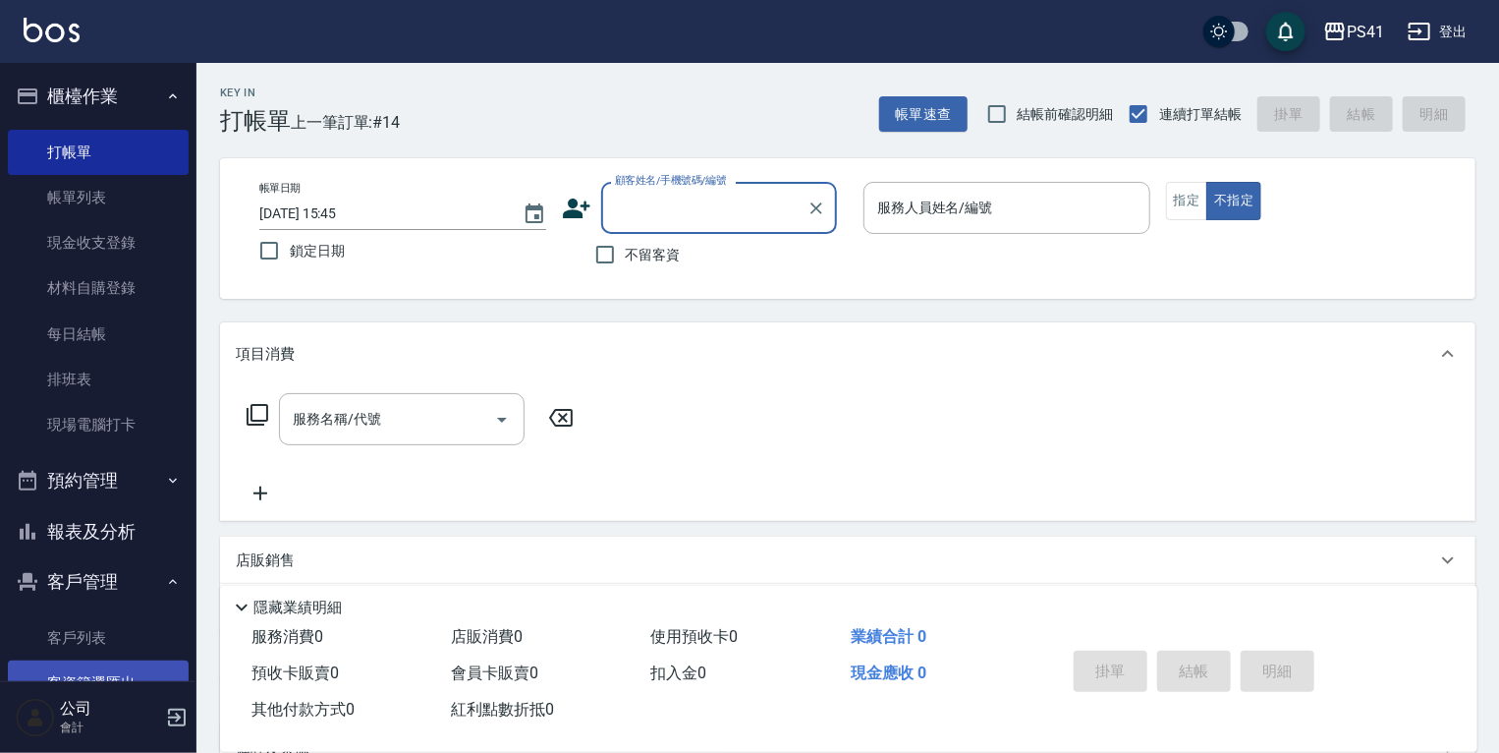
drag, startPoint x: 90, startPoint y: 641, endPoint x: 94, endPoint y: 665, distance: 24.9
click at [90, 641] on link "客戶列表" at bounding box center [98, 637] width 181 height 45
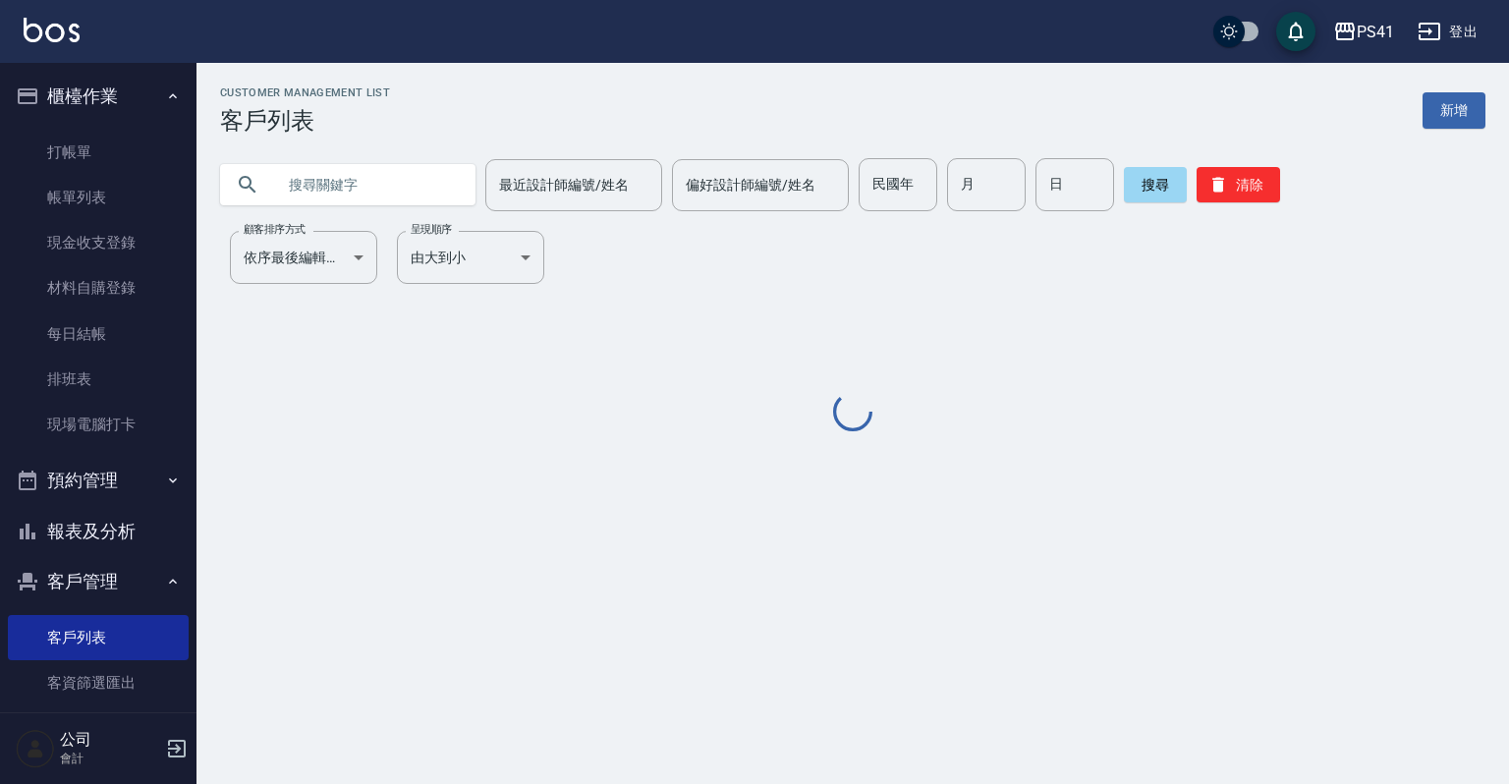
click at [419, 187] on input "text" at bounding box center [367, 184] width 185 height 53
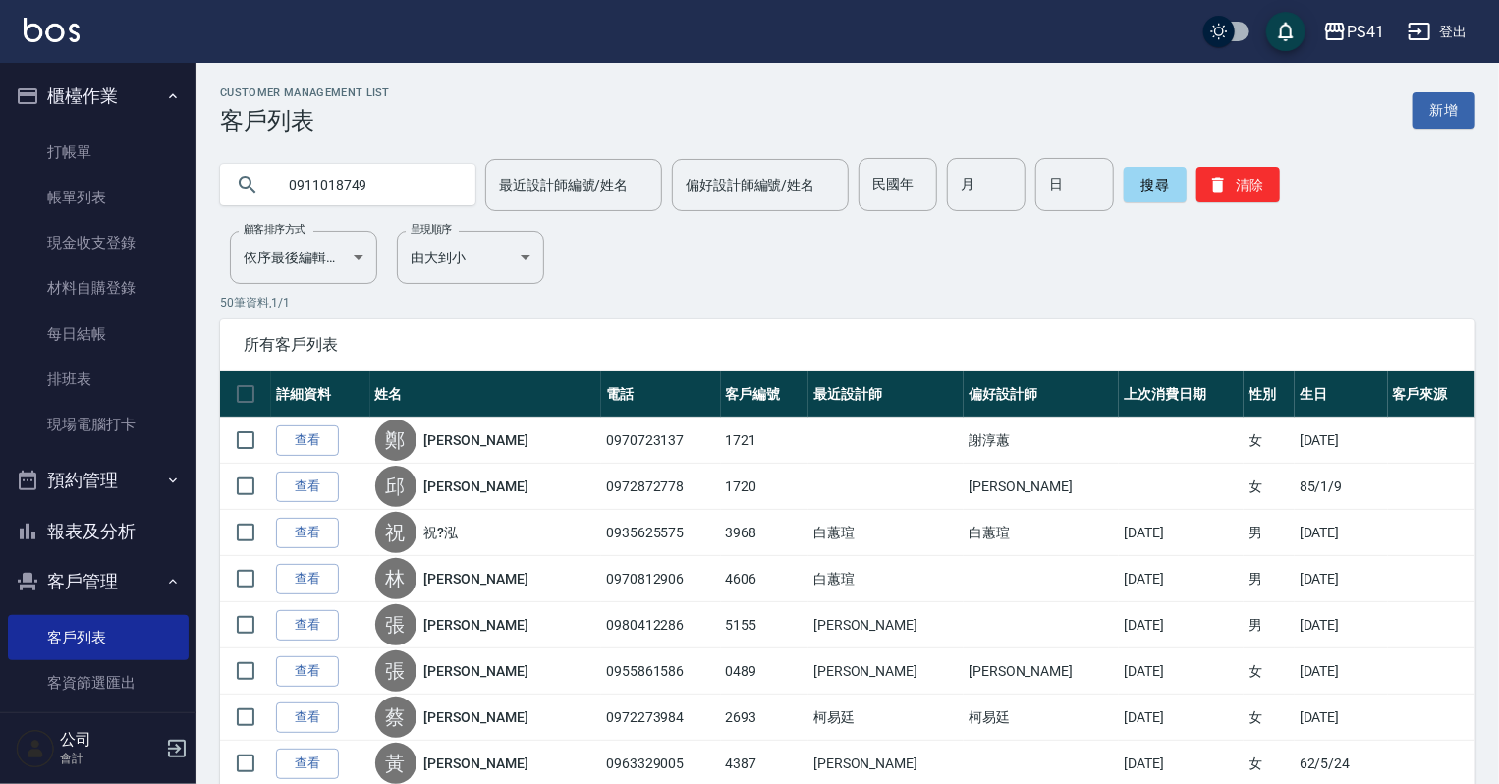
type input "0911018749"
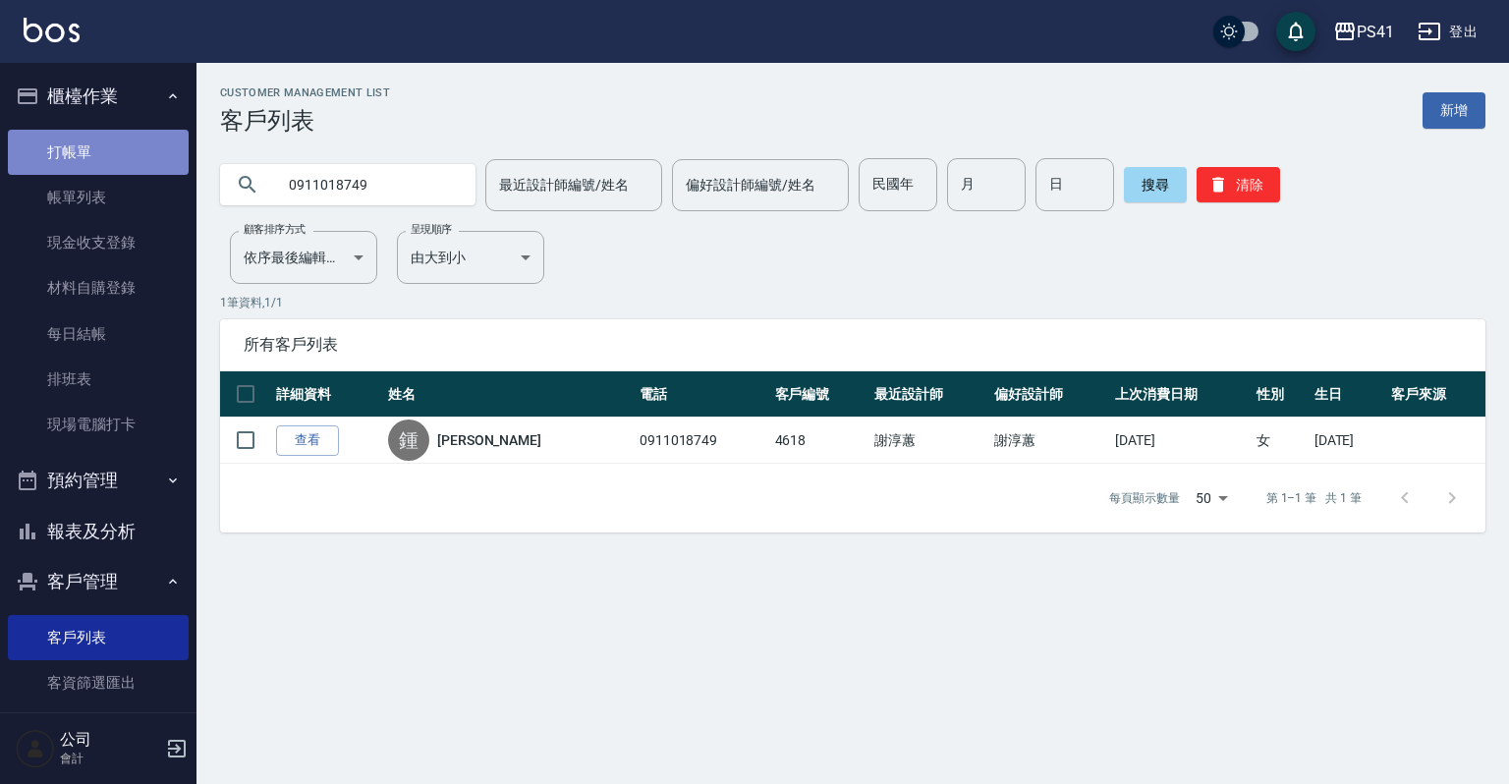
click at [144, 162] on link "打帳單" at bounding box center [98, 152] width 181 height 45
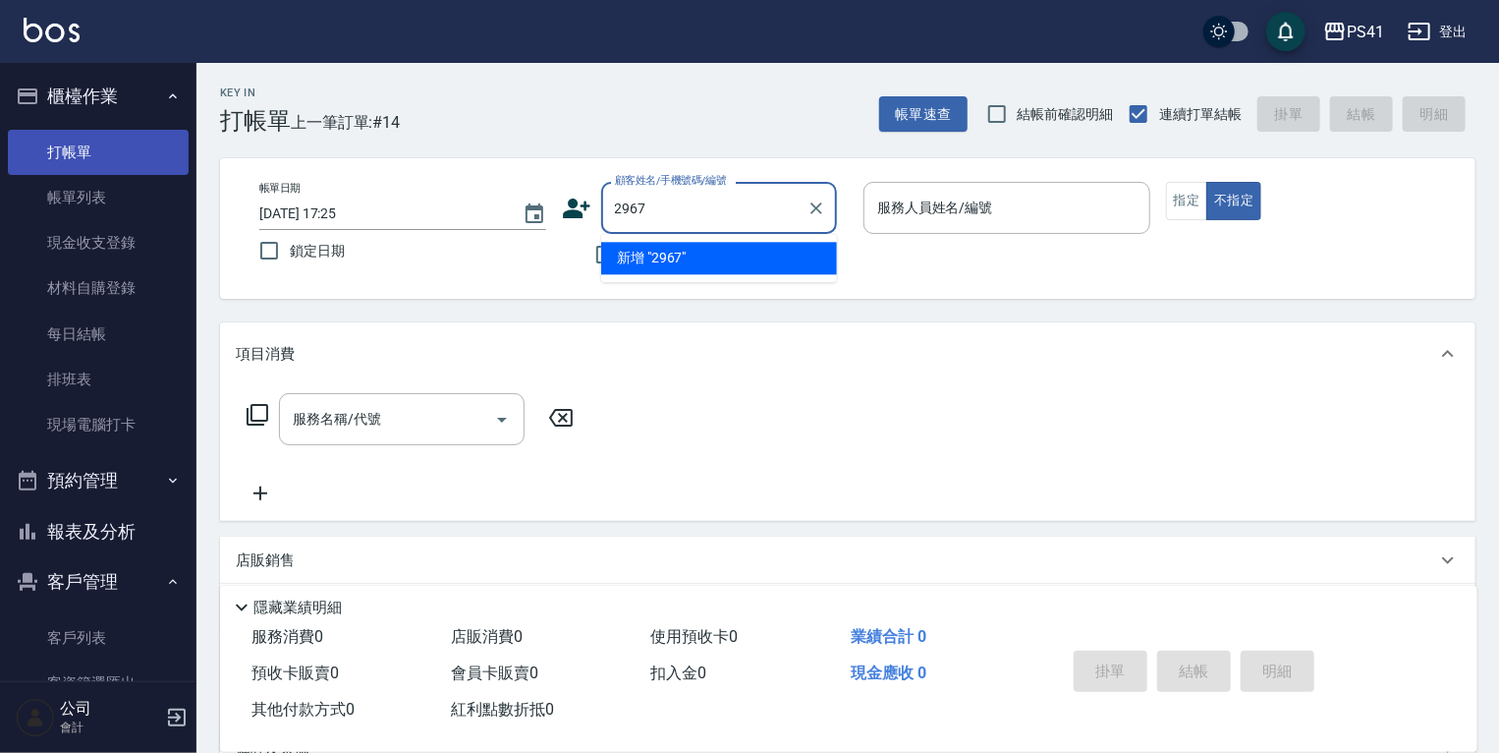
type input "2967"
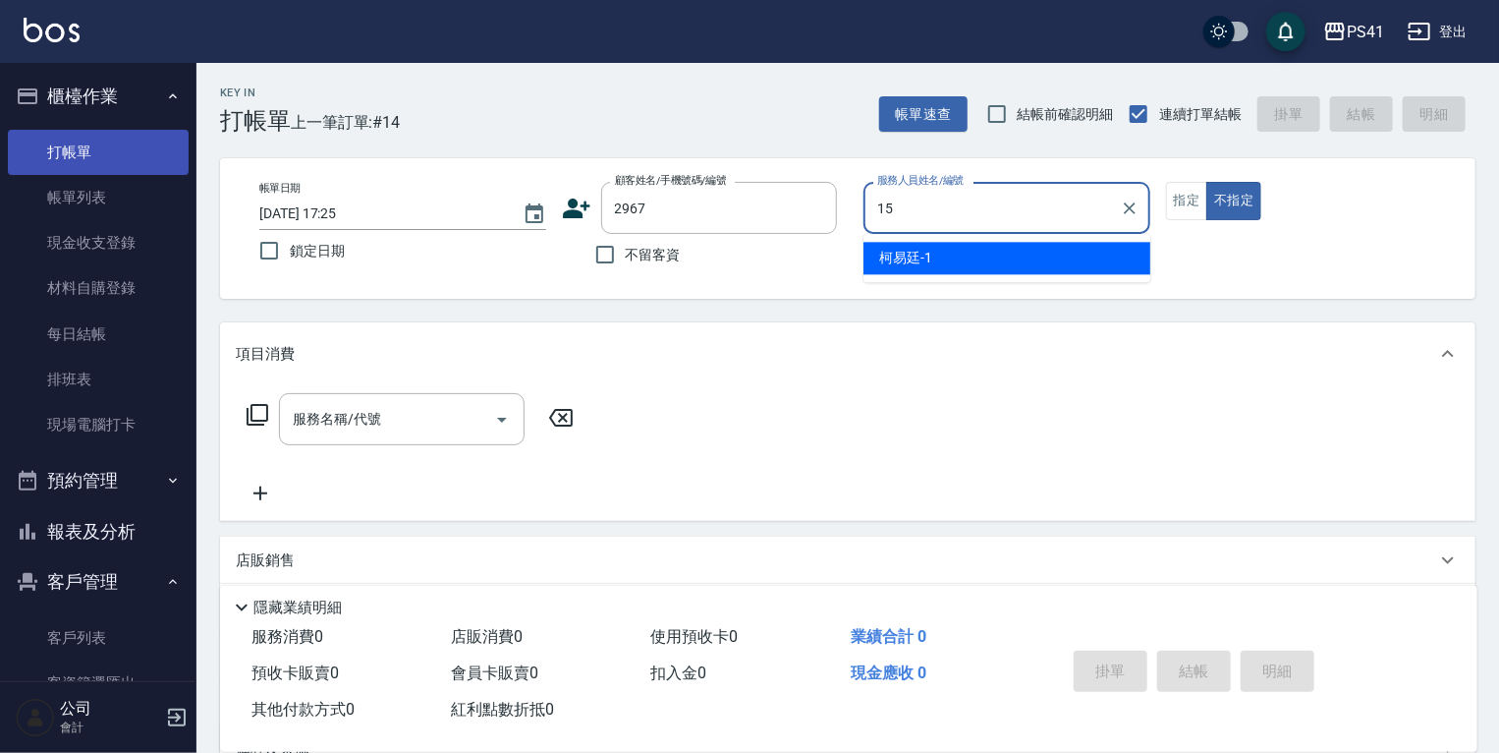
type input "李靜芳-15"
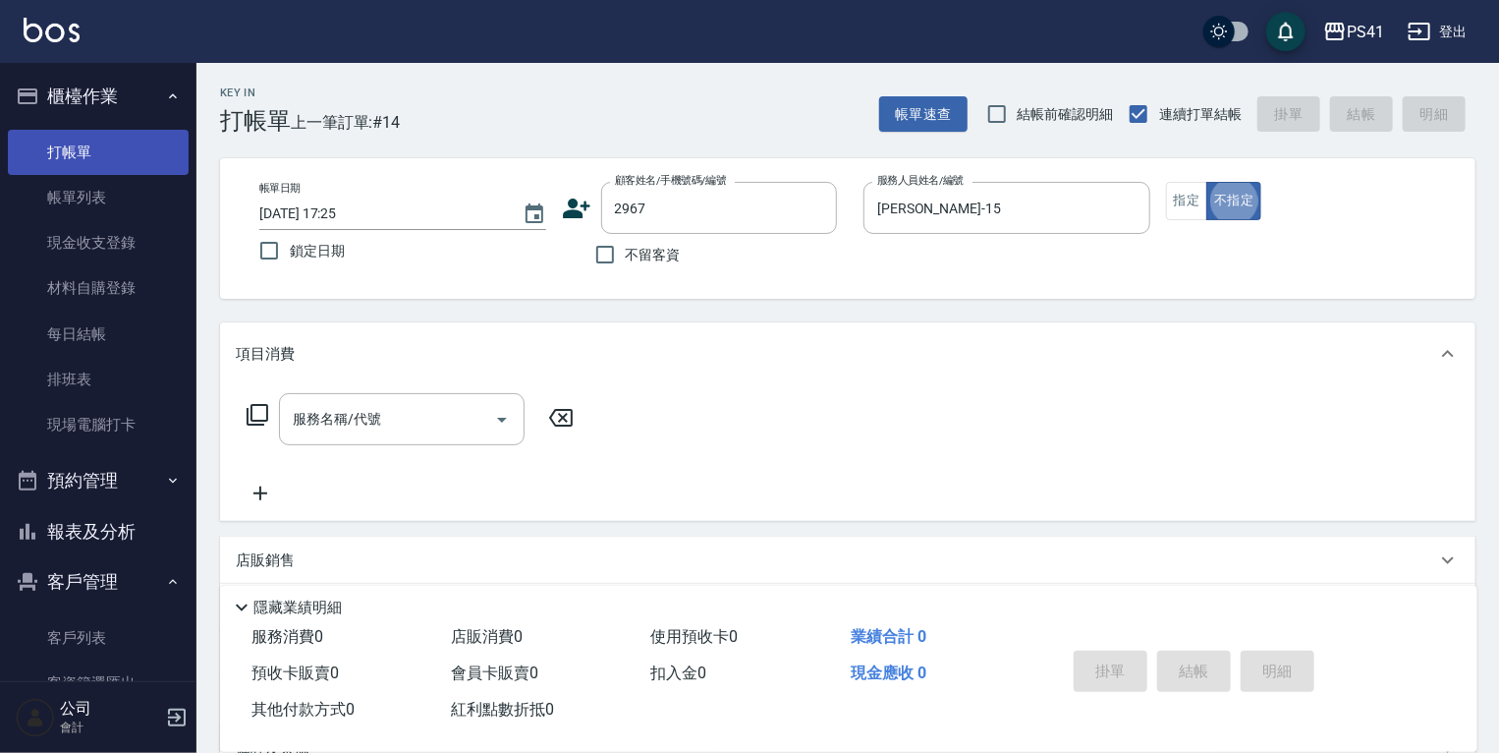
type button "false"
type input "簡嘉佑/0976526016/2967"
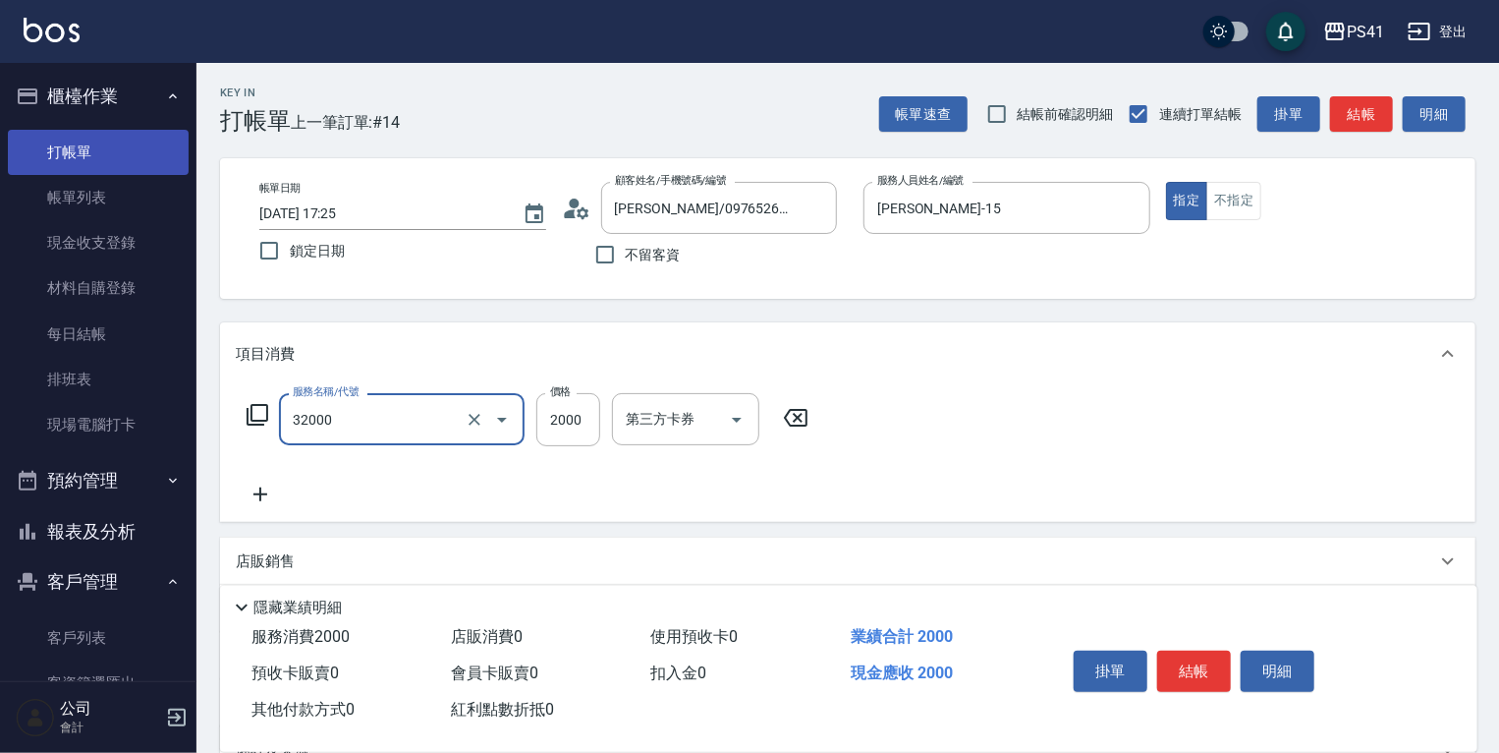
type input "2000以上燙髮(32000)"
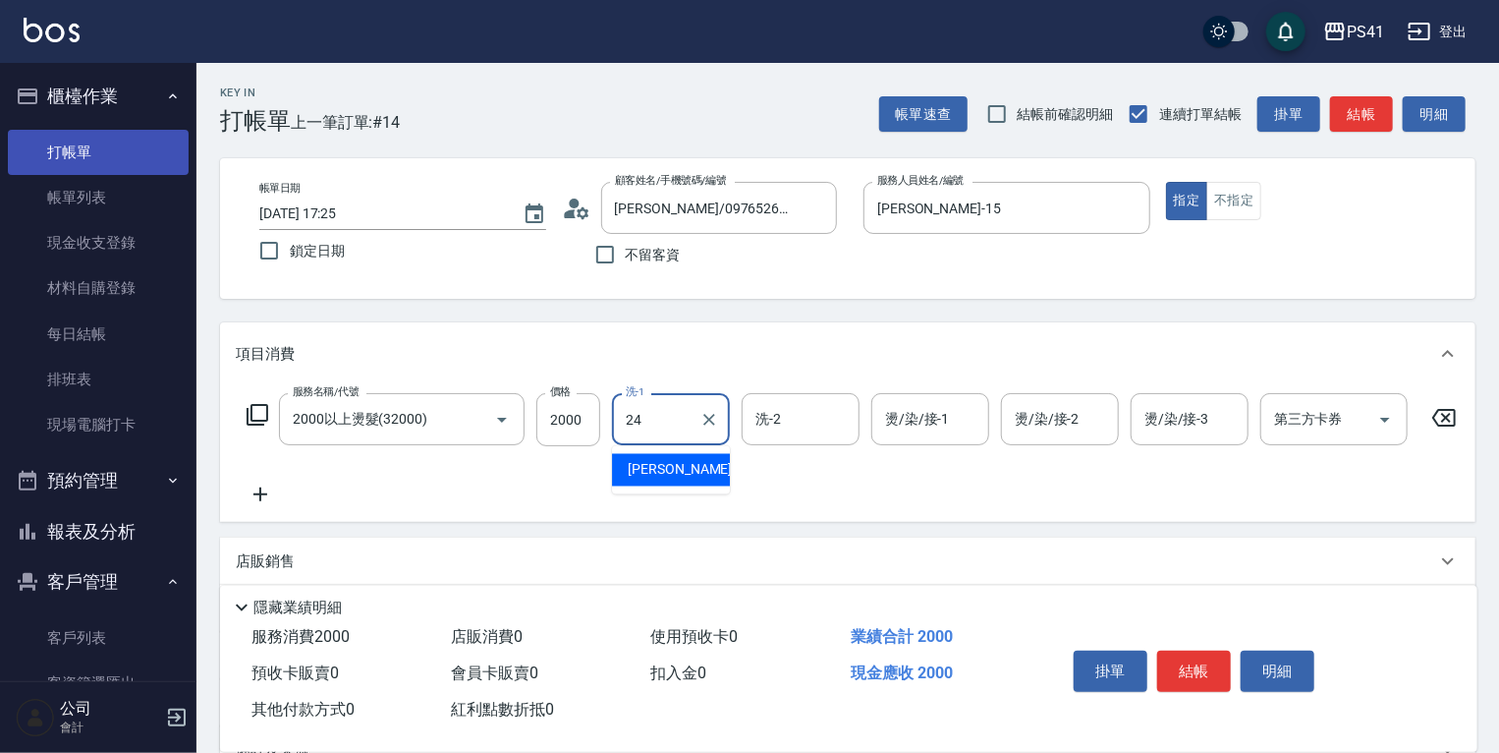
type input "小涵-24"
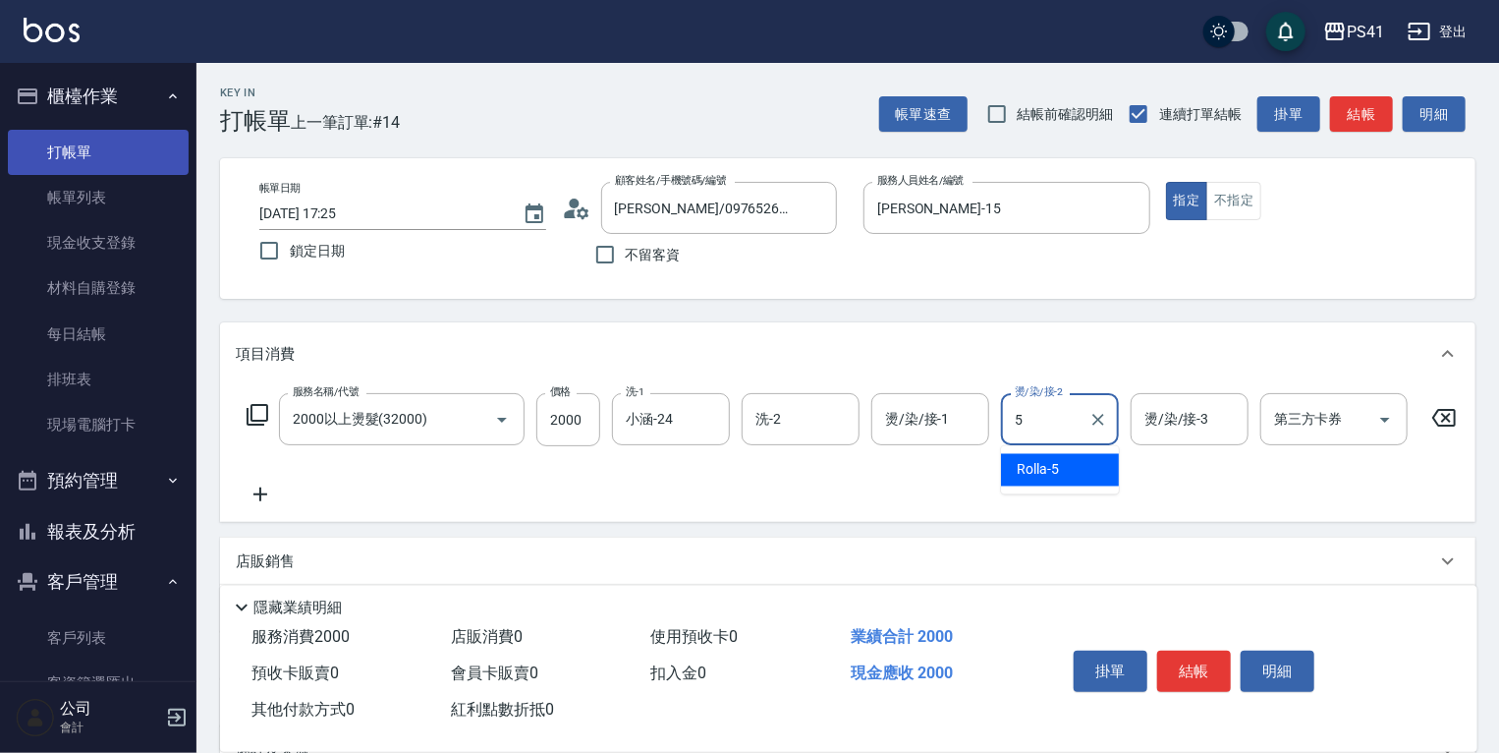
type input "Rolla-5"
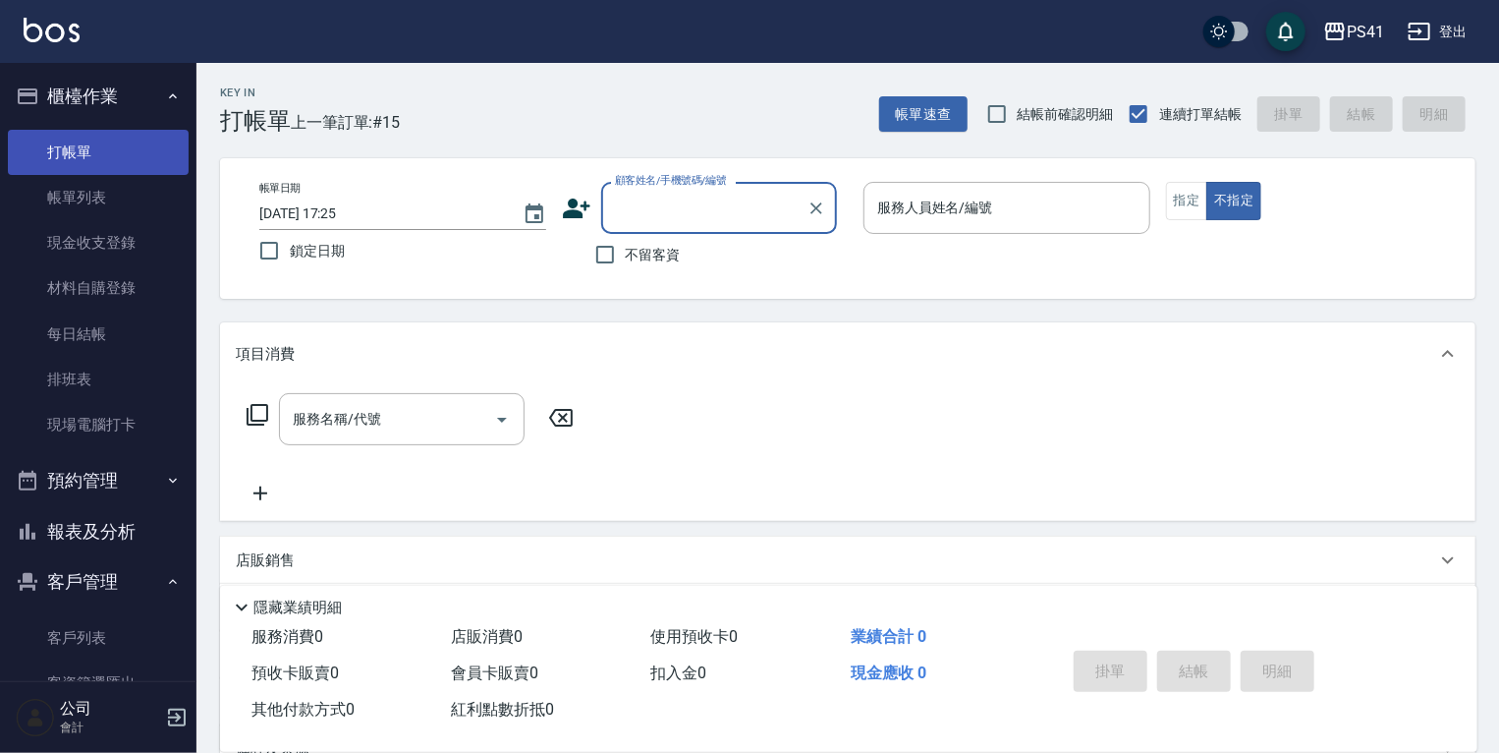
type input "4"
type input "1950"
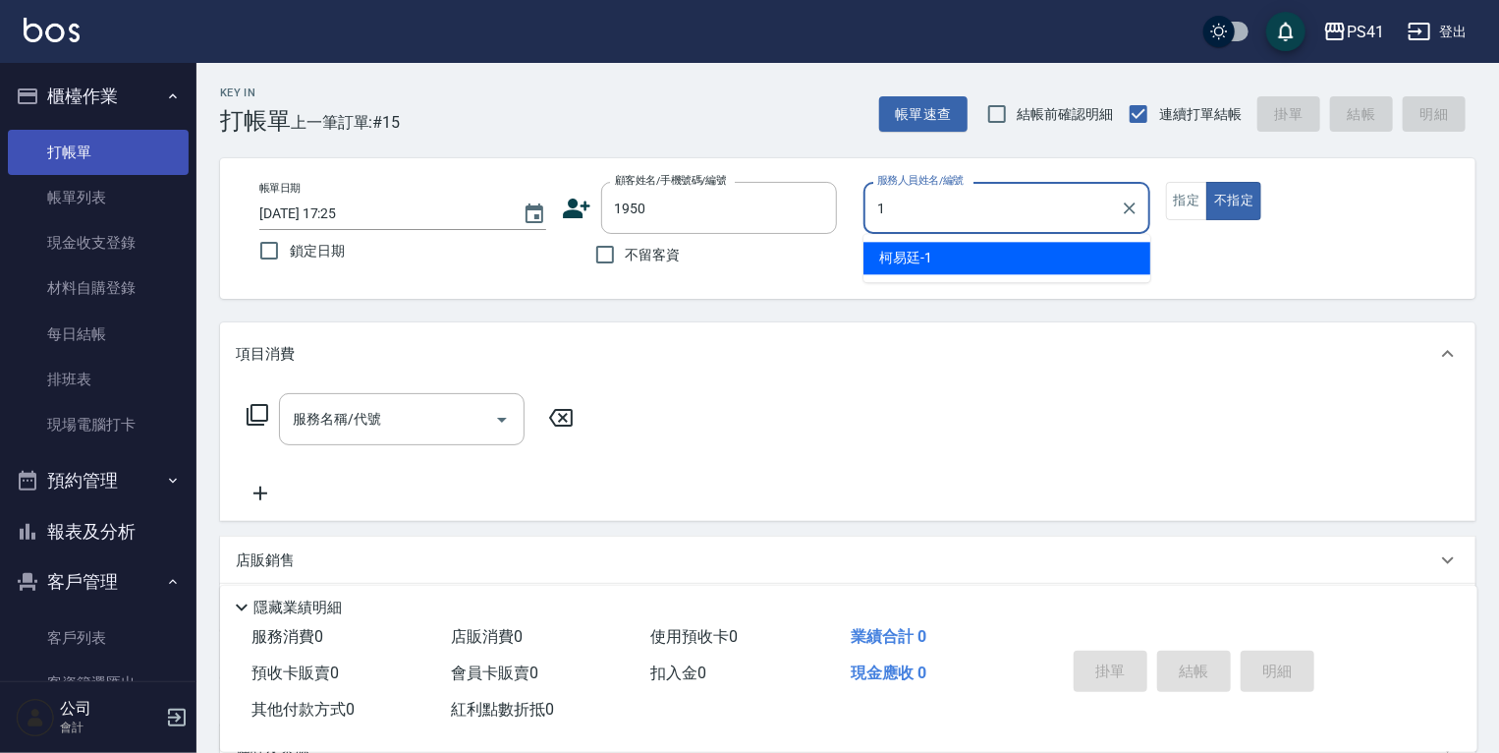
type input "柯易廷-1"
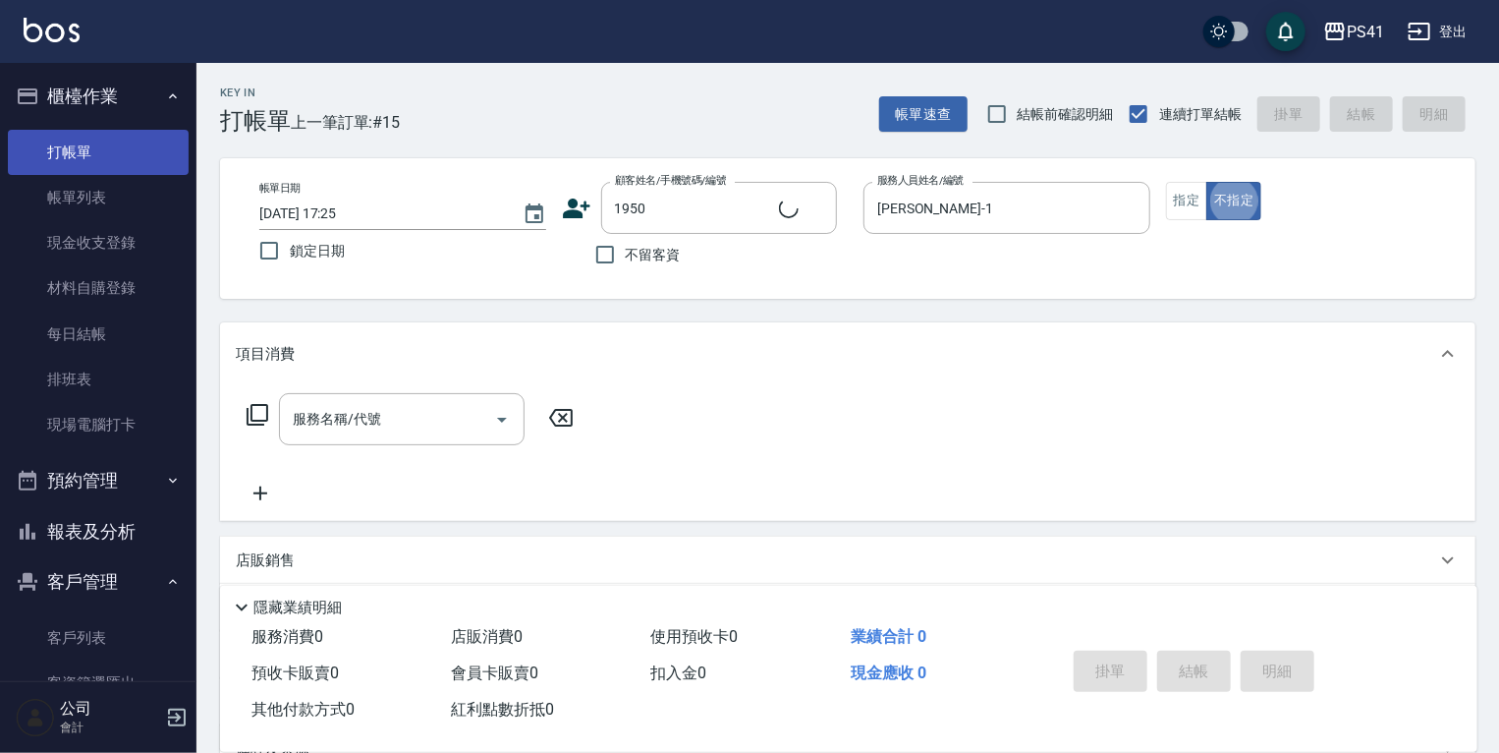
type input "邱建宏/0921669862/1950"
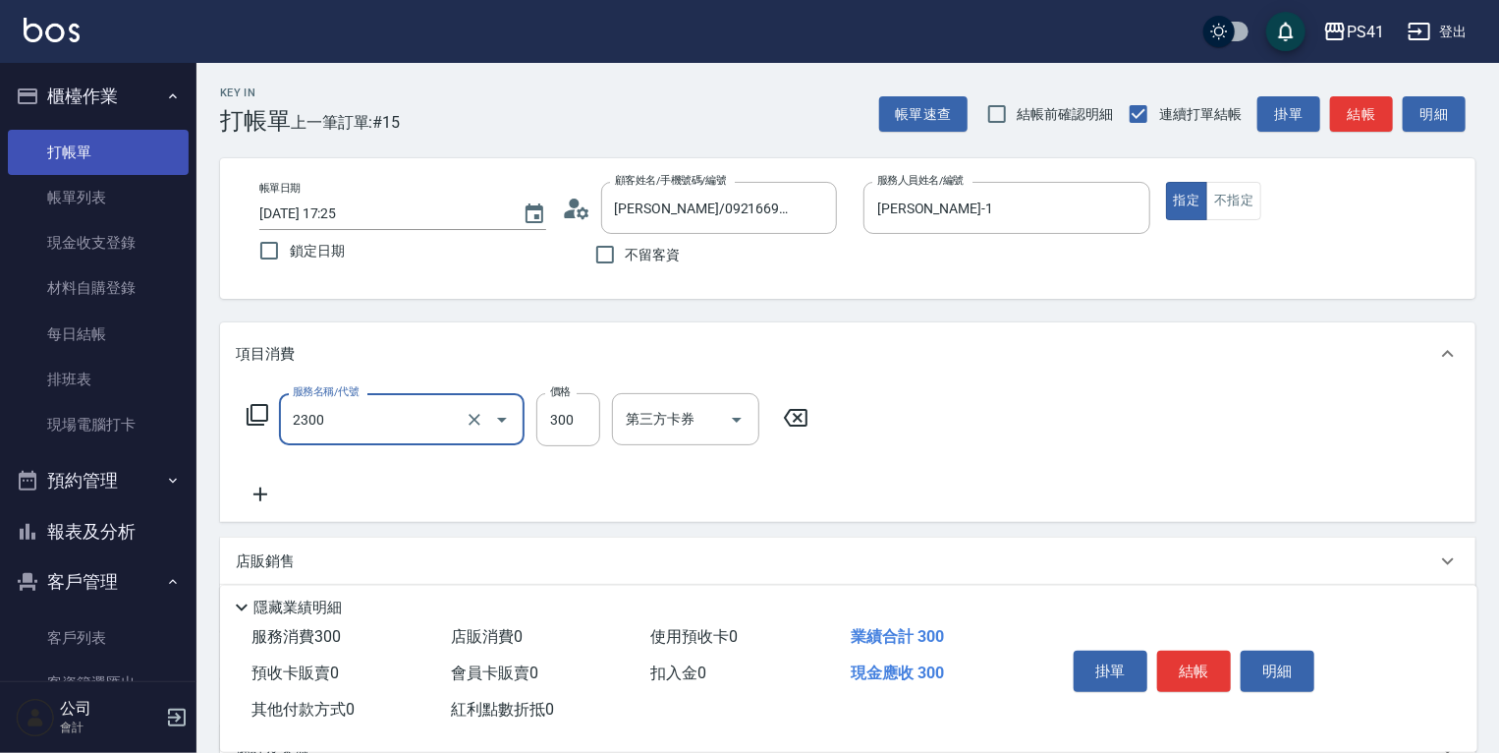
type input "剪髮(2300)"
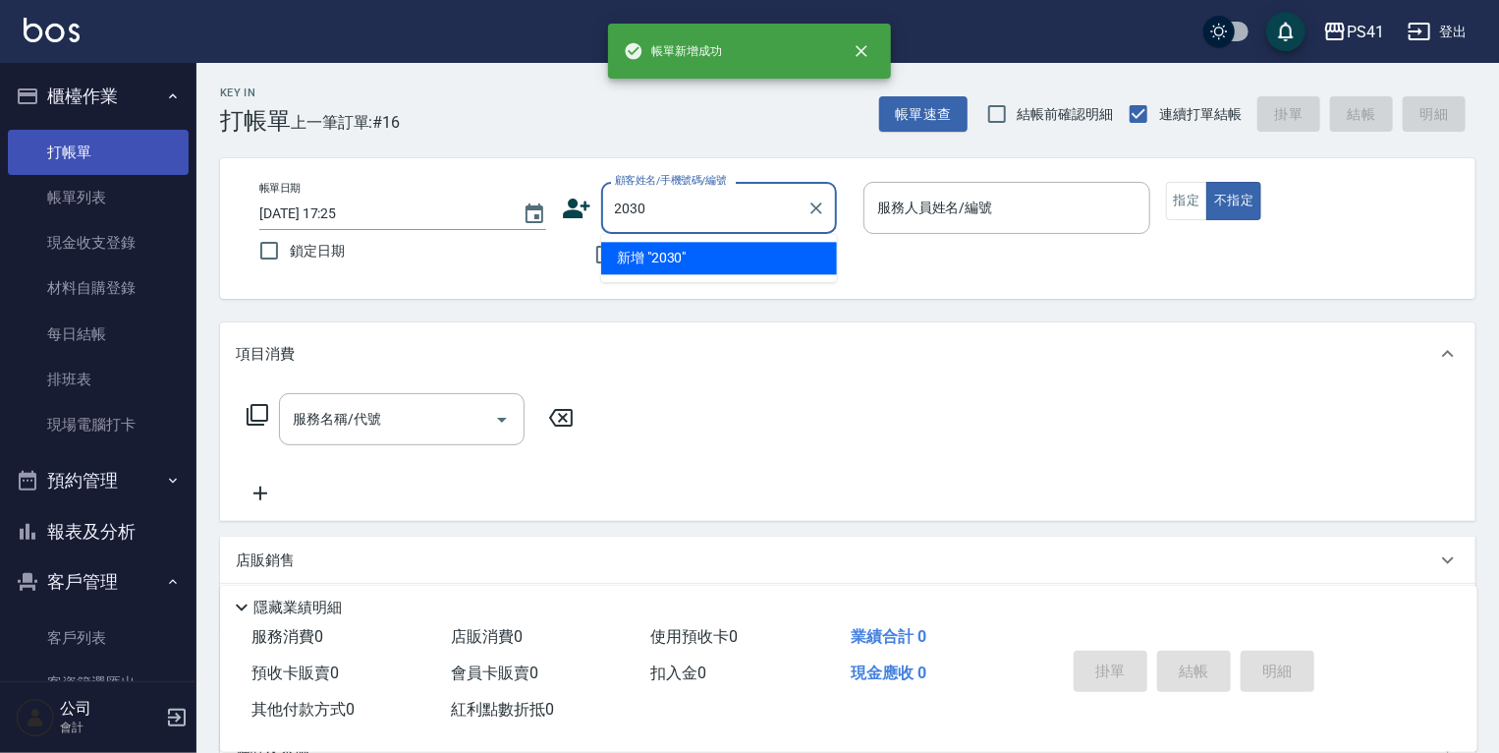
type input "2030"
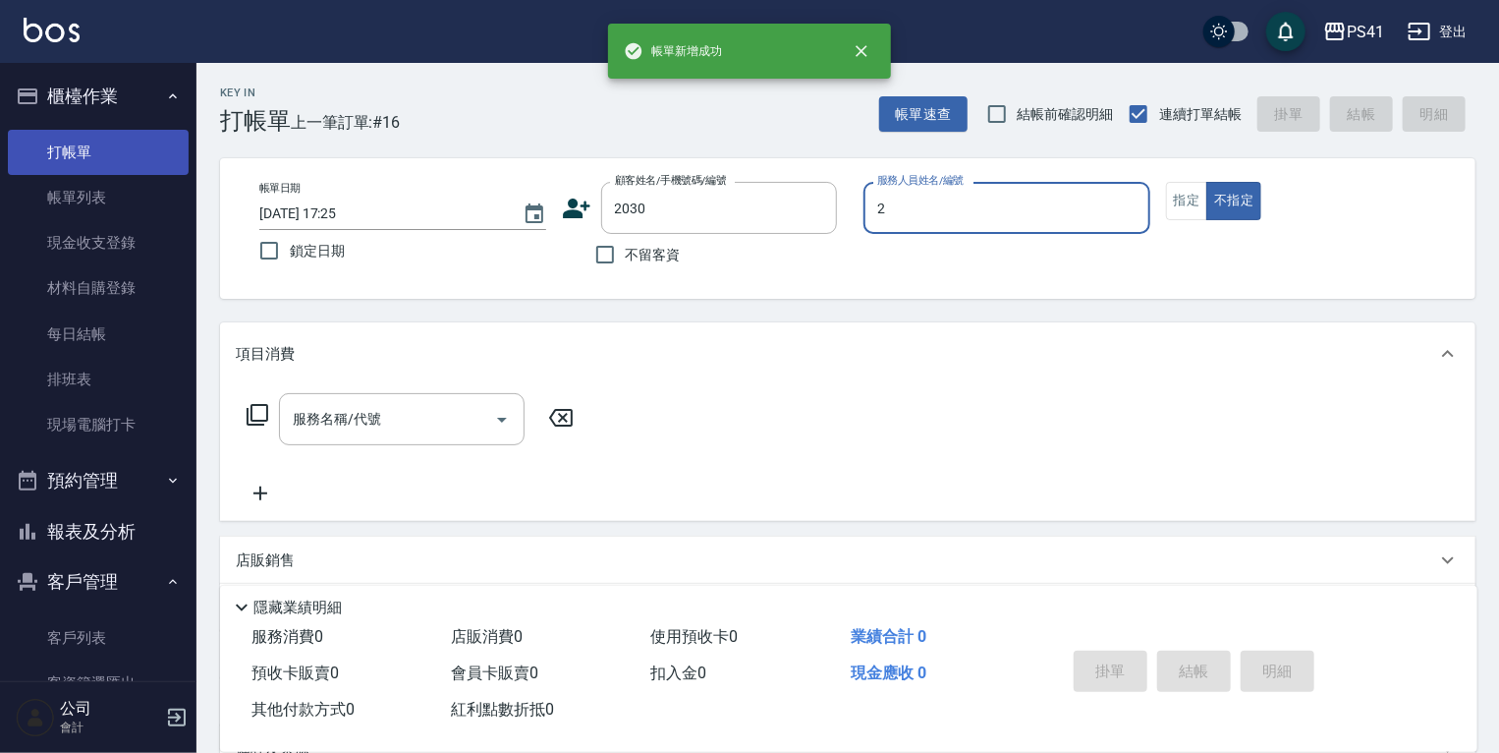
type input "謝淳蕙-2"
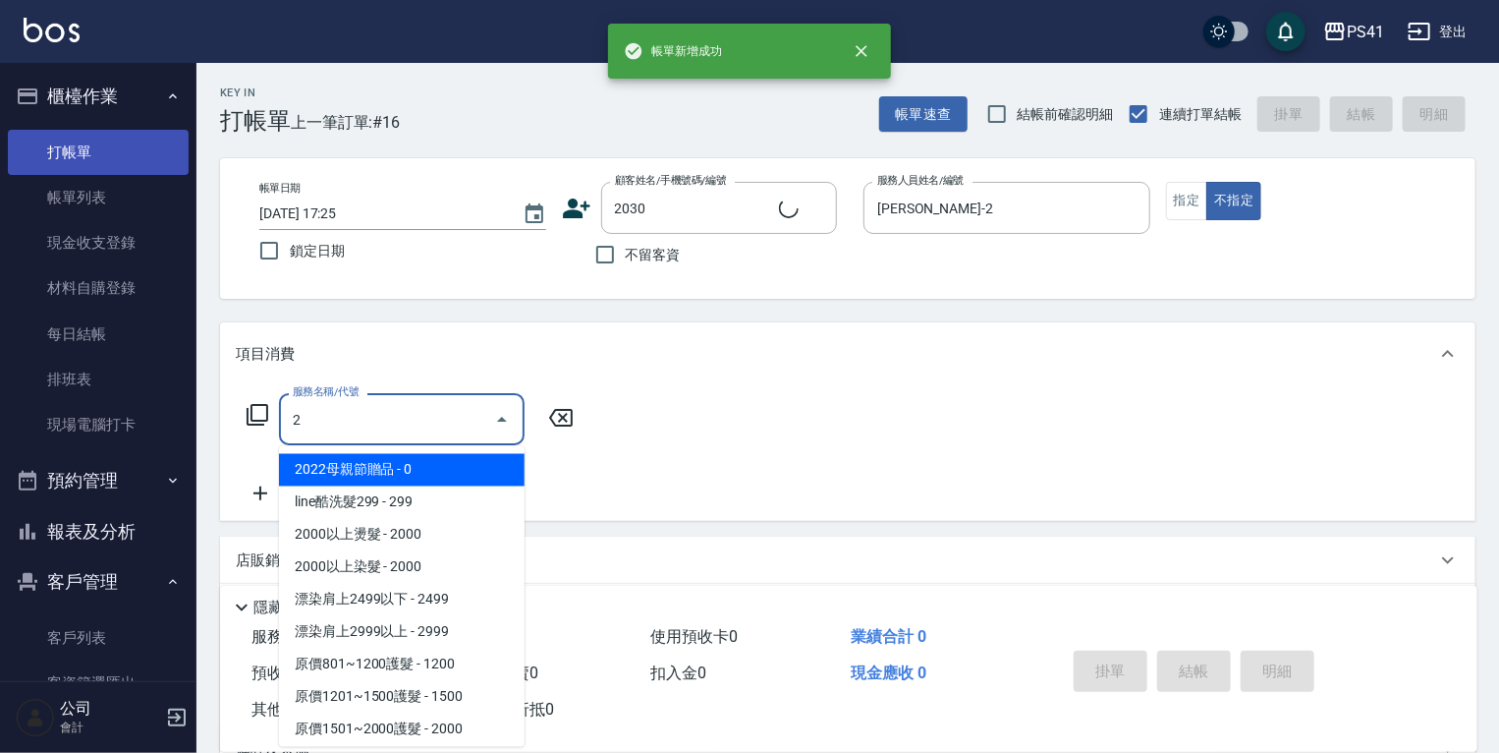
type input "21"
type input "吳怡君/0912096881/2030"
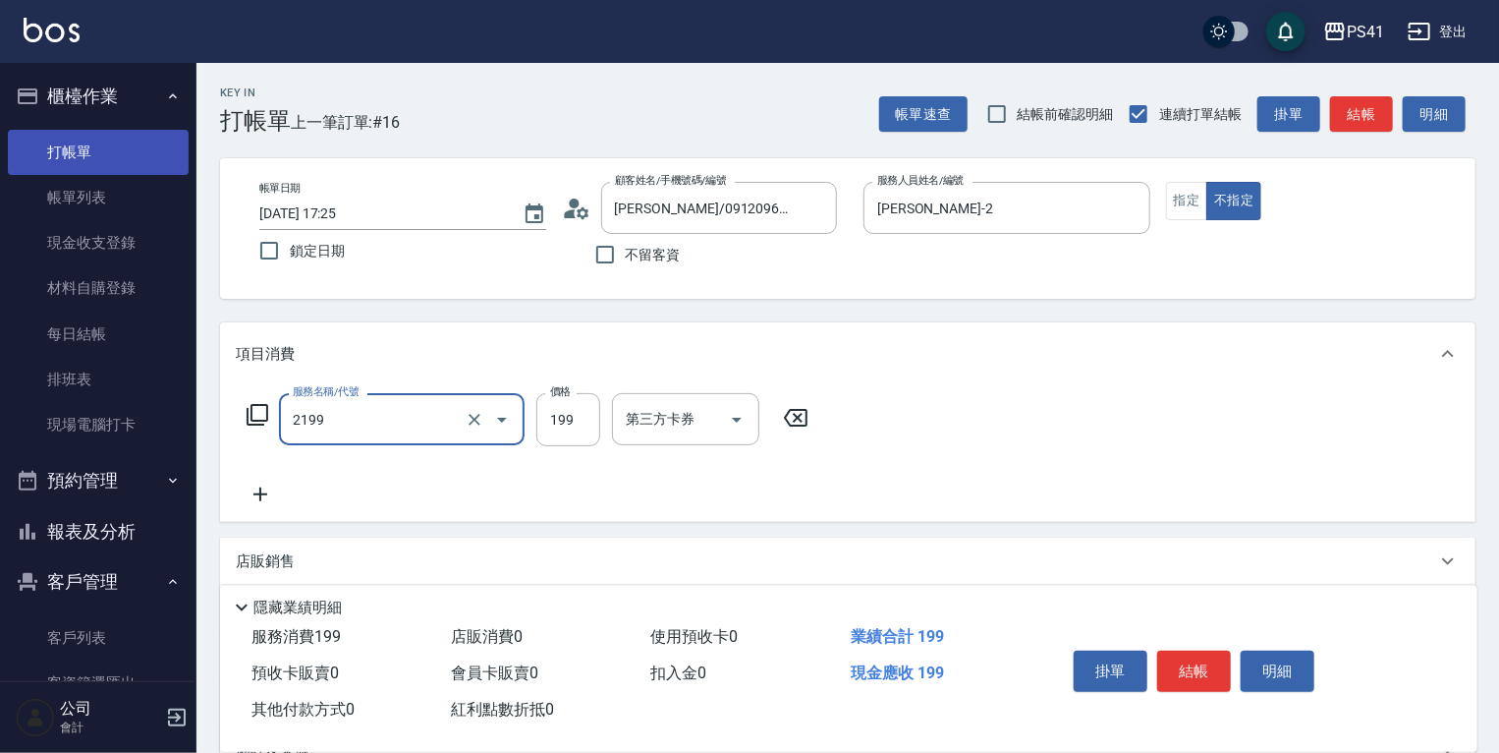
type input "不指定剪髮活動(2199)"
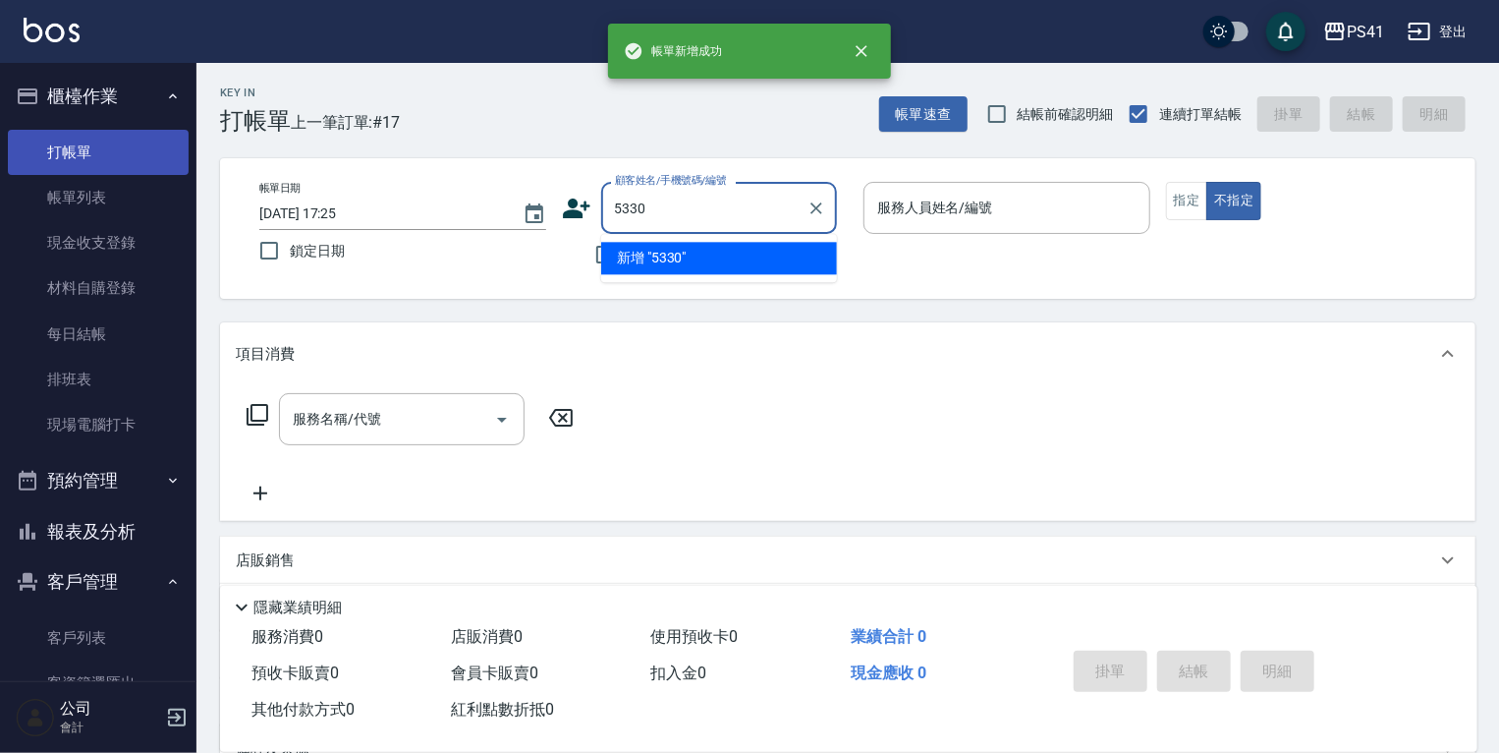
type input "5330"
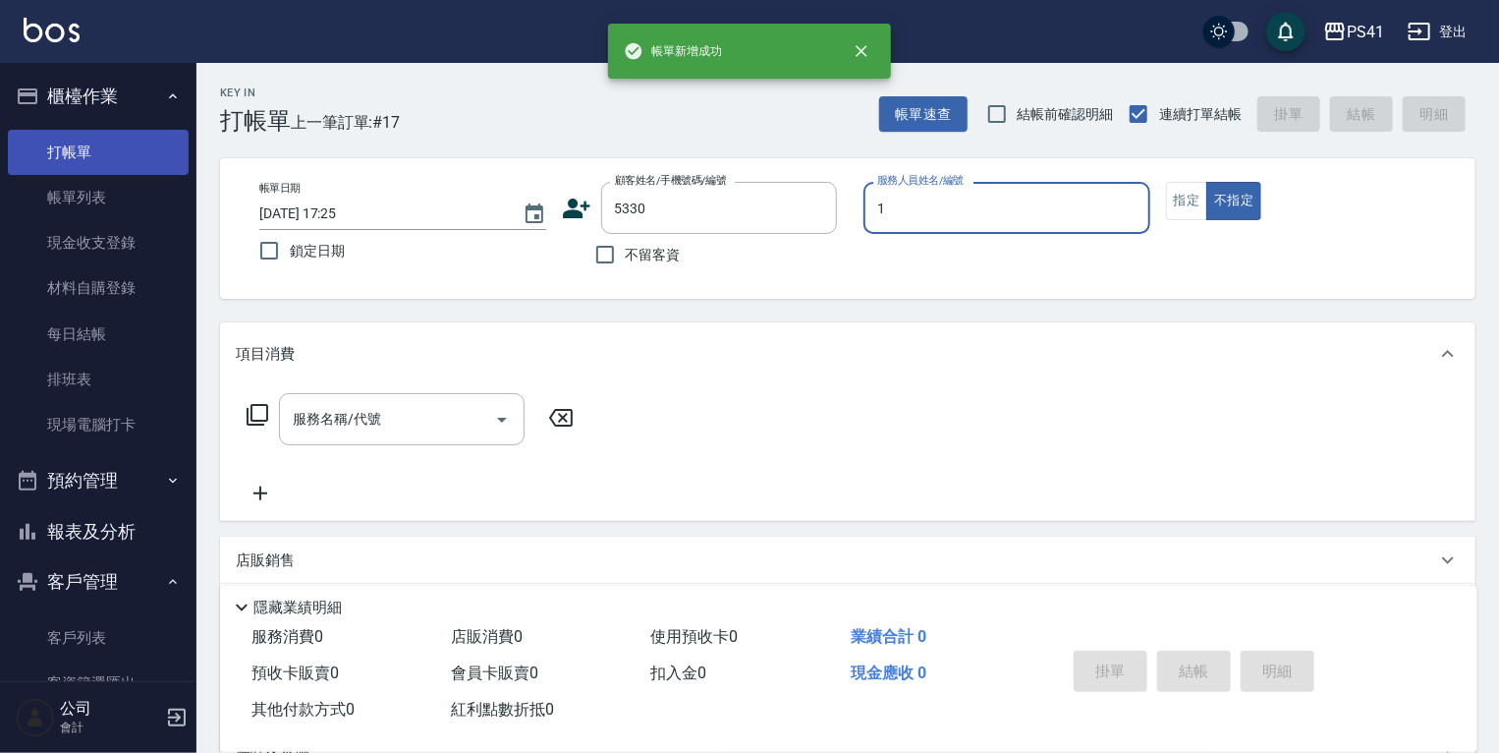
type input "柯易廷-1"
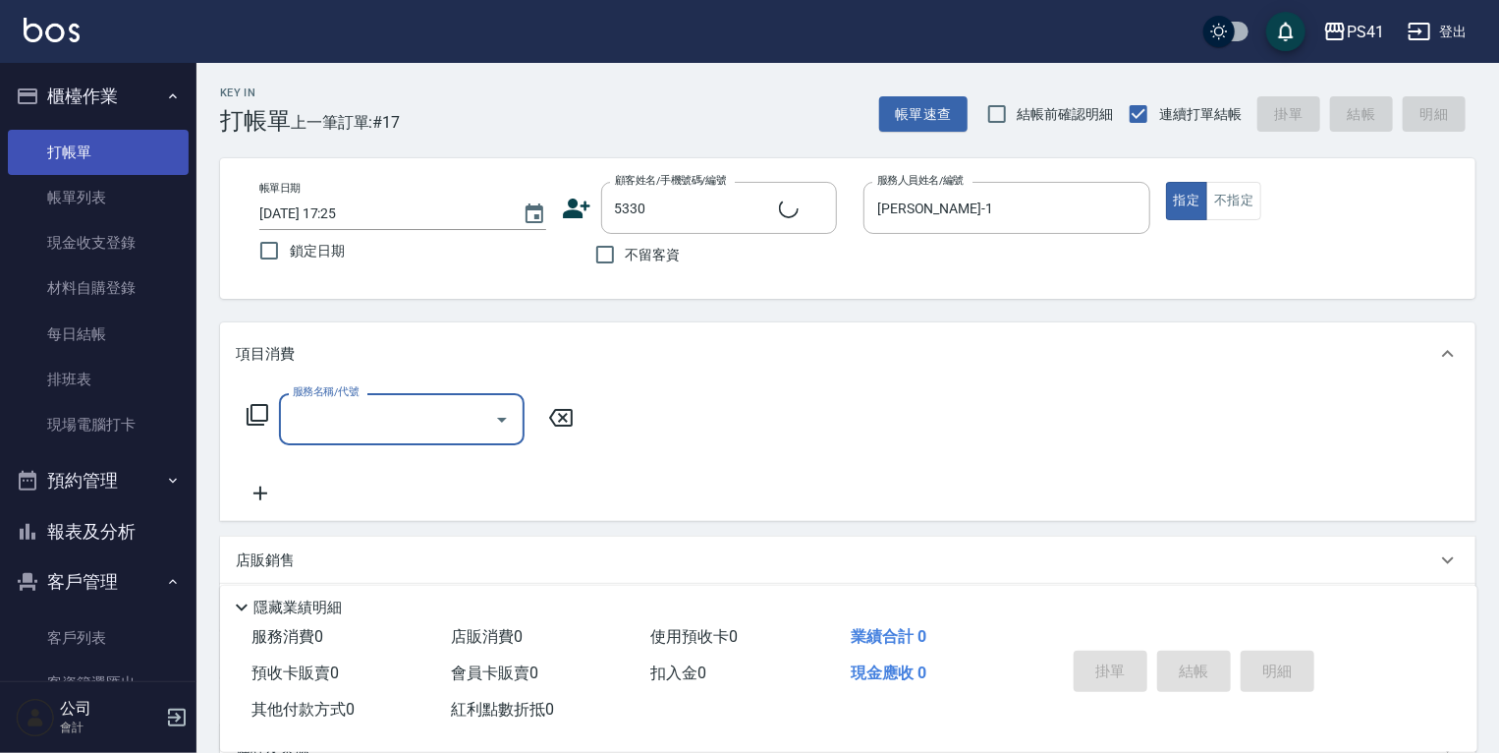
type input "何達富/0917847713/5330"
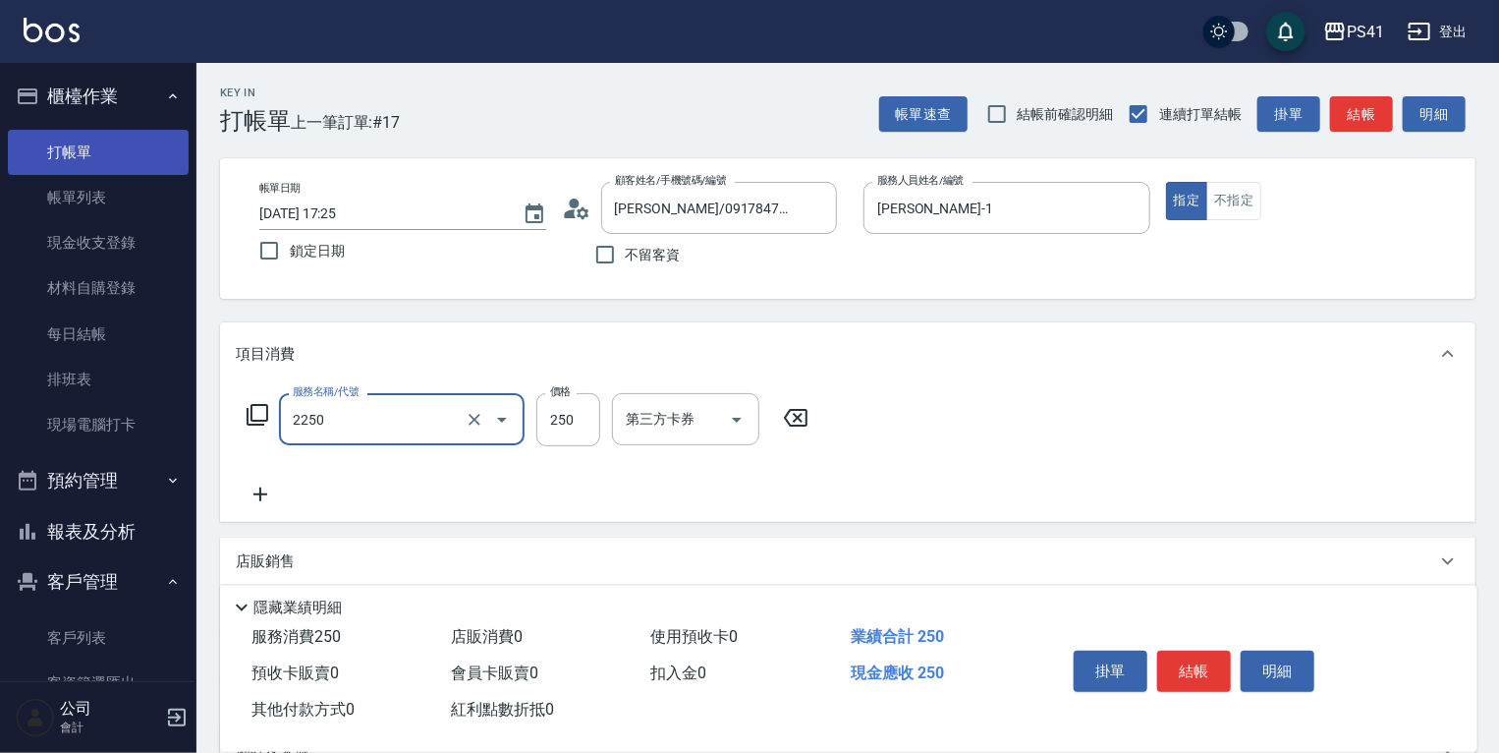
type input "指定剪髮優惠(2250)"
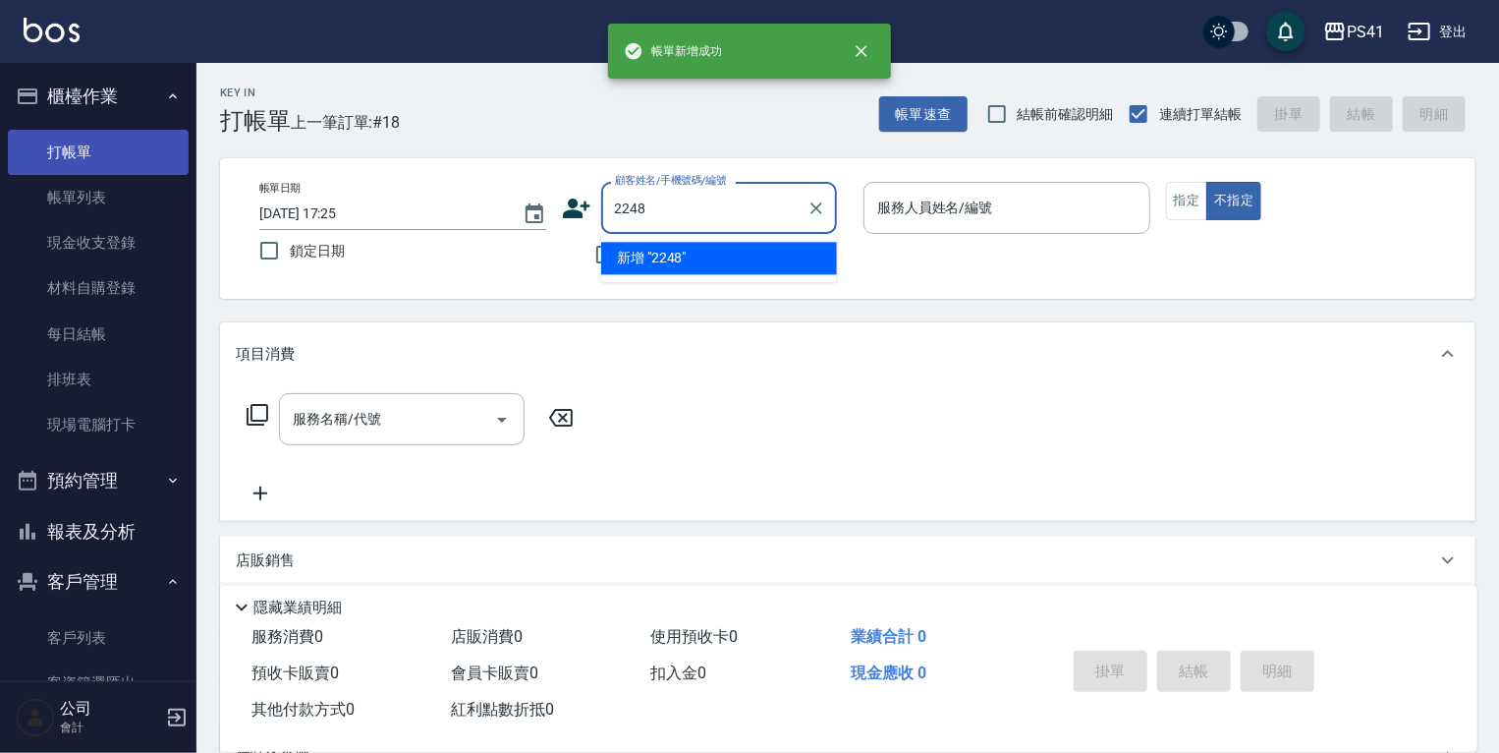
type input "2248"
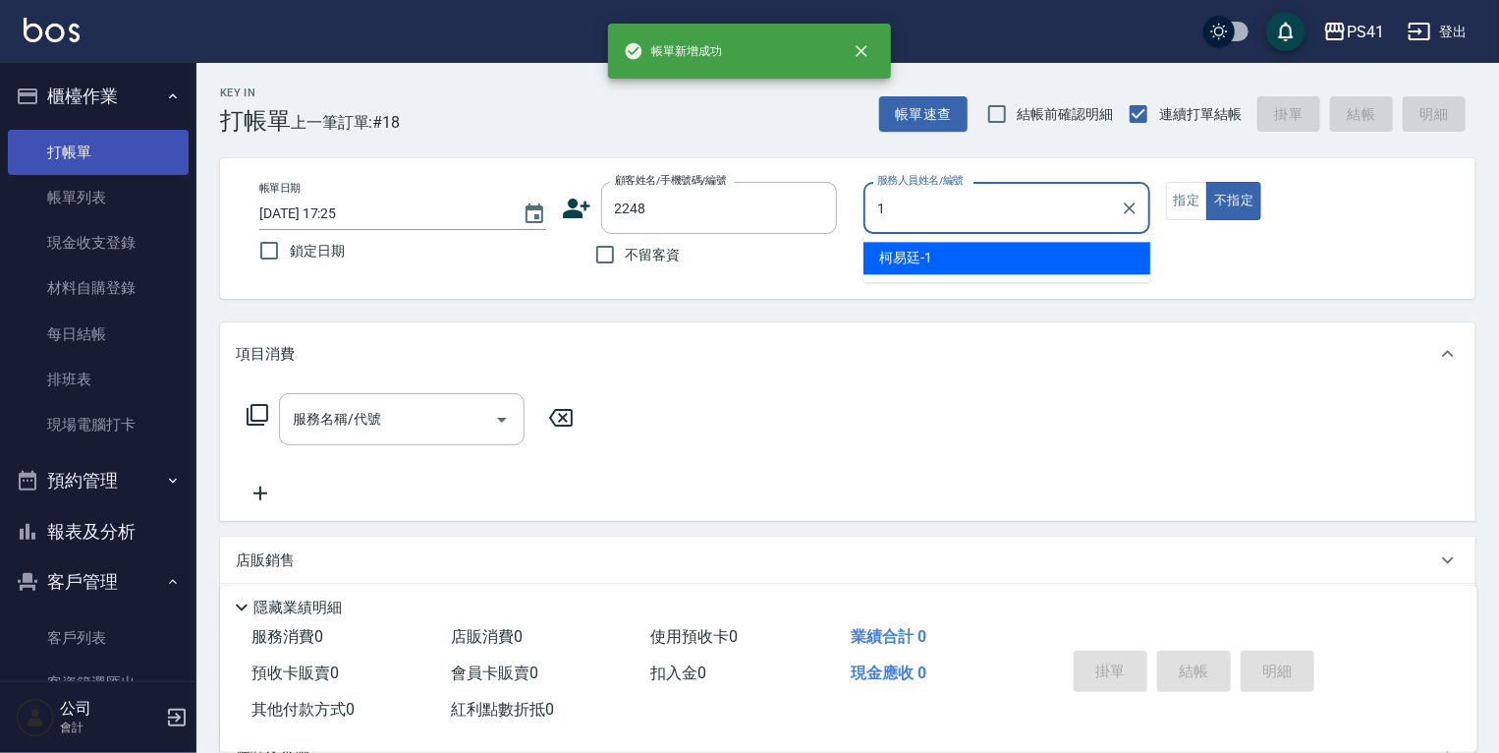
type input "柯易廷-1"
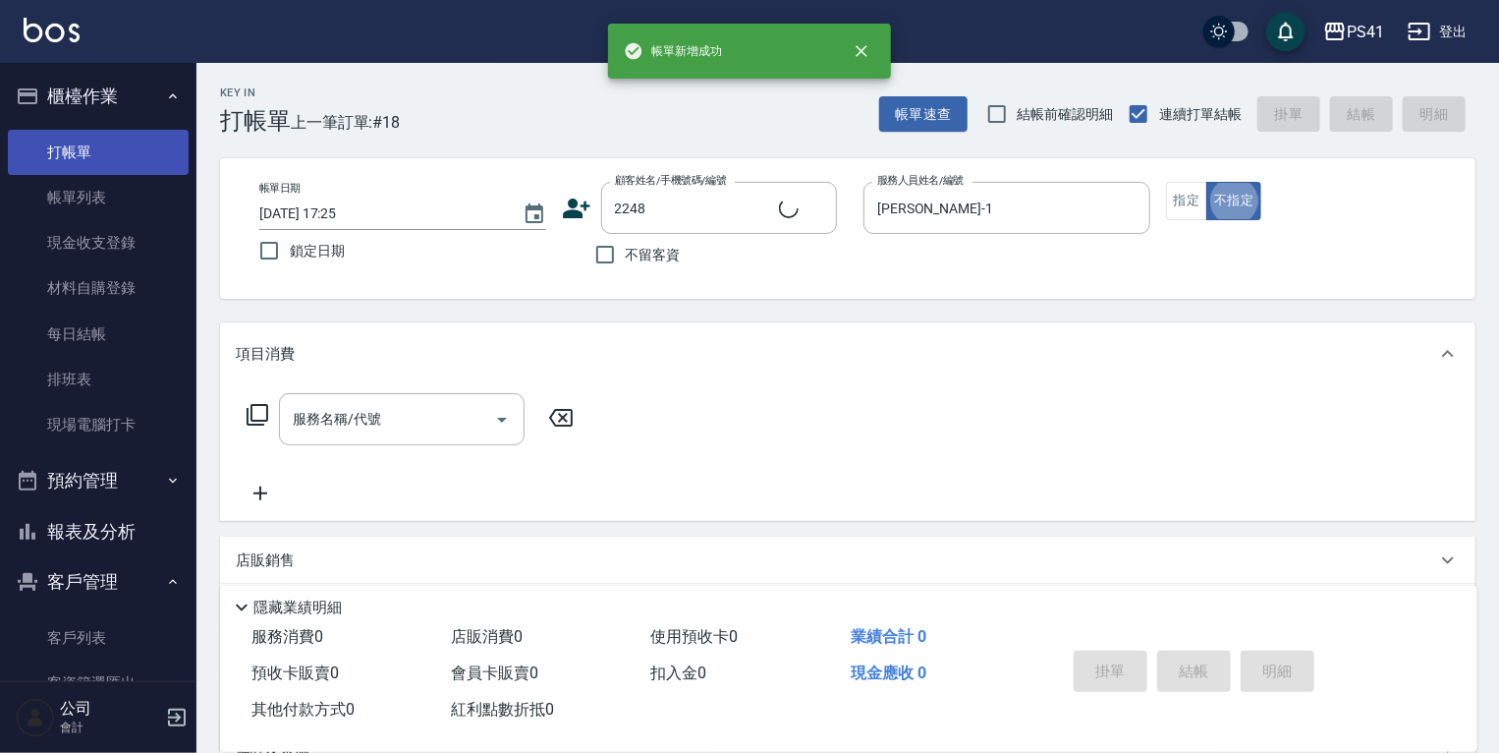
type input "黃思璇/0909744442/2248"
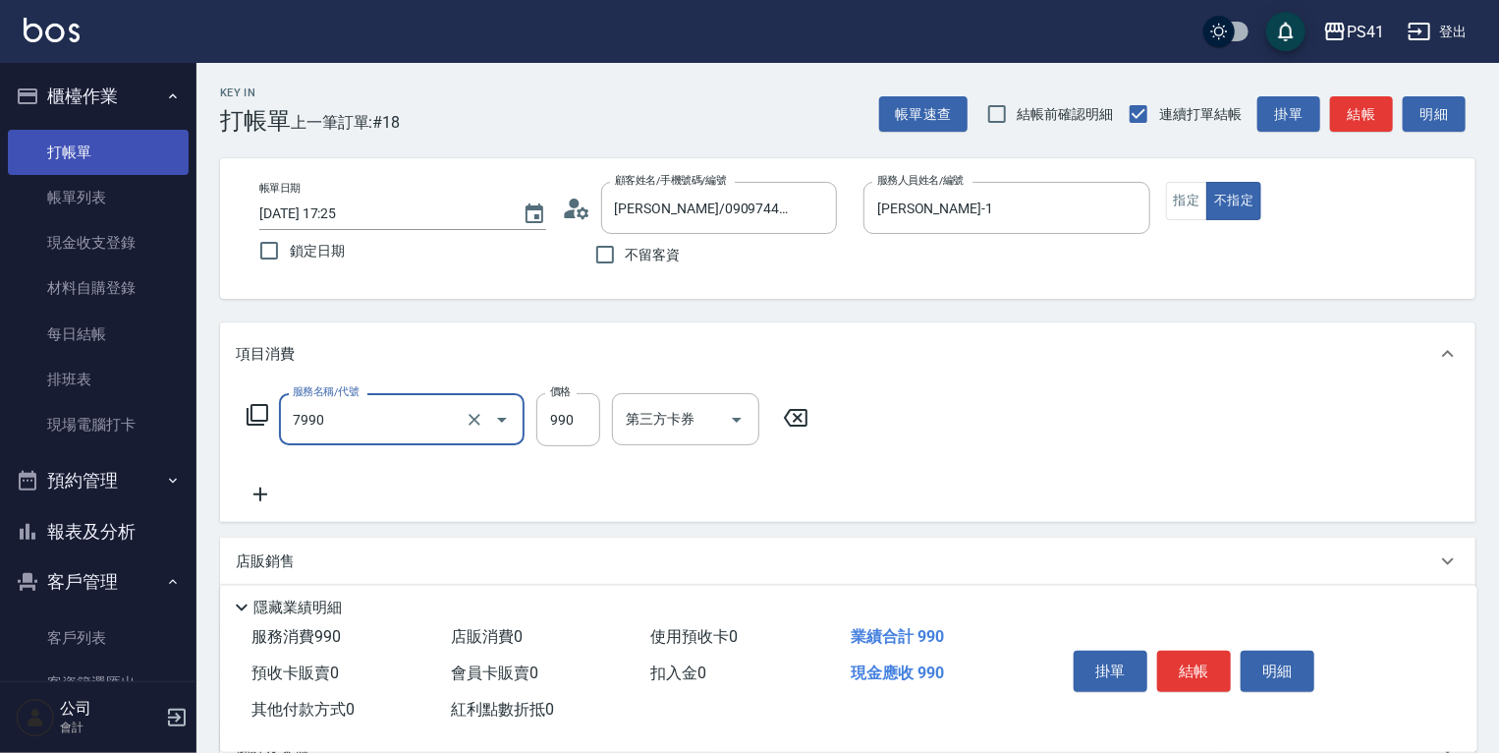
type input "髮原素頭皮養護-活動(7990)"
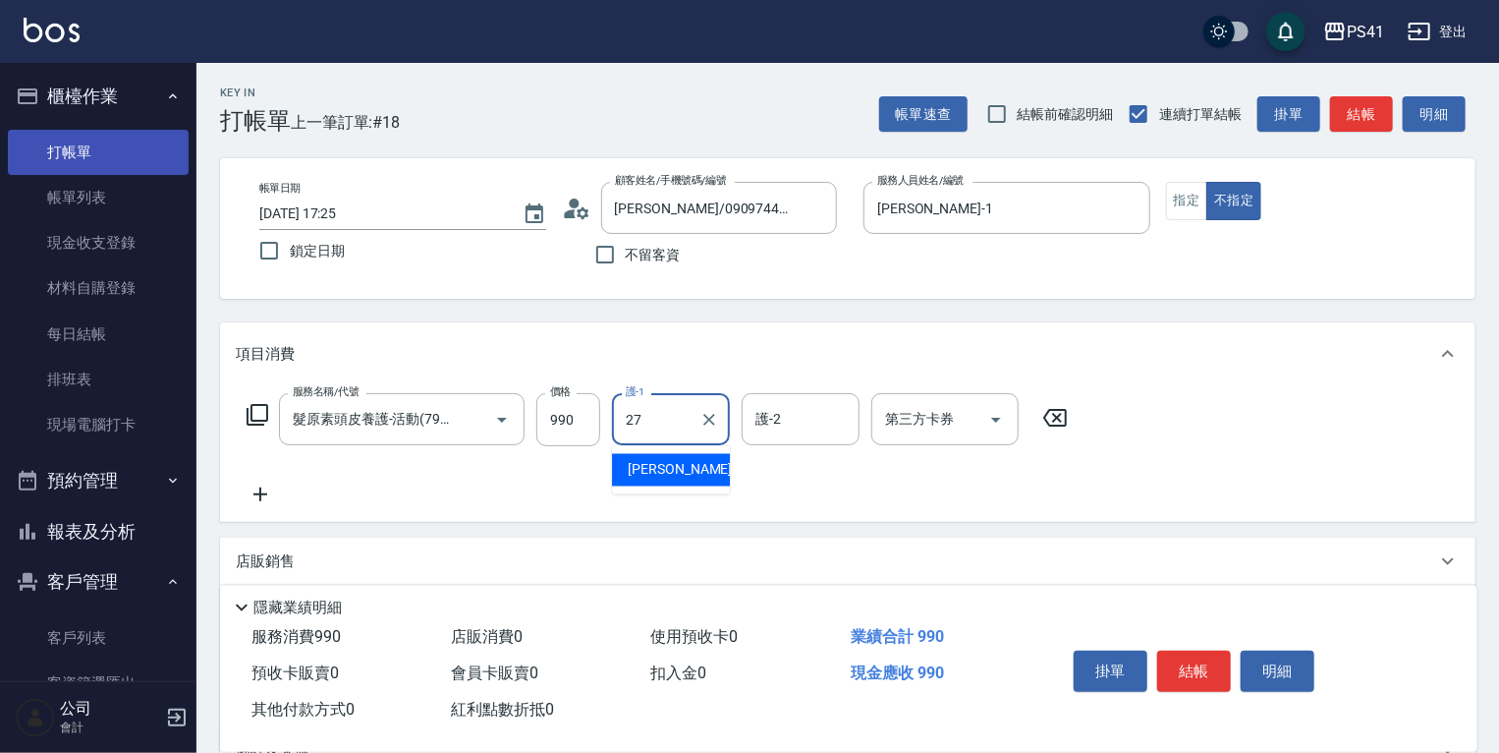
type input "佳佳-27"
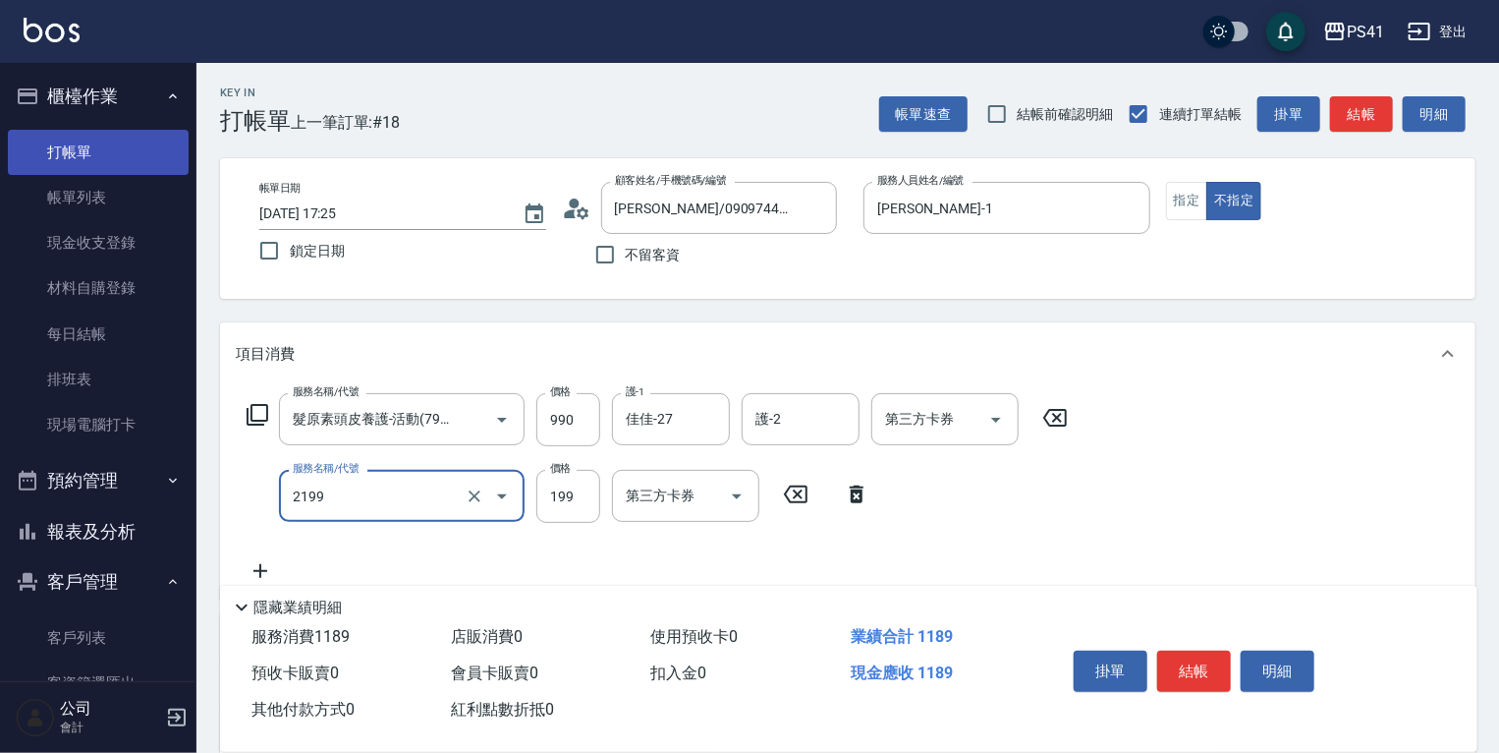
type input "不指定剪髮活動(2199)"
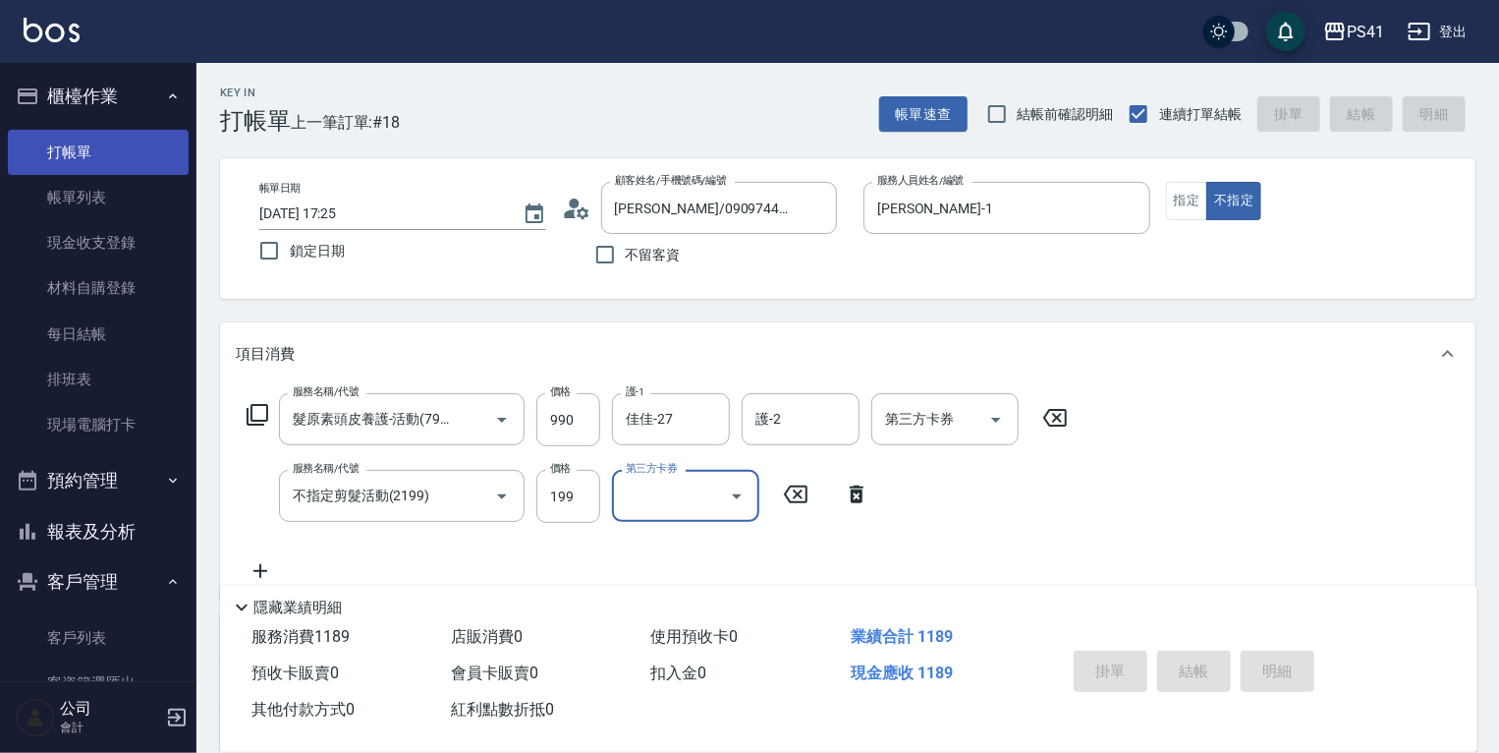
type input "2025/09/21 17:26"
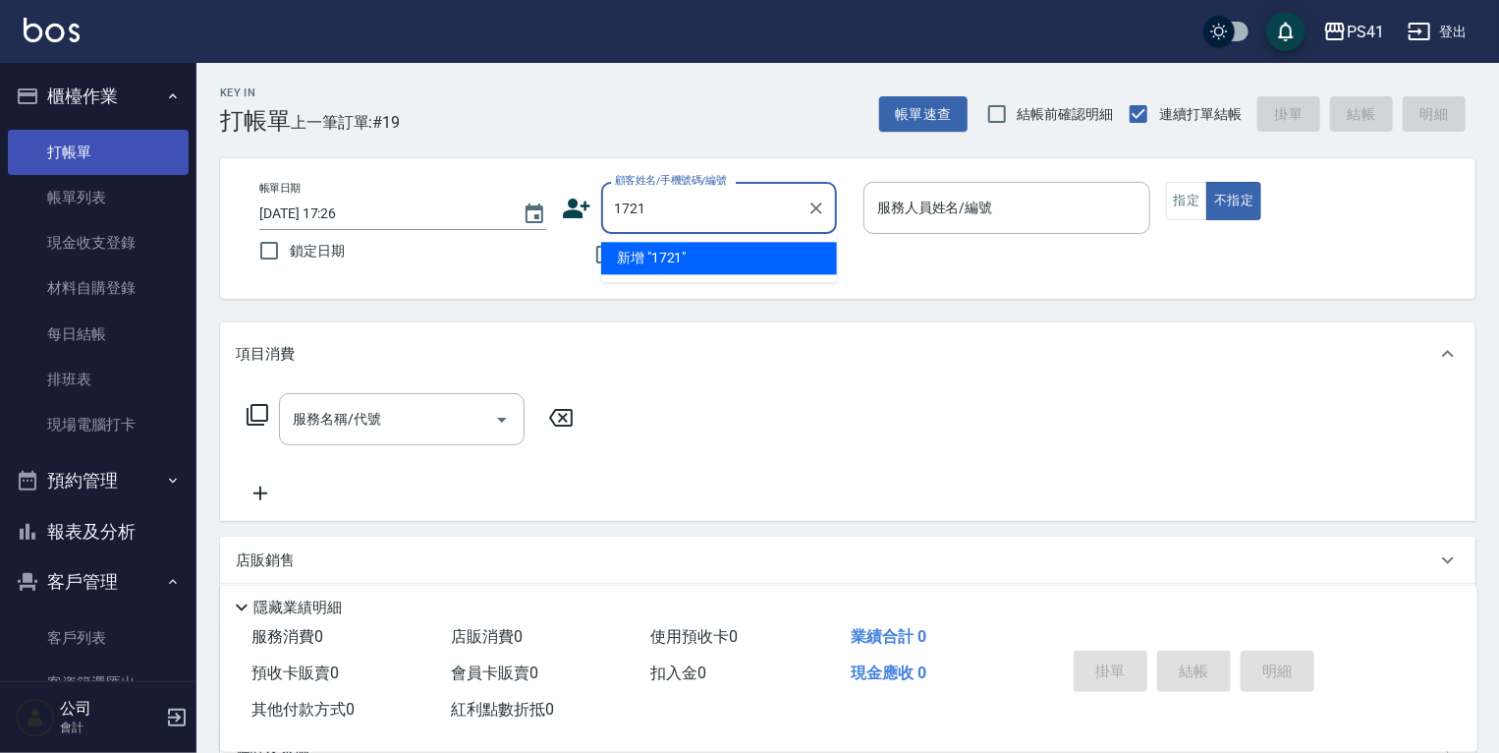
type input "1721"
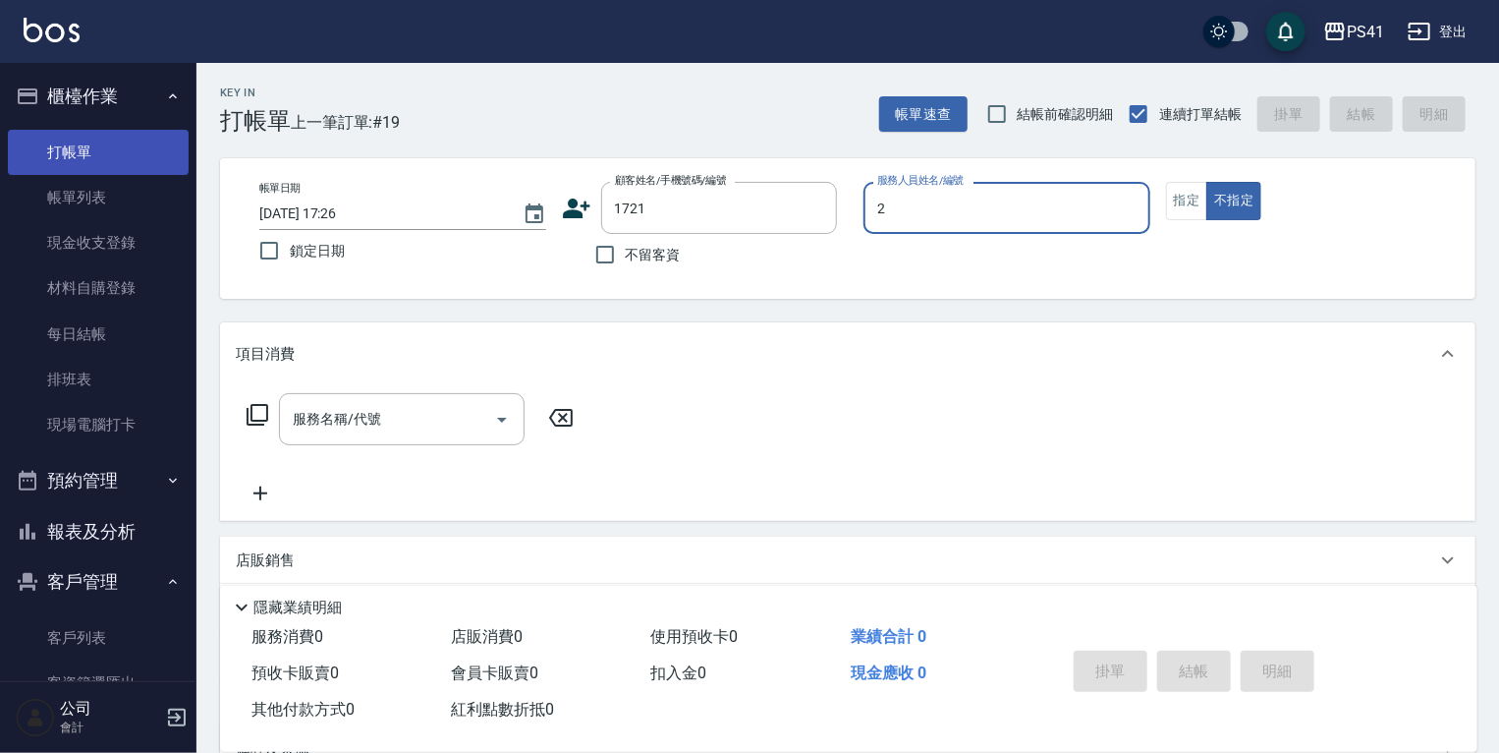
type input "謝淳蕙-2"
type input "鄭存雅/0970723137/1721"
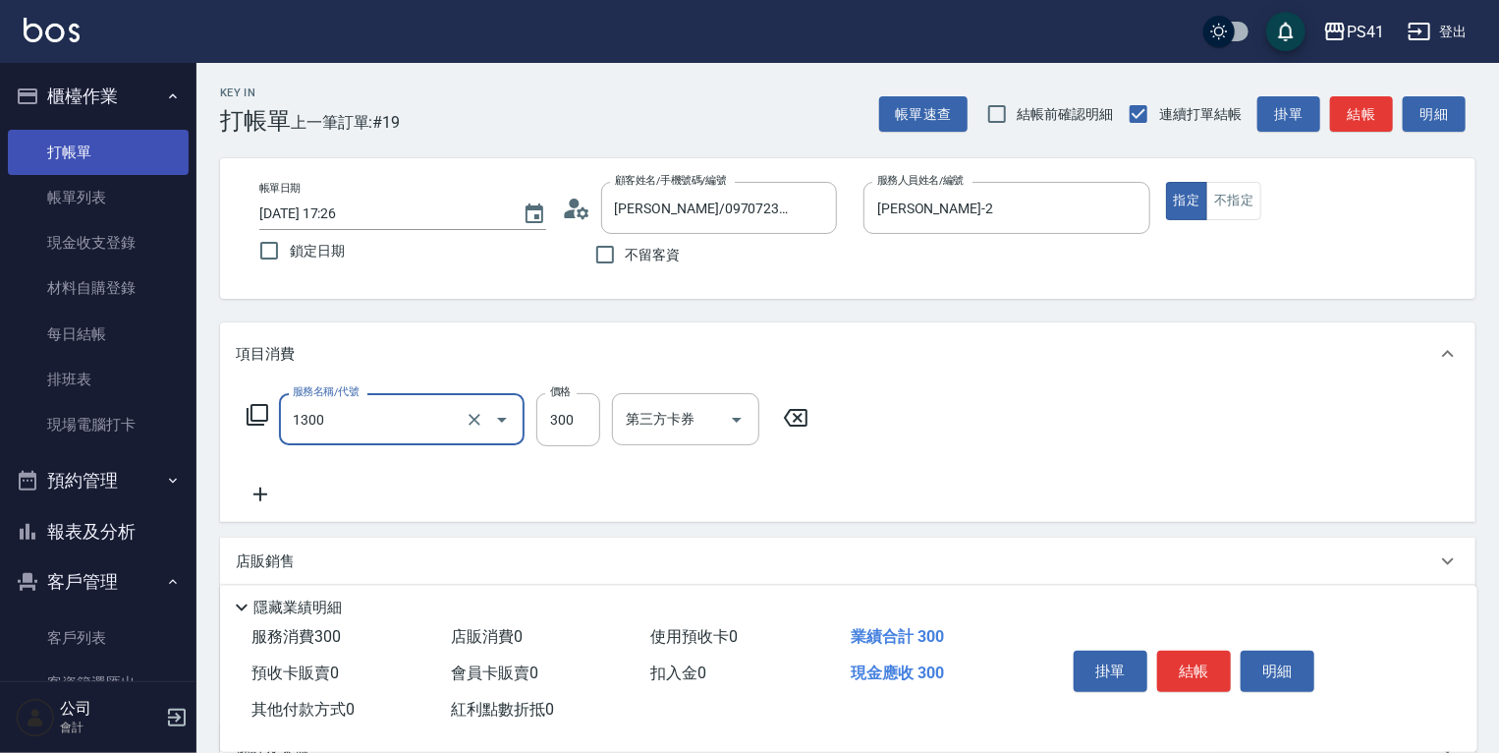
type input "洗髮300(1300)"
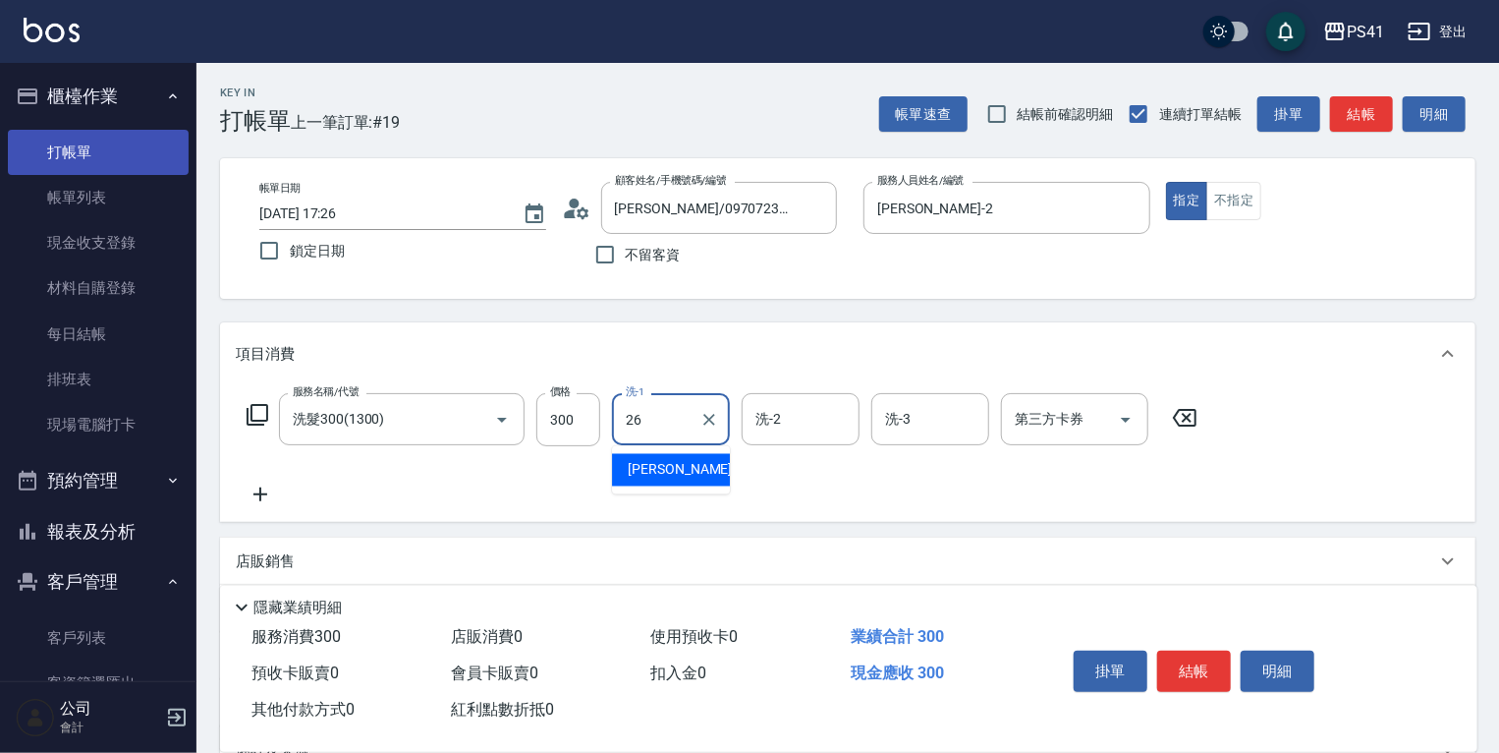
type input "溫佳惇-26"
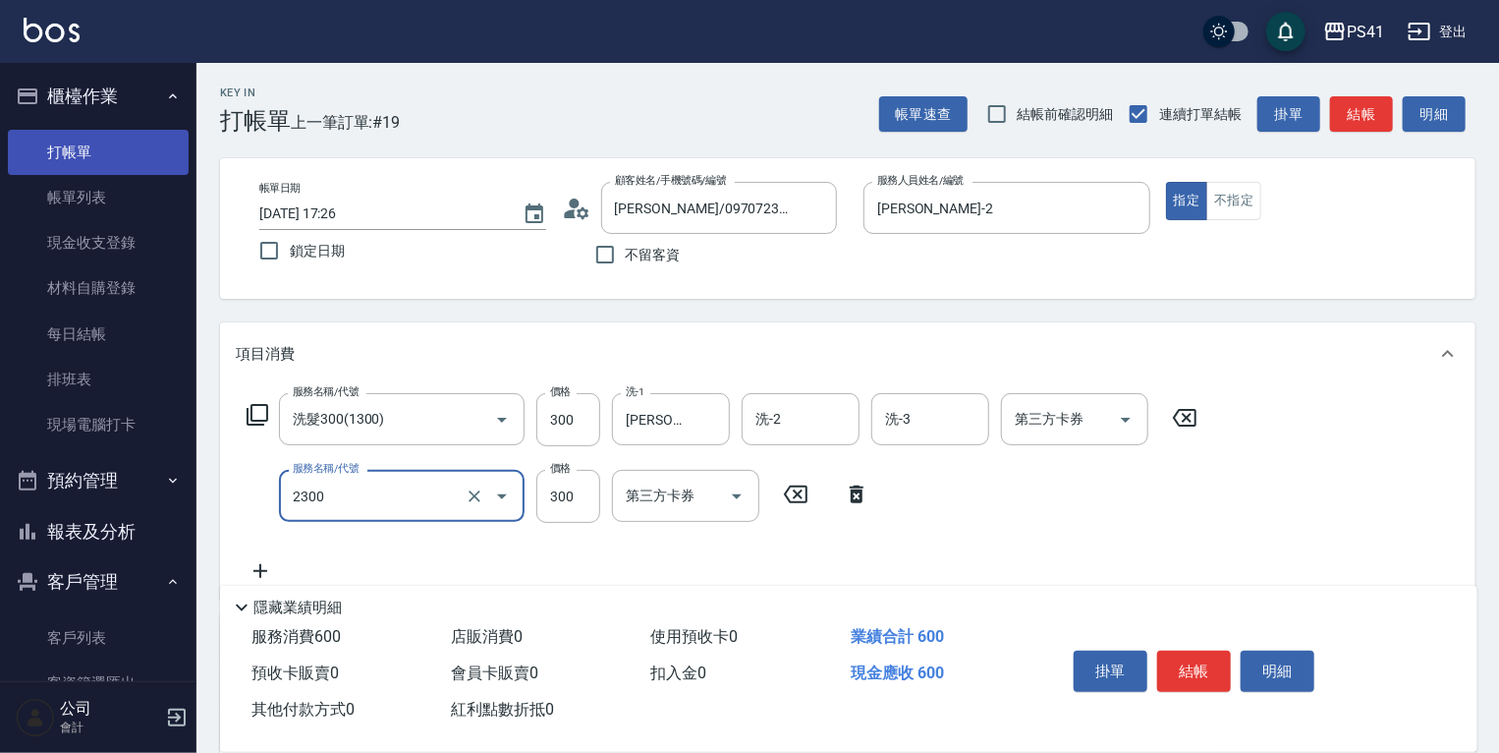
type input "剪髮(2300)"
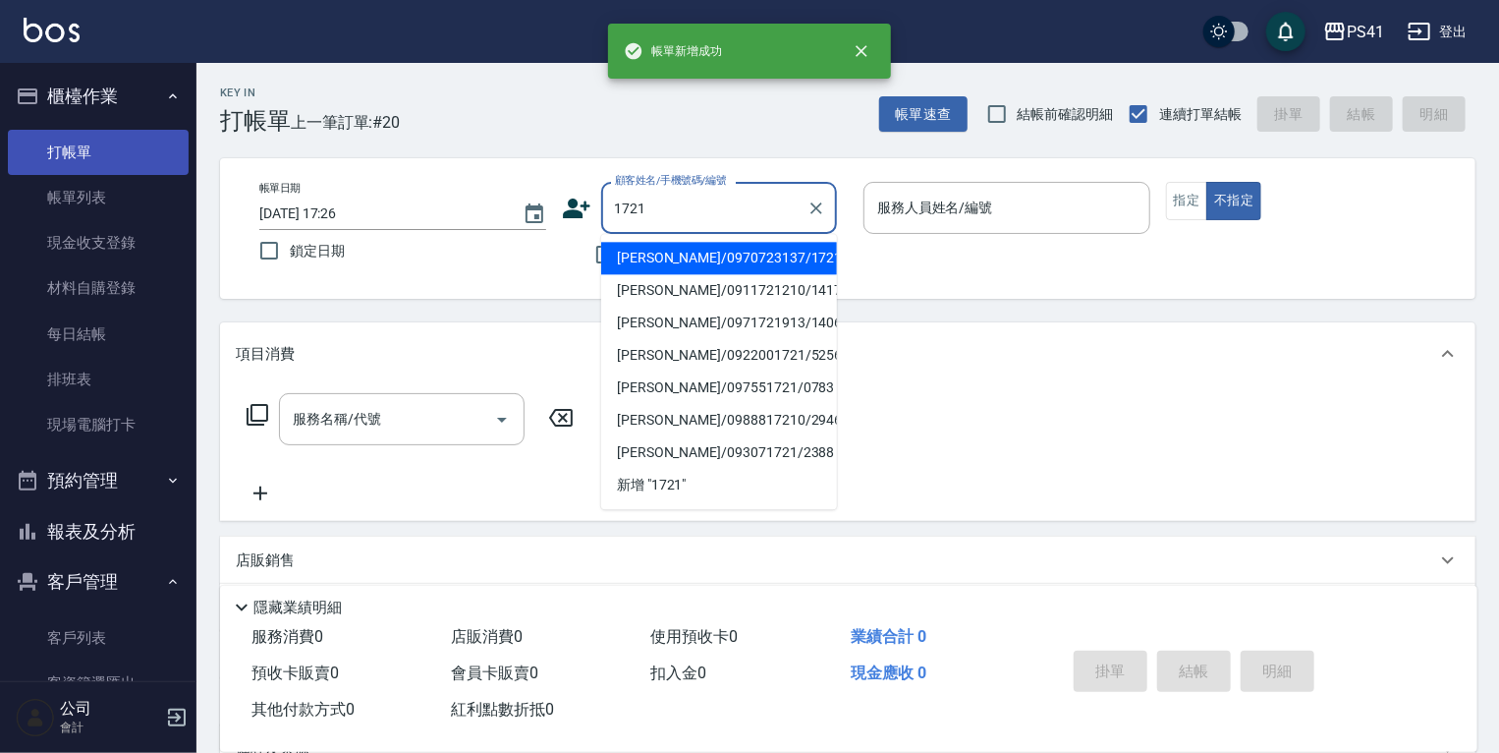
type input "鄭存雅/0970723137/1721"
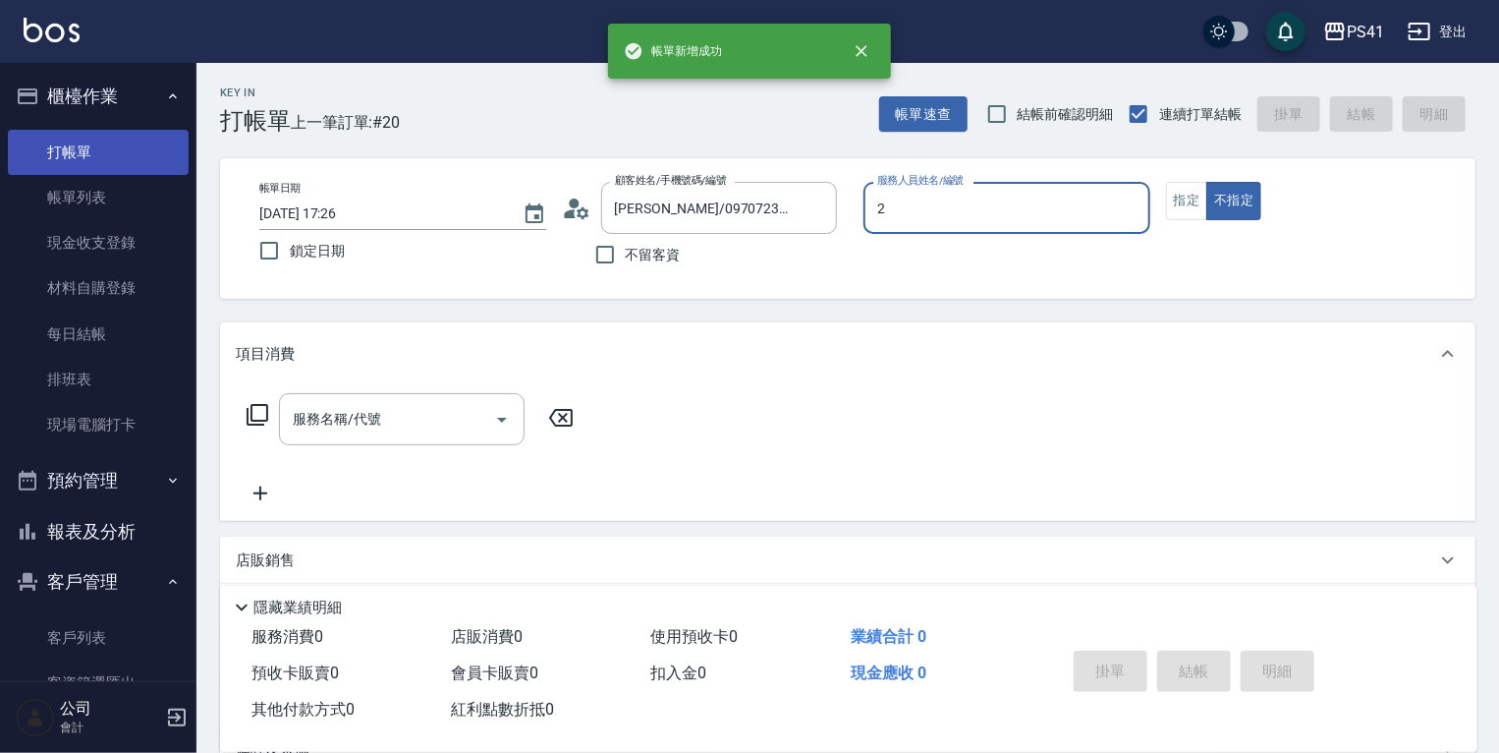
type input "謝淳蕙-2"
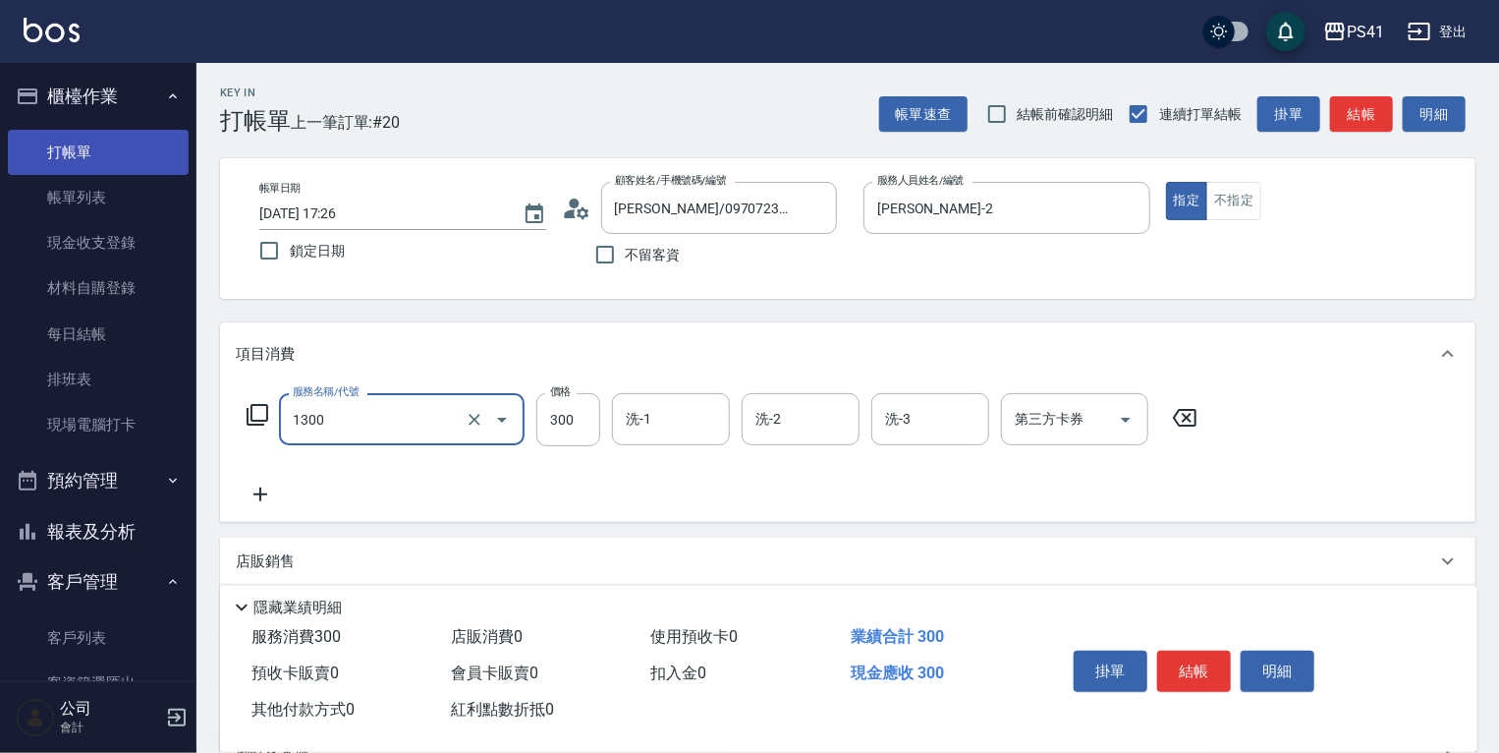
type input "洗髮300(1300)"
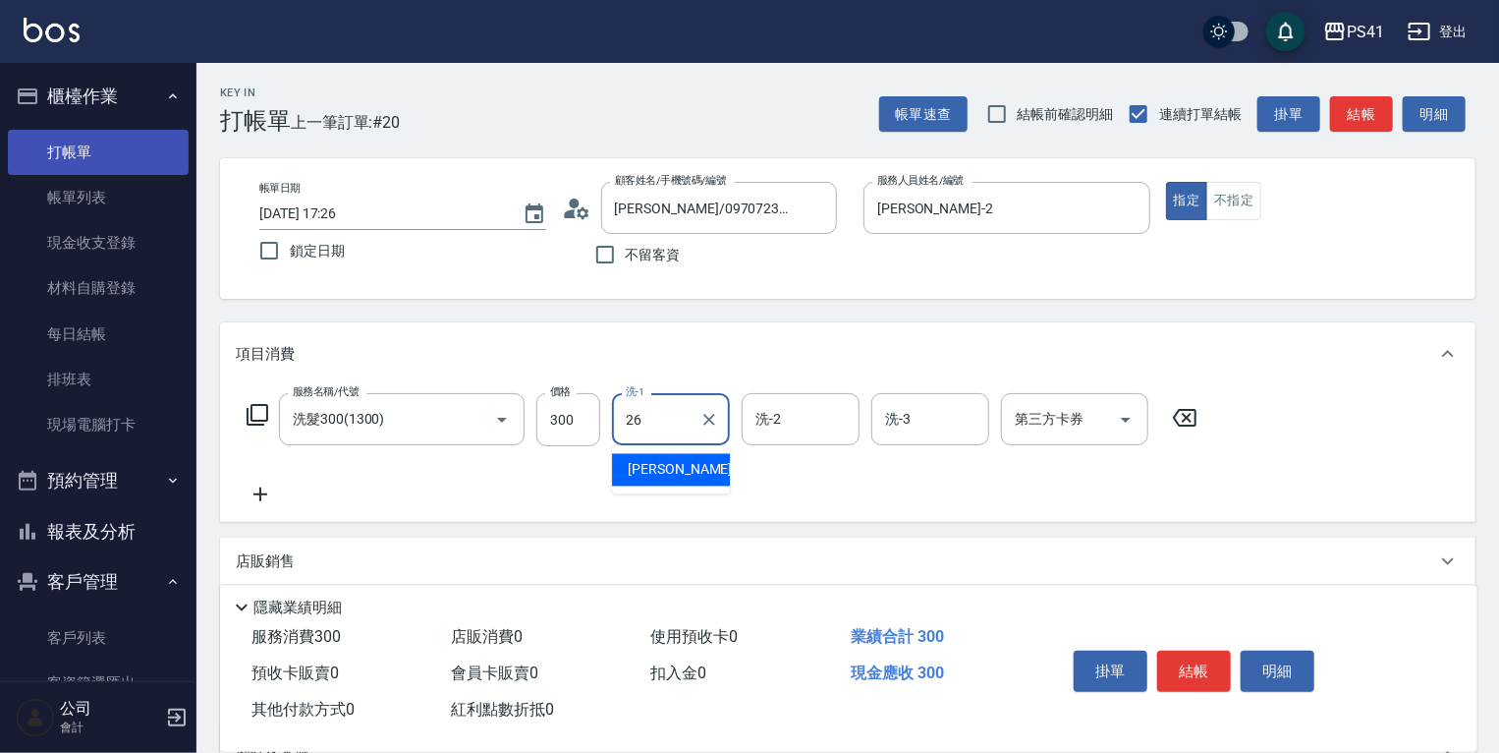
type input "溫佳惇-26"
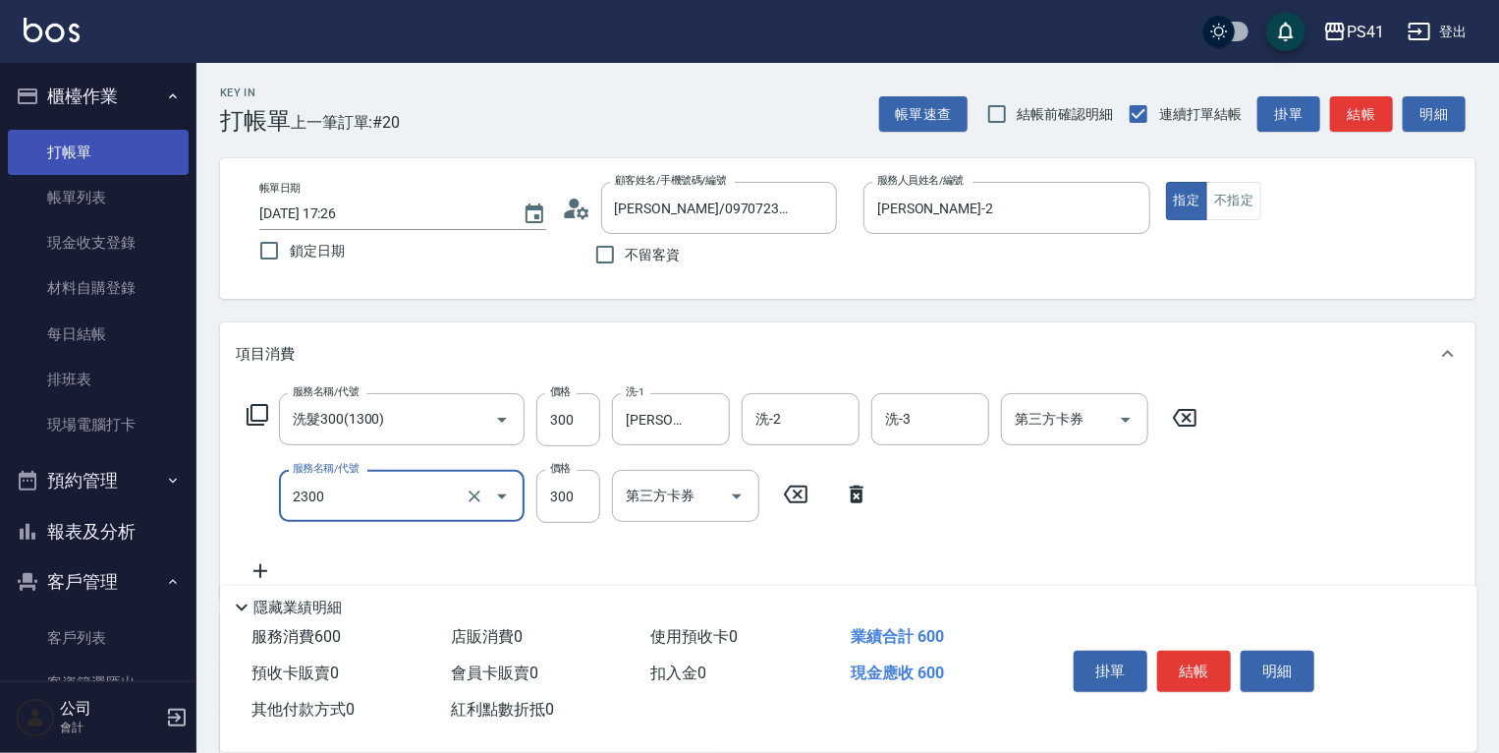
type input "剪髮(2300)"
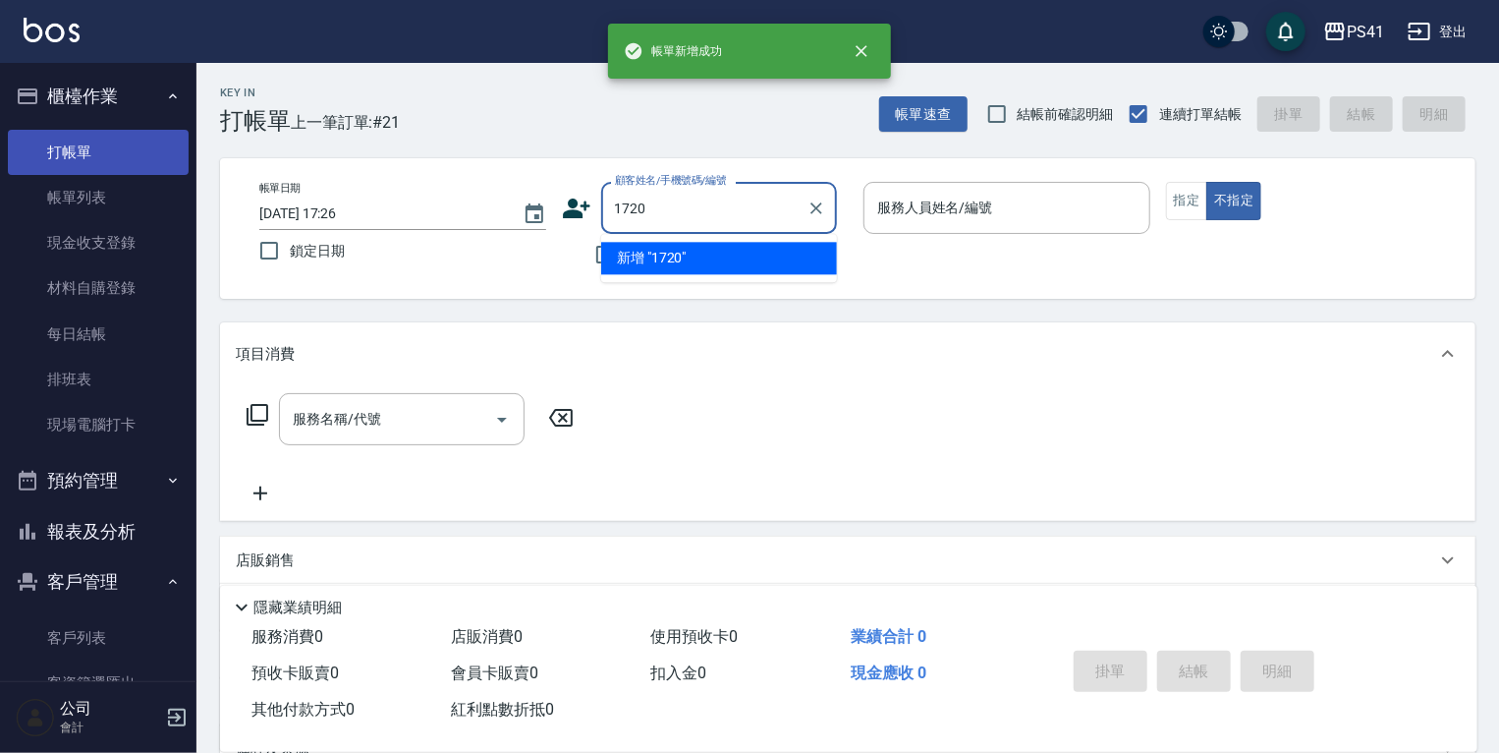
type input "1720"
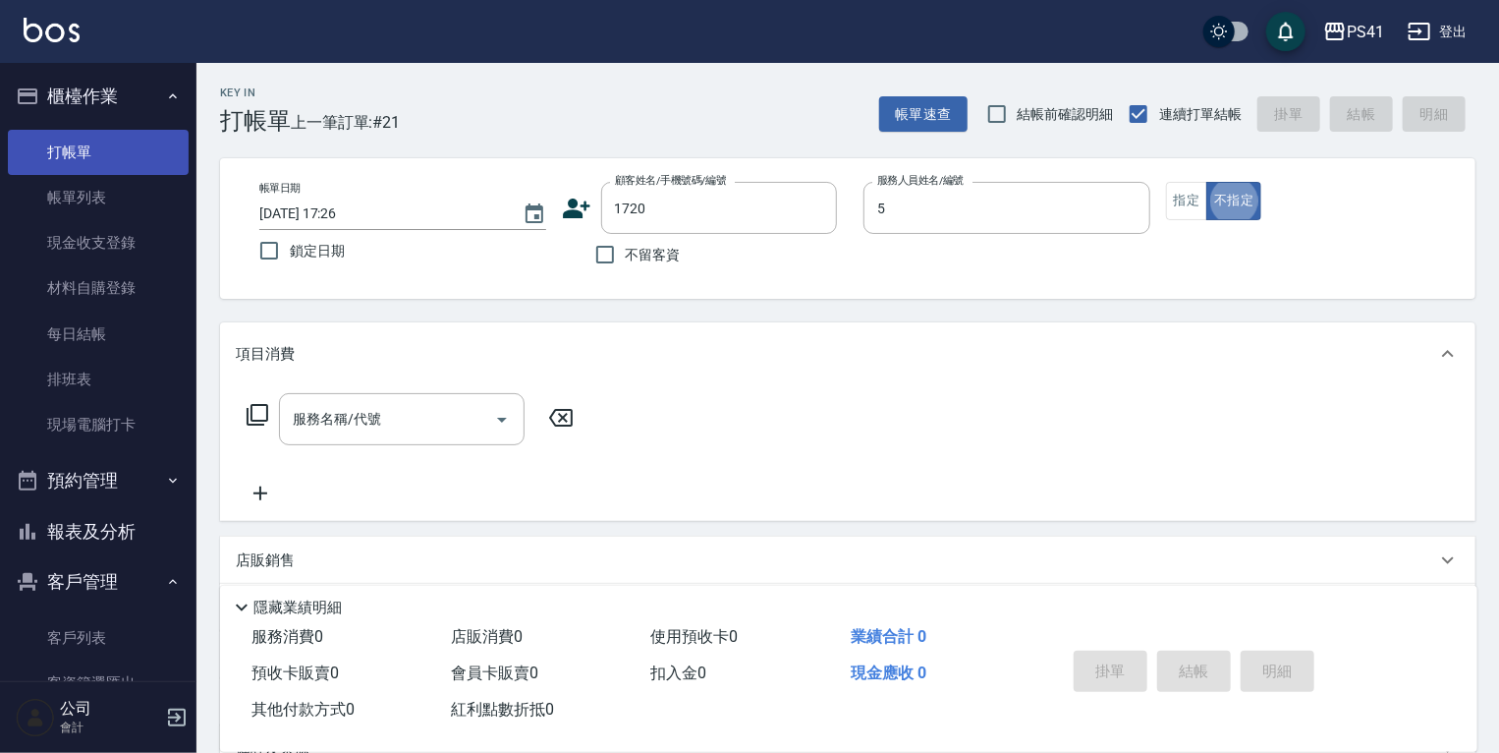
type input "Rolla-5"
type input "邱仔瑜/0972872778/1720"
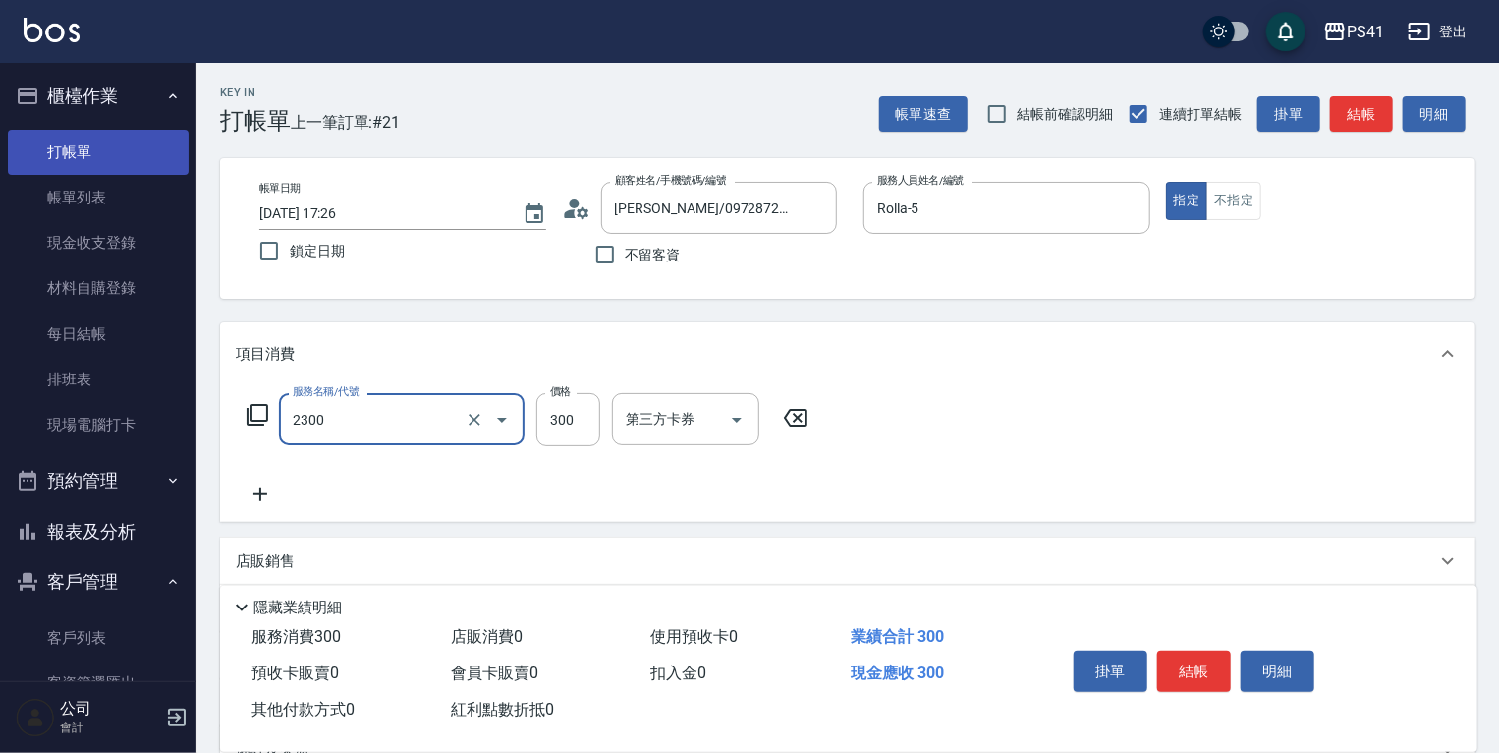
type input "剪髮(2300)"
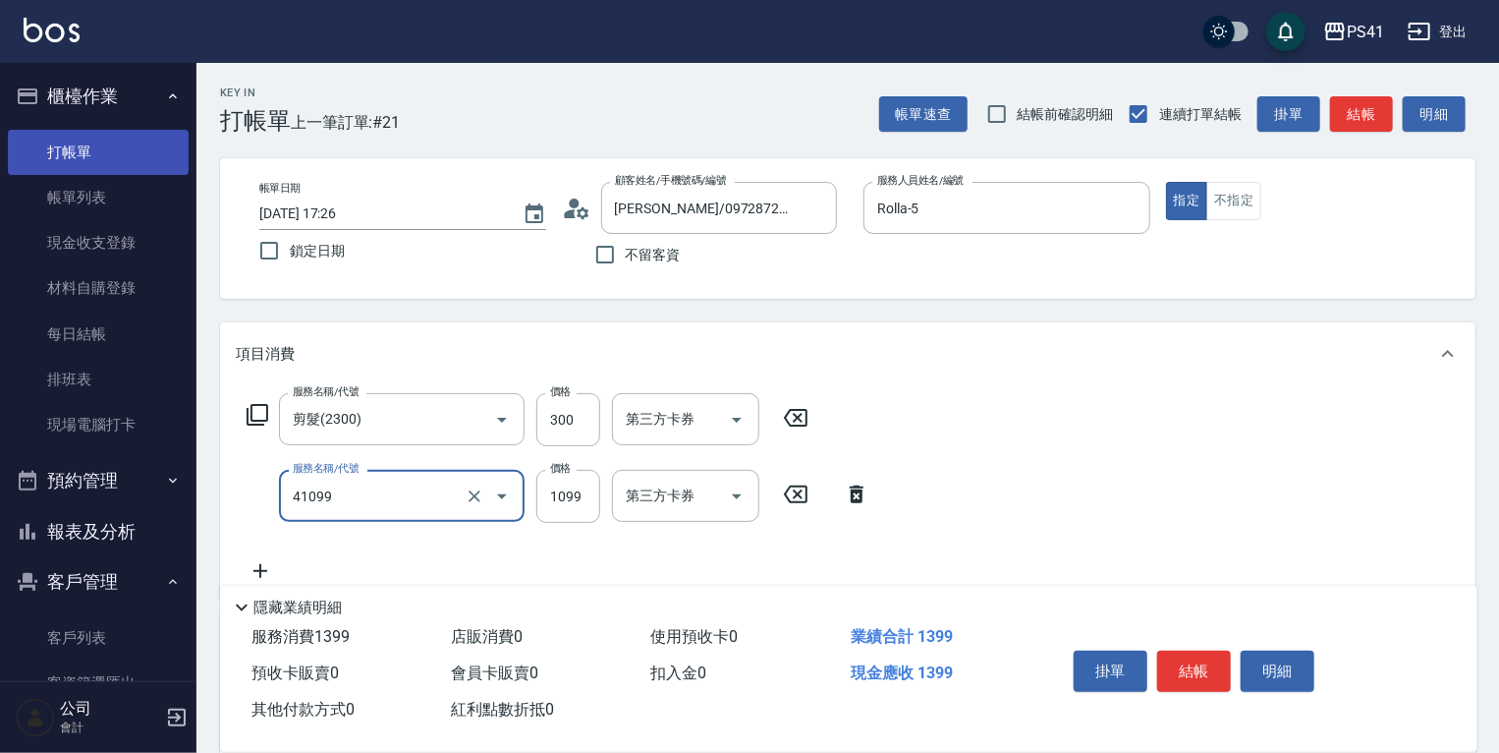
type input "公司活動/早鳥(41099)"
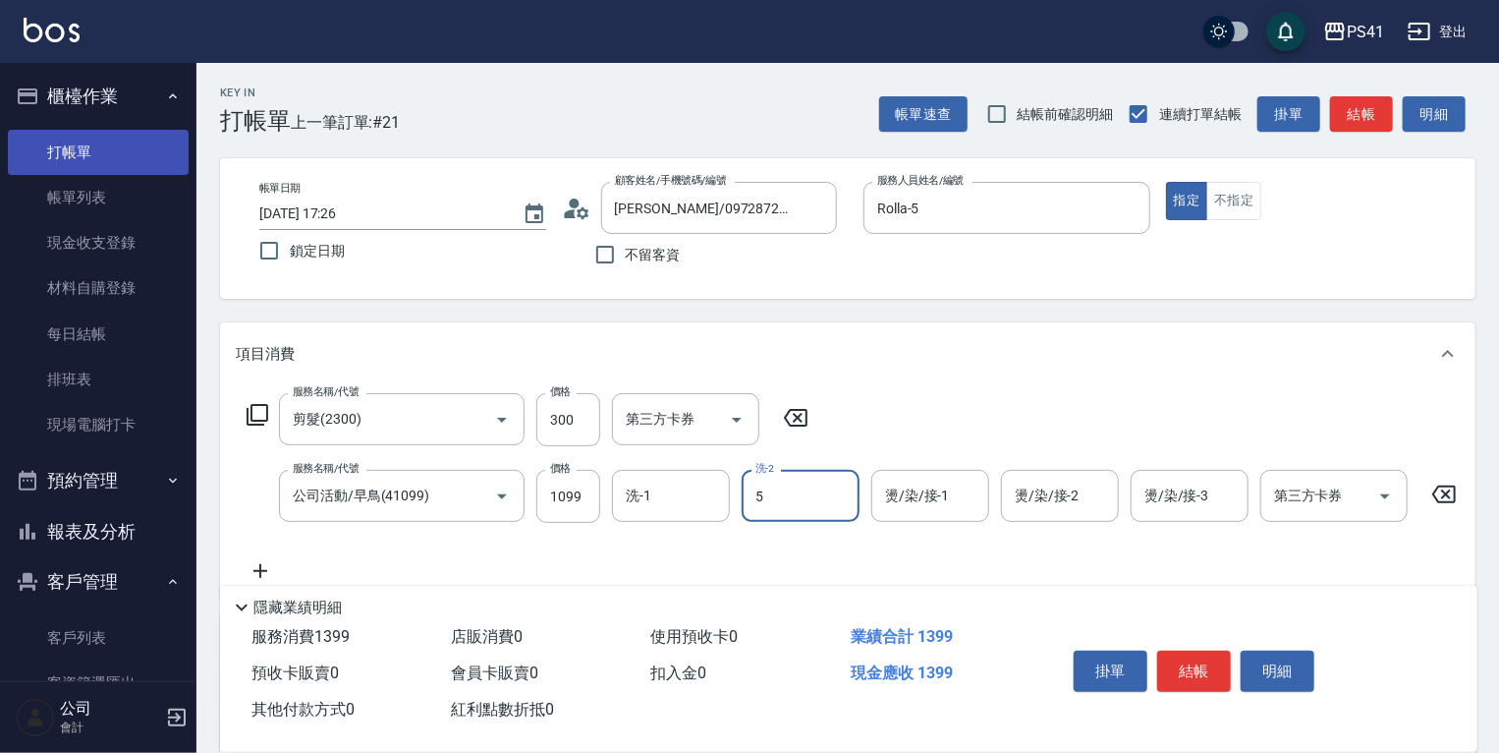
type input "Rolla-5"
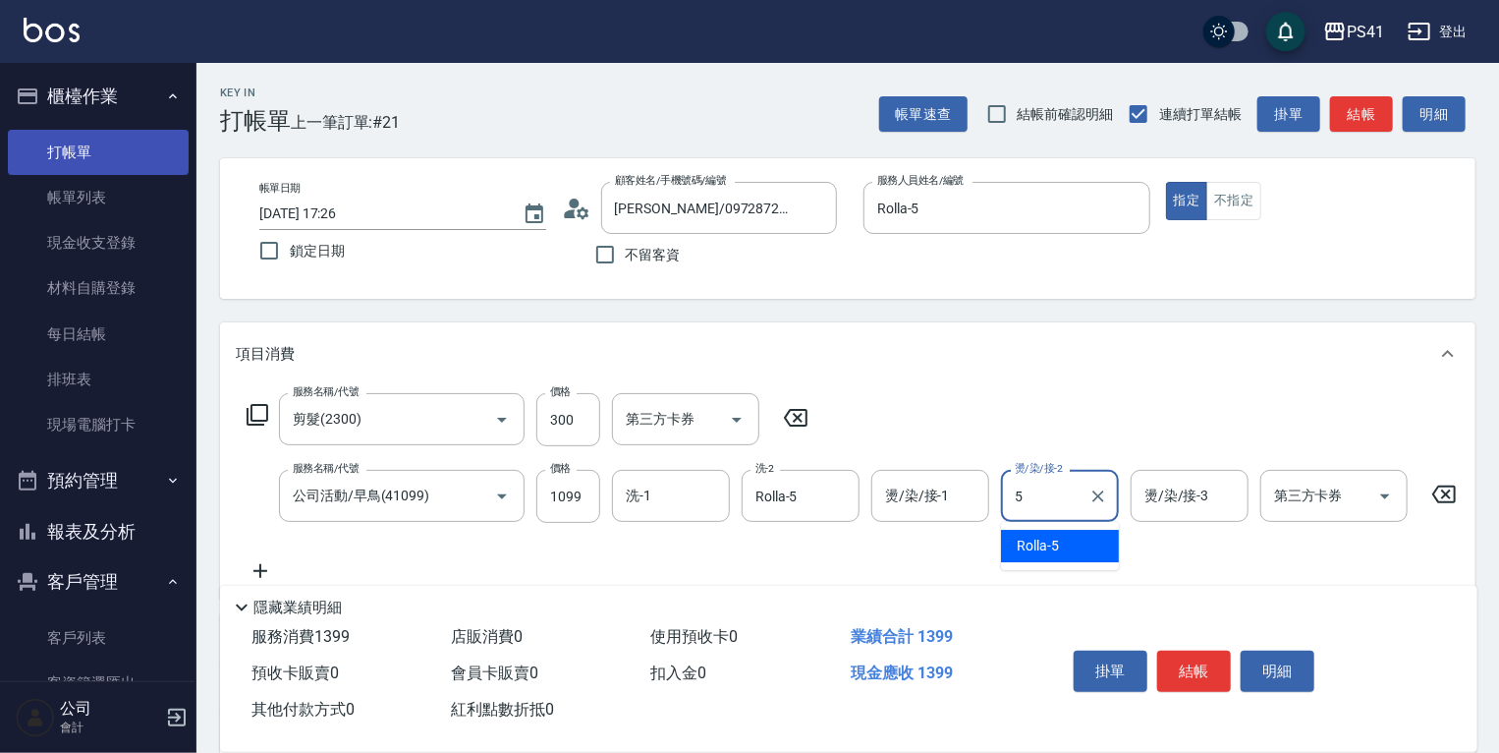
type input "Rolla-5"
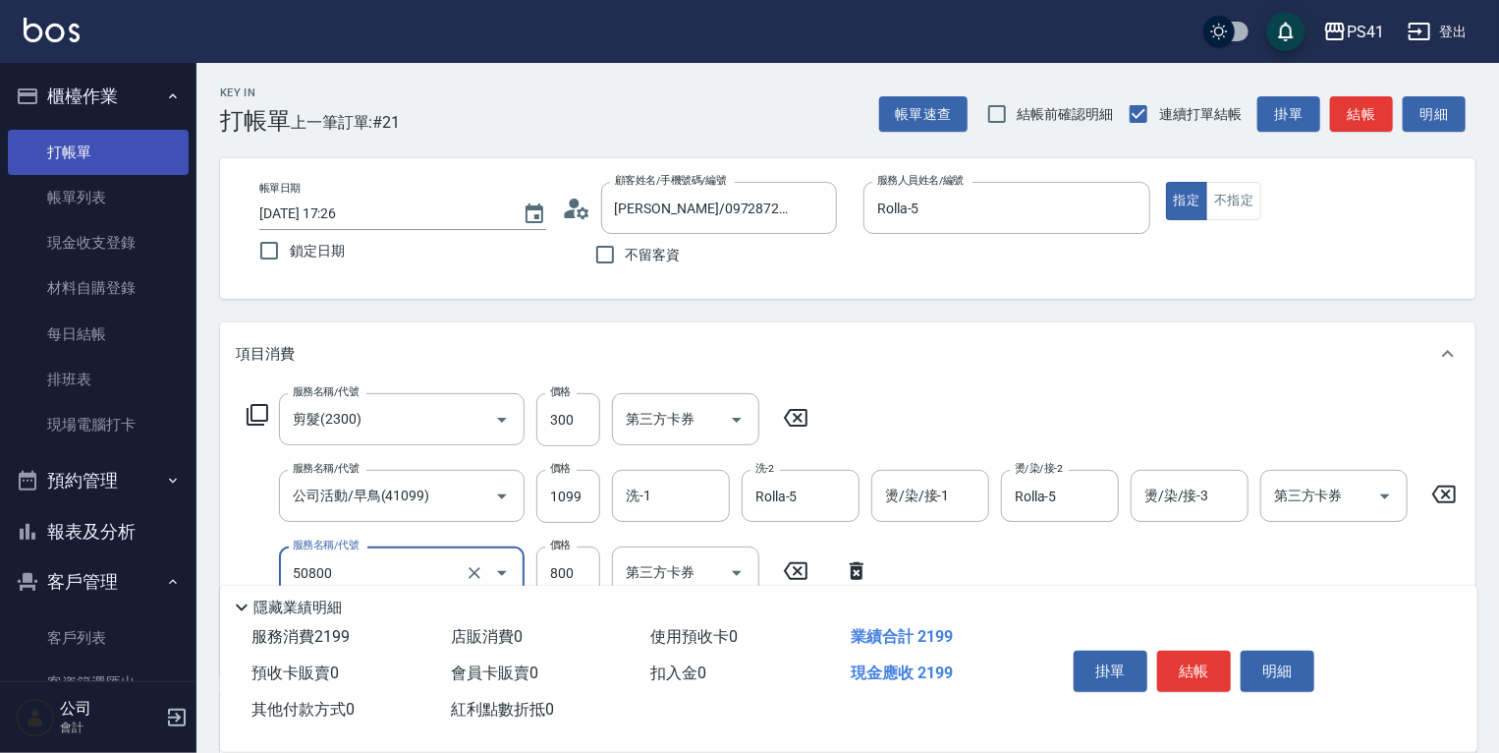
type input "原價401~800護髮(50800)"
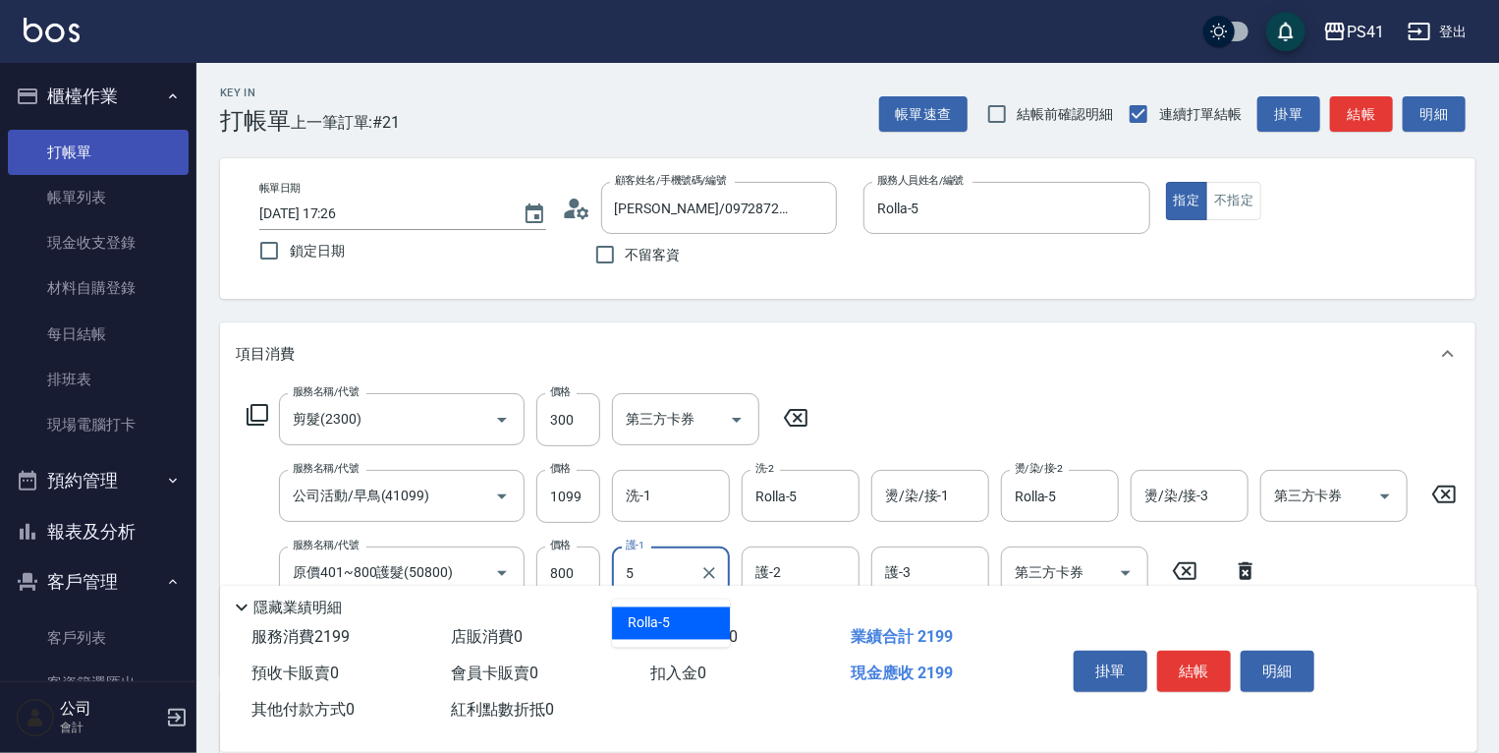
type input "Rolla-5"
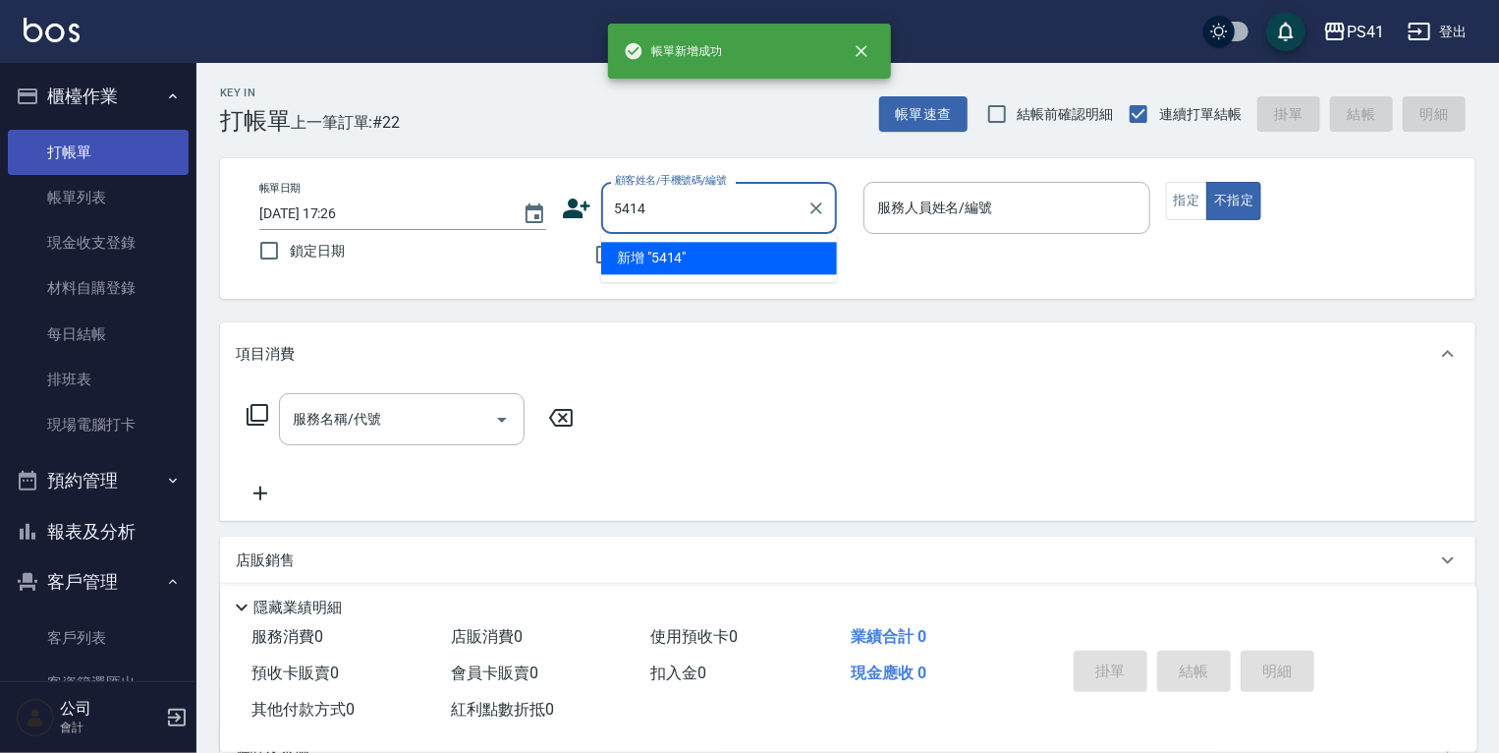
type input "5414"
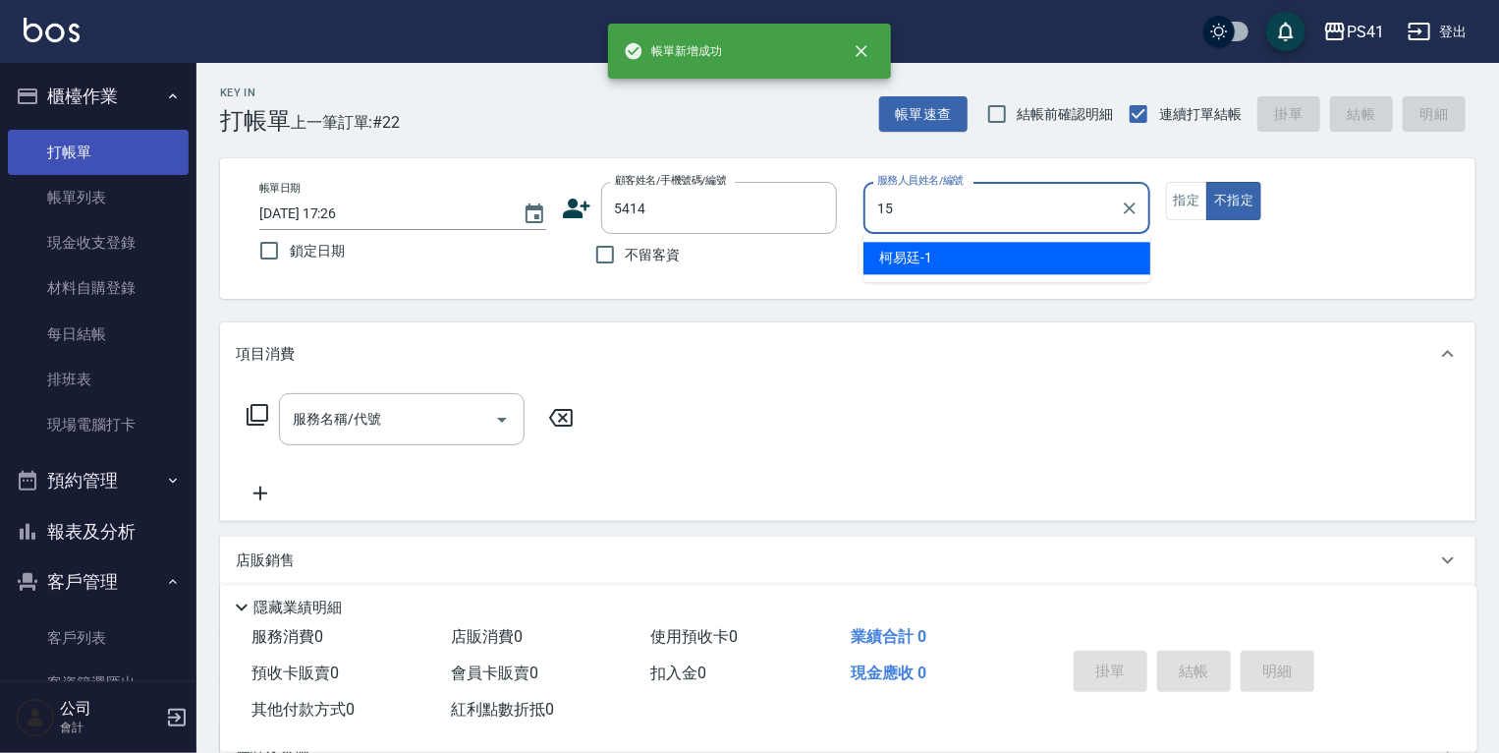
type input "李靜芳-15"
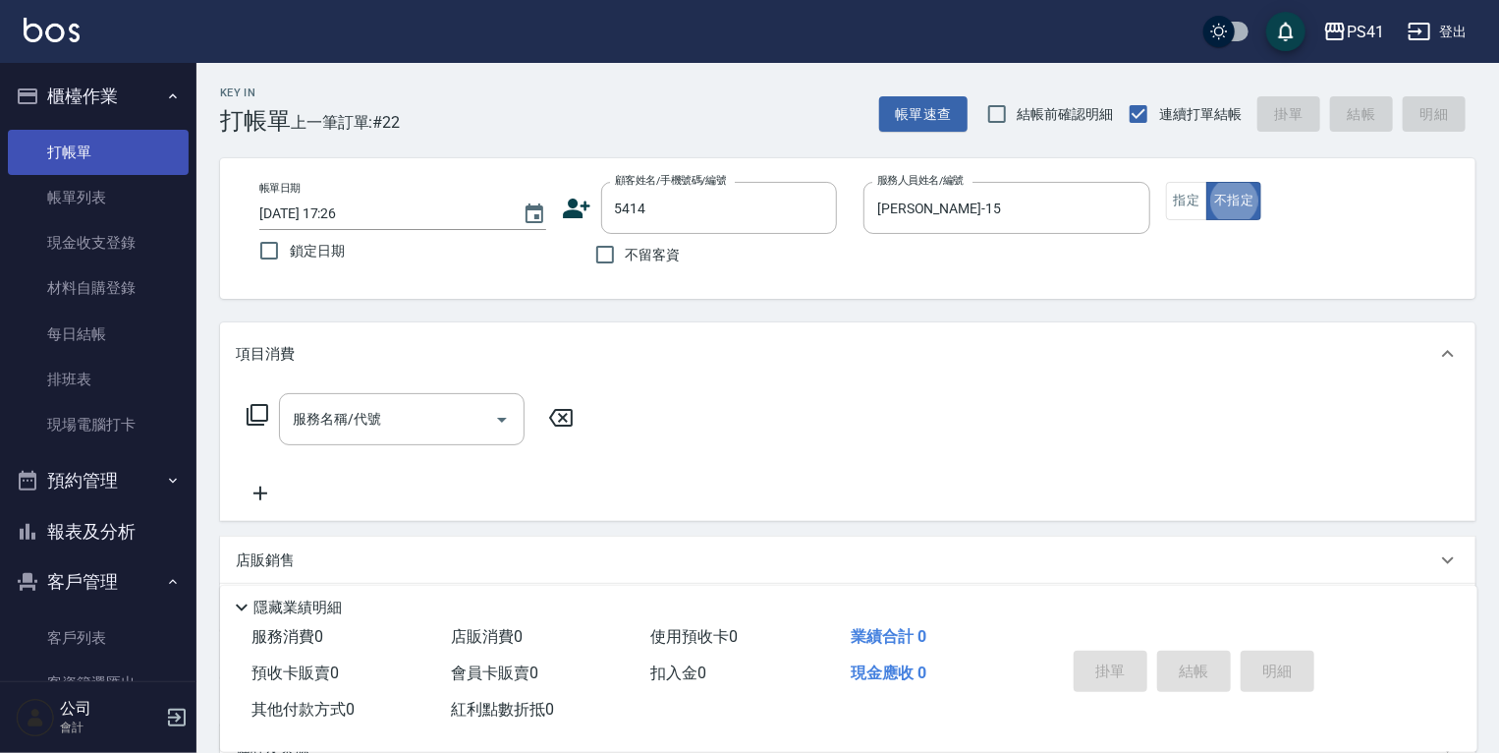
type input "陳宏俞/0985095025/5414"
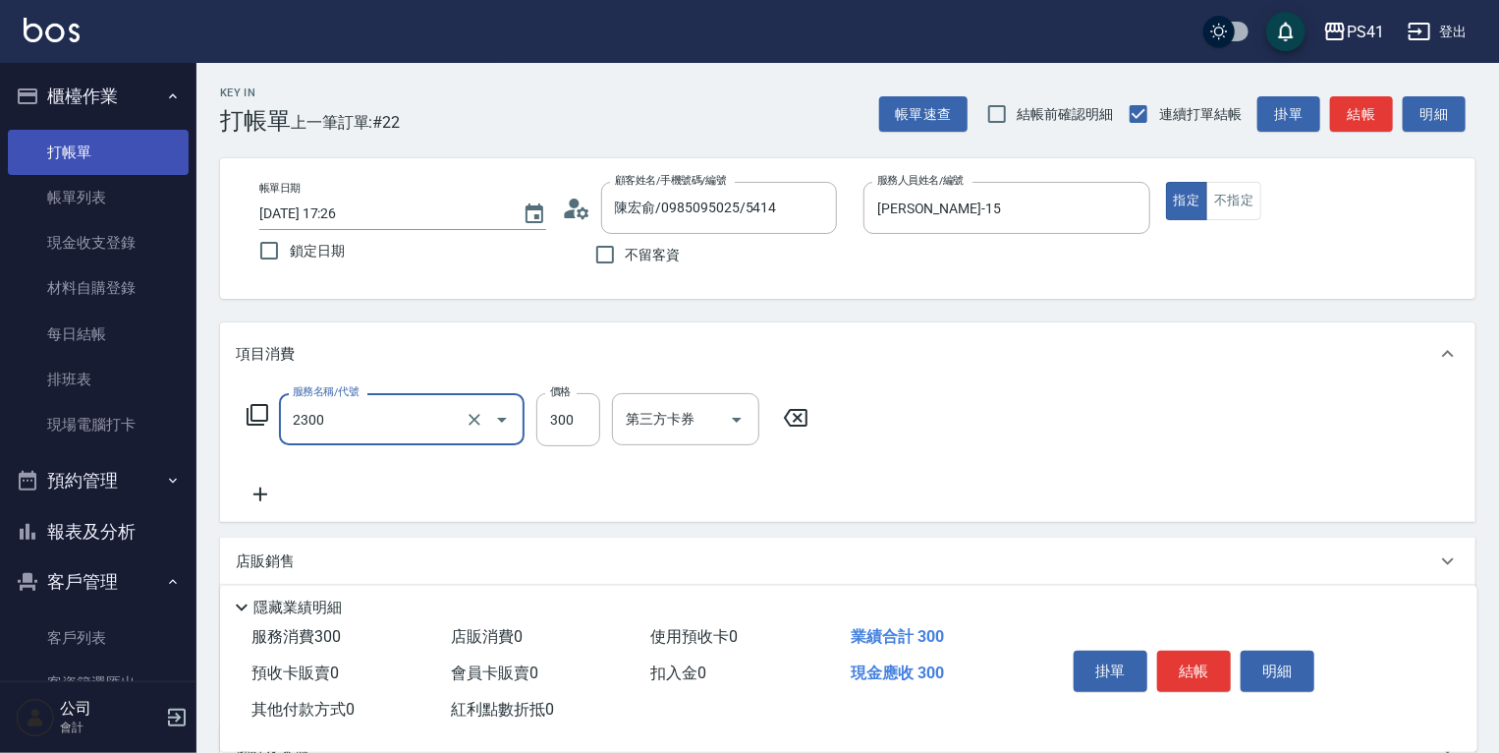
type input "剪髮(2300)"
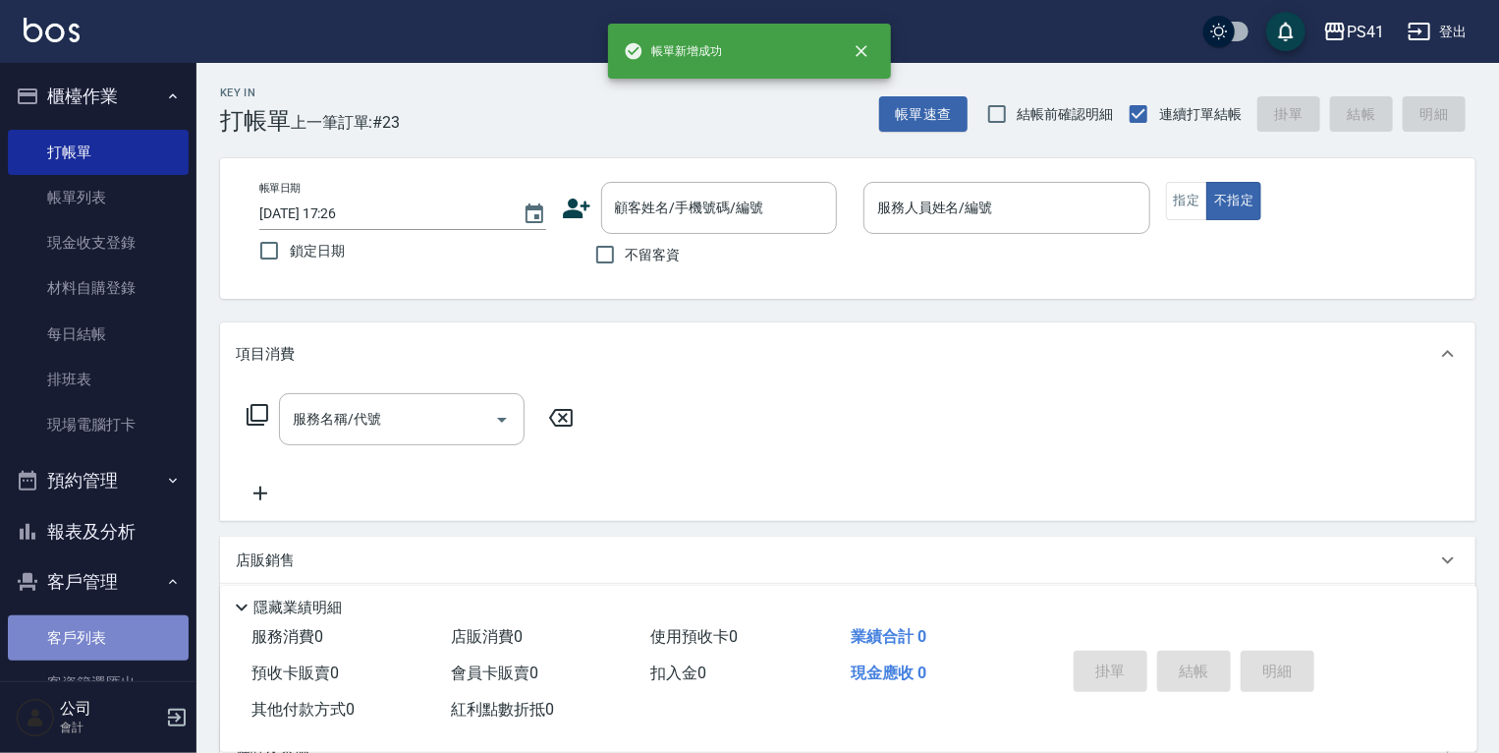
click at [157, 642] on link "客戶列表" at bounding box center [98, 637] width 181 height 45
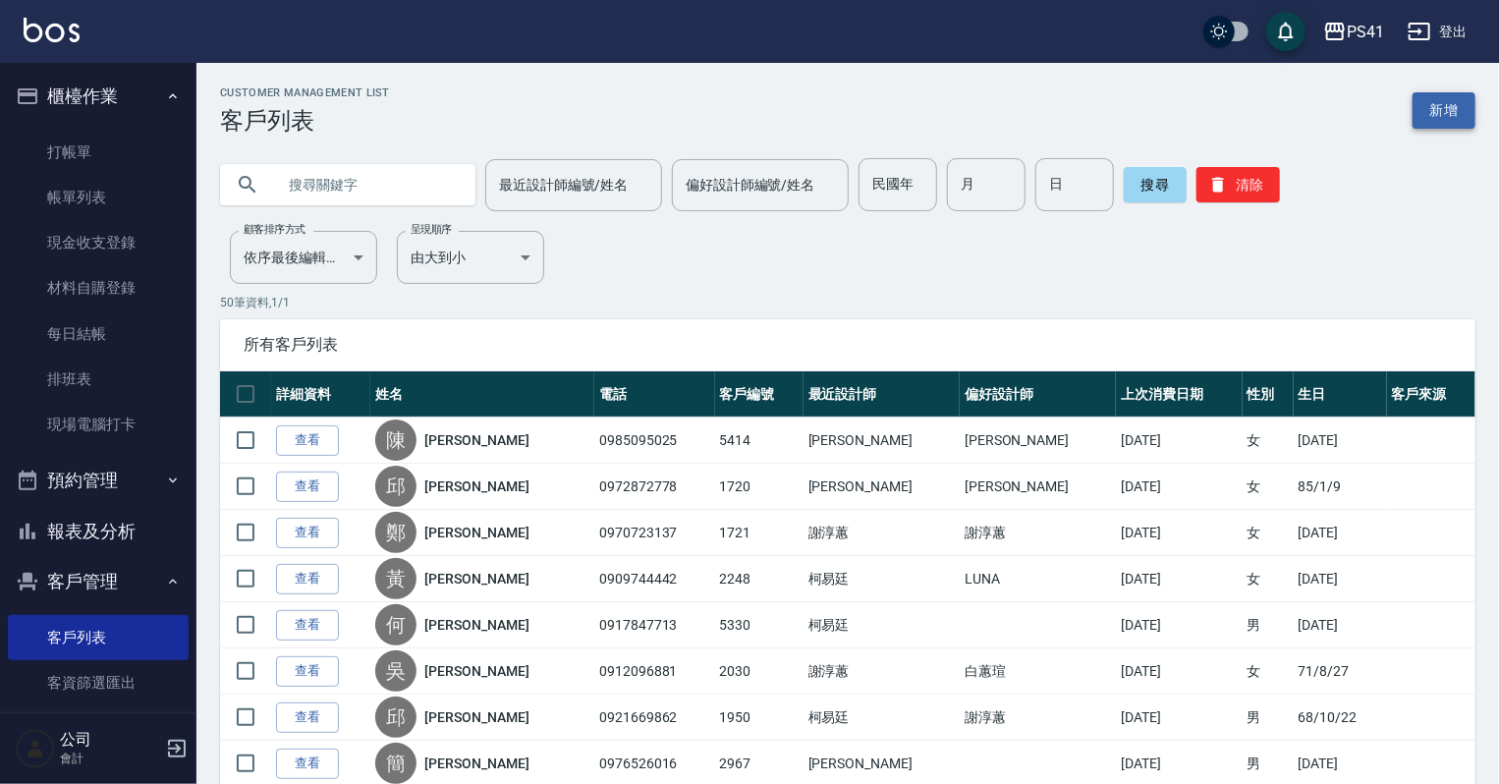
click at [1440, 118] on link "新增" at bounding box center [1444, 110] width 63 height 36
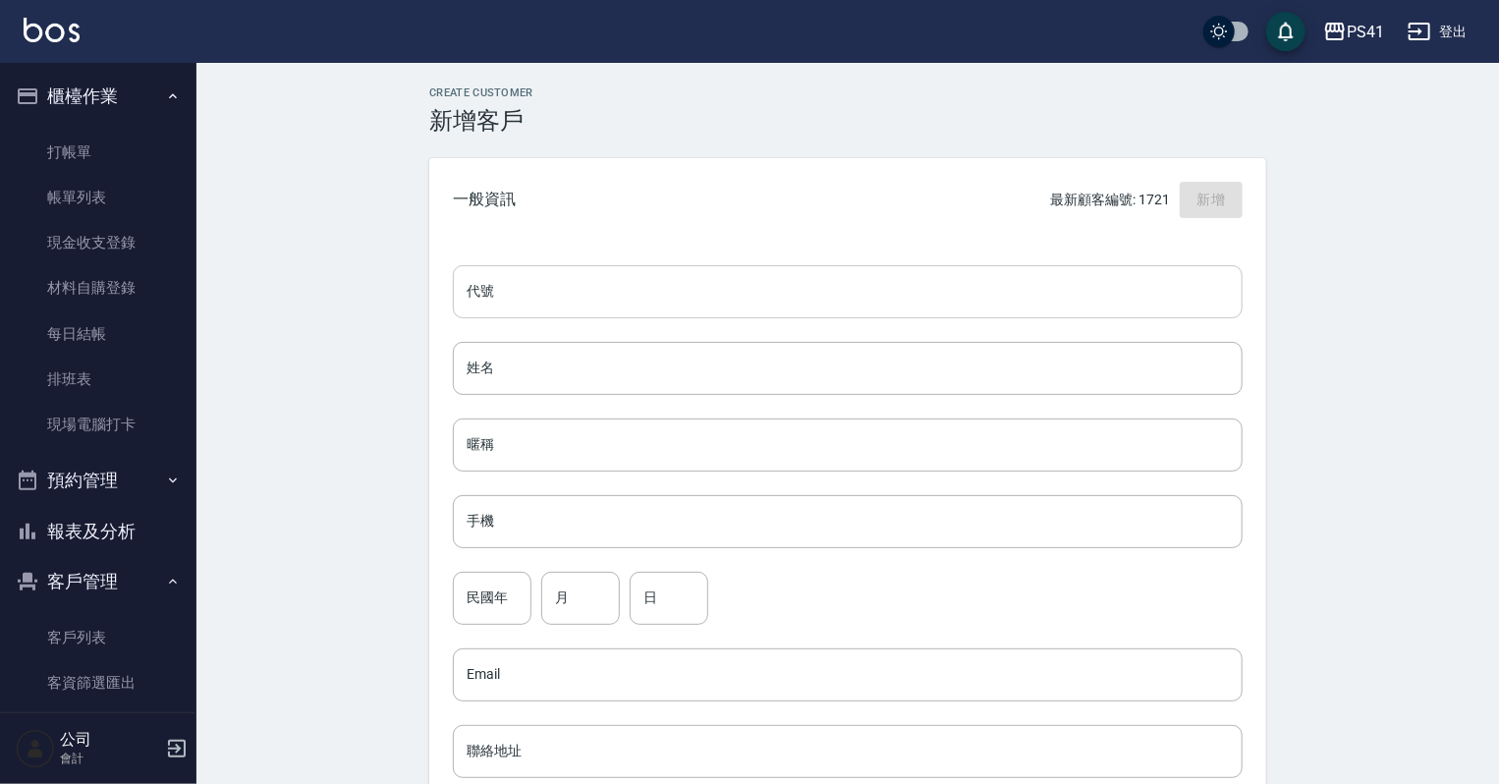
drag, startPoint x: 766, startPoint y: 300, endPoint x: 801, endPoint y: 279, distance: 40.1
click at [766, 300] on input "代號" at bounding box center [848, 291] width 790 height 53
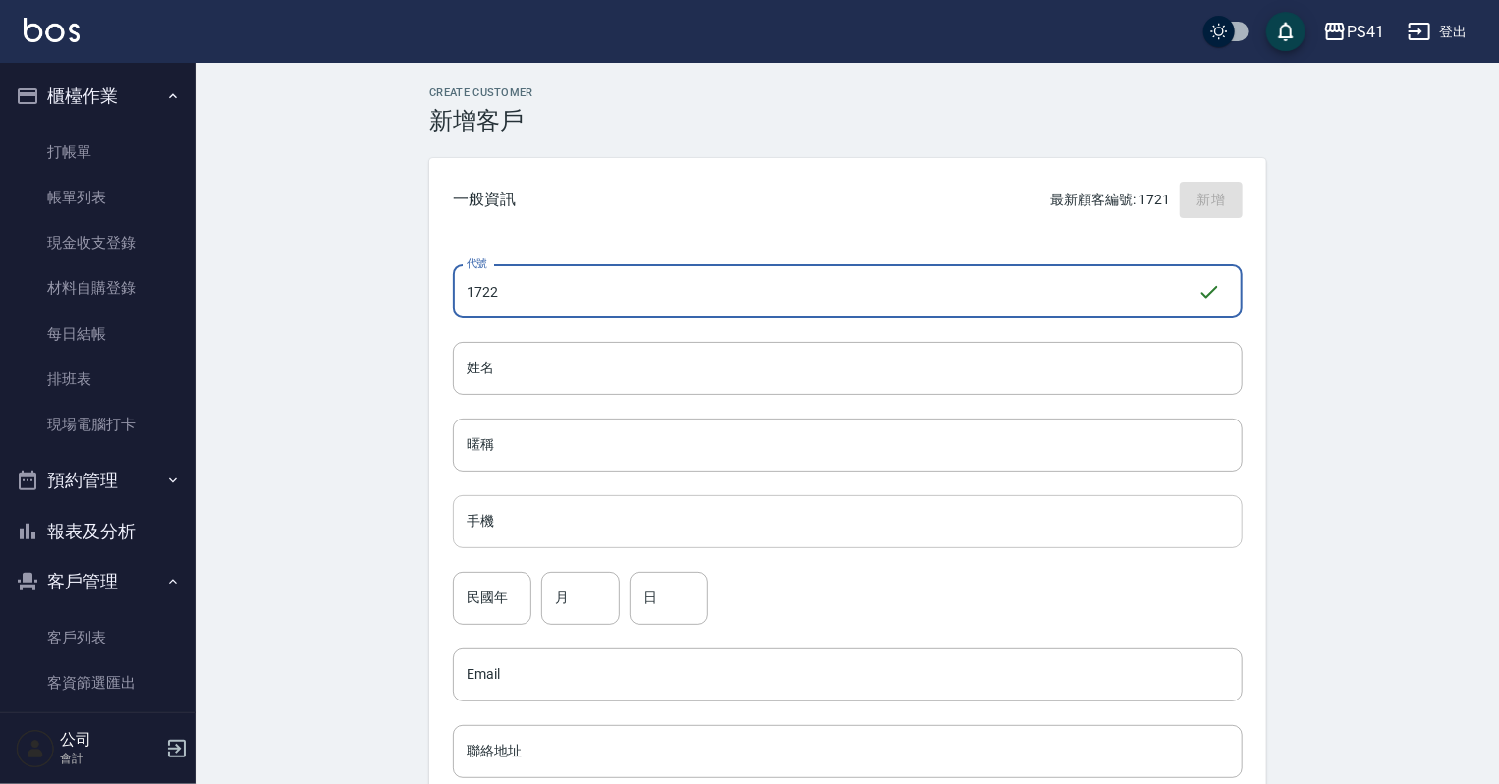
type input "1722"
drag, startPoint x: 589, startPoint y: 507, endPoint x: 627, endPoint y: 518, distance: 38.9
click at [589, 507] on input "手機" at bounding box center [848, 521] width 790 height 53
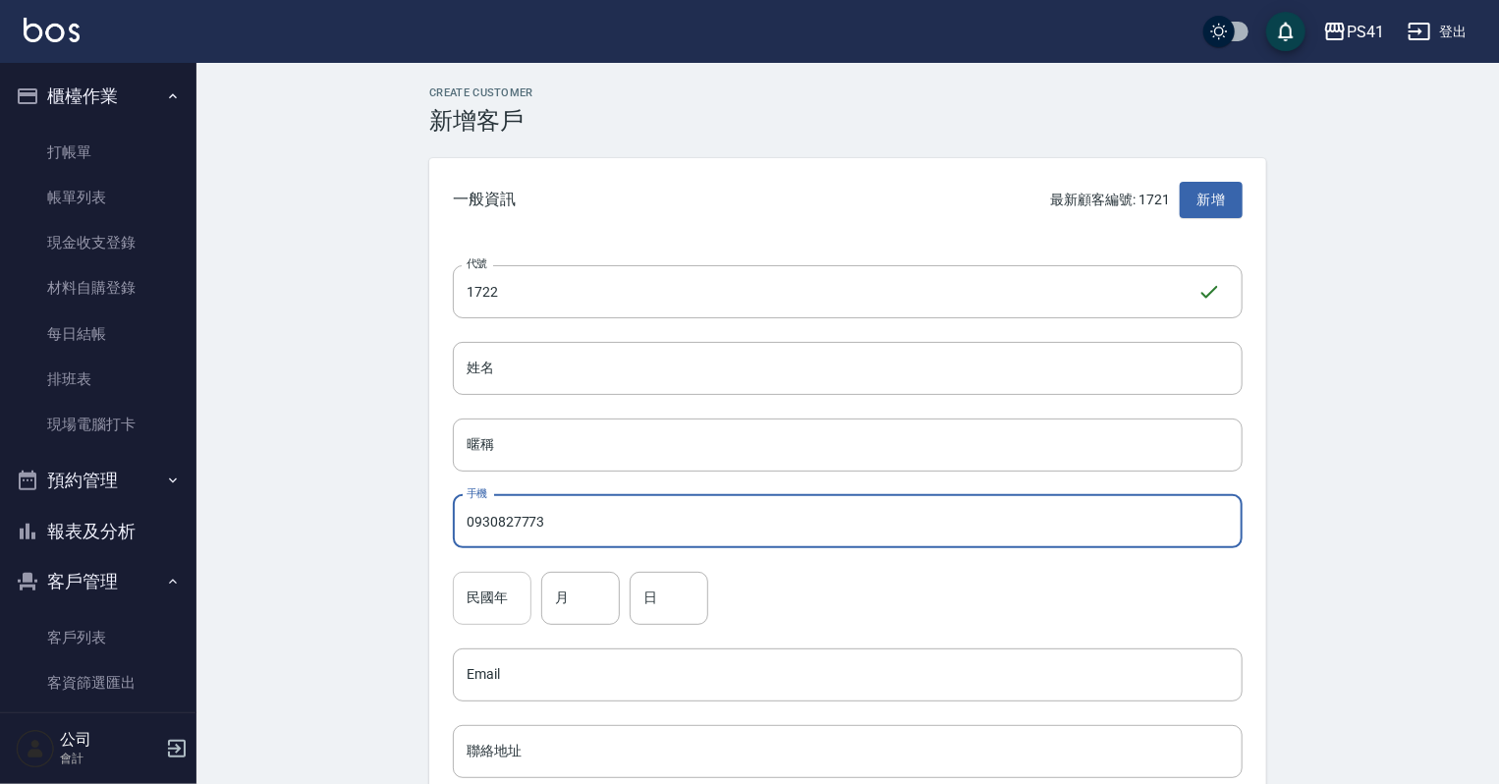
type input "0930827773"
drag, startPoint x: 464, startPoint y: 588, endPoint x: 528, endPoint y: 608, distance: 66.8
click at [464, 588] on input "民國年" at bounding box center [492, 598] width 79 height 53
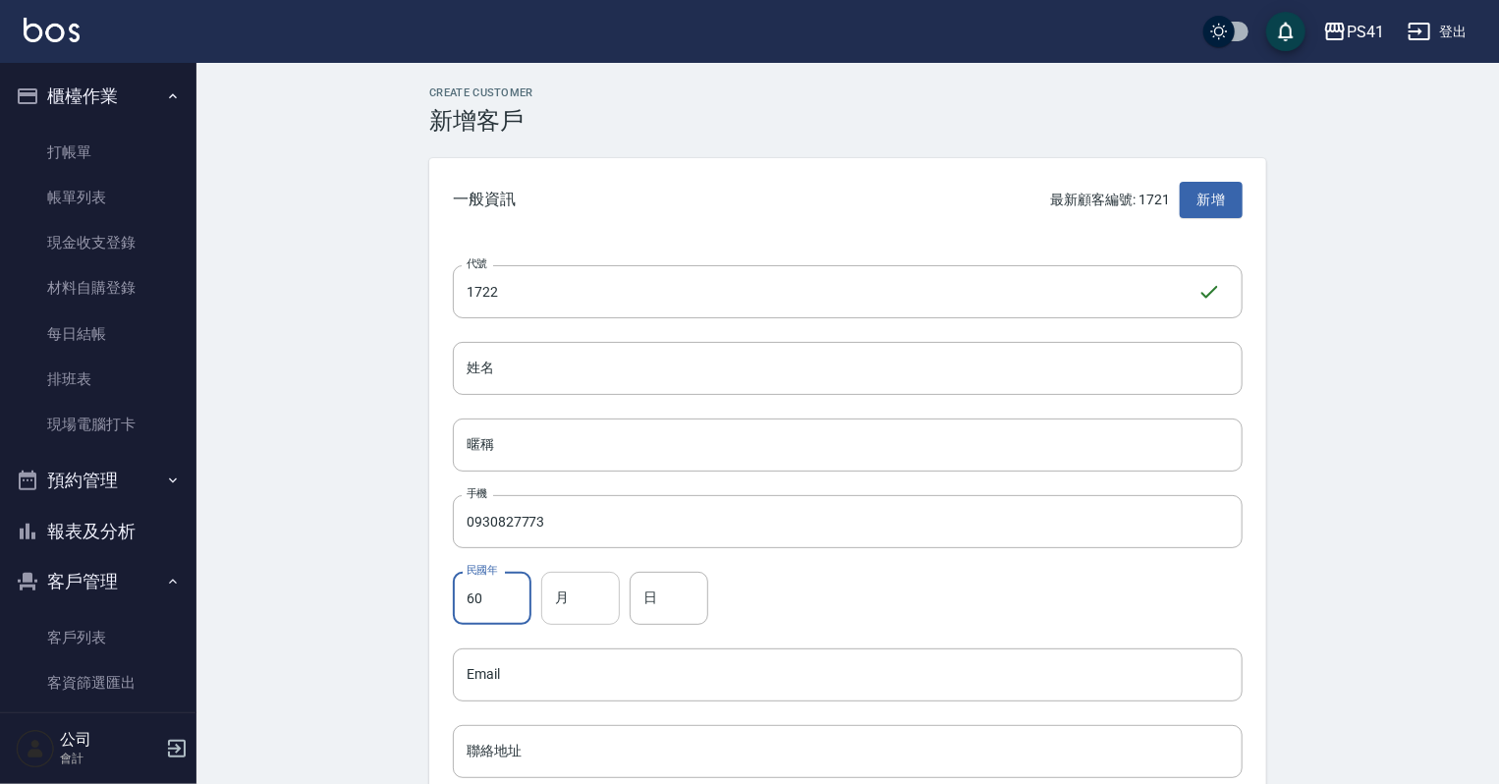
type input "60"
drag, startPoint x: 579, startPoint y: 606, endPoint x: 586, endPoint y: 619, distance: 14.5
click at [579, 606] on input "月" at bounding box center [580, 598] width 79 height 53
type input "08"
drag, startPoint x: 647, startPoint y: 601, endPoint x: 666, endPoint y: 578, distance: 30.1
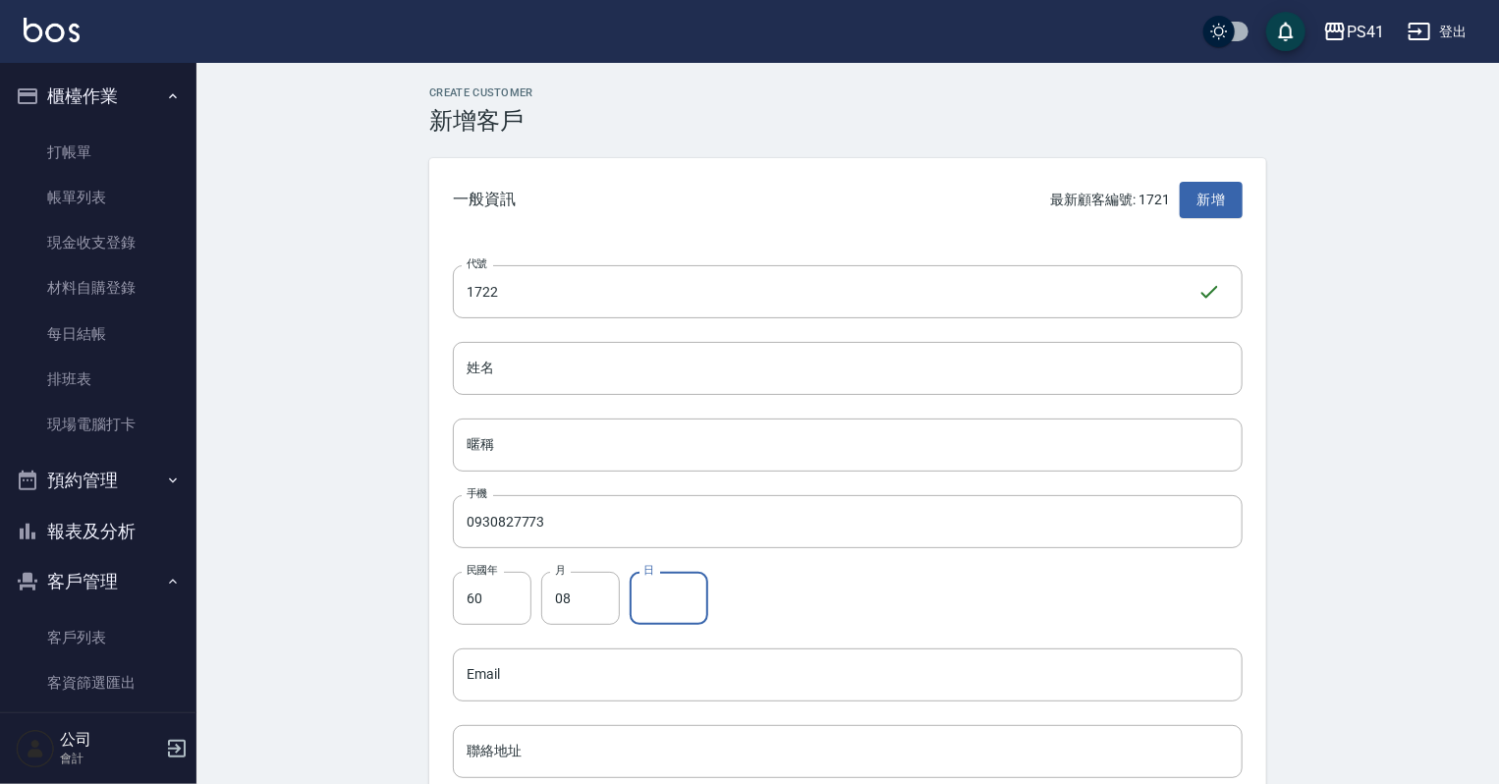
click at [647, 592] on input "日" at bounding box center [669, 598] width 79 height 53
type input "16"
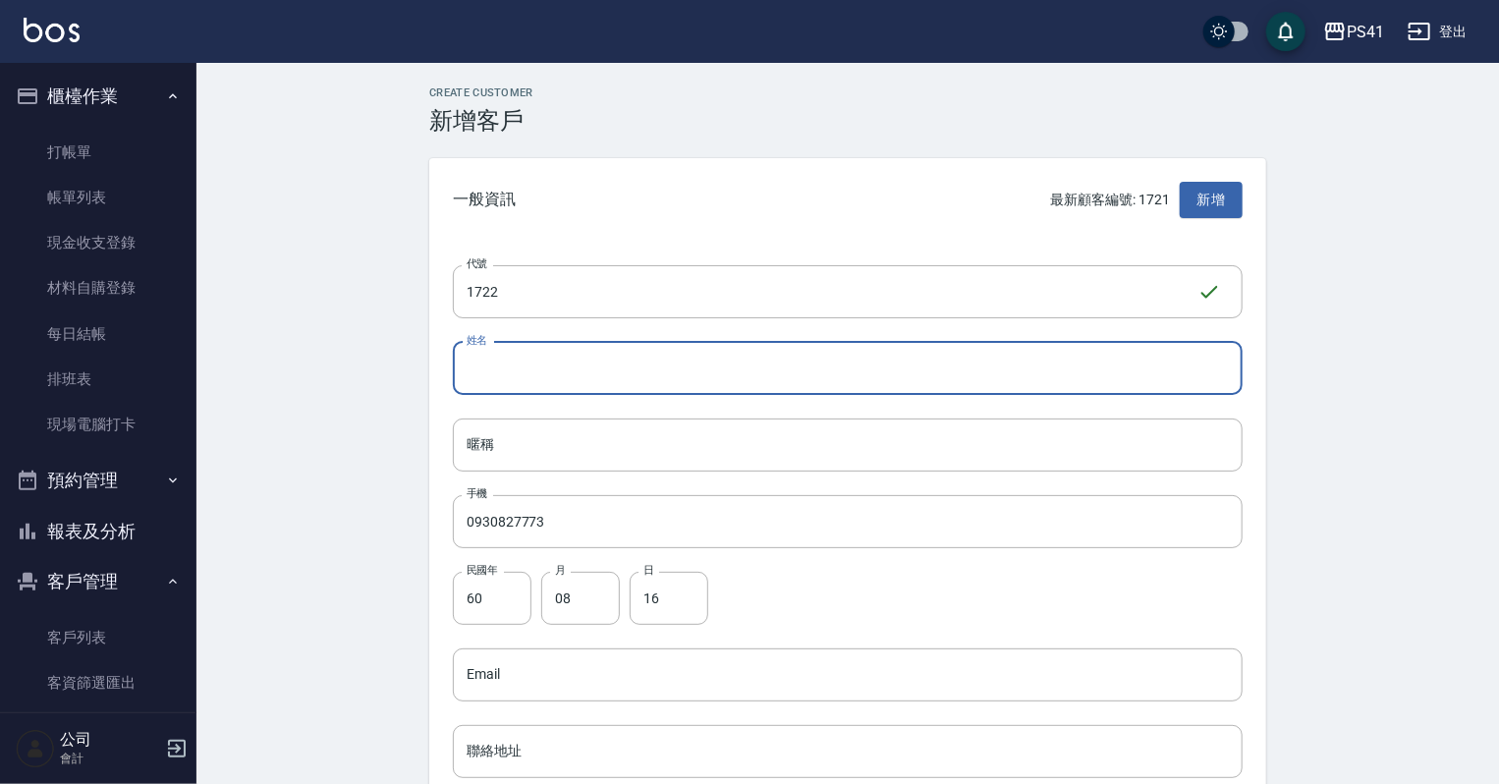
click at [544, 364] on input "姓名" at bounding box center [848, 368] width 790 height 53
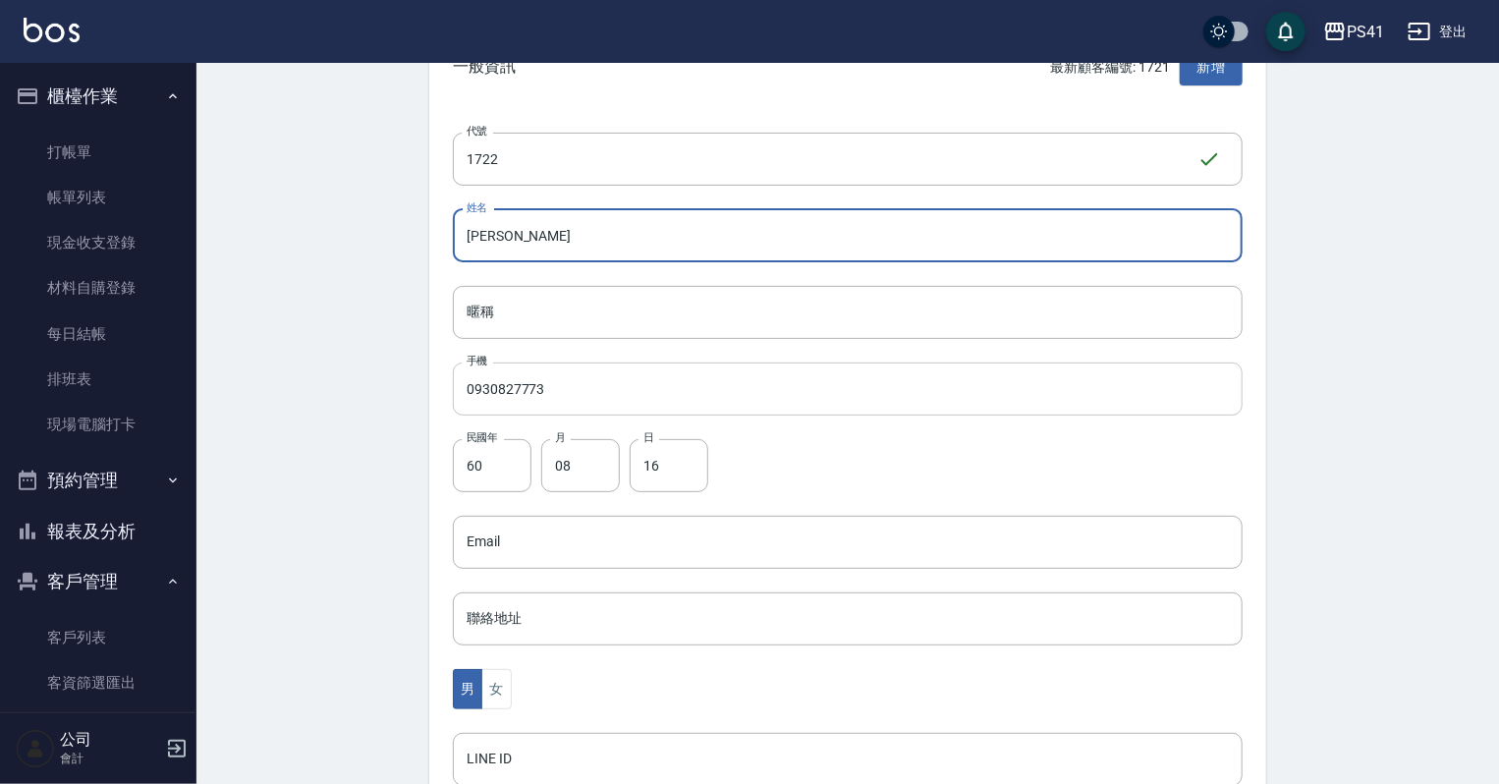
scroll to position [314, 0]
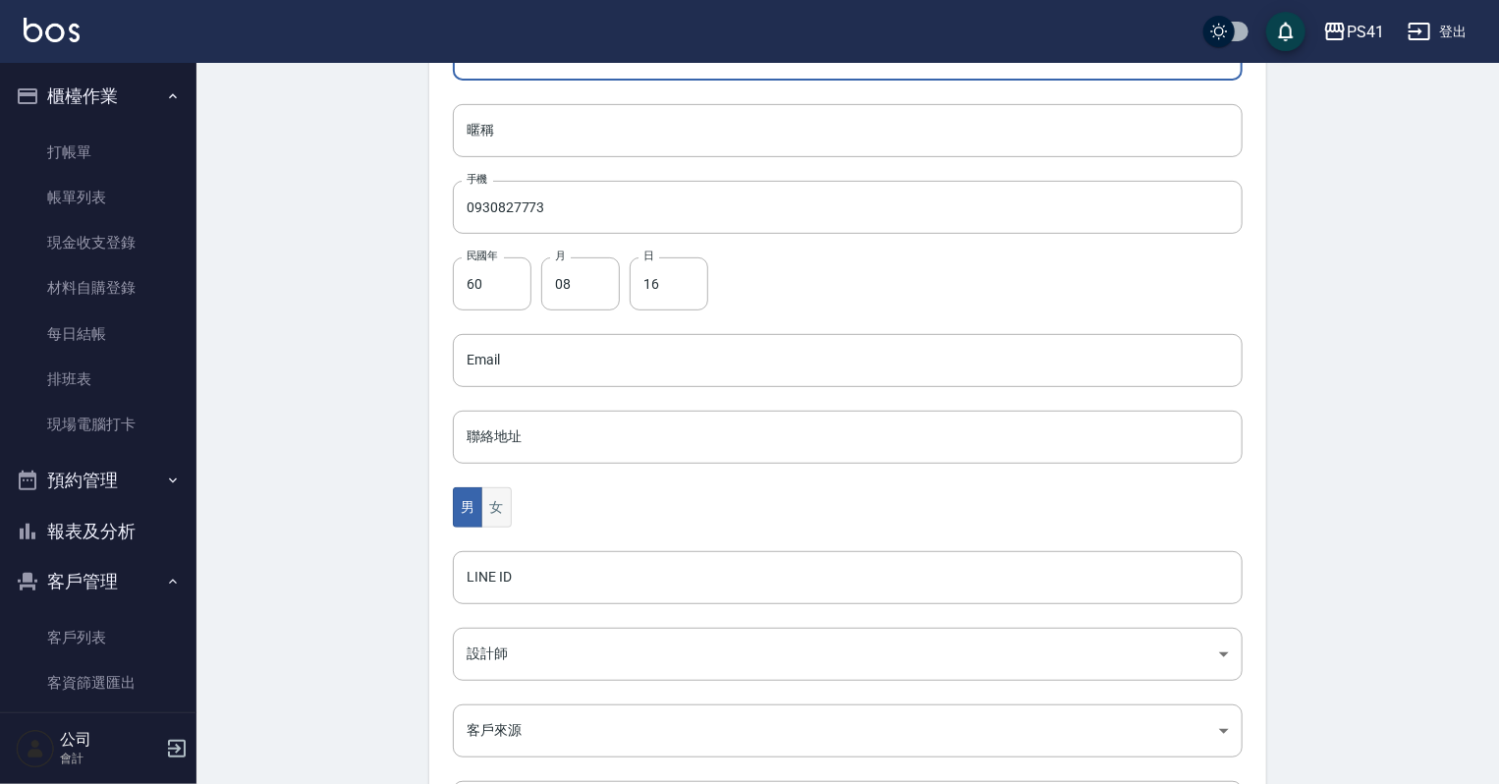
type input "[PERSON_NAME]"
click at [486, 502] on button "女" at bounding box center [495, 507] width 29 height 40
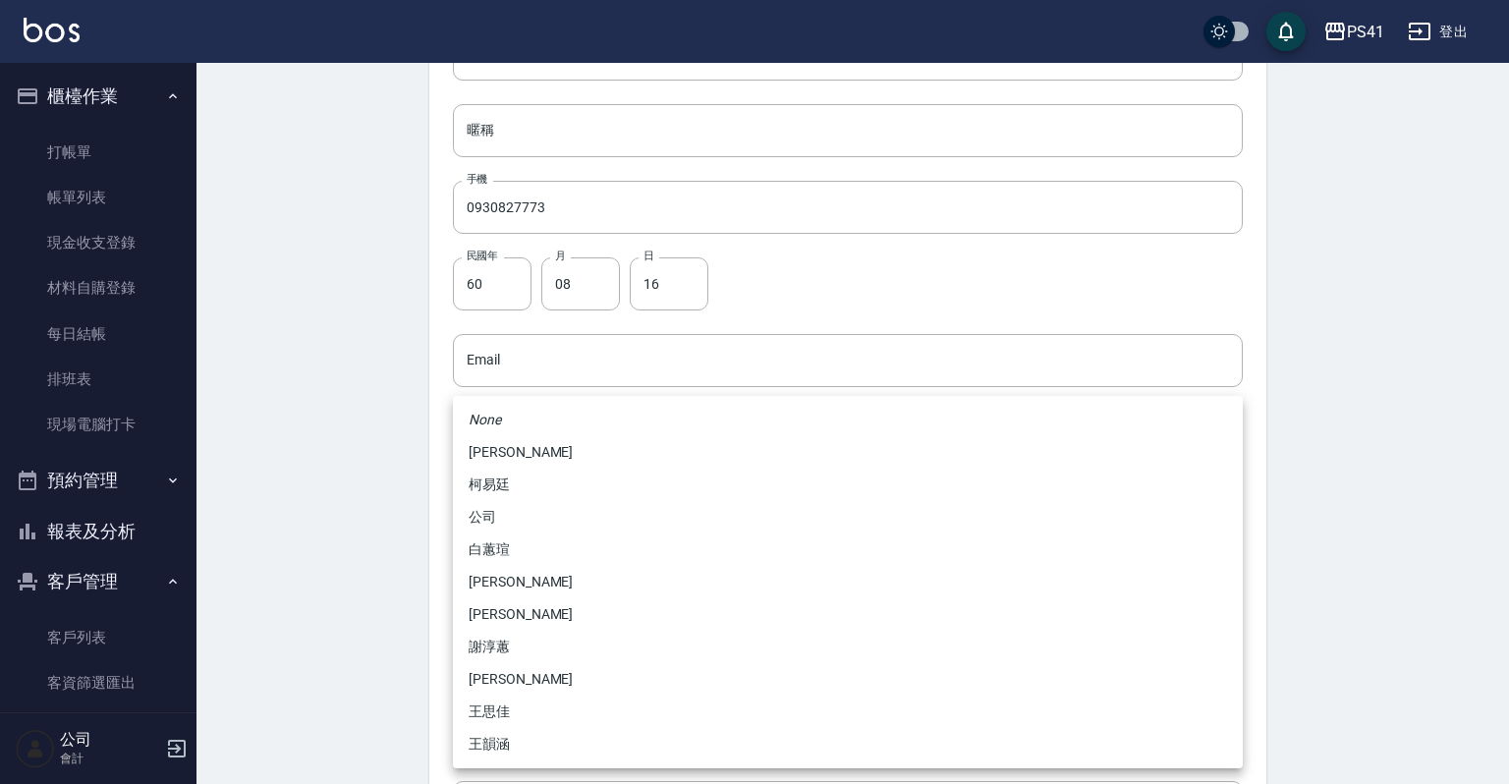
click at [498, 666] on body "PS41 登出 櫃檯作業 打帳單 帳單列表 現金收支登錄 材料自購登錄 每日結帳 排班表 現場電腦打卡 預約管理 預約管理 單日預約紀錄 單週預約紀錄 報表及…" at bounding box center [754, 325] width 1509 height 1279
click at [557, 457] on li "[PERSON_NAME]" at bounding box center [848, 452] width 790 height 32
type input "a41d4cf0-59f1-404c-a8bf-2b9d1b27fb85"
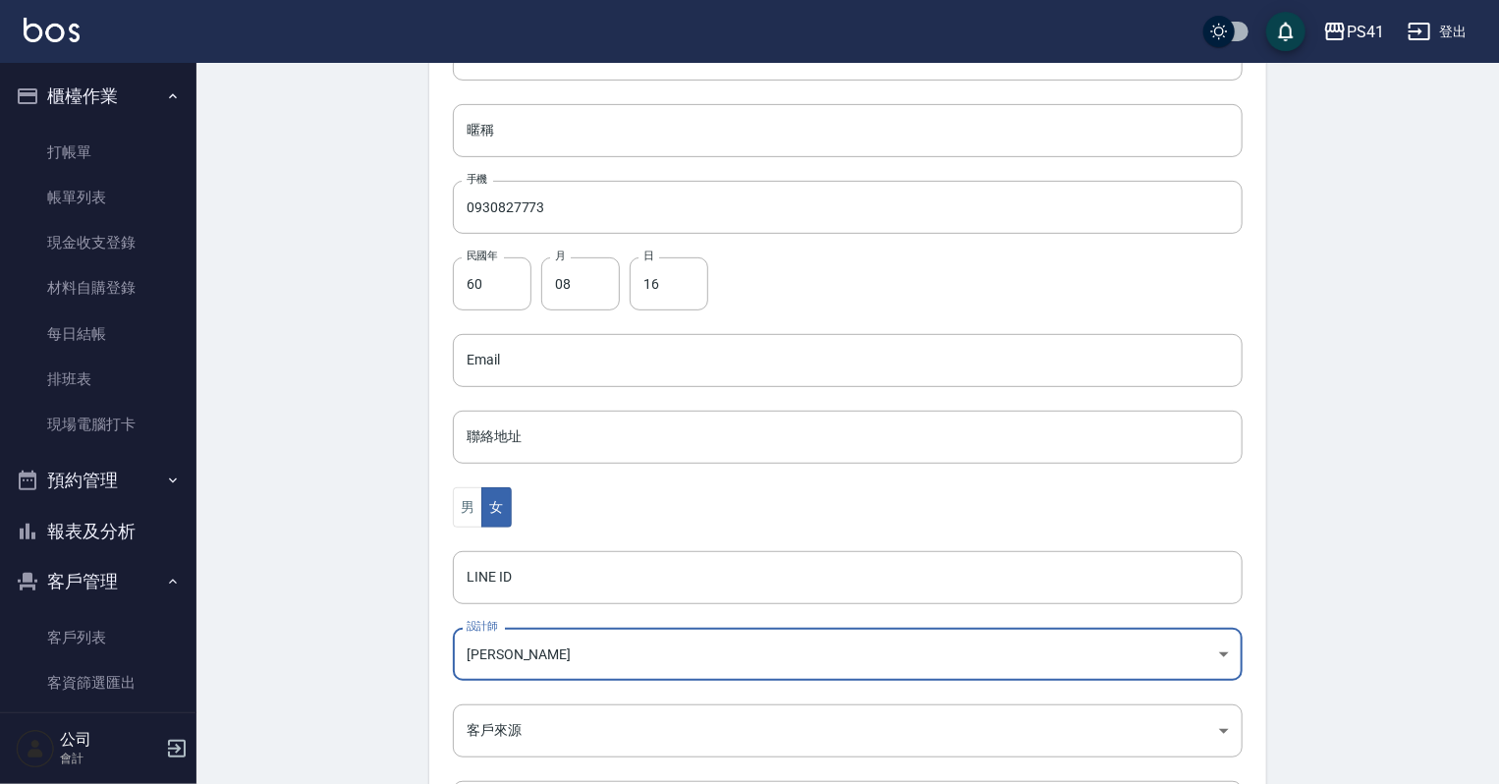
scroll to position [494, 0]
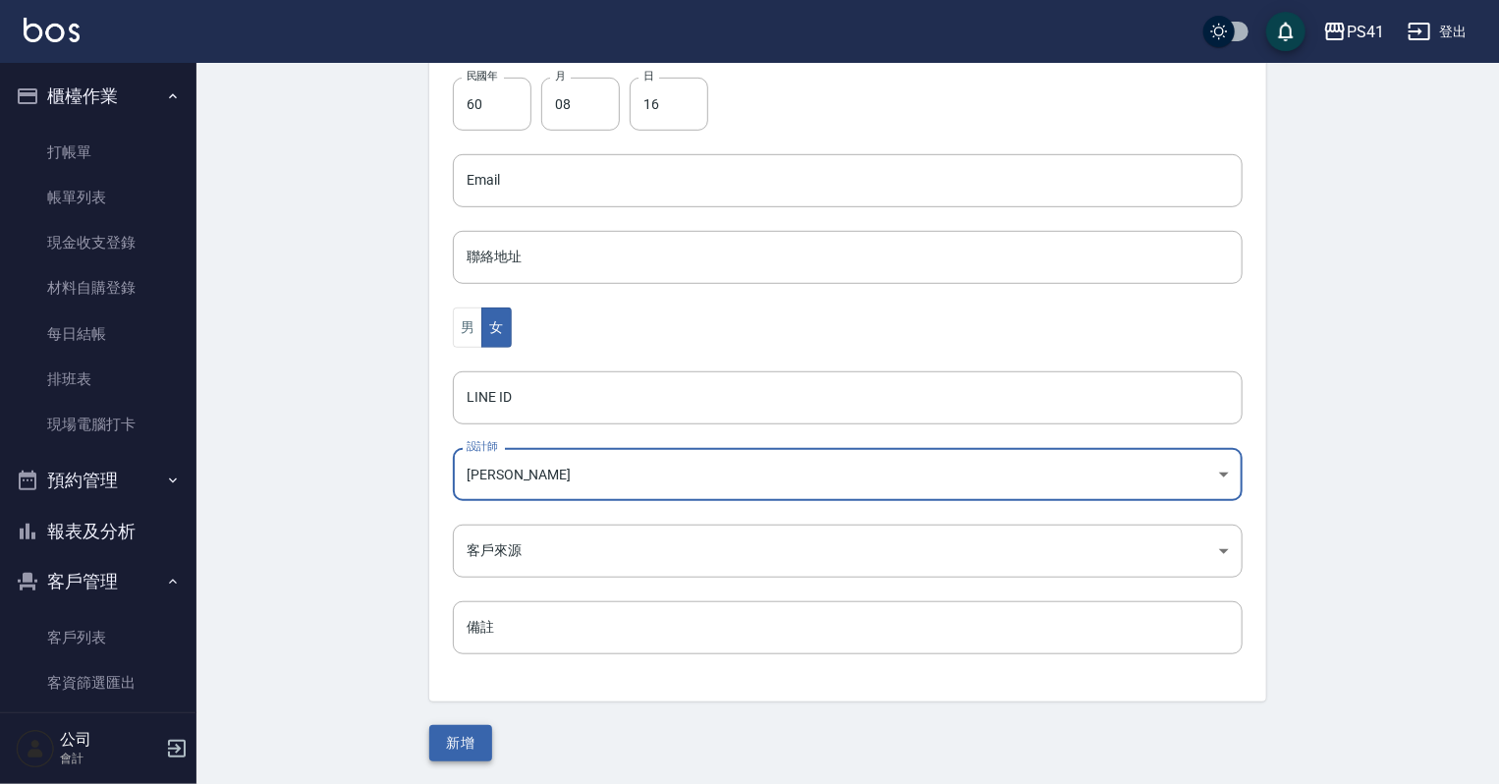
click at [433, 750] on button "新增" at bounding box center [460, 743] width 63 height 36
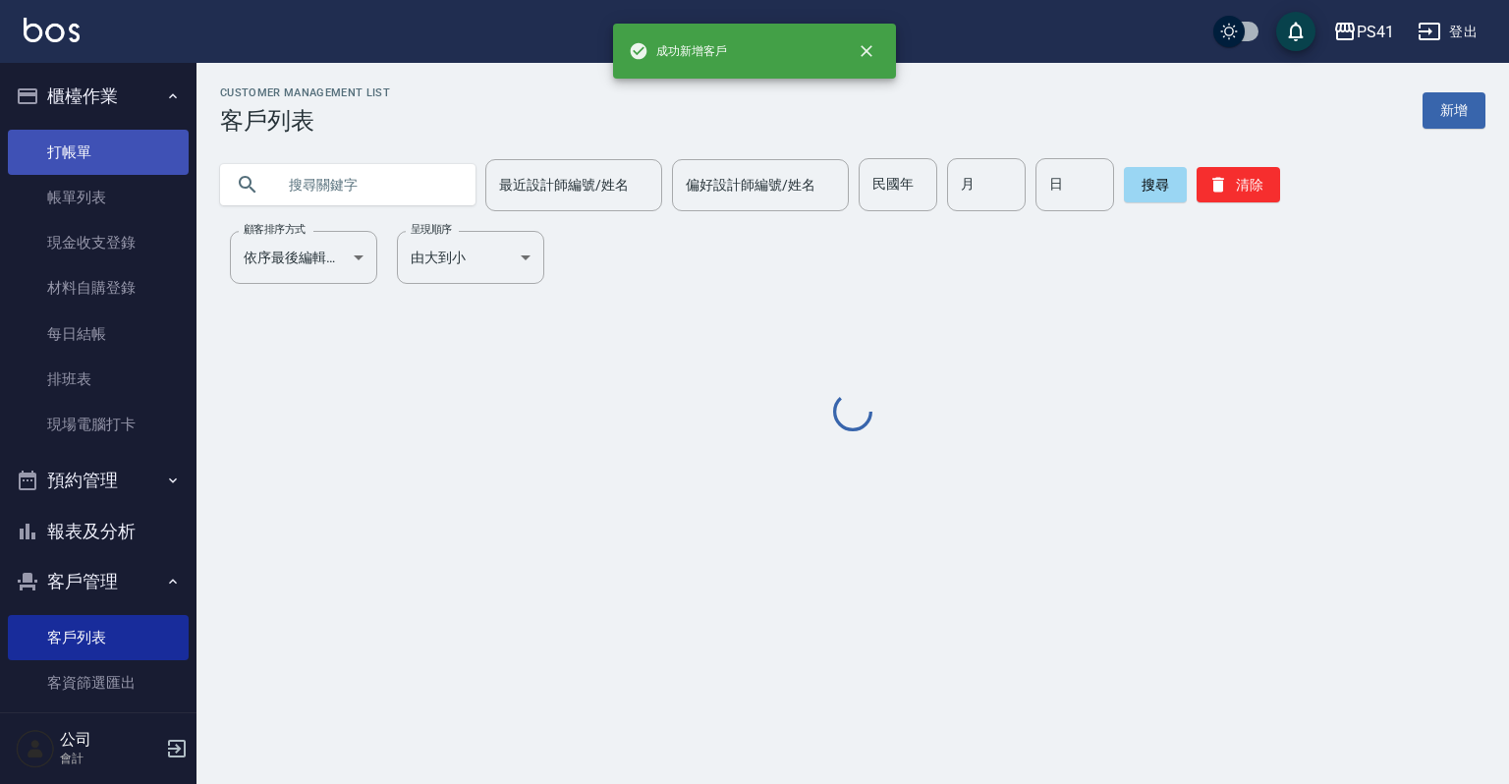
click at [102, 141] on link "打帳單" at bounding box center [98, 152] width 181 height 45
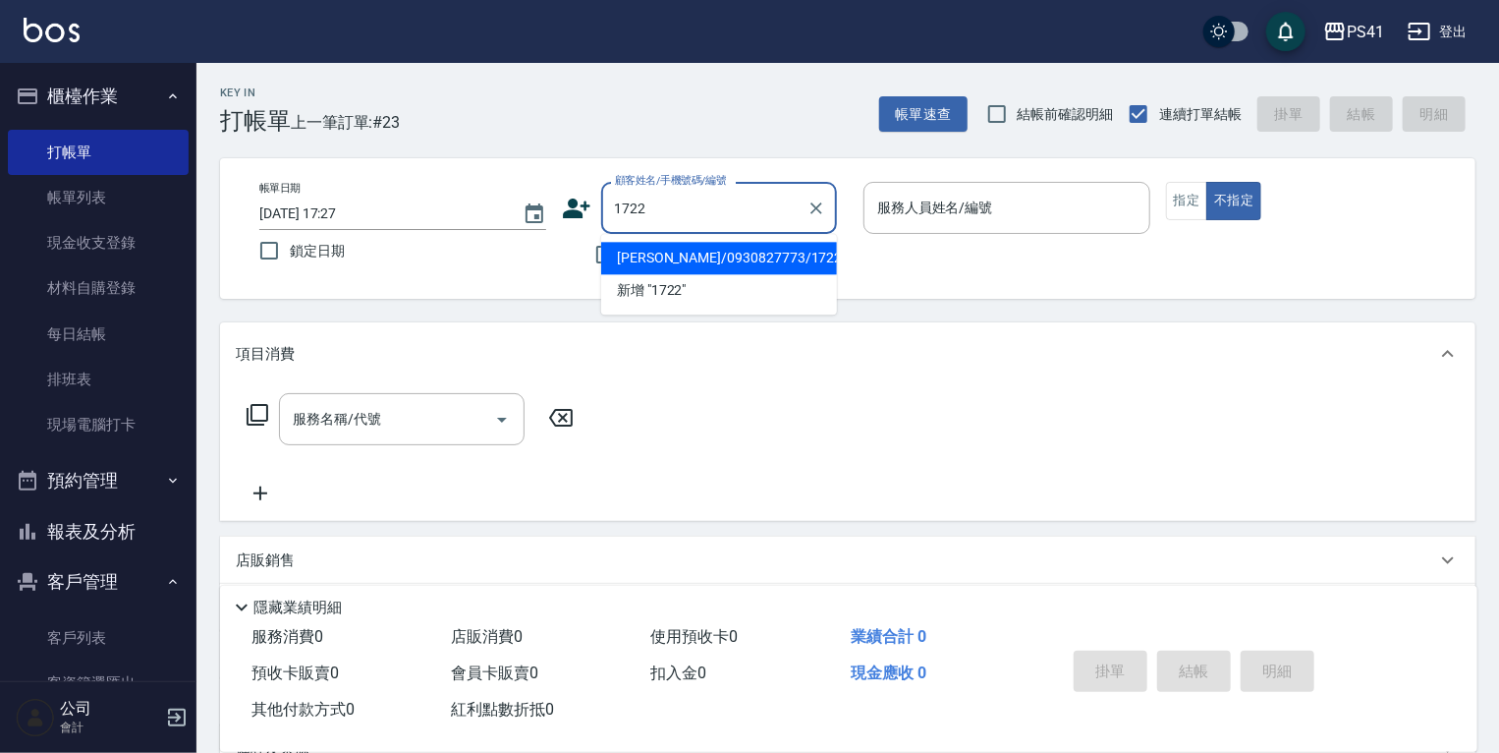
type input "高耀容/0930827773/1722"
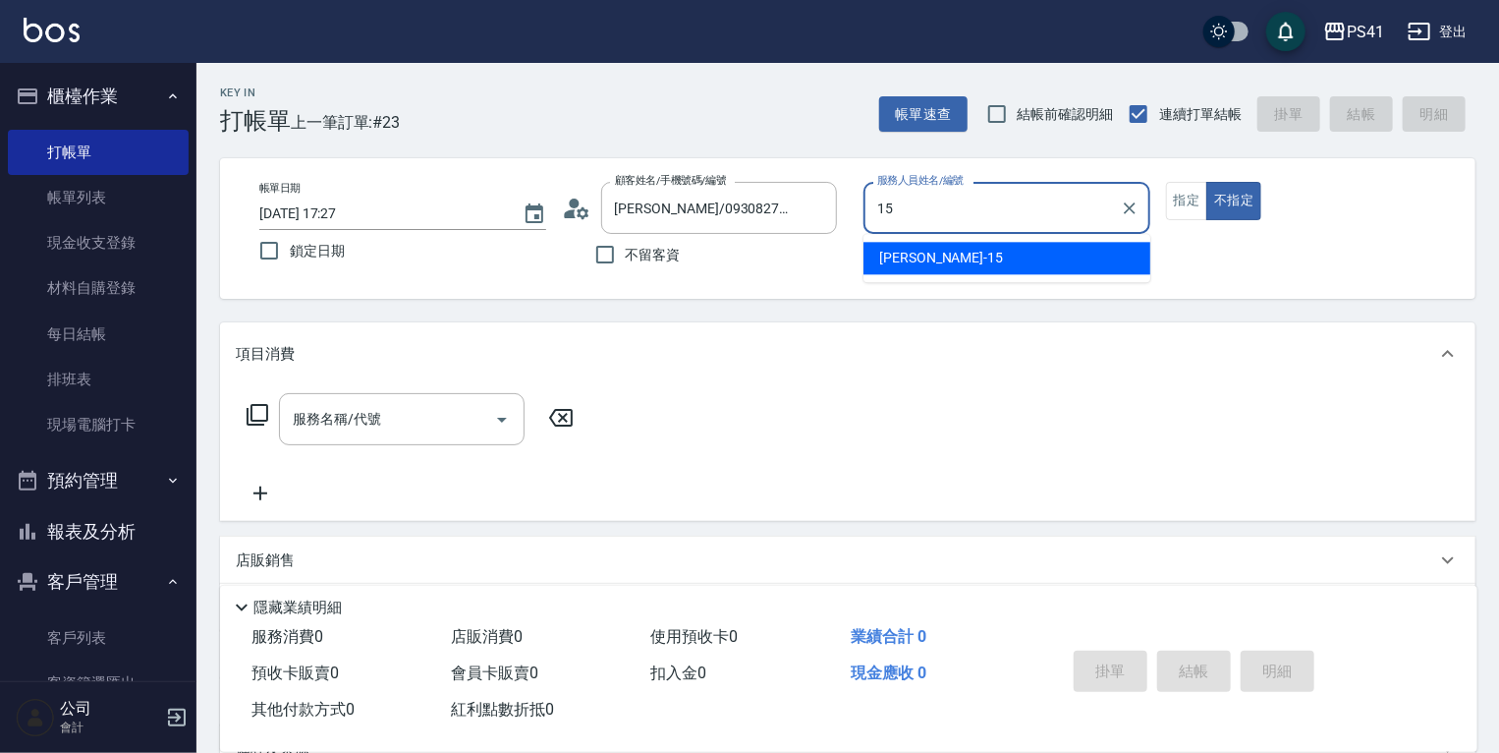
type input "李靜芳-15"
type button "false"
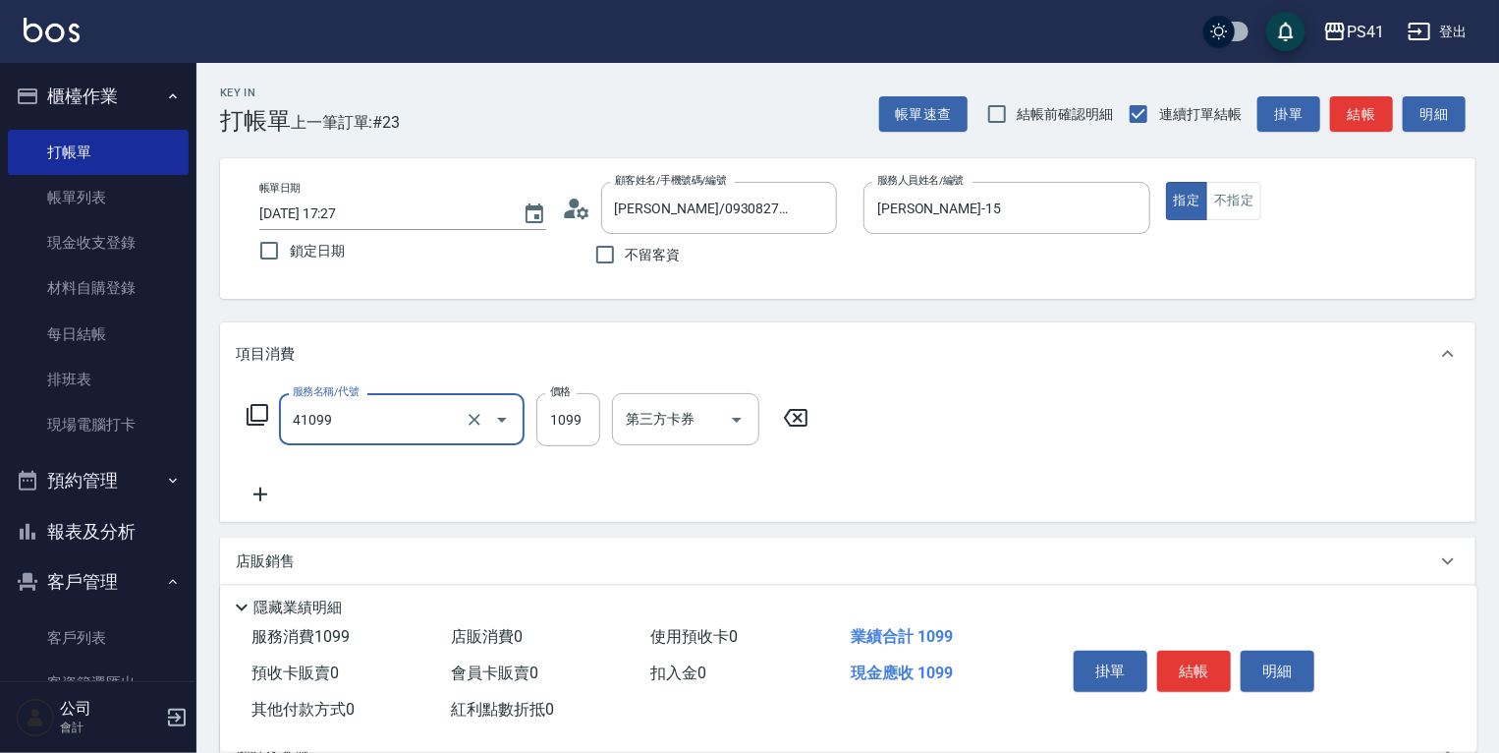
type input "公司活動/早鳥(41099)"
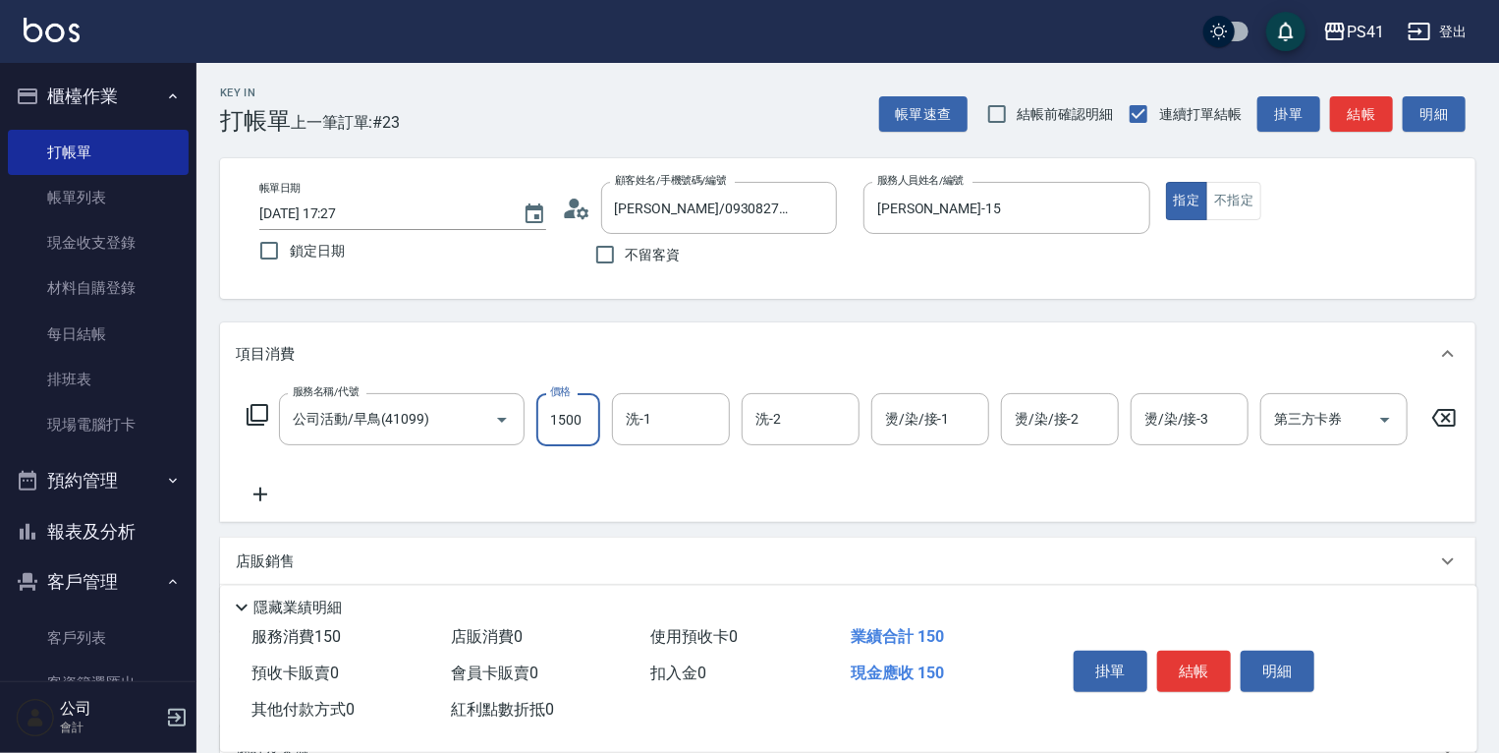
type input "1500"
type input "佳佳-27"
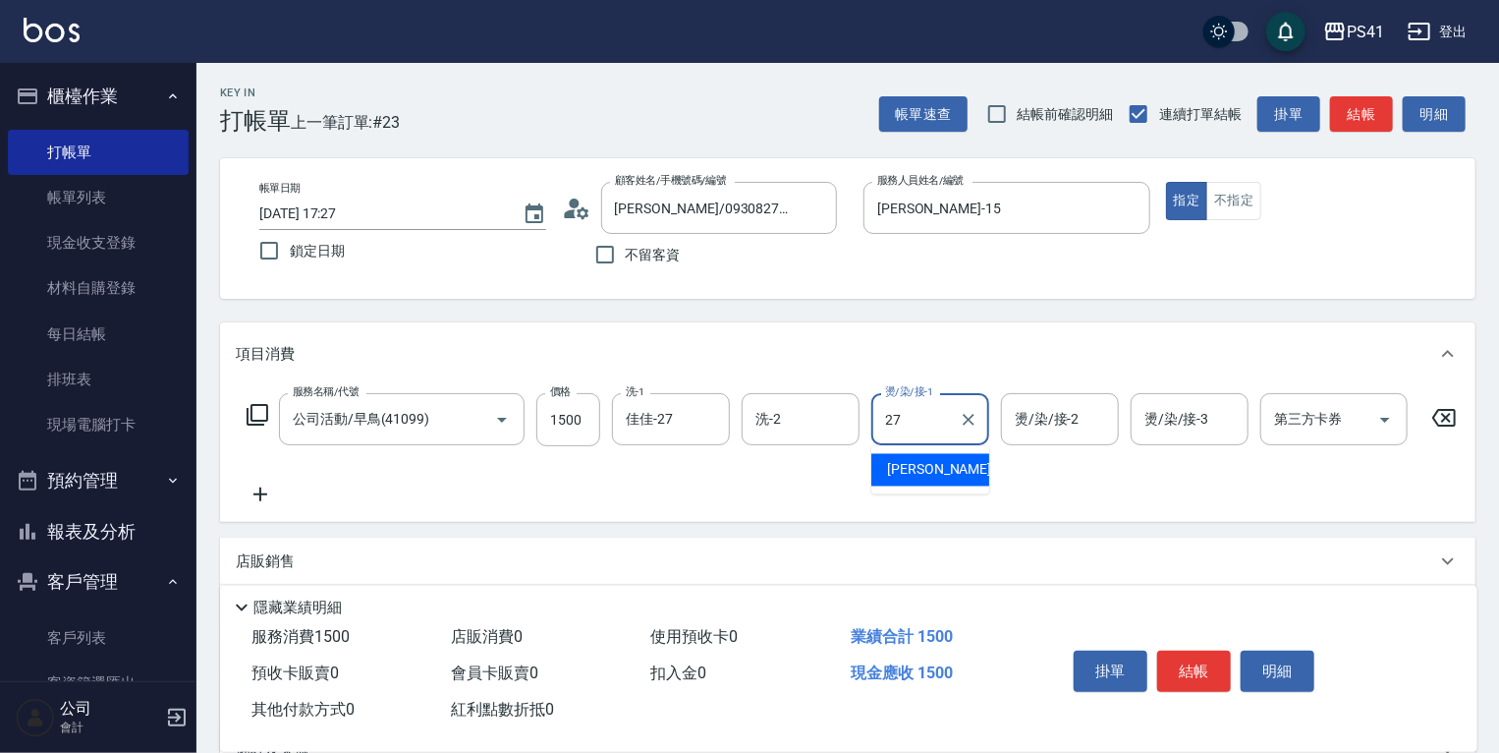
type input "佳佳-27"
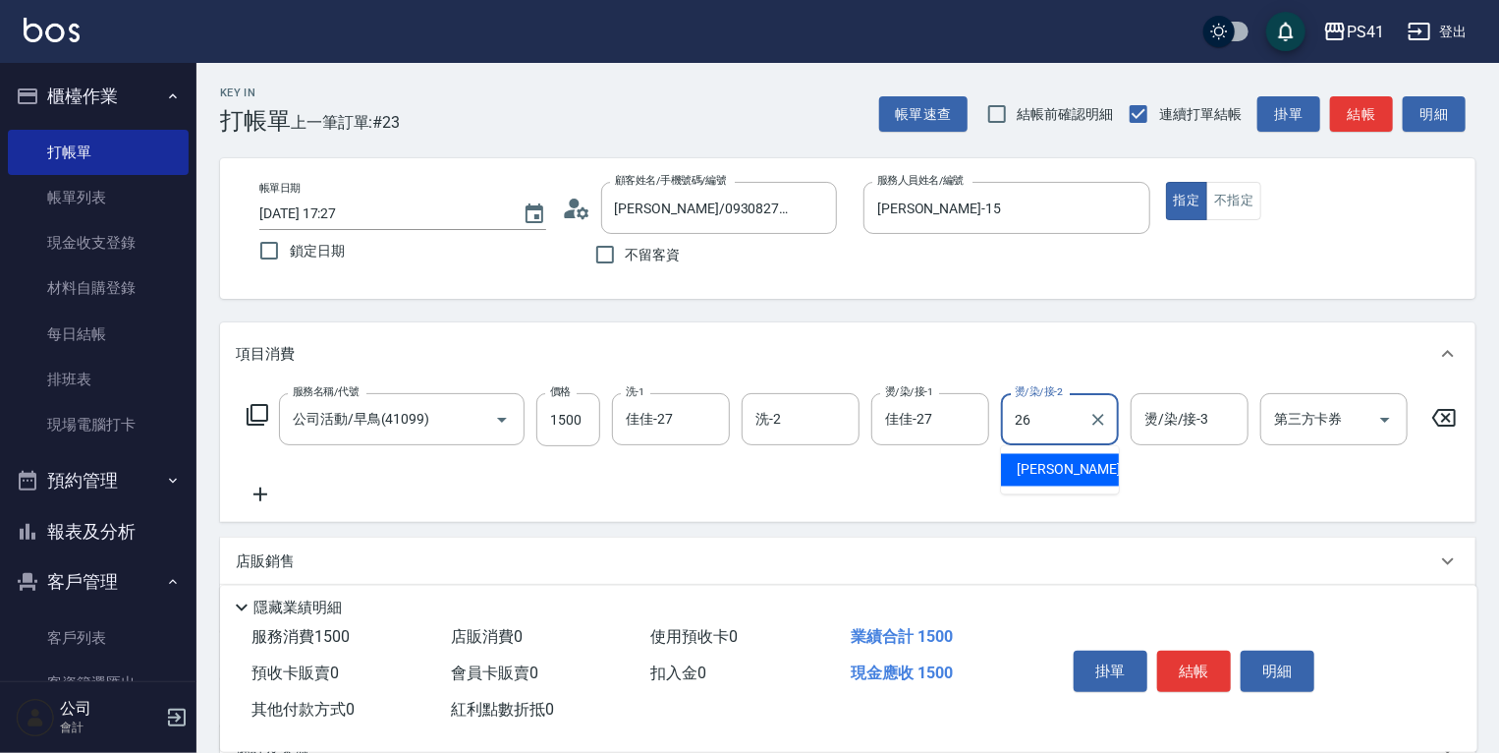
type input "溫佳惇-26"
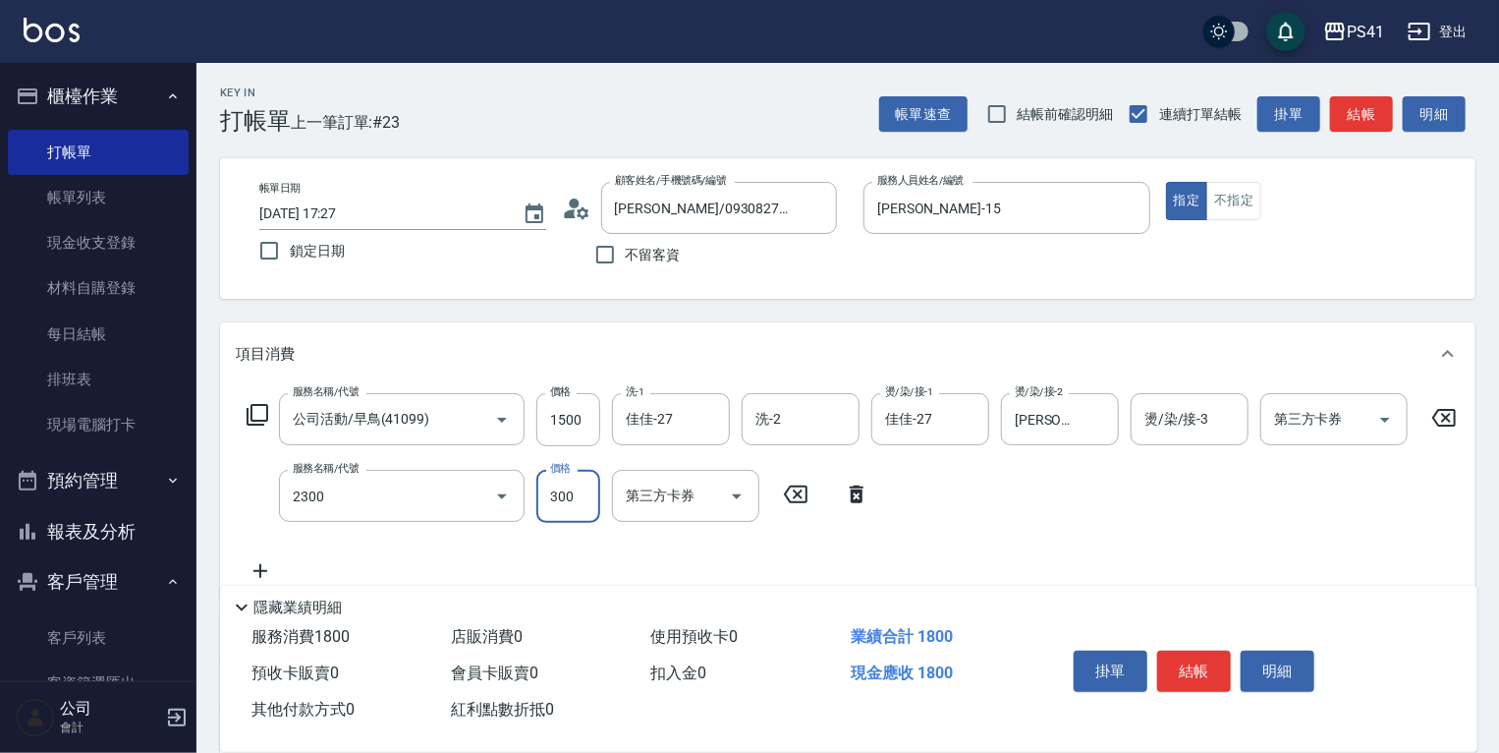
type input "剪髮(2300)"
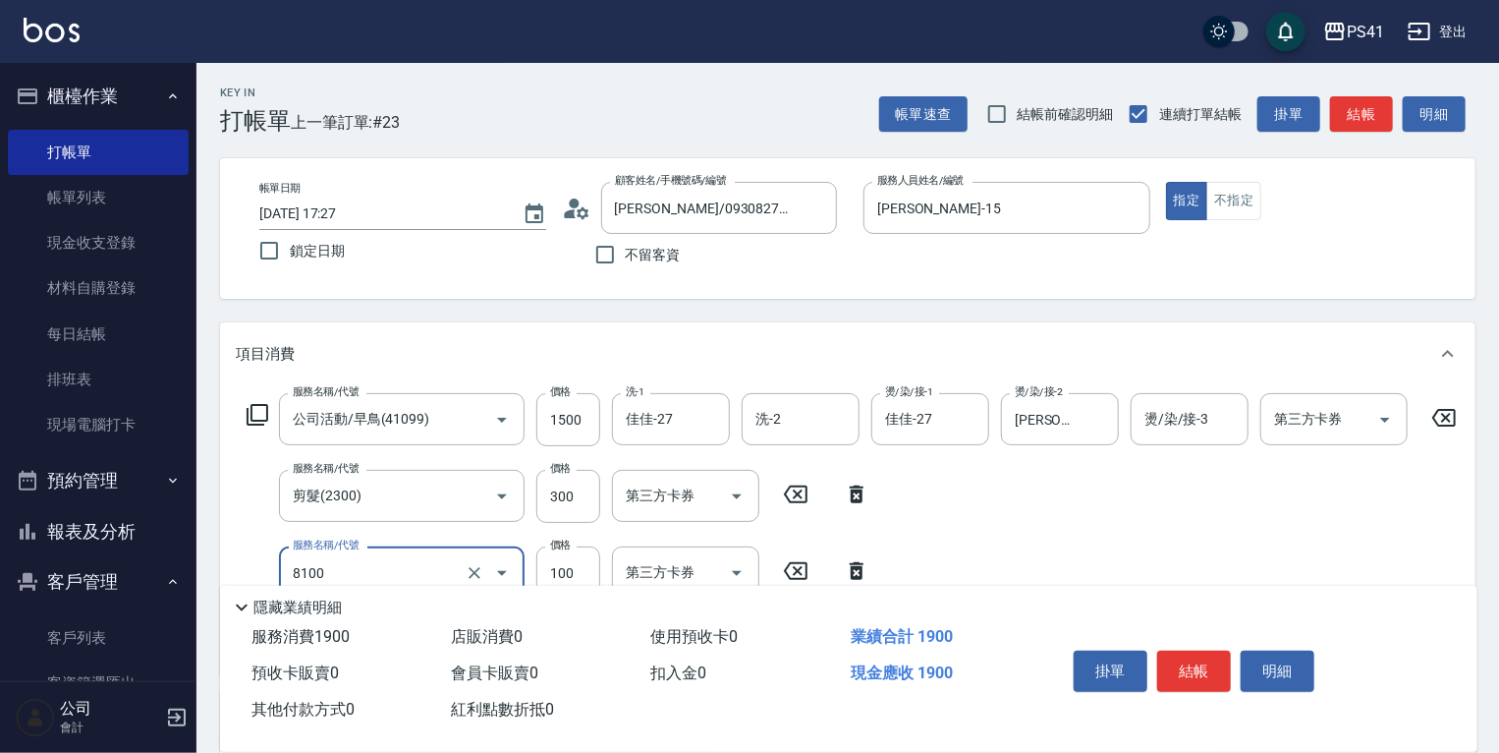
type input "電棒 夾直 玉米鬚(8100)"
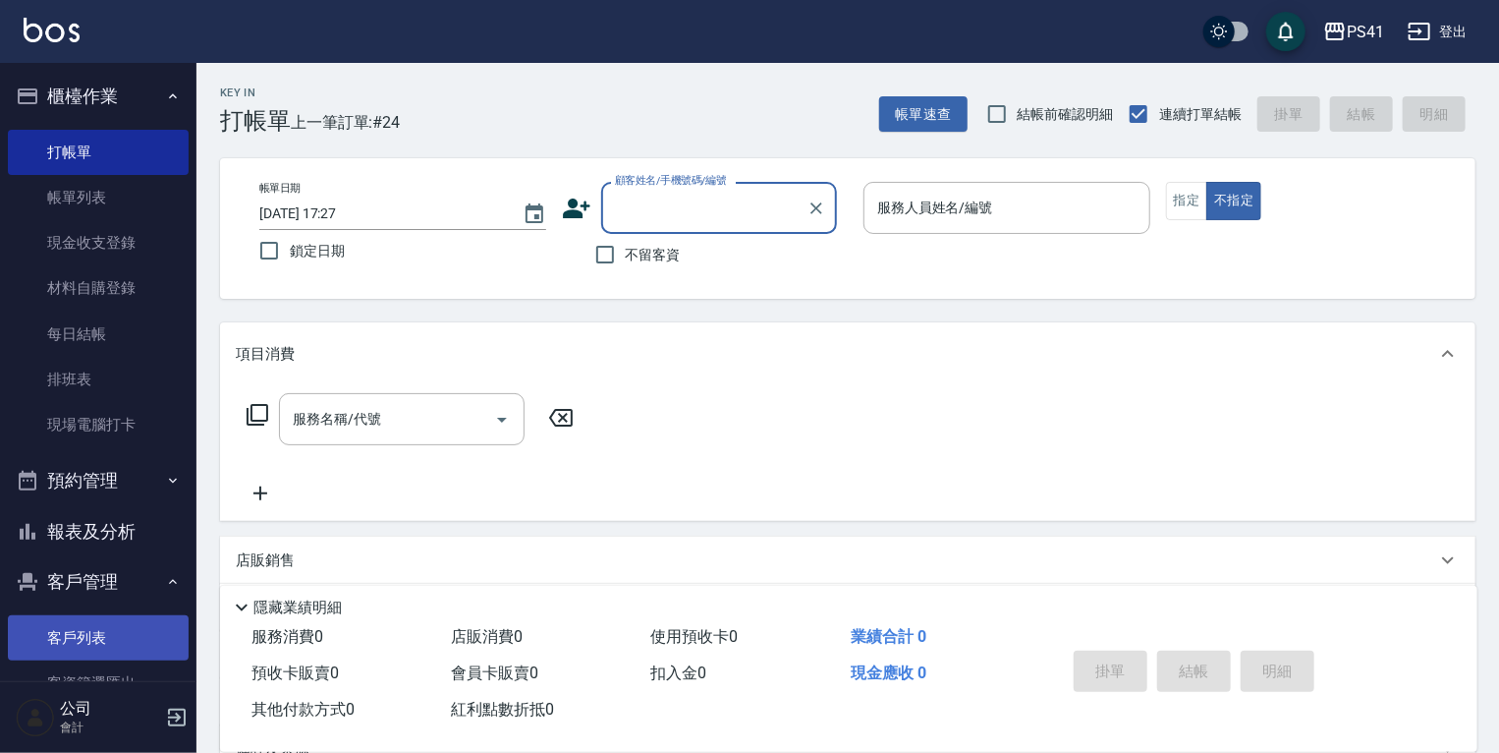
click at [61, 641] on link "客戶列表" at bounding box center [98, 637] width 181 height 45
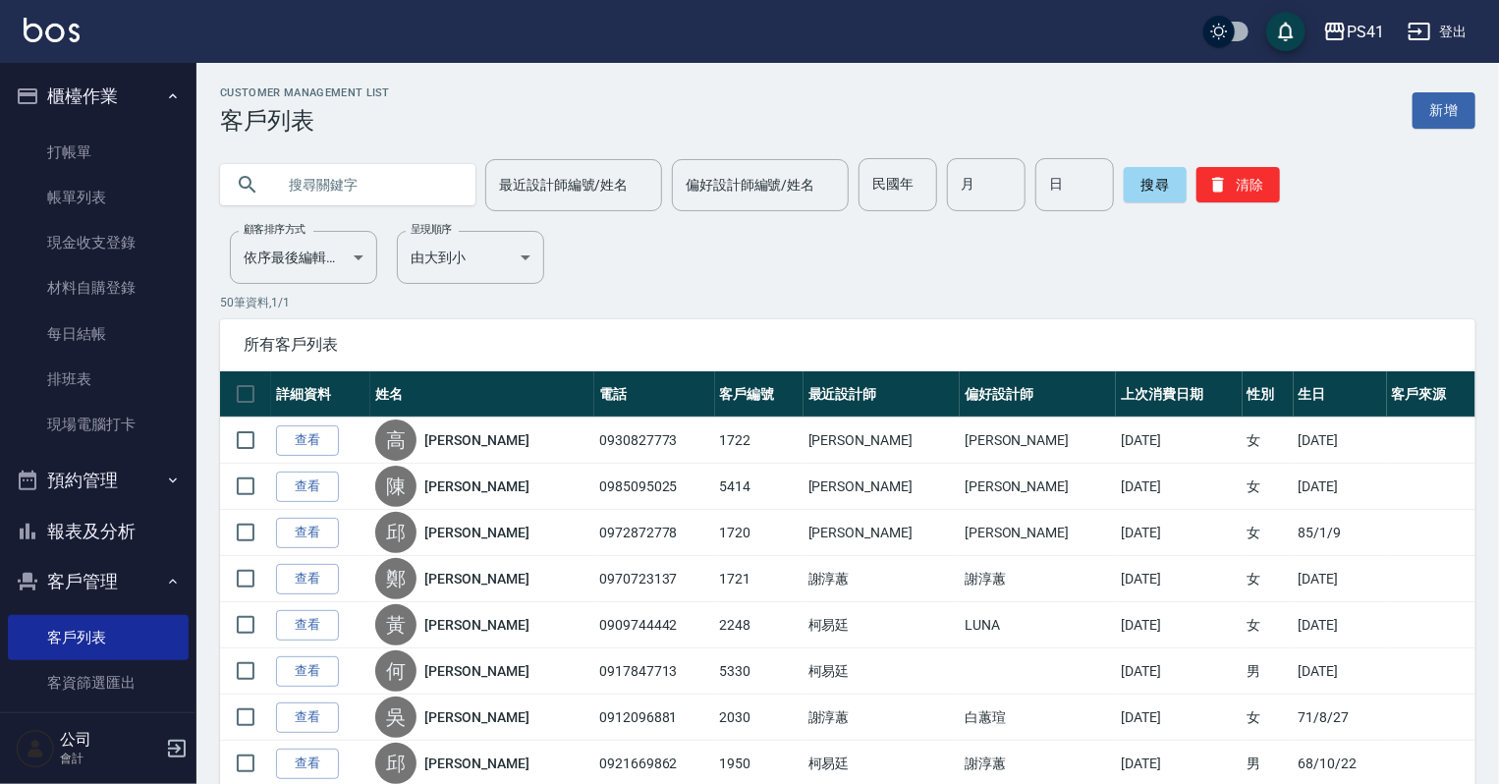
click at [346, 200] on input "text" at bounding box center [367, 184] width 185 height 53
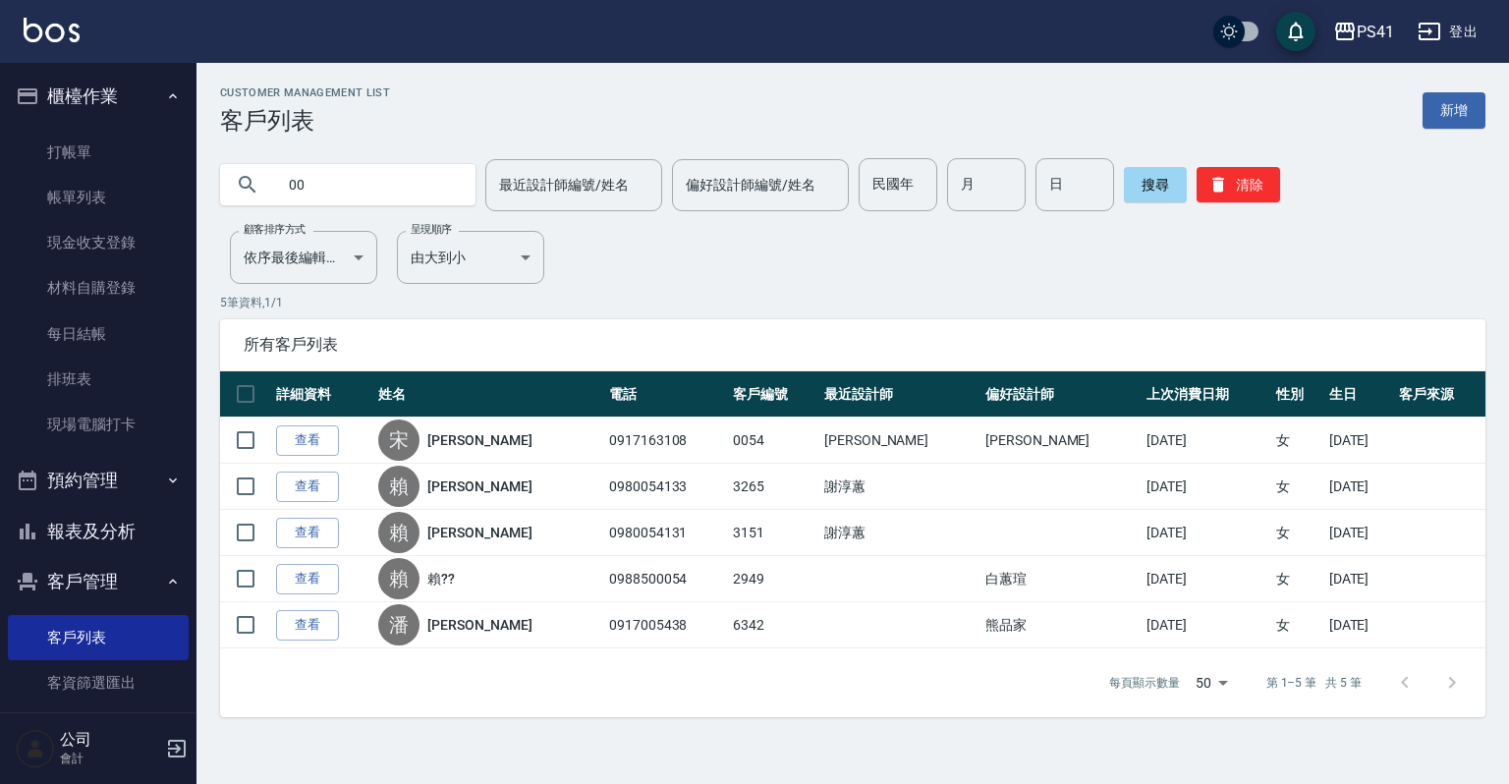
type input "0"
type input "0909129612"
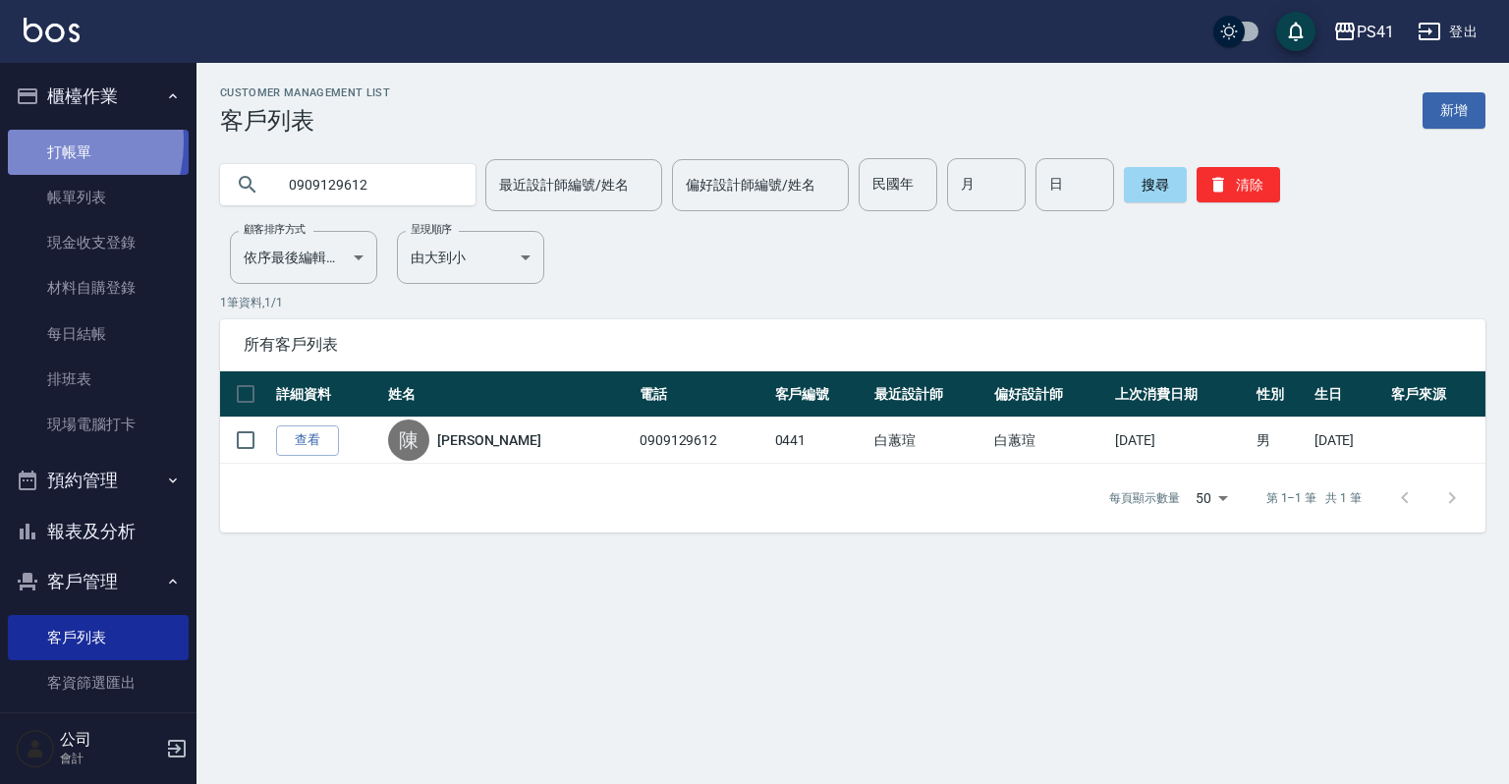
click at [43, 141] on link "打帳單" at bounding box center [98, 152] width 181 height 45
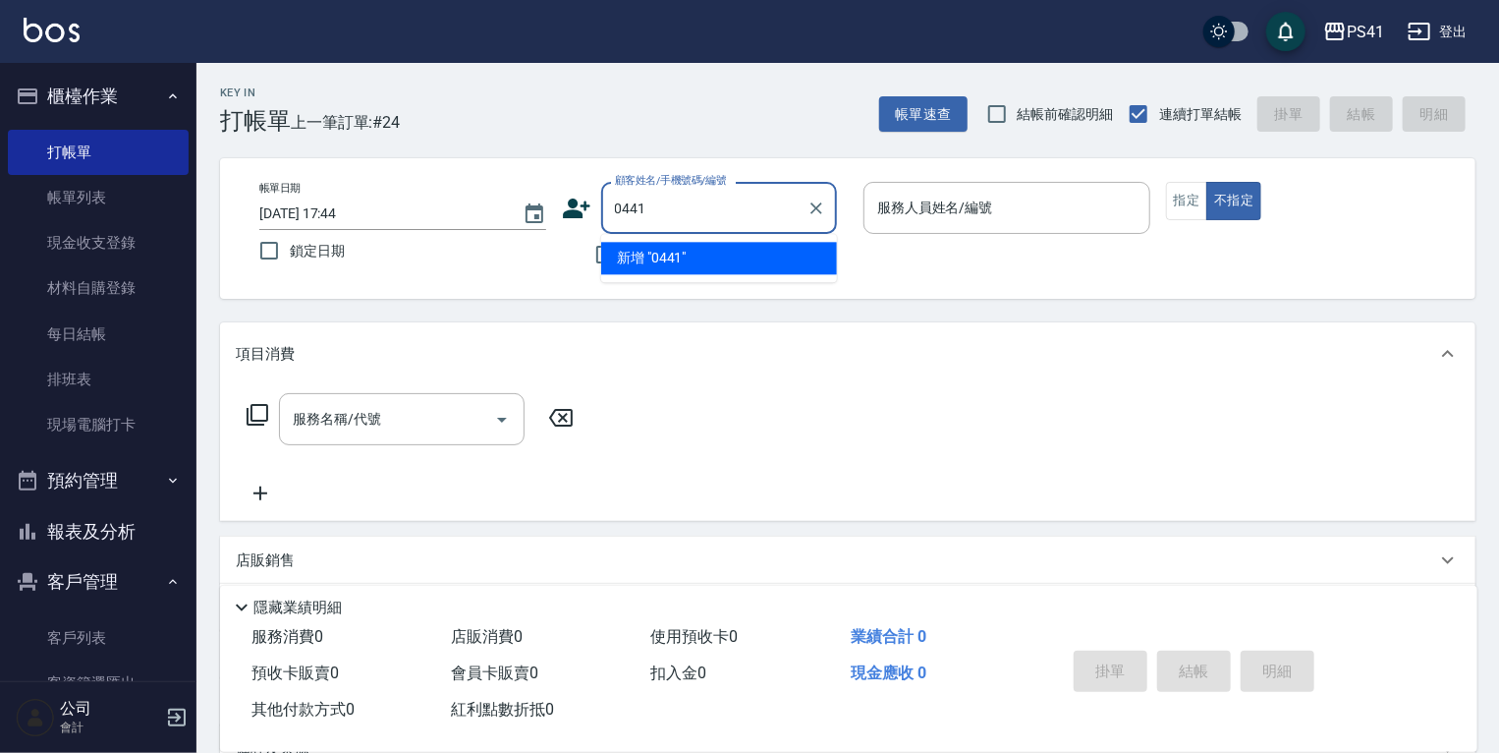
type input "0441"
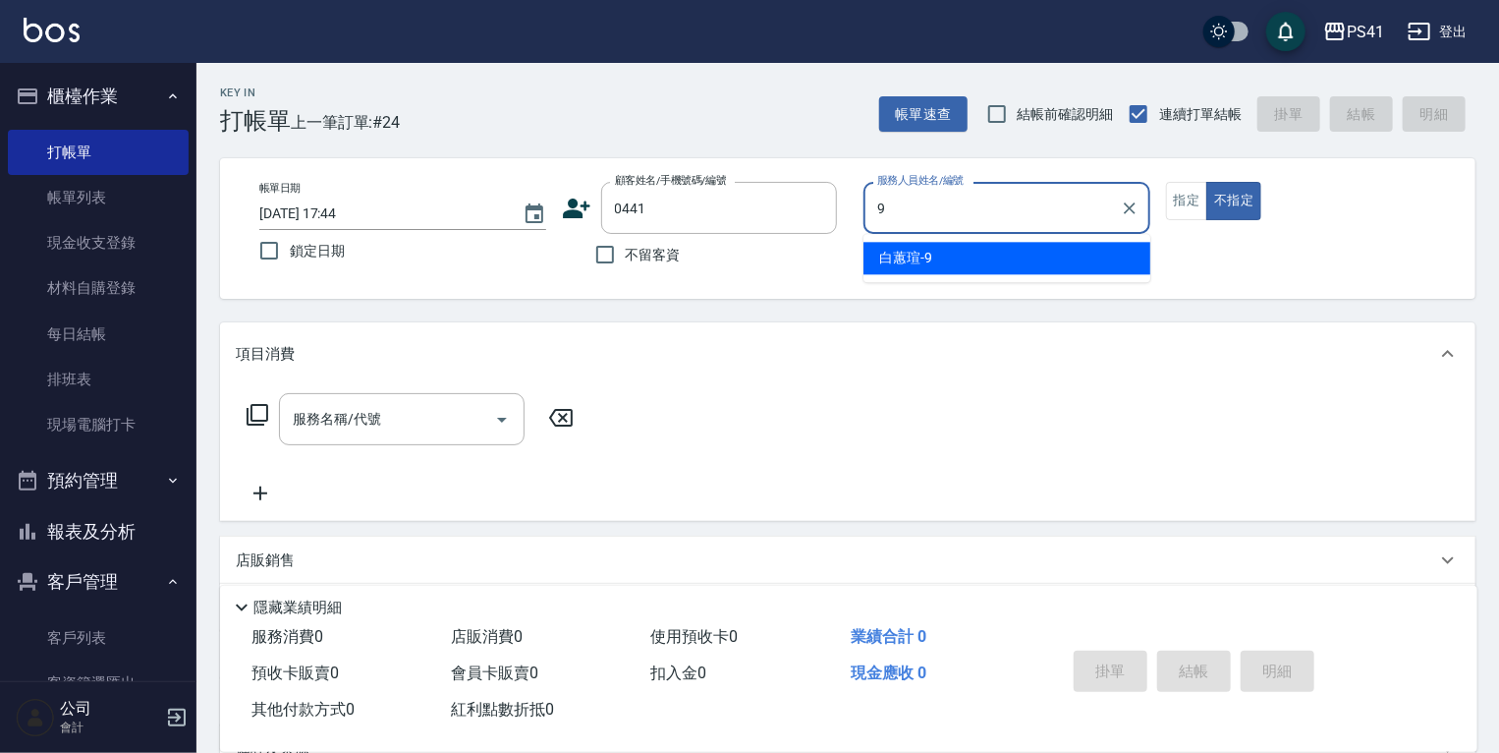
type input "白蕙瑄-9"
type button "false"
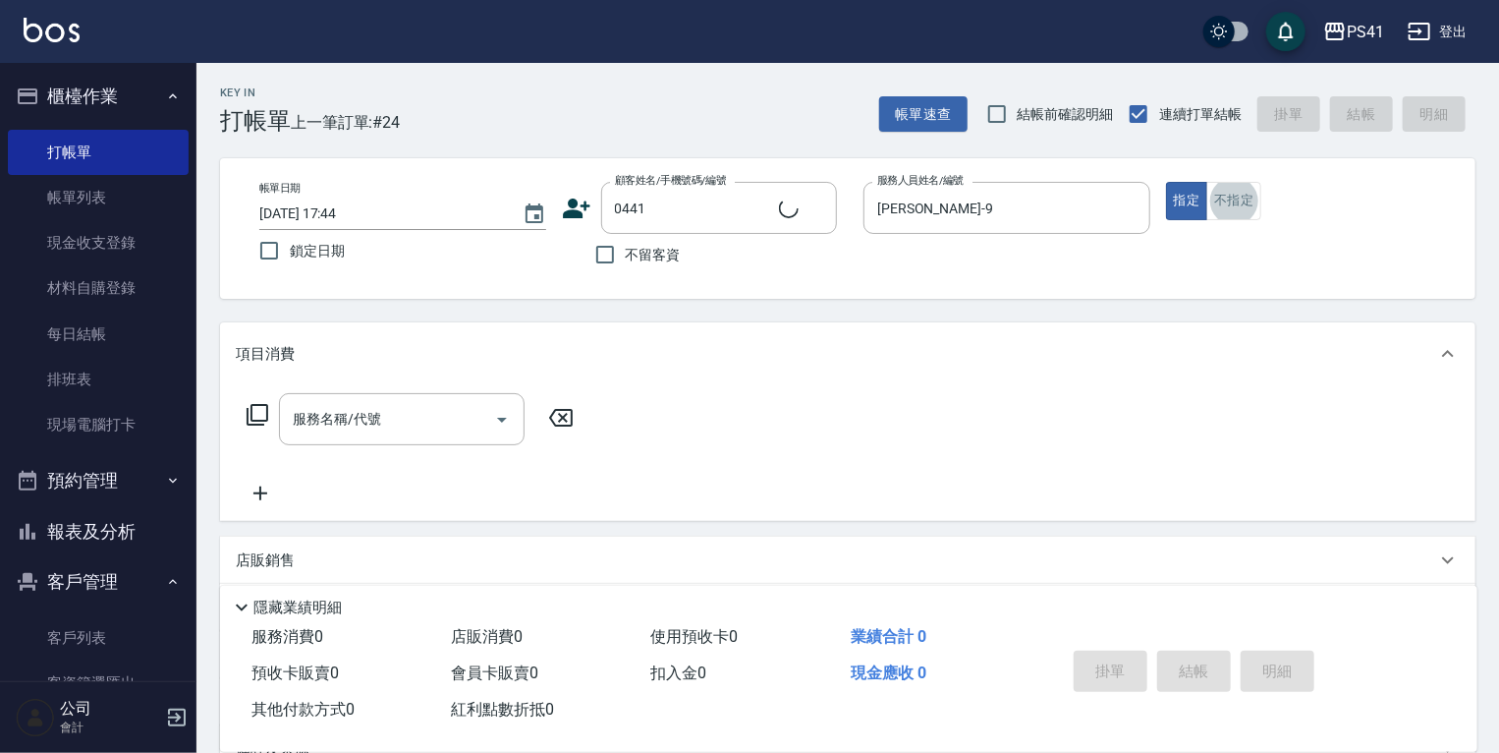
type input "陳宜賢/0909129612/0441"
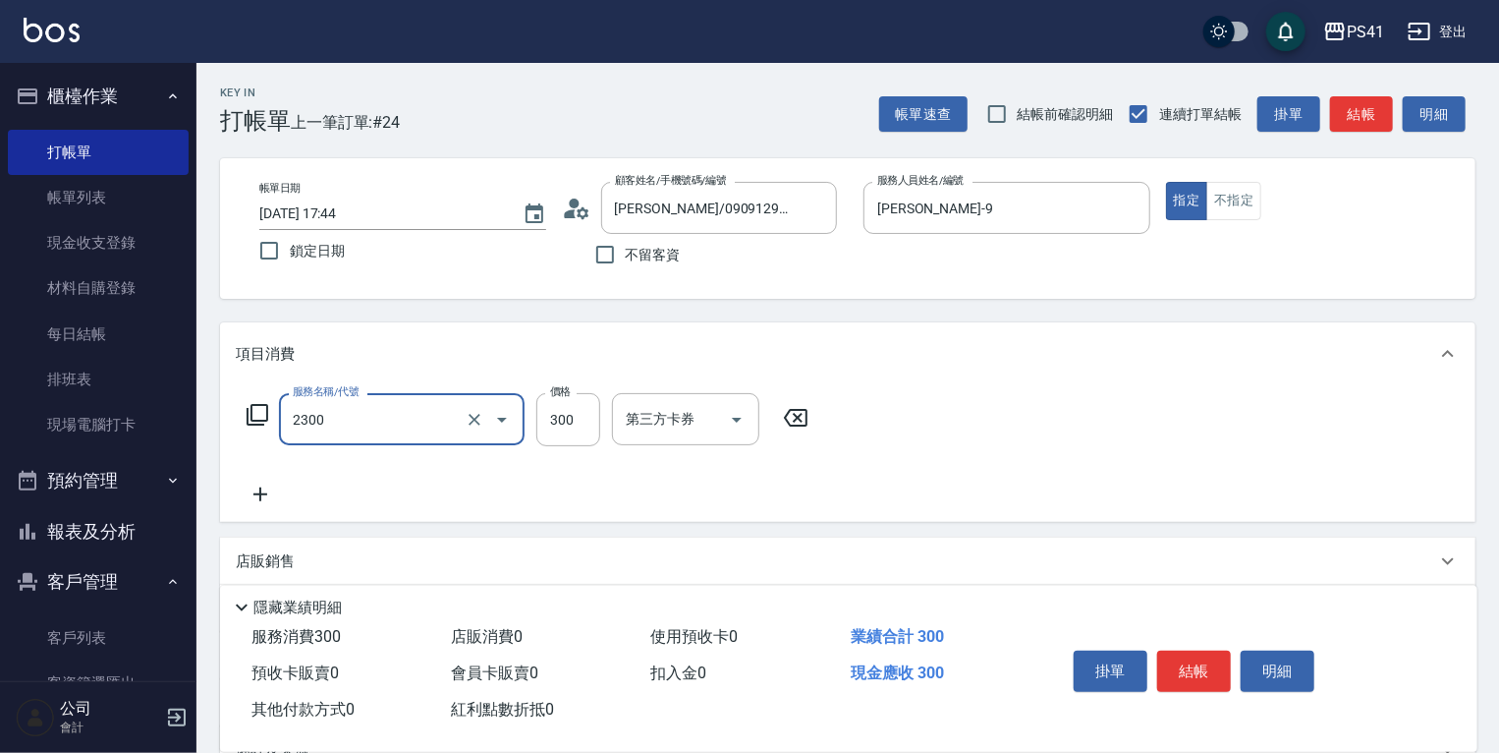
type input "剪髮(2300)"
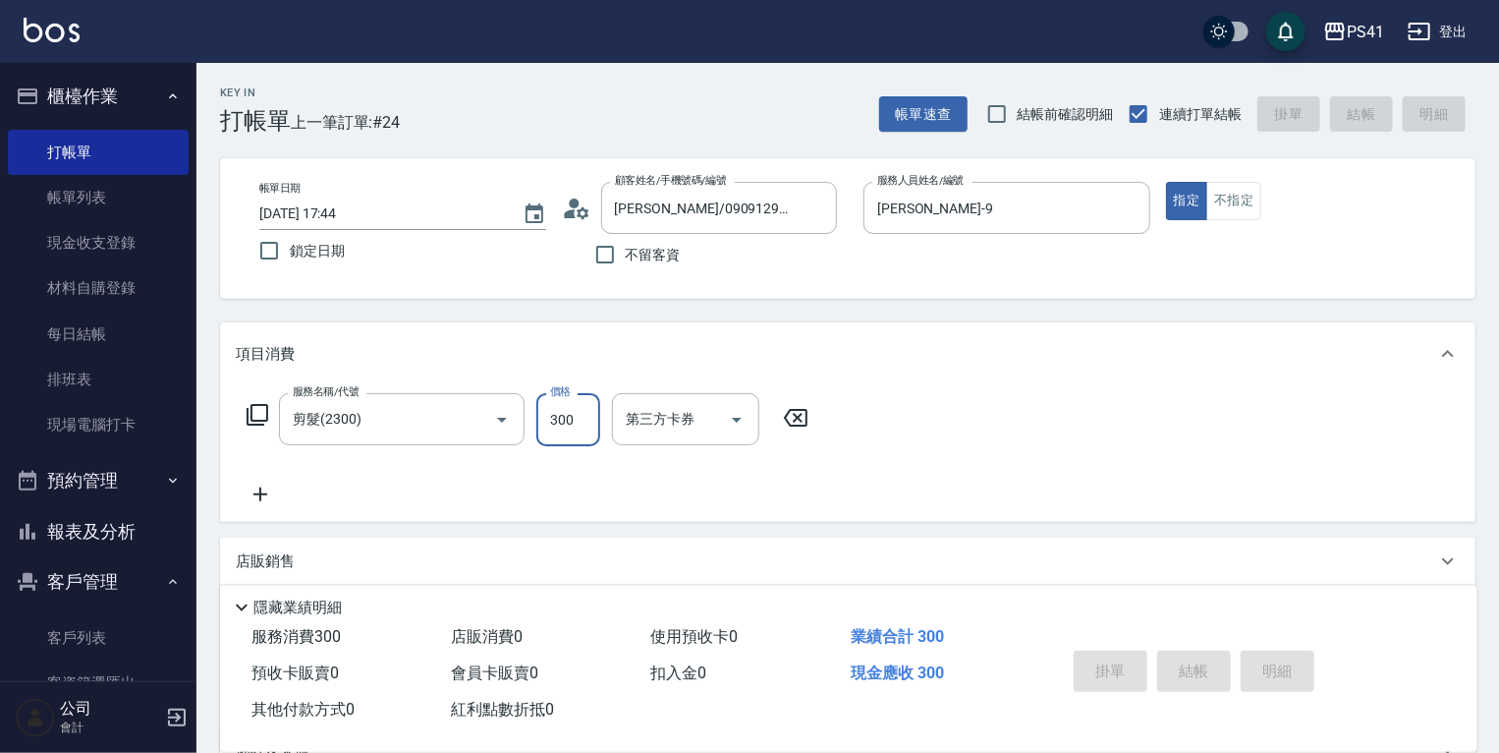
type input "2025/09/21 17:45"
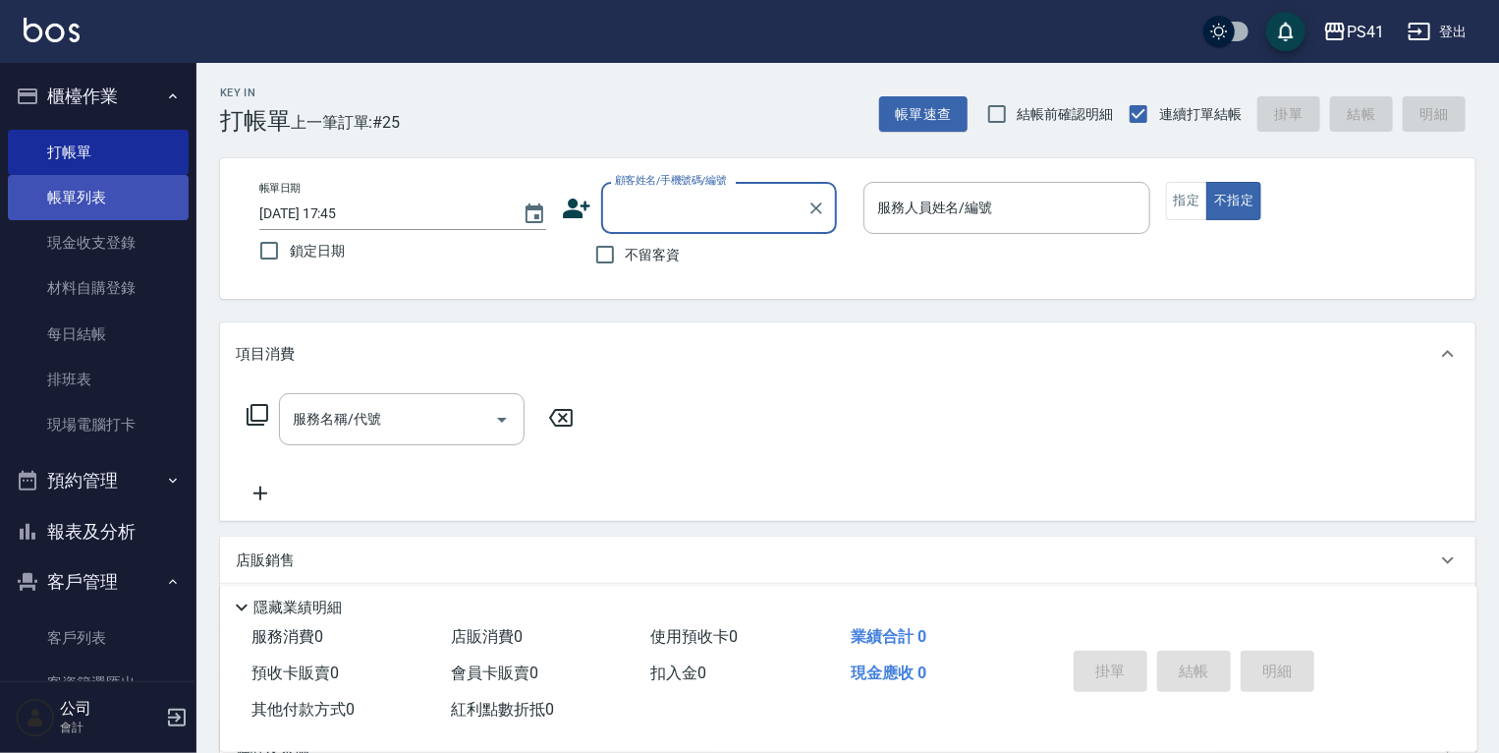
click at [45, 199] on link "帳單列表" at bounding box center [98, 197] width 181 height 45
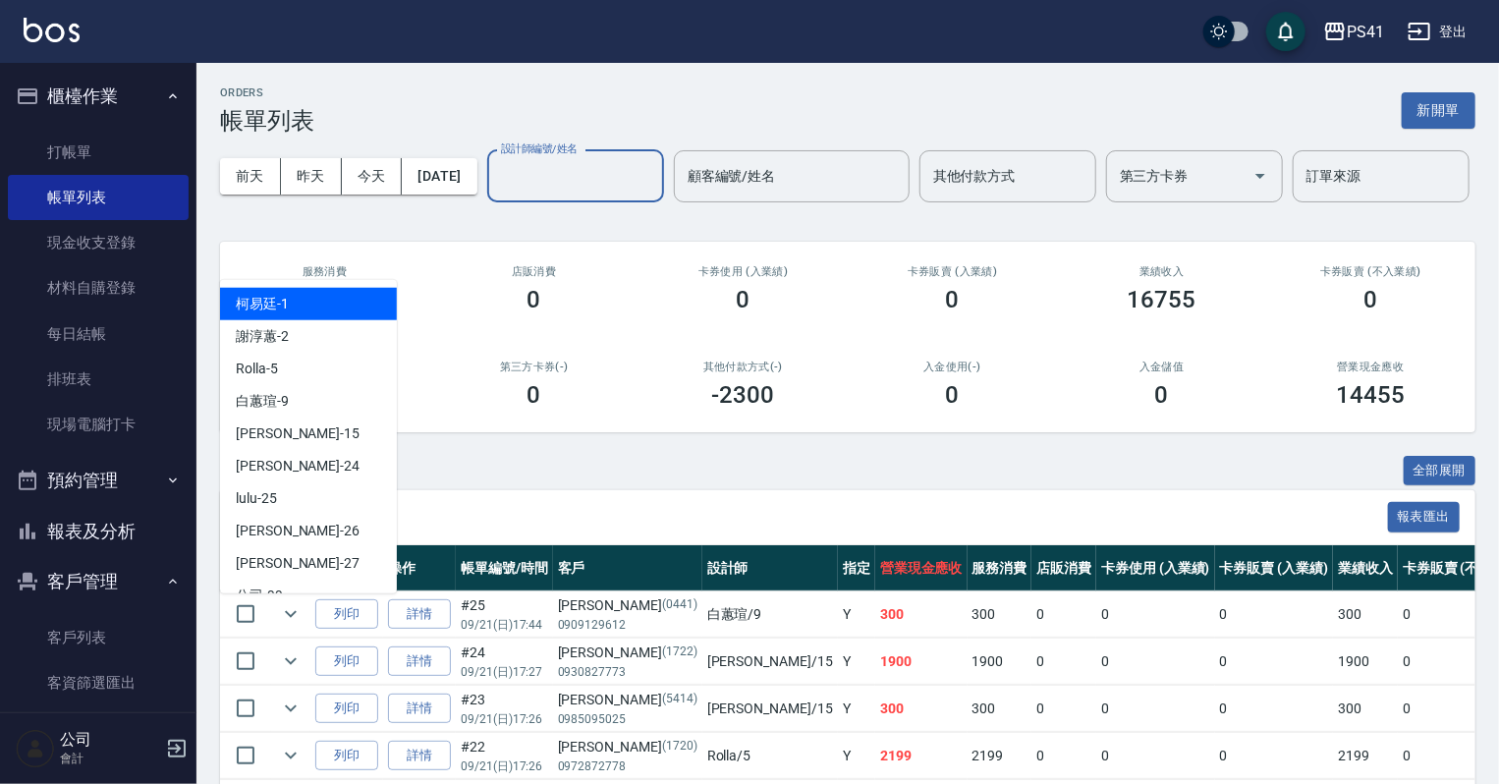
click at [496, 194] on input "設計師編號/姓名" at bounding box center [575, 176] width 159 height 34
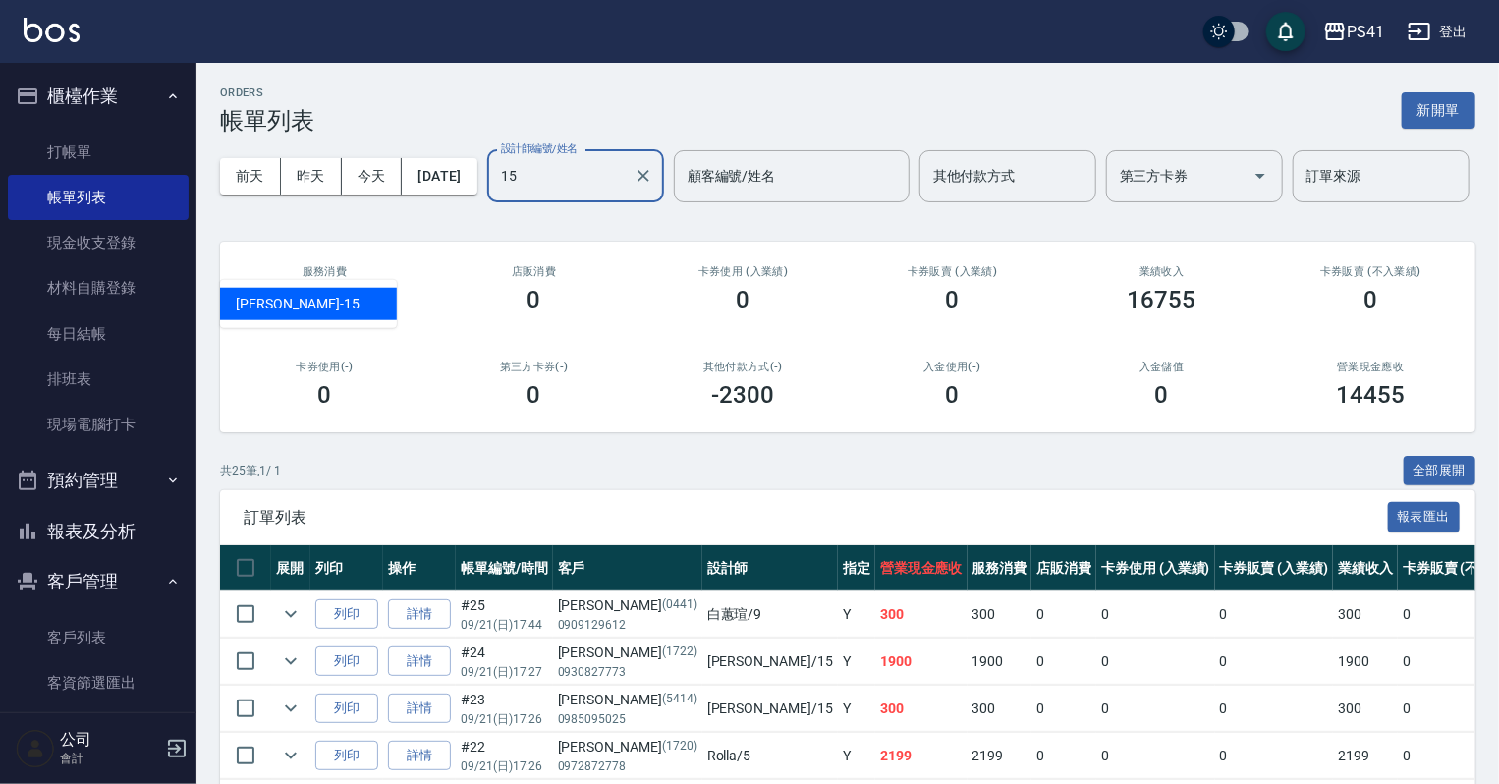
type input "李靜芳-15"
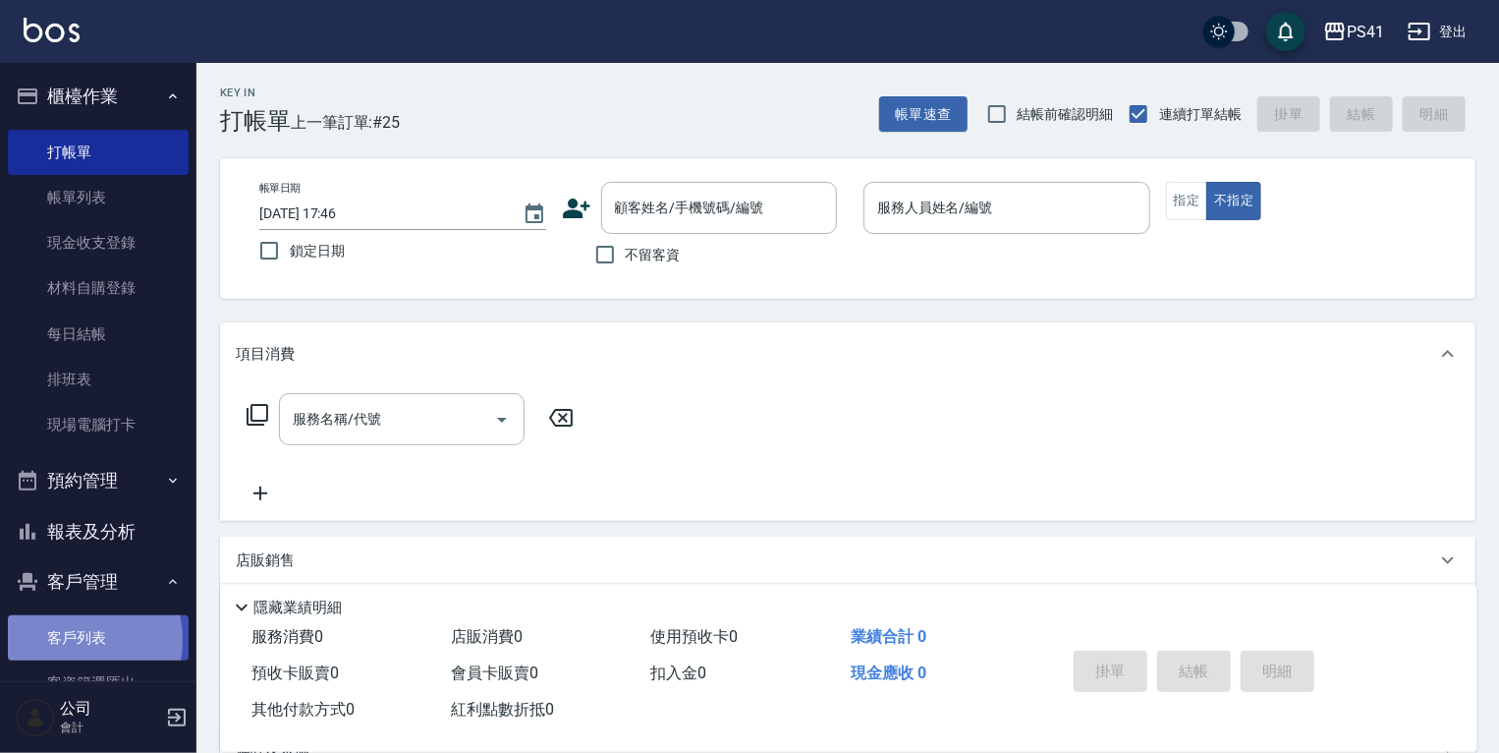
click at [73, 641] on link "客戶列表" at bounding box center [98, 637] width 181 height 45
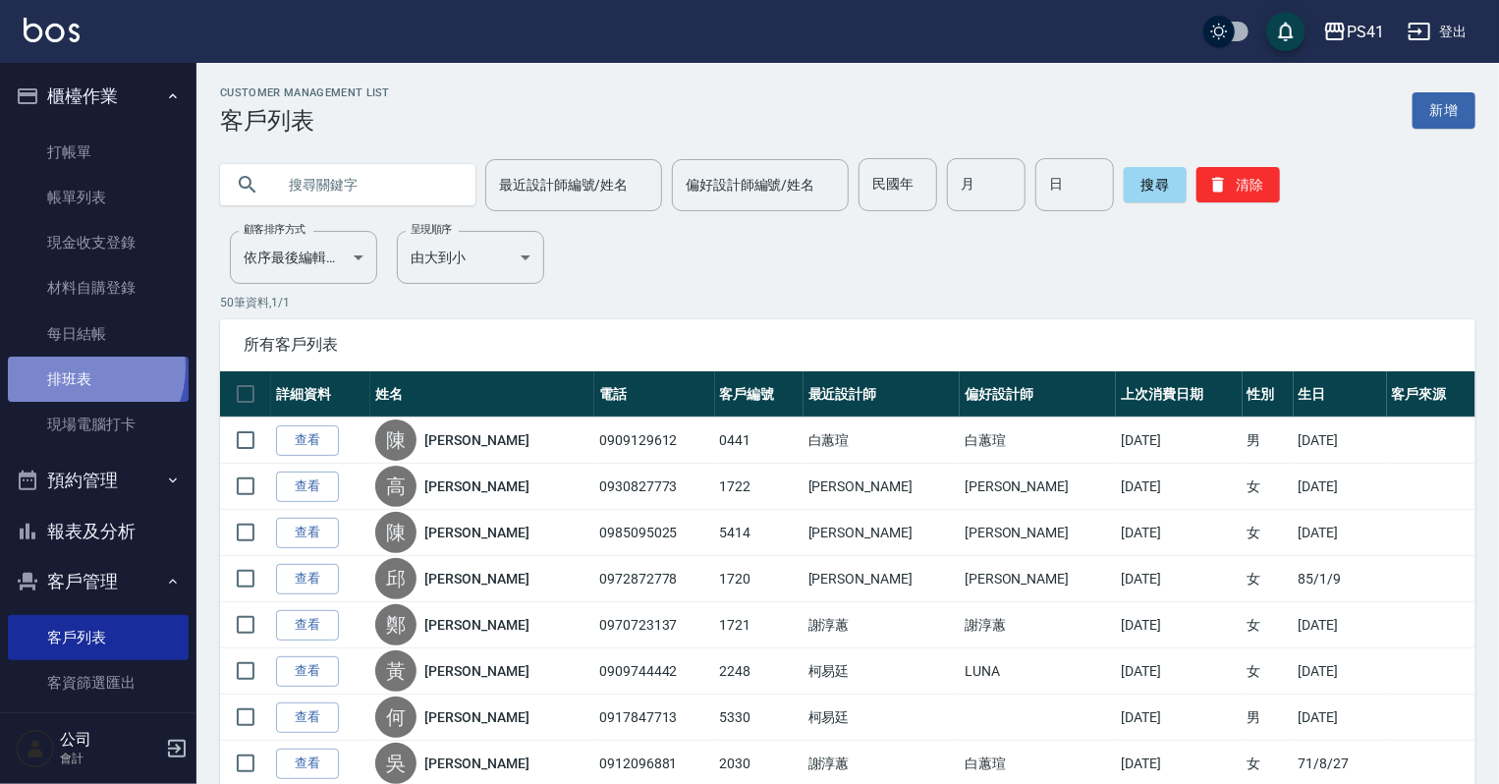
click at [79, 367] on link "排班表" at bounding box center [98, 379] width 181 height 45
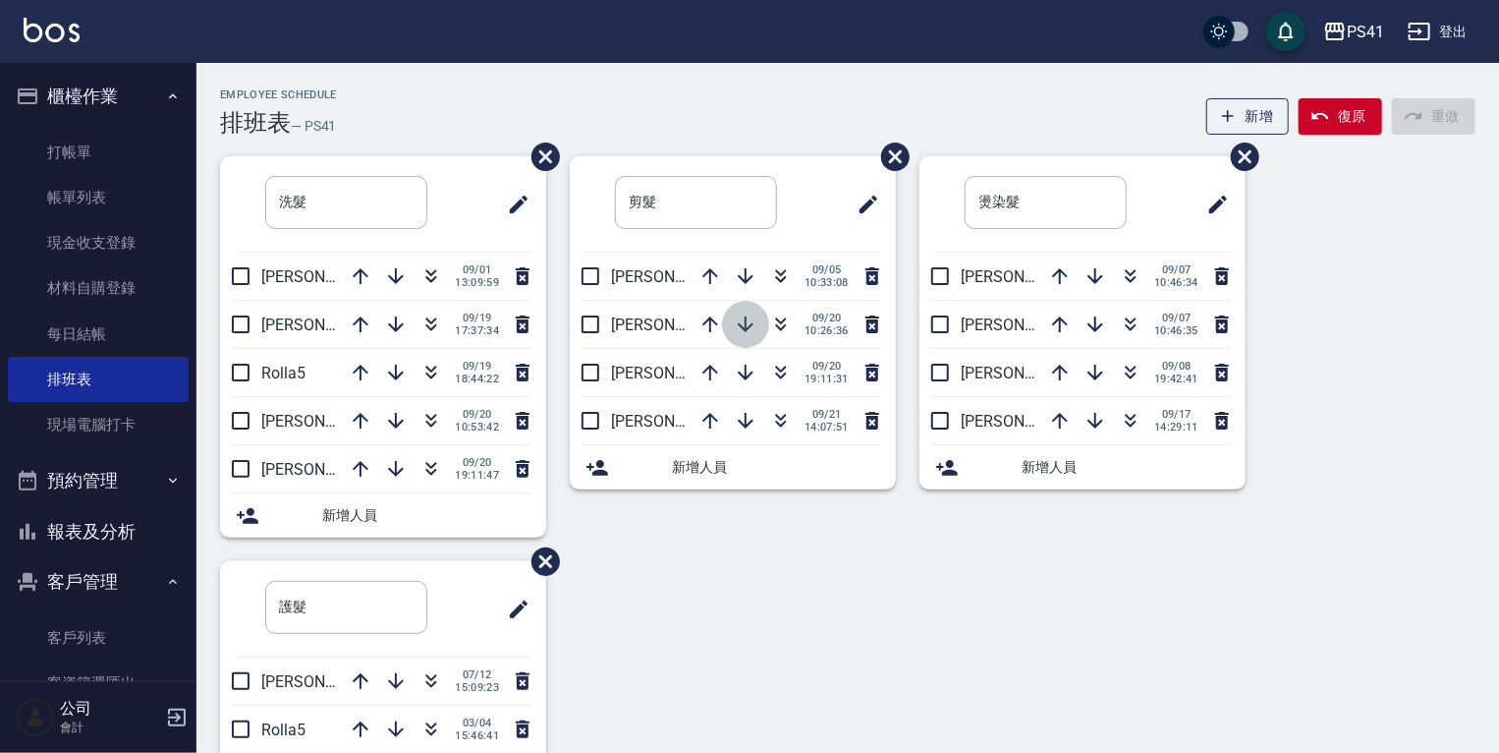
click at [746, 323] on icon "button" at bounding box center [746, 324] width 24 height 24
drag, startPoint x: 60, startPoint y: 641, endPoint x: 69, endPoint y: 667, distance: 28.0
click at [60, 641] on link "客戶列表" at bounding box center [98, 637] width 181 height 45
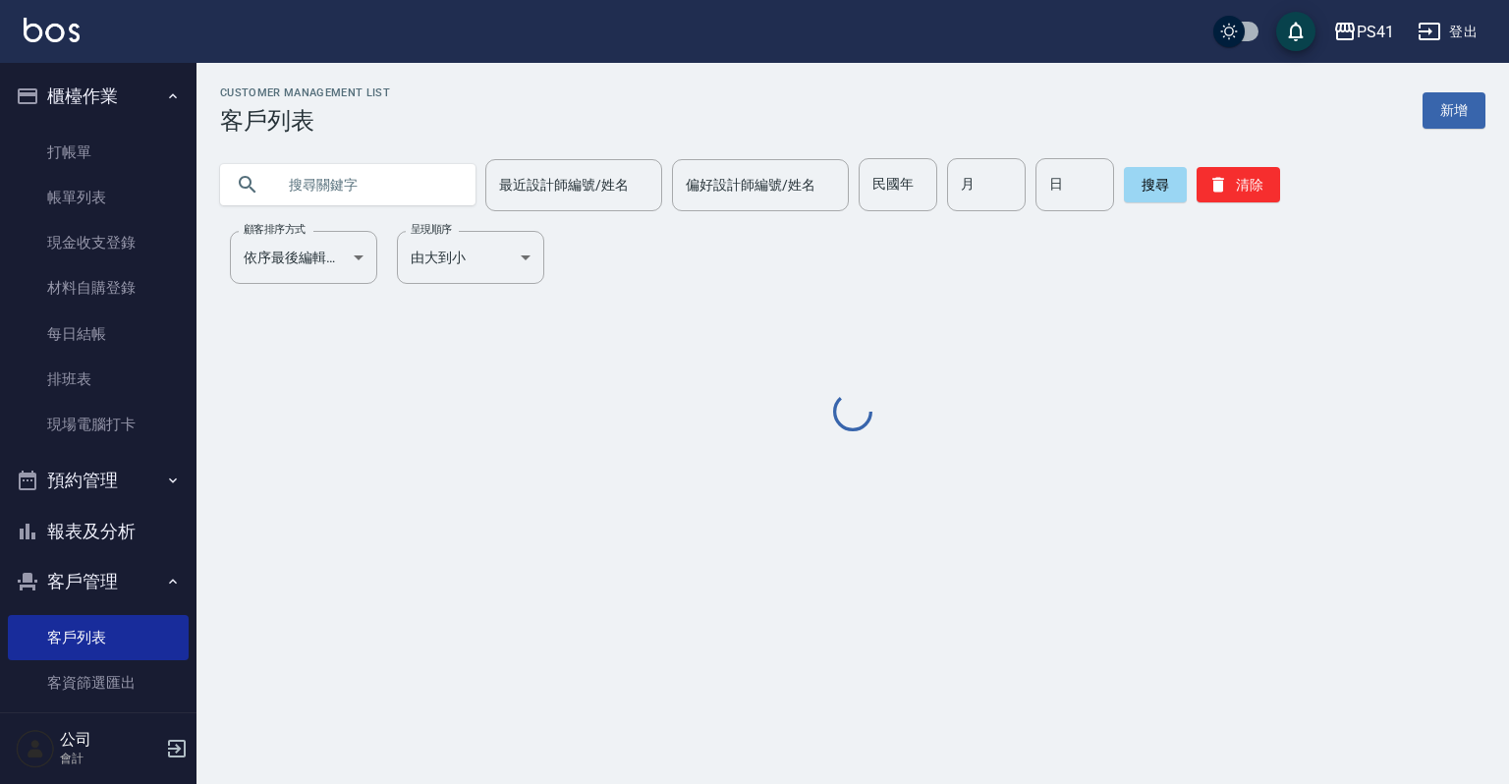
click at [314, 177] on input "text" at bounding box center [367, 184] width 185 height 53
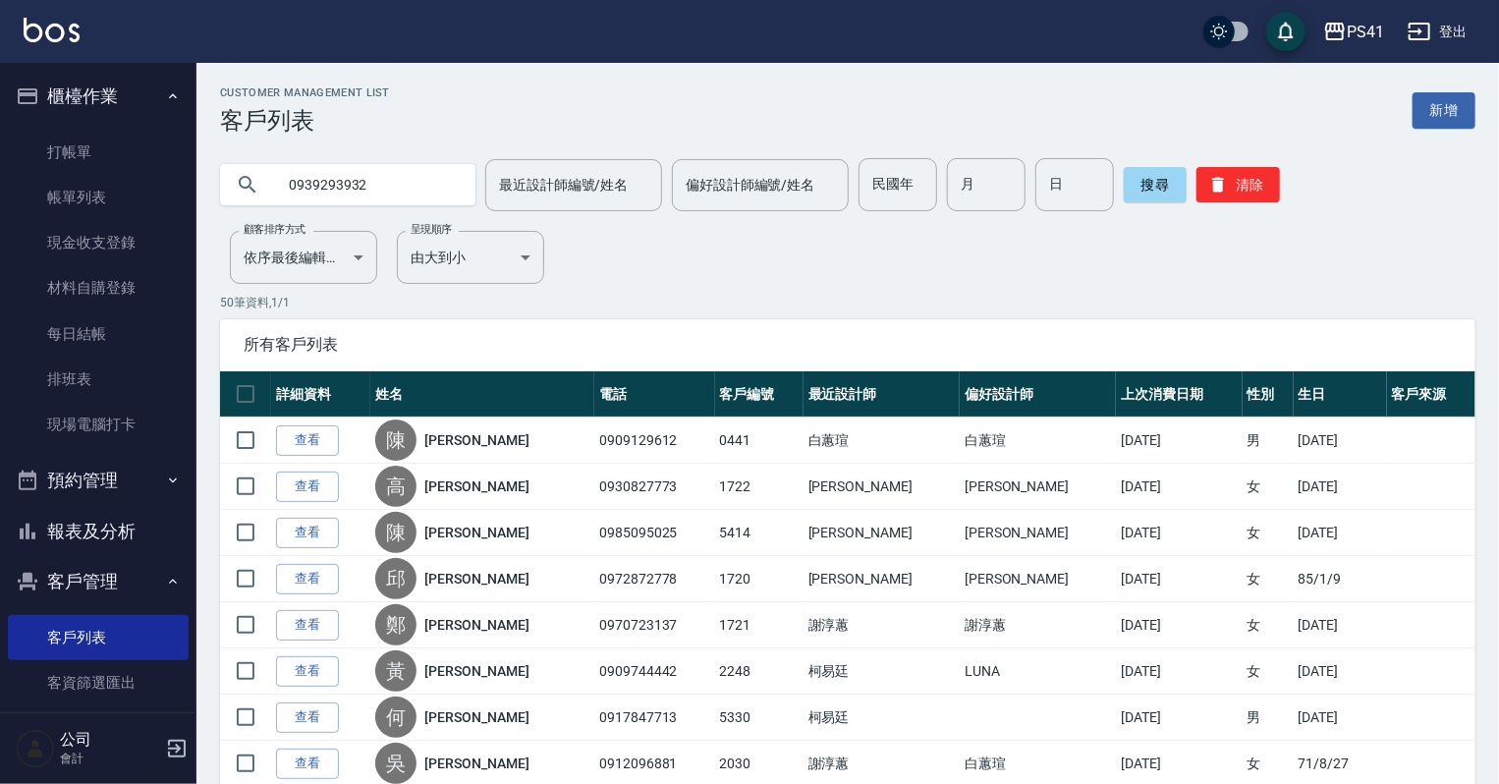
type input "0939293932"
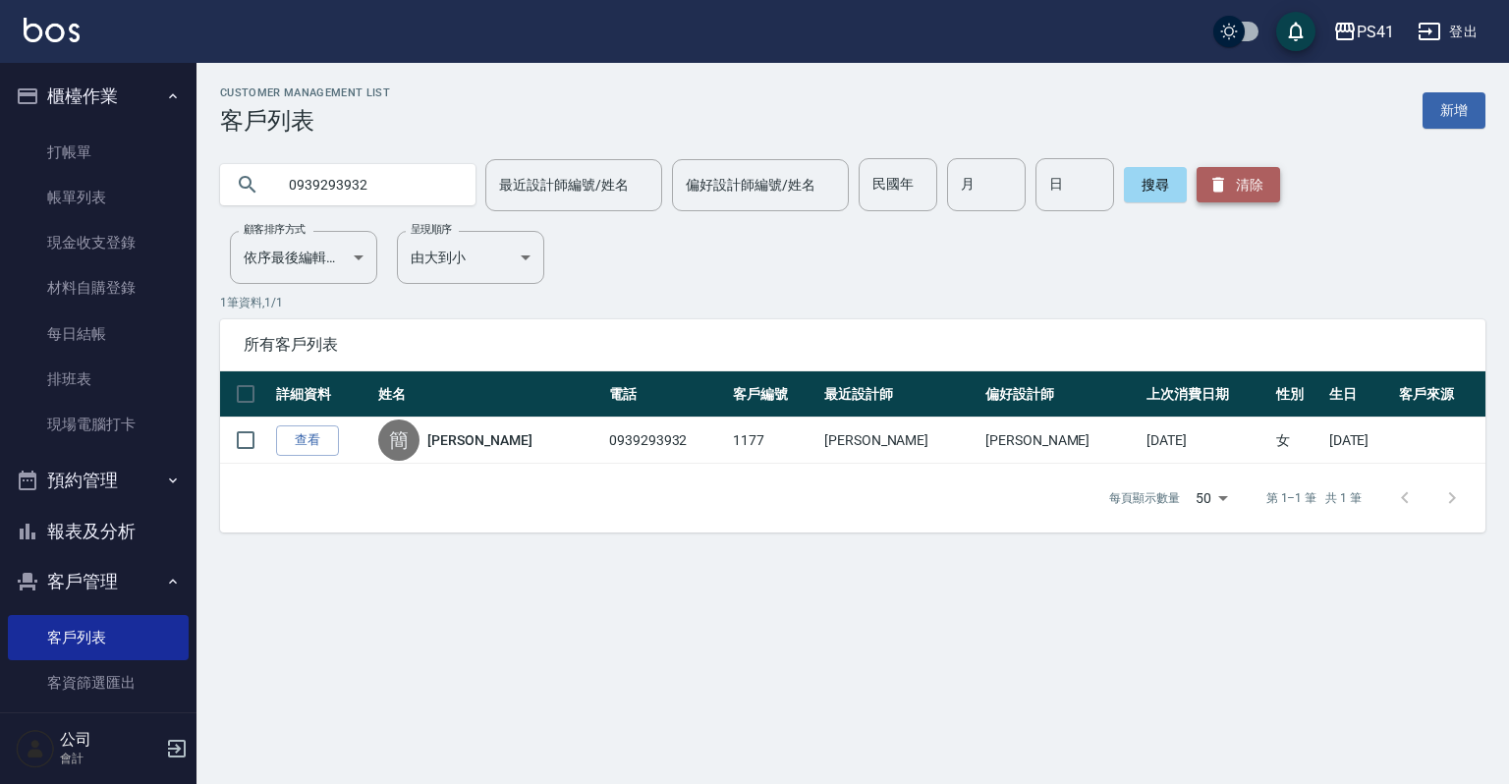
click at [1240, 173] on button "清除" at bounding box center [1239, 184] width 84 height 35
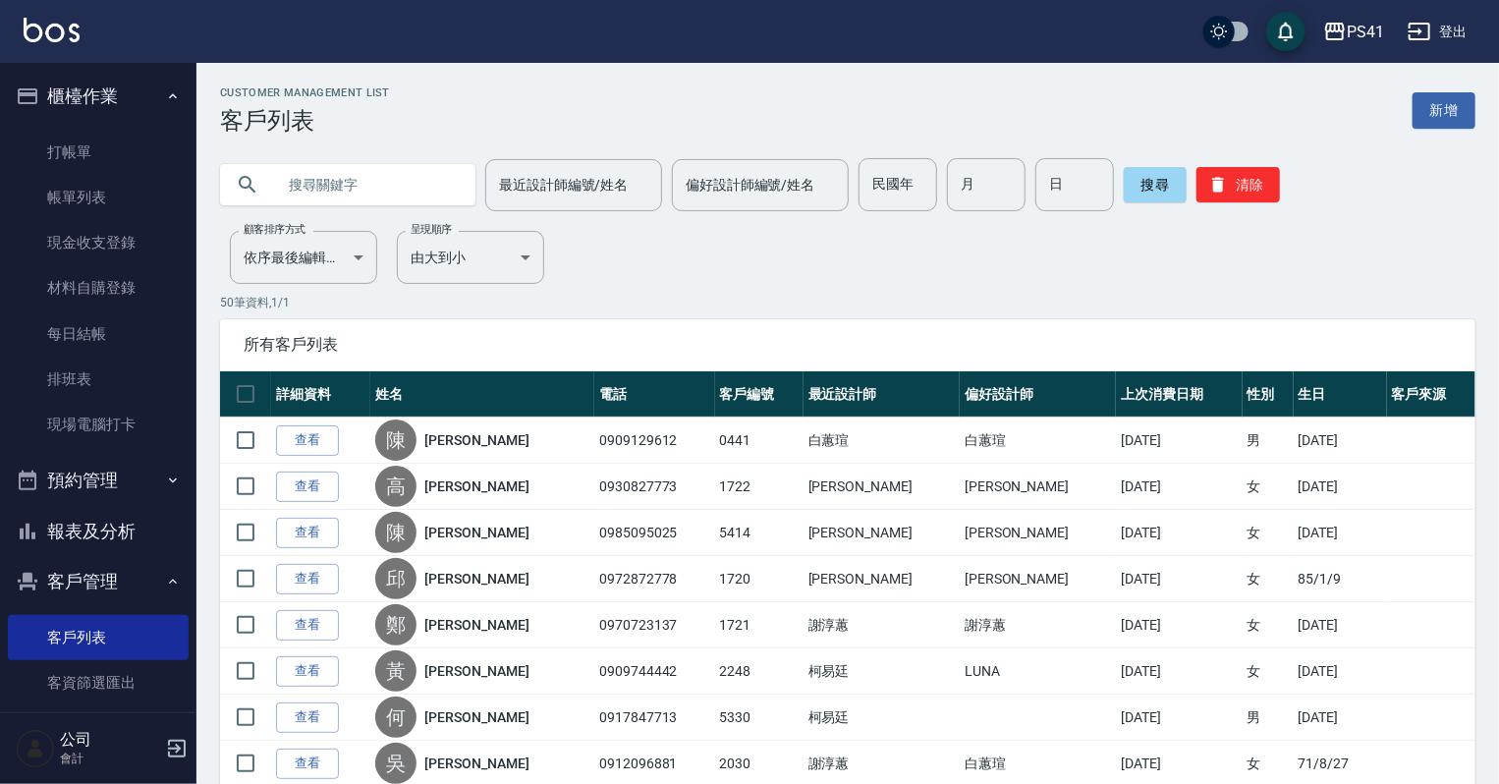
drag, startPoint x: 308, startPoint y: 187, endPoint x: 314, endPoint y: 170, distance: 17.7
click at [310, 185] on input "text" at bounding box center [367, 184] width 185 height 53
type input "0903002859"
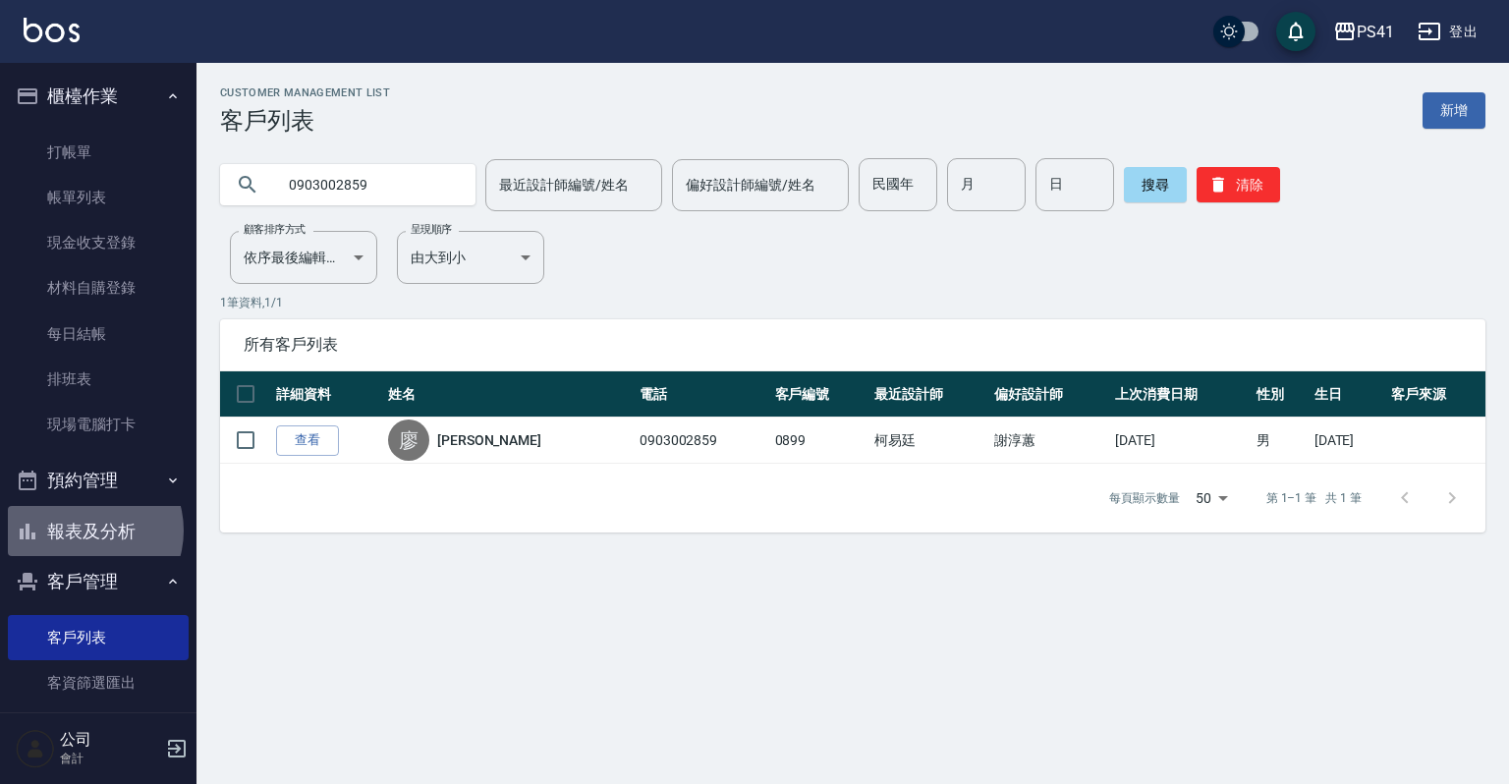
click at [84, 531] on button "報表及分析" at bounding box center [98, 531] width 181 height 51
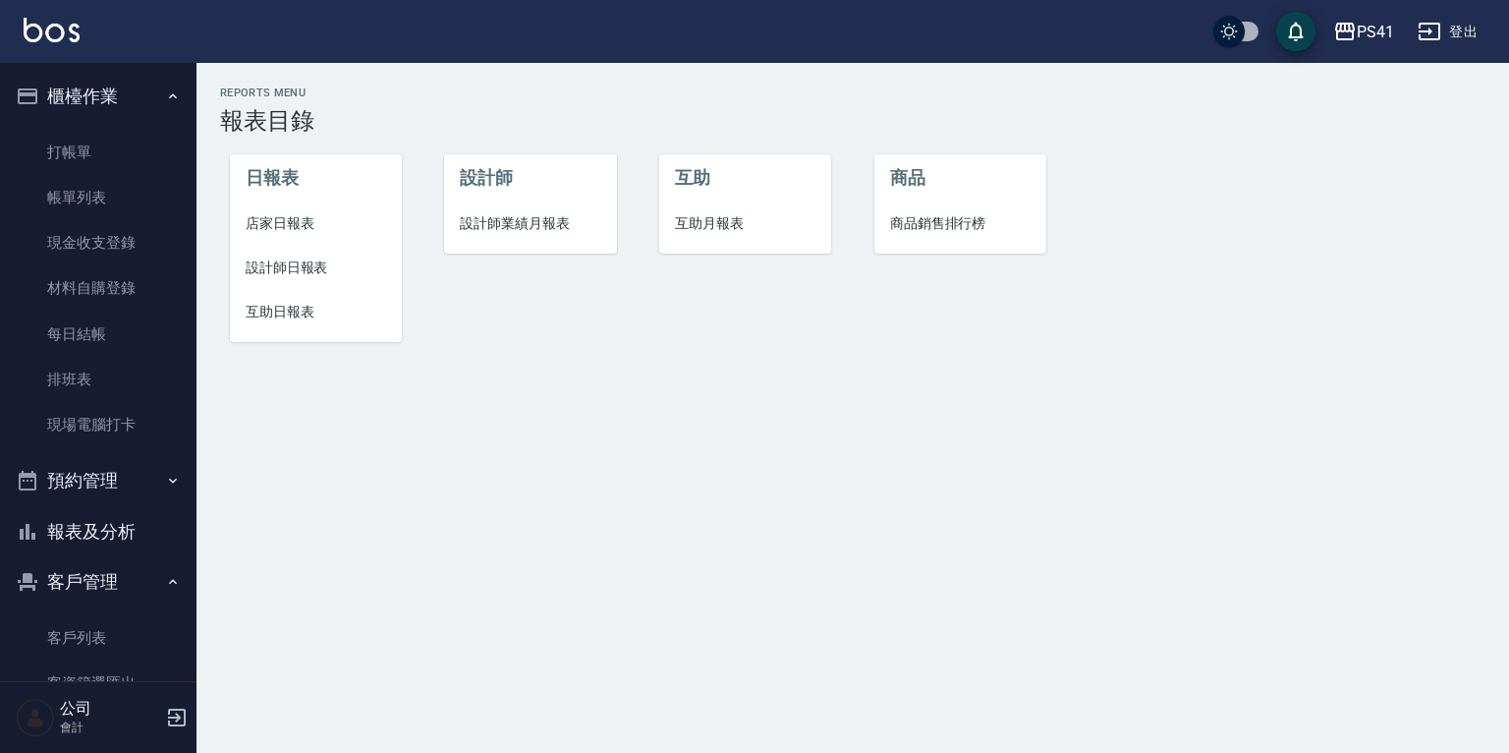
click at [288, 266] on span "設計師日報表" at bounding box center [316, 267] width 140 height 21
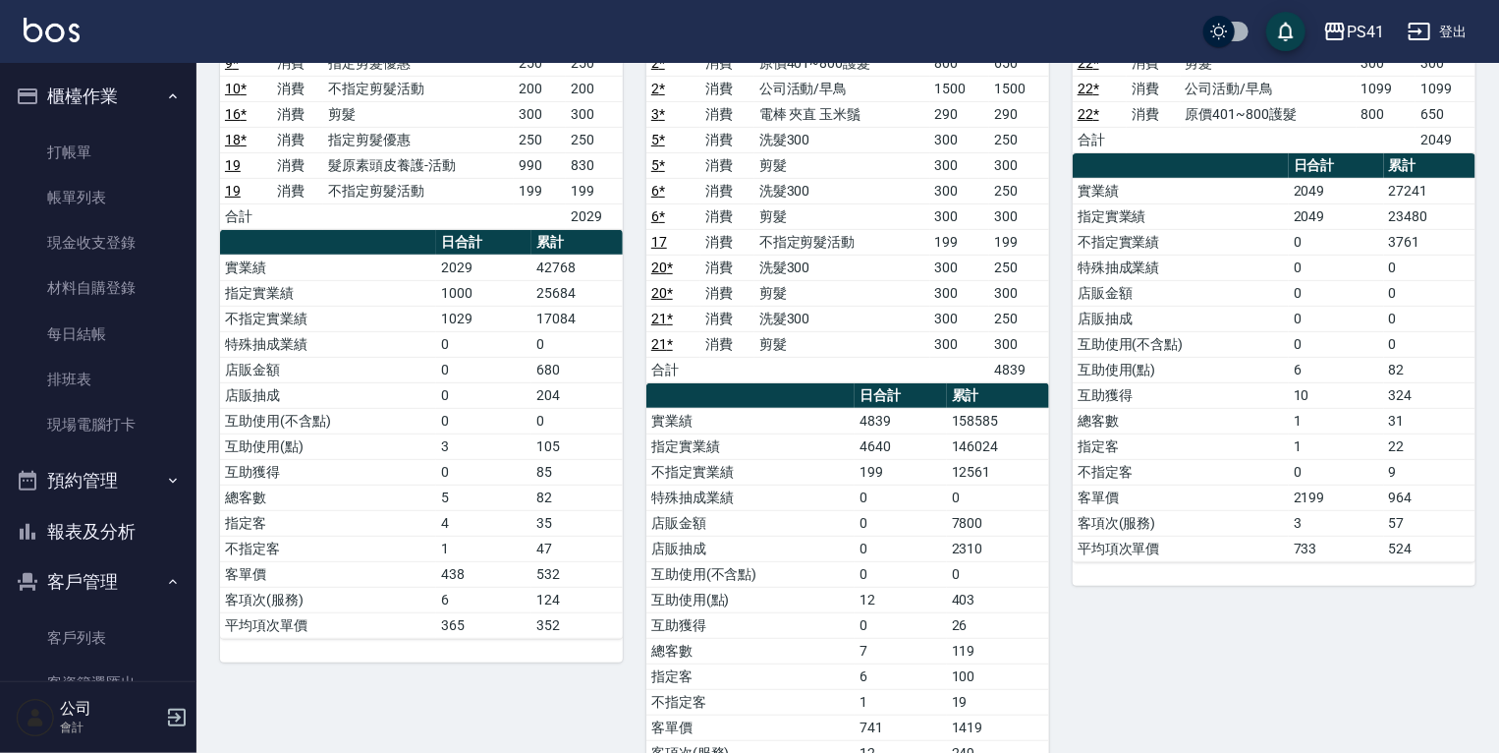
scroll to position [157, 0]
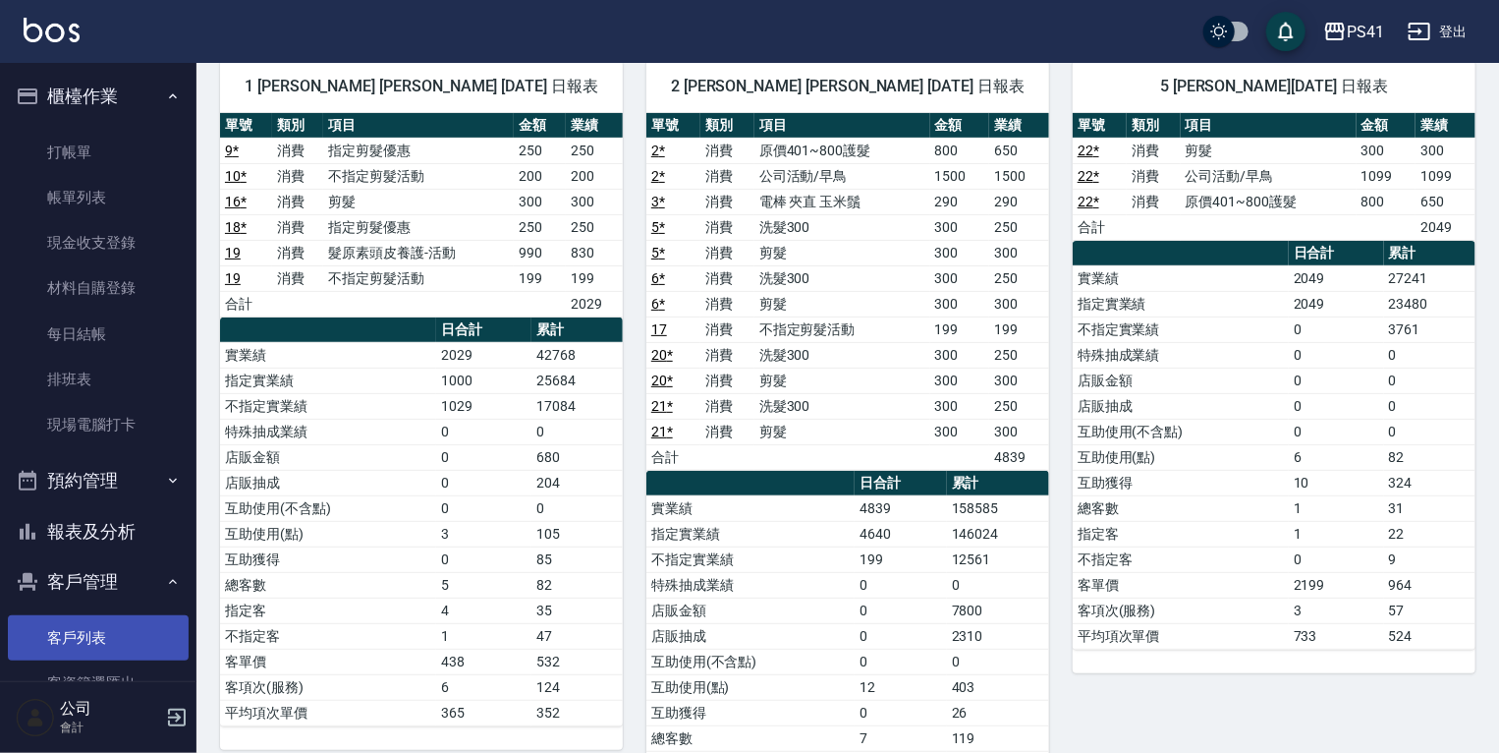
click at [99, 639] on link "客戶列表" at bounding box center [98, 637] width 181 height 45
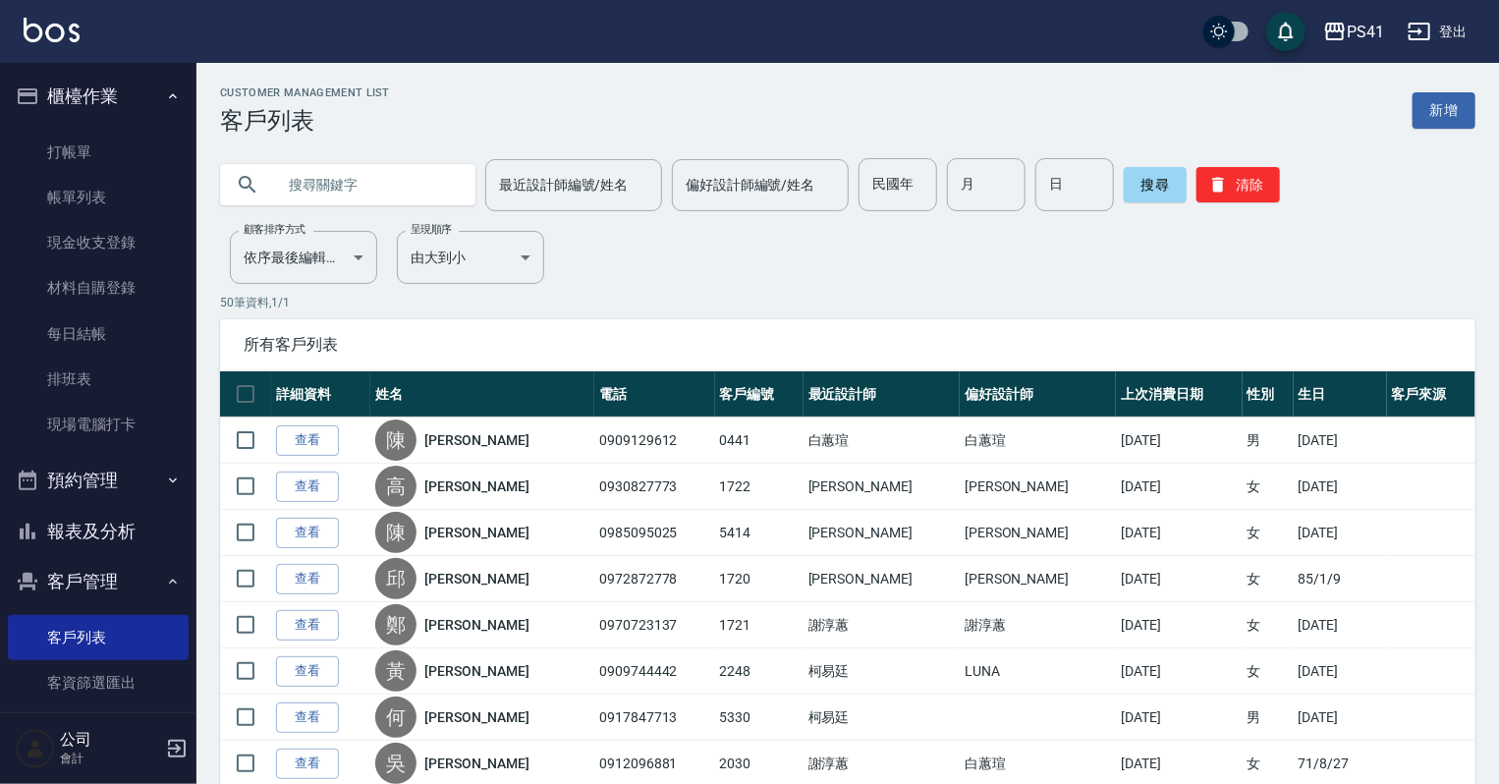
click at [273, 173] on div at bounding box center [347, 184] width 255 height 41
click at [332, 203] on input "text" at bounding box center [367, 184] width 185 height 53
type input "0909619501"
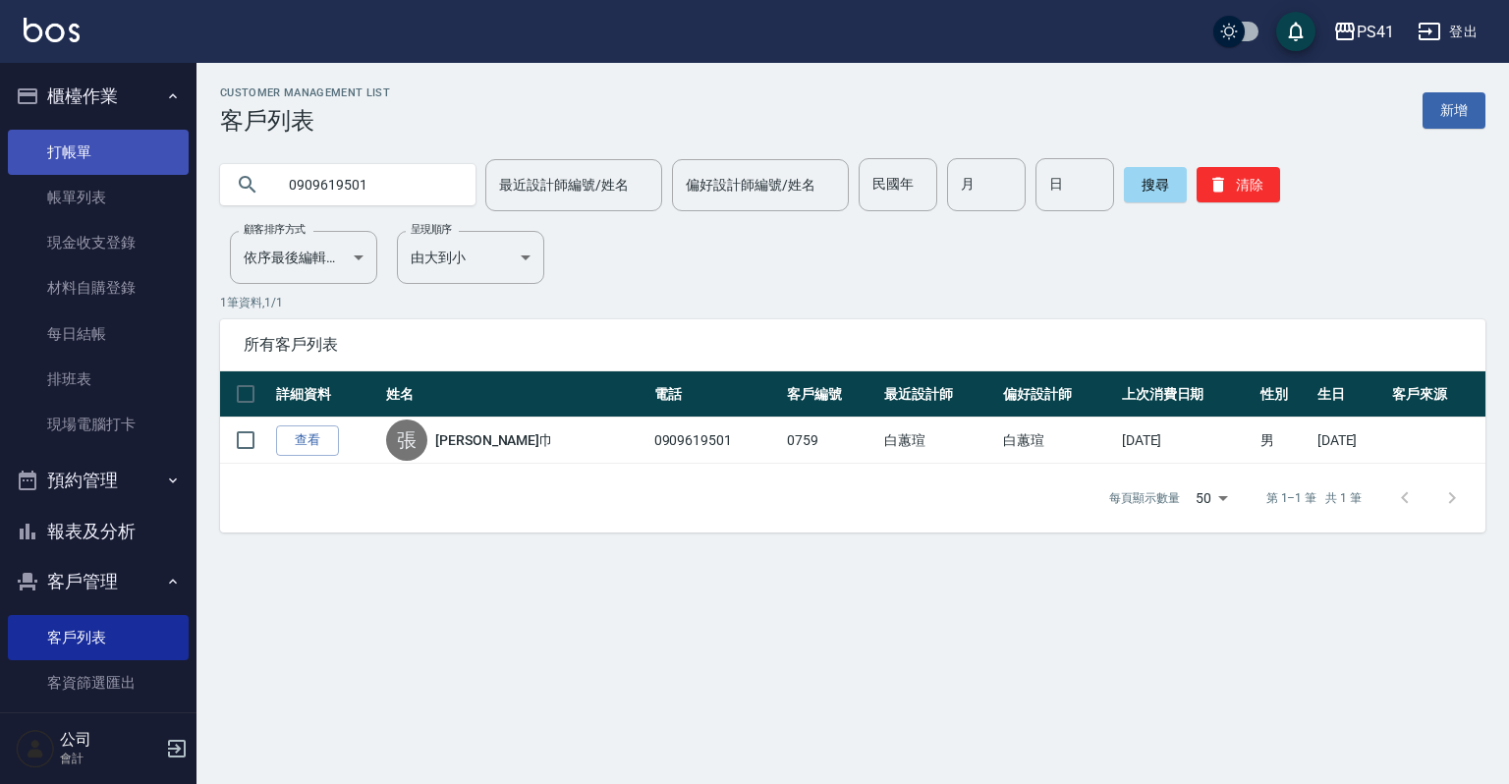
click at [95, 137] on link "打帳單" at bounding box center [98, 152] width 181 height 45
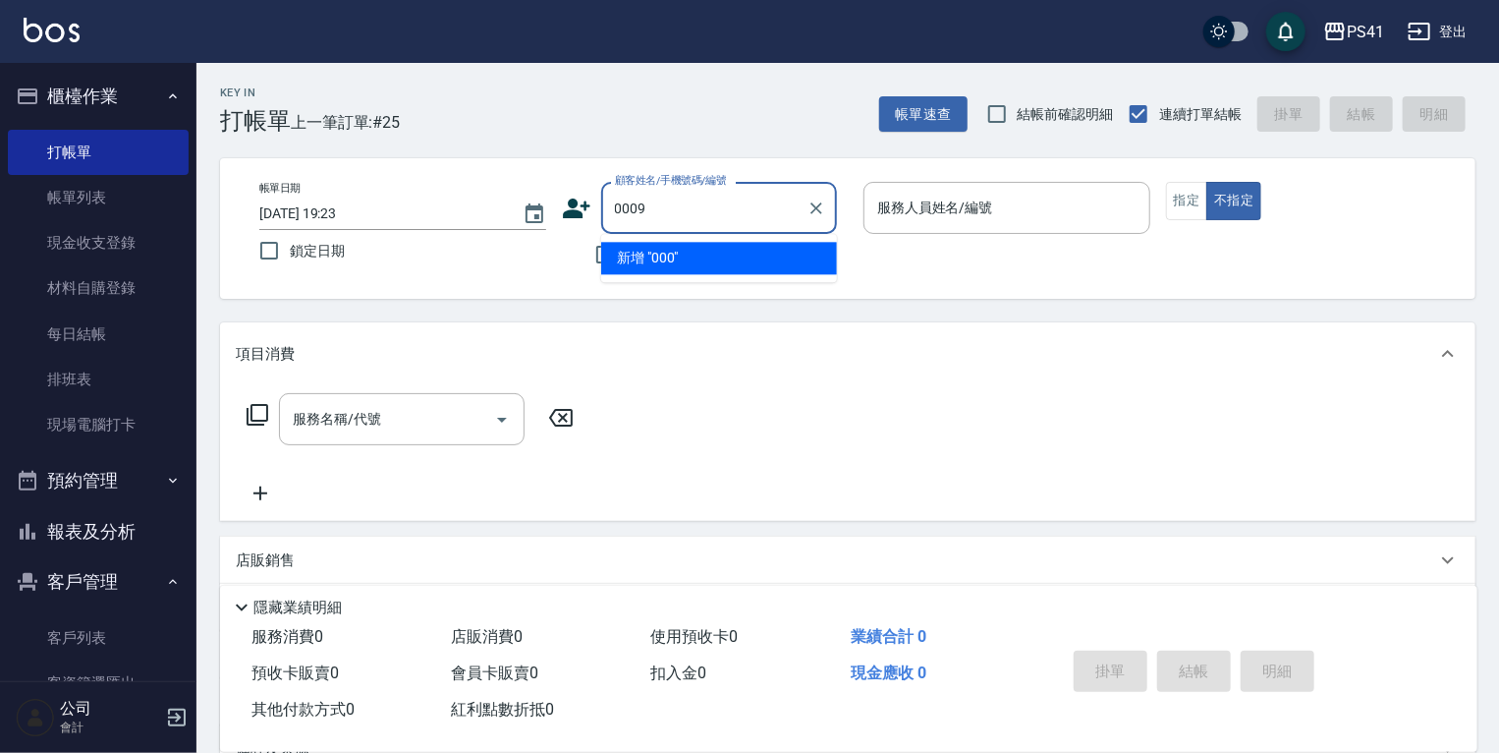
type input "0009"
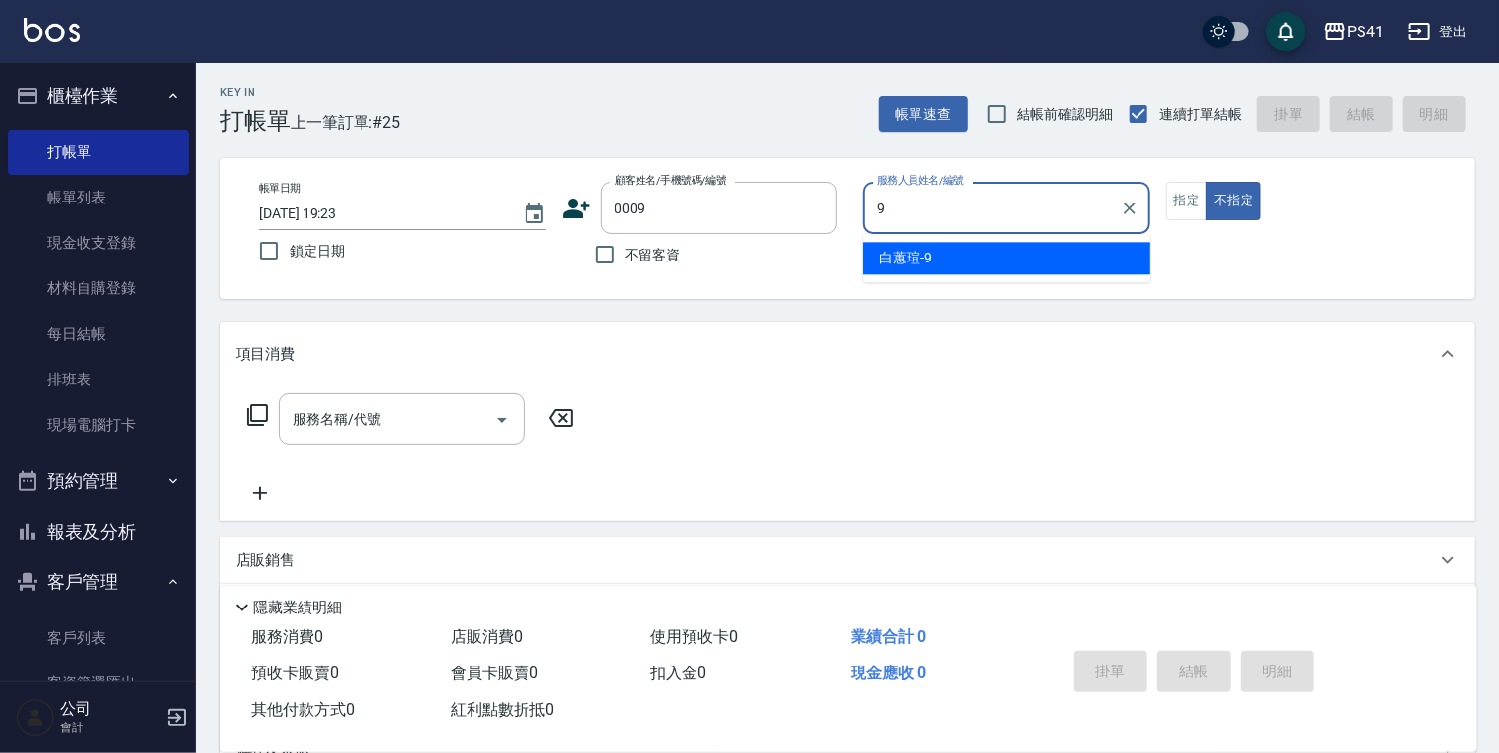
type input "白蕙瑄-9"
type button "false"
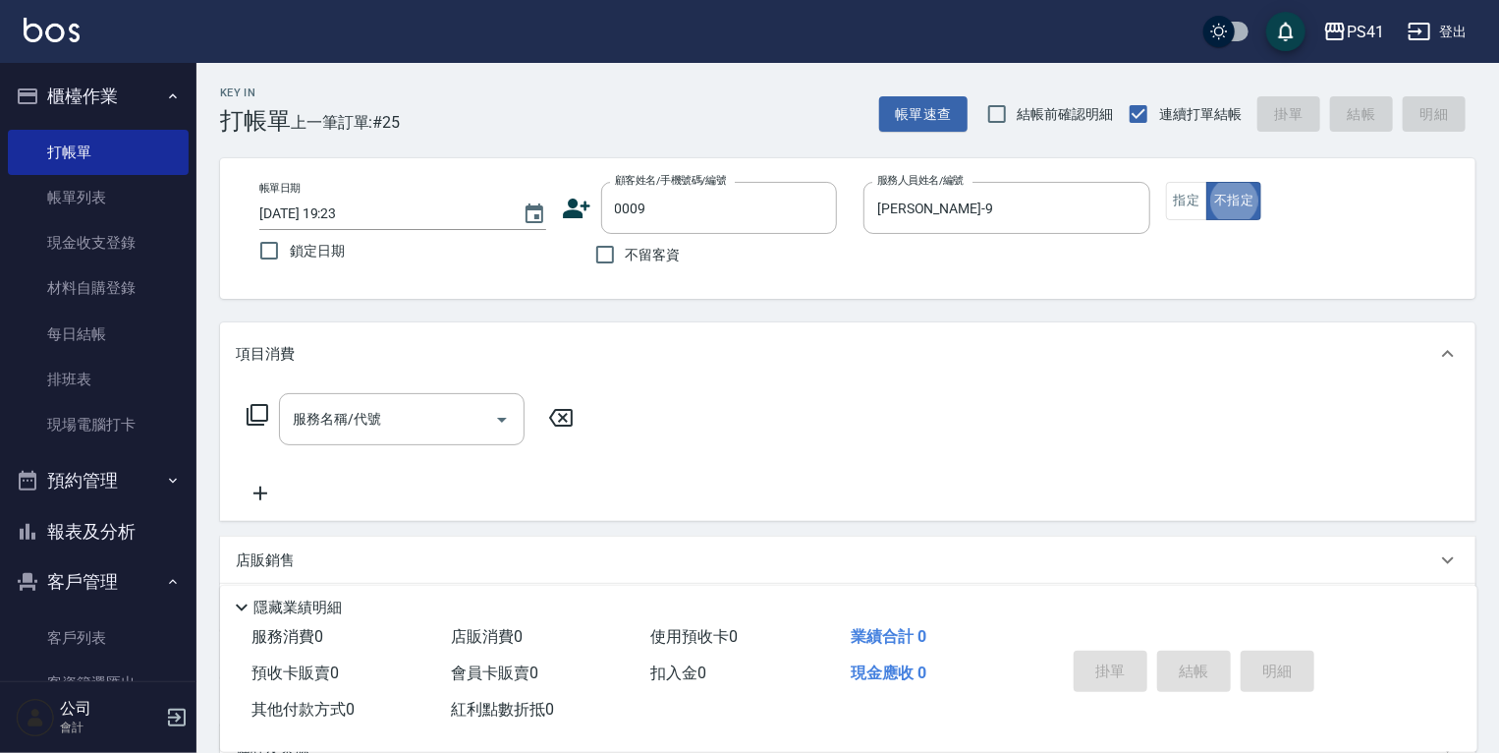
type input "白白/9_白白/0009"
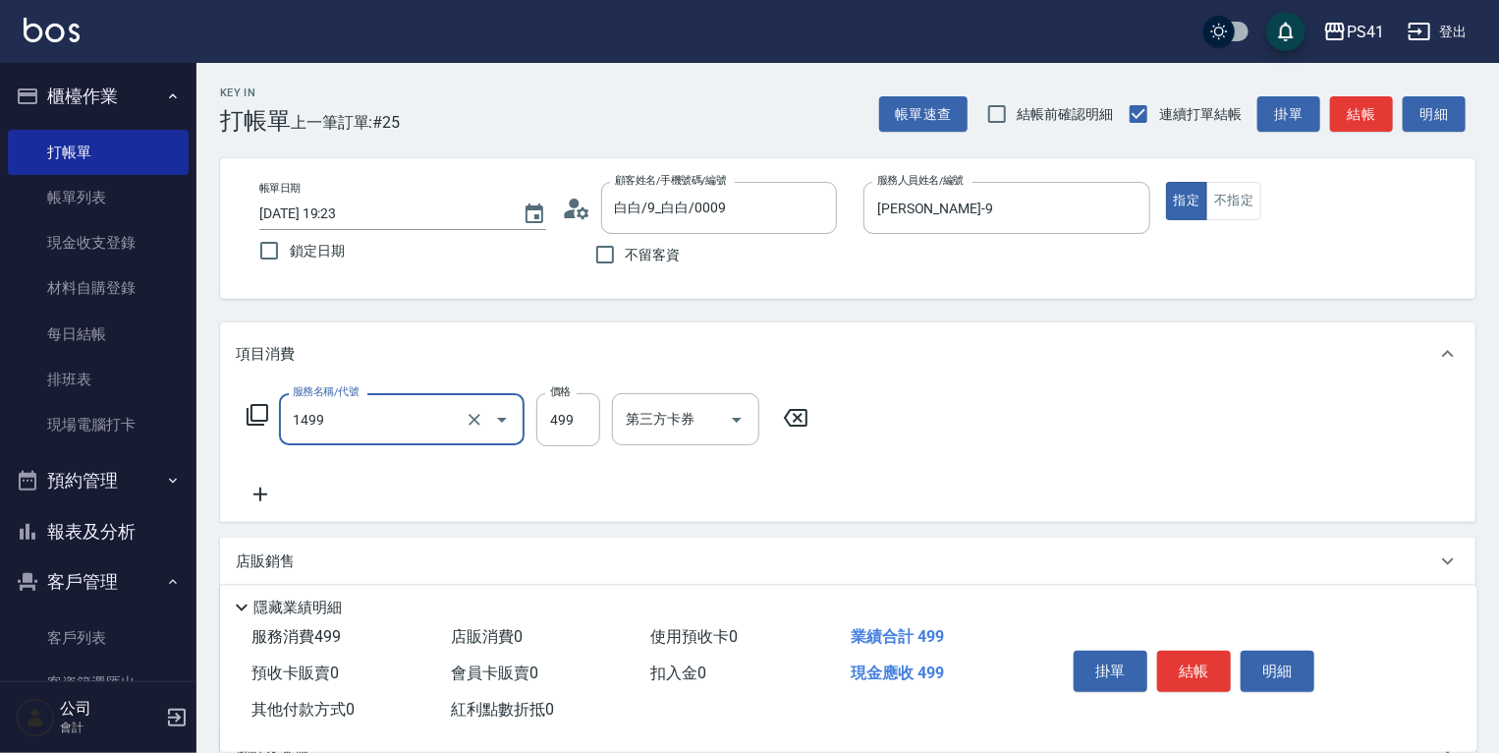
type input "活氧毛囊淨化髮浴(1499)"
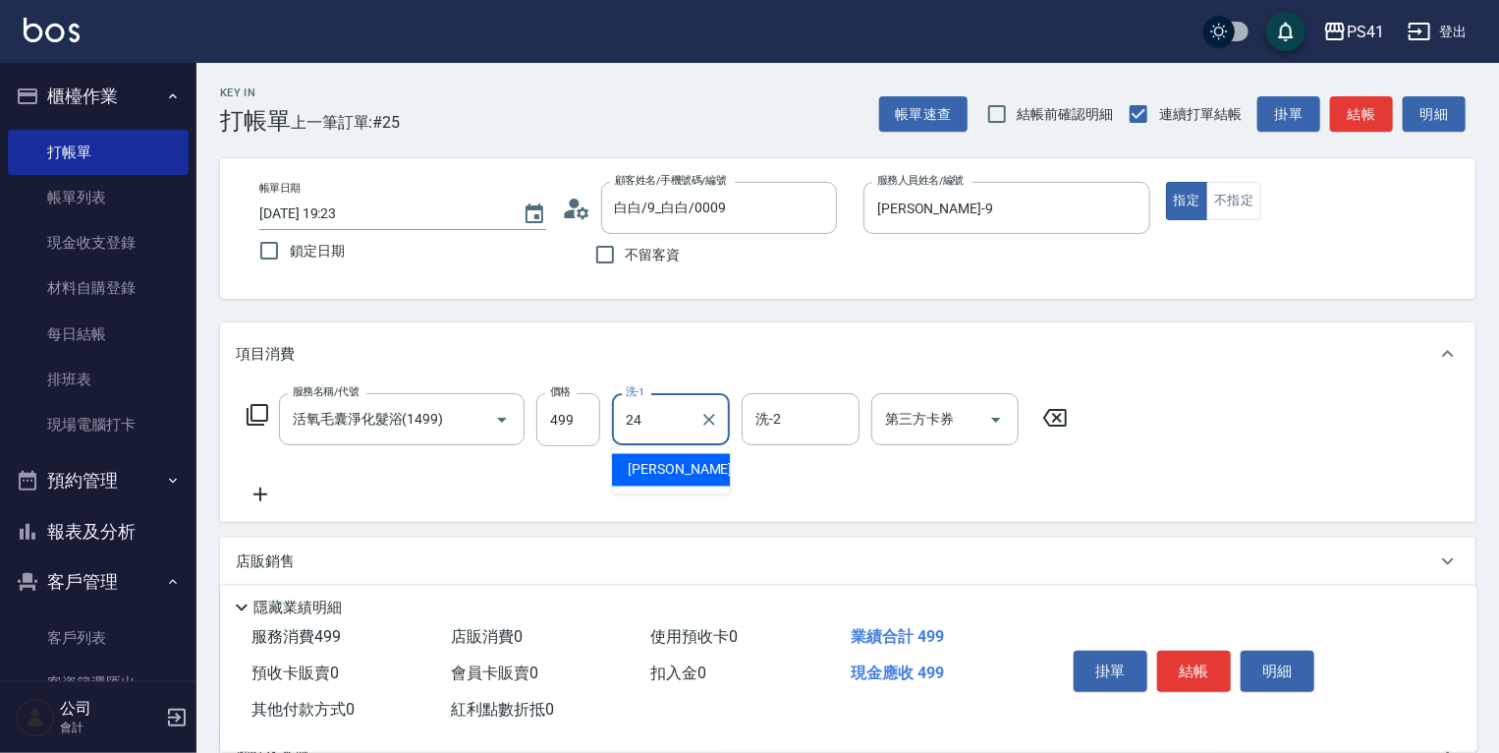
type input "小涵-24"
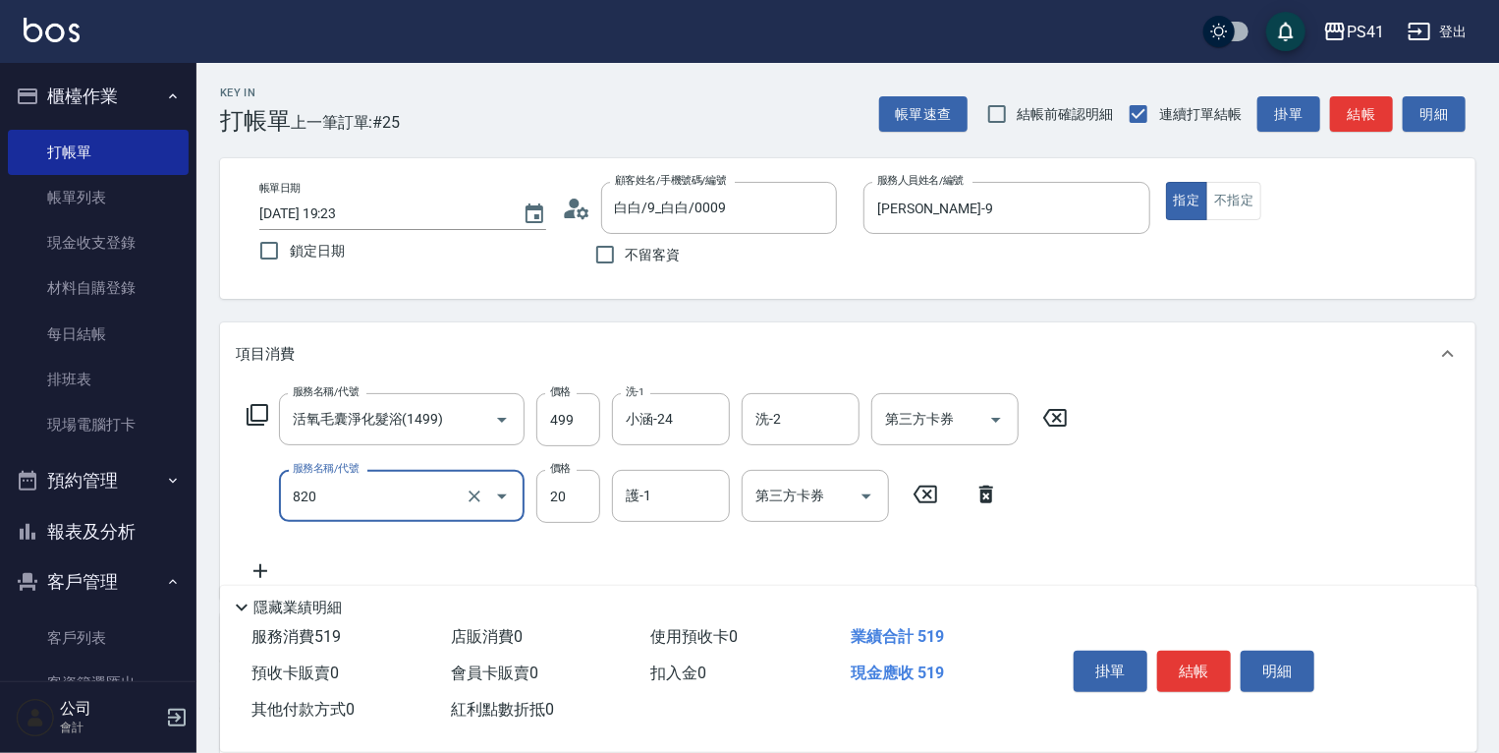
type input "潤絲(820)"
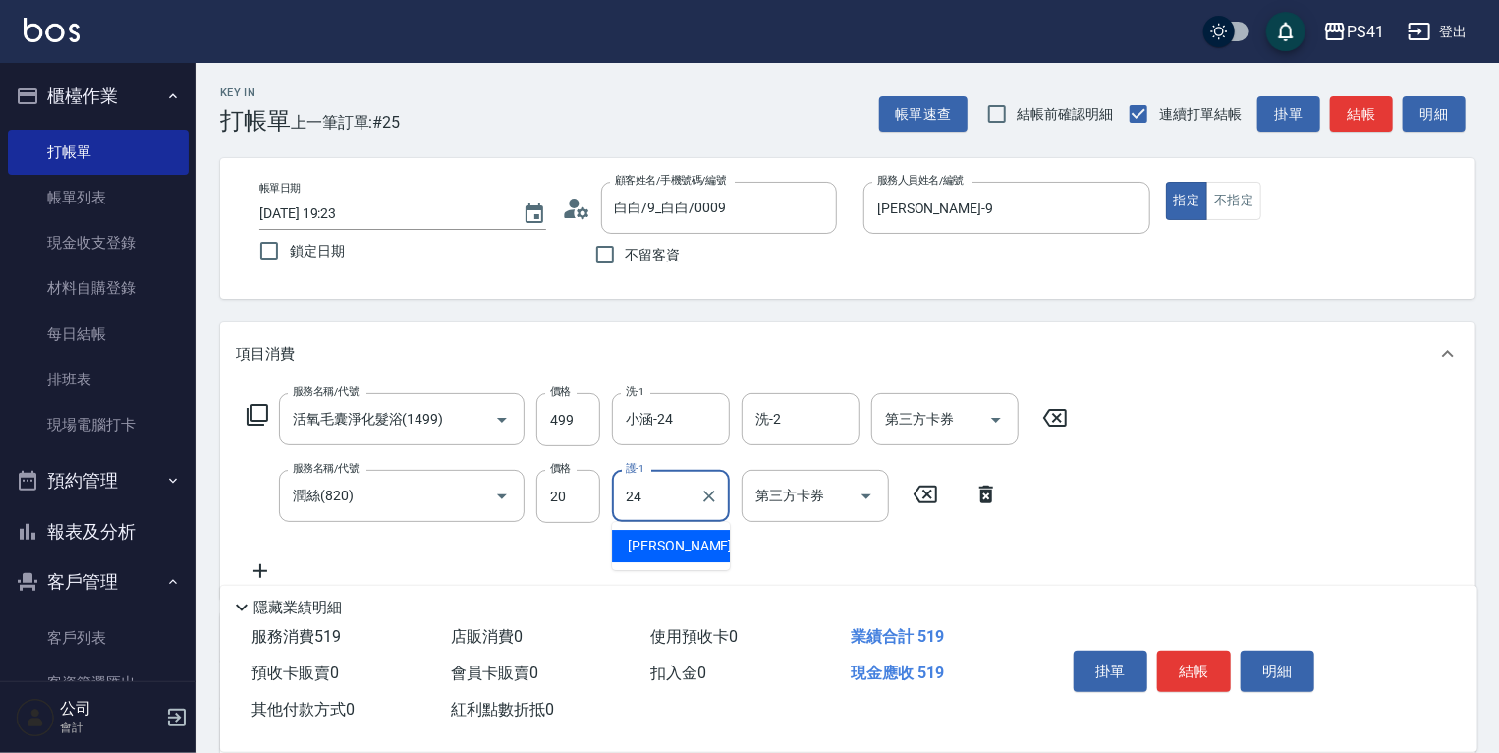
type input "小涵-24"
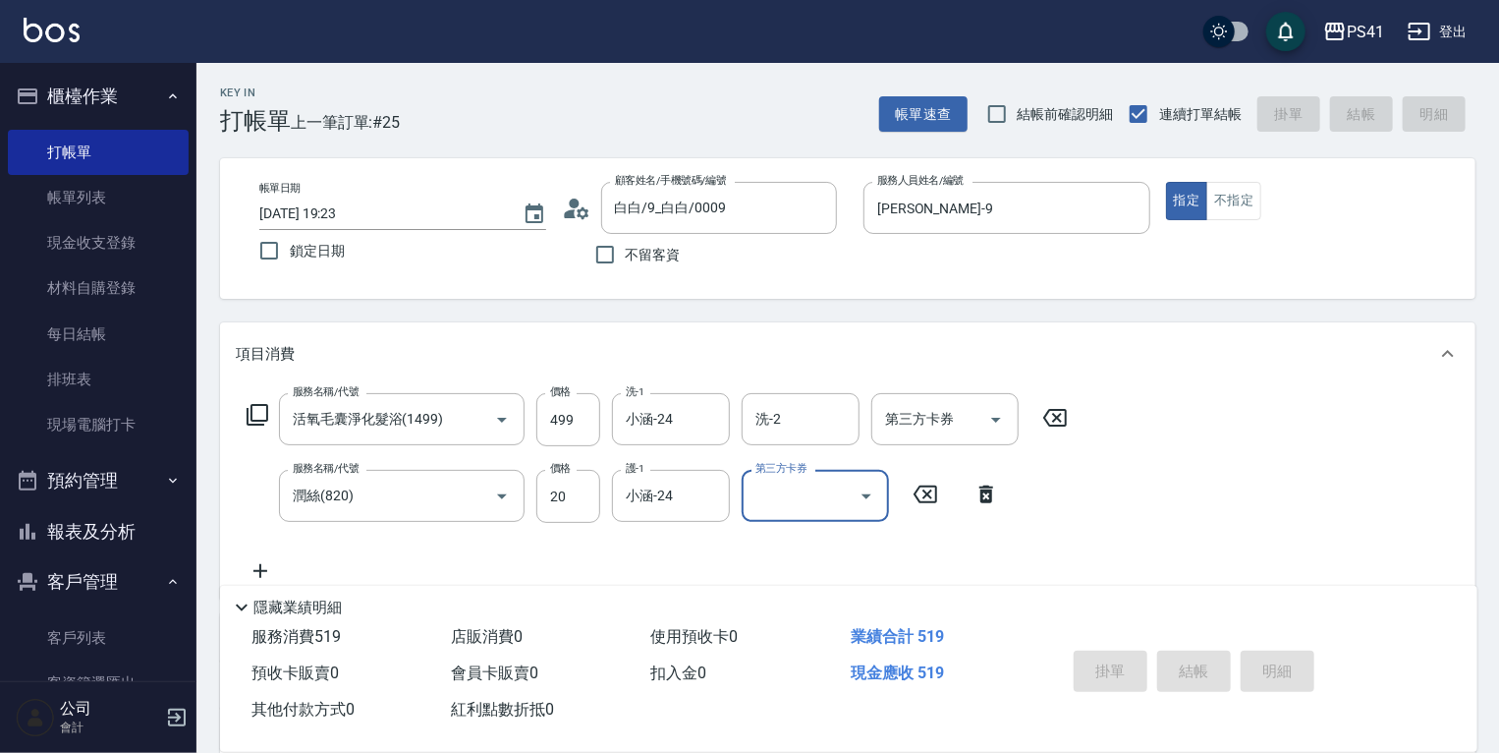
type input "2025/09/21 19:24"
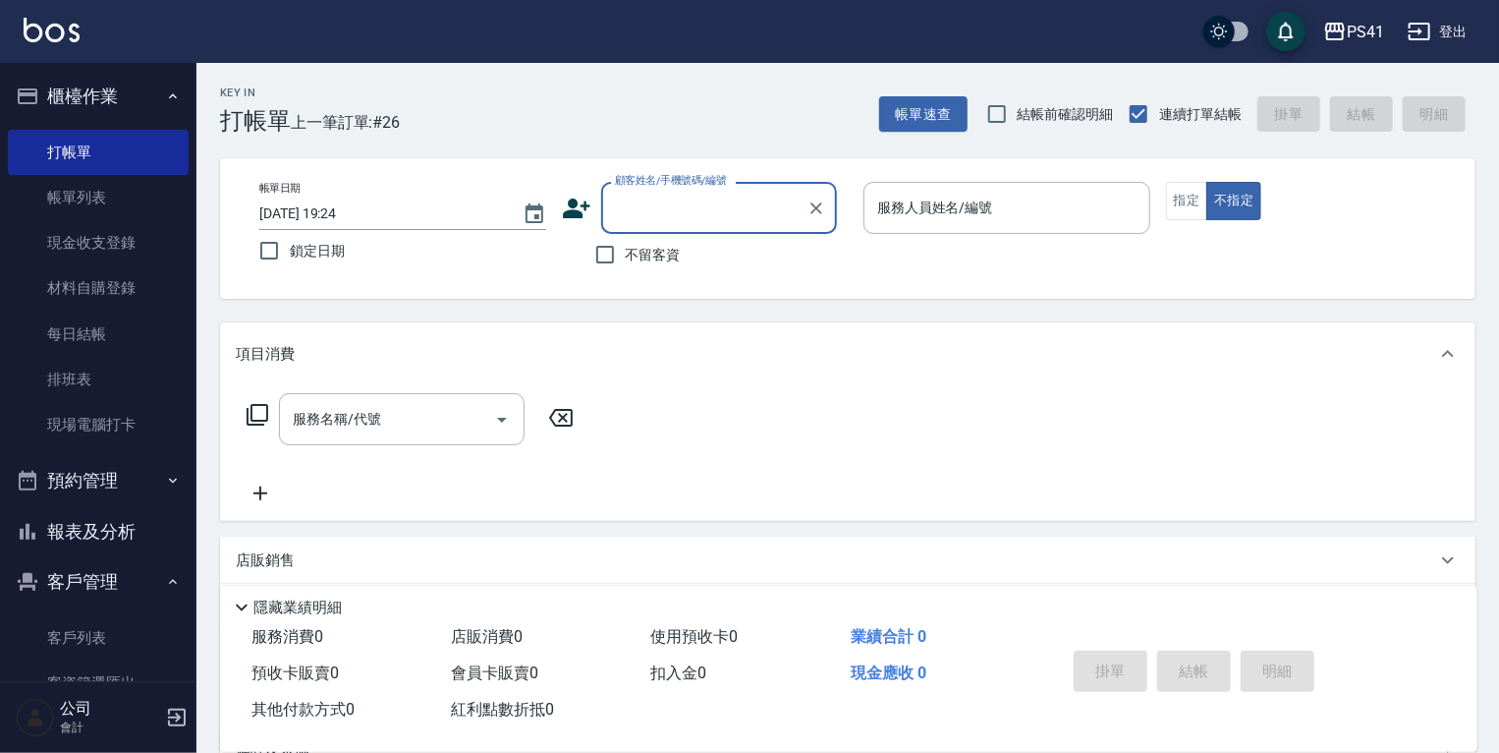
drag, startPoint x: 134, startPoint y: 189, endPoint x: 444, endPoint y: 277, distance: 322.8
click at [134, 189] on link "帳單列表" at bounding box center [98, 197] width 181 height 45
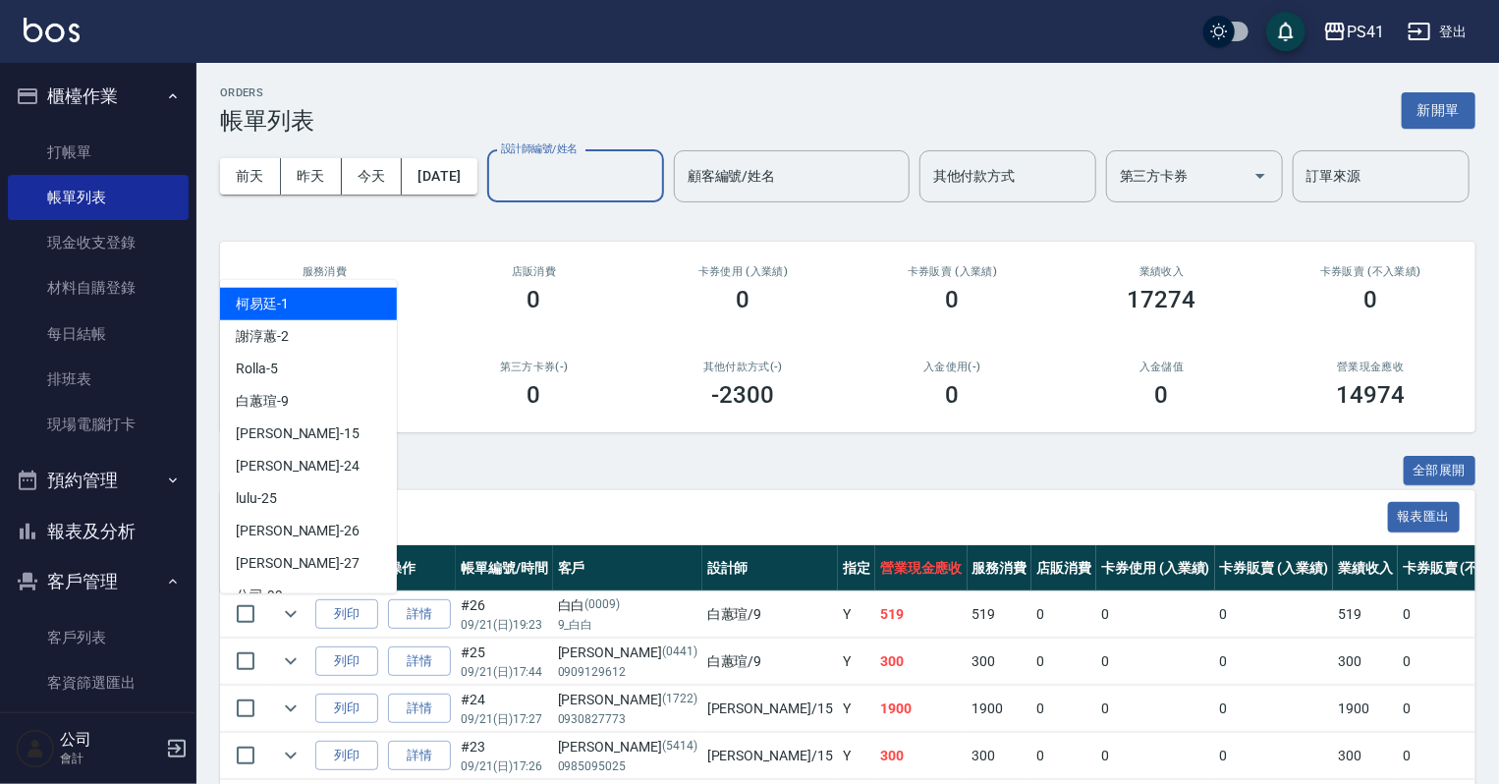
click at [496, 194] on input "設計師編號/姓名" at bounding box center [575, 176] width 159 height 34
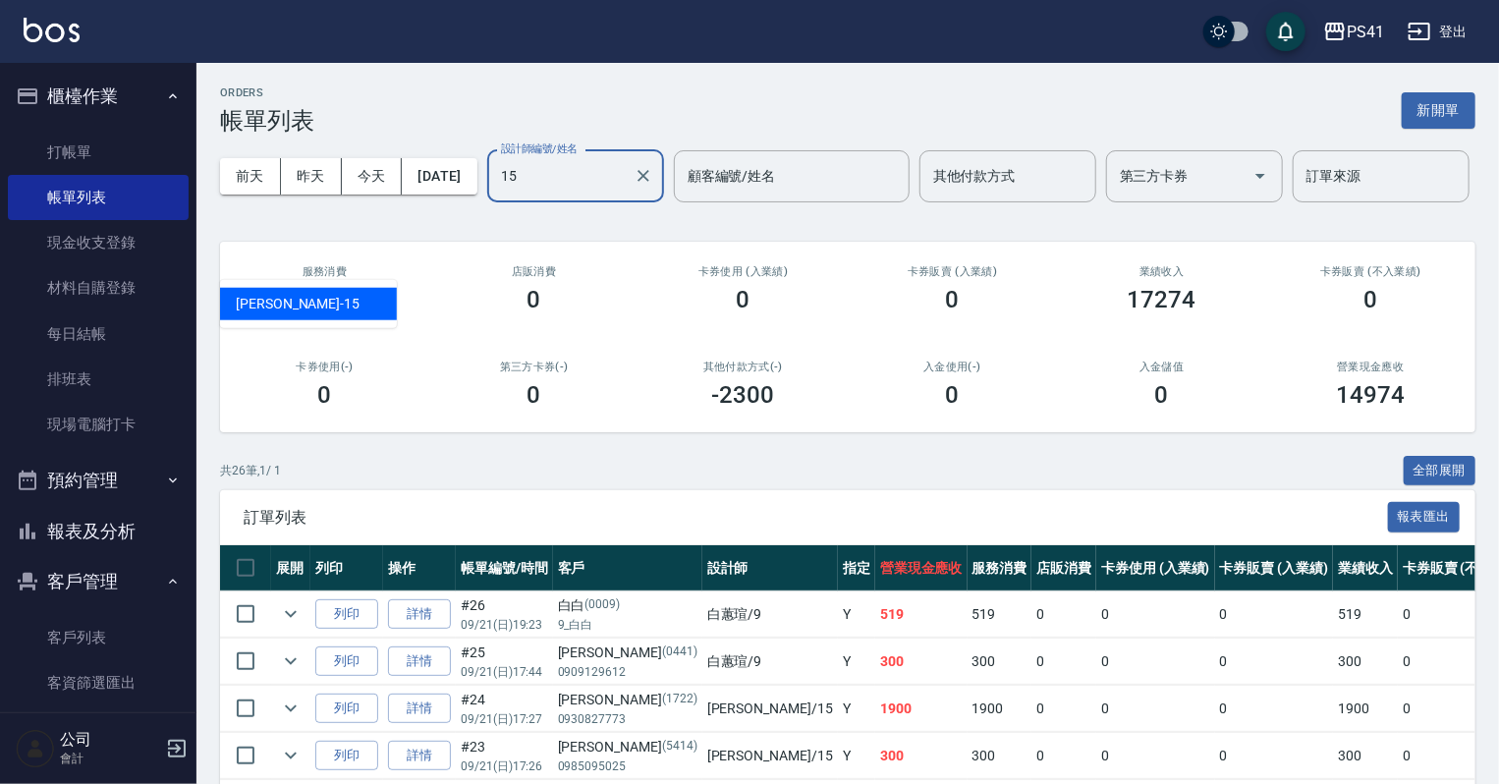
type input "李靜芳-15"
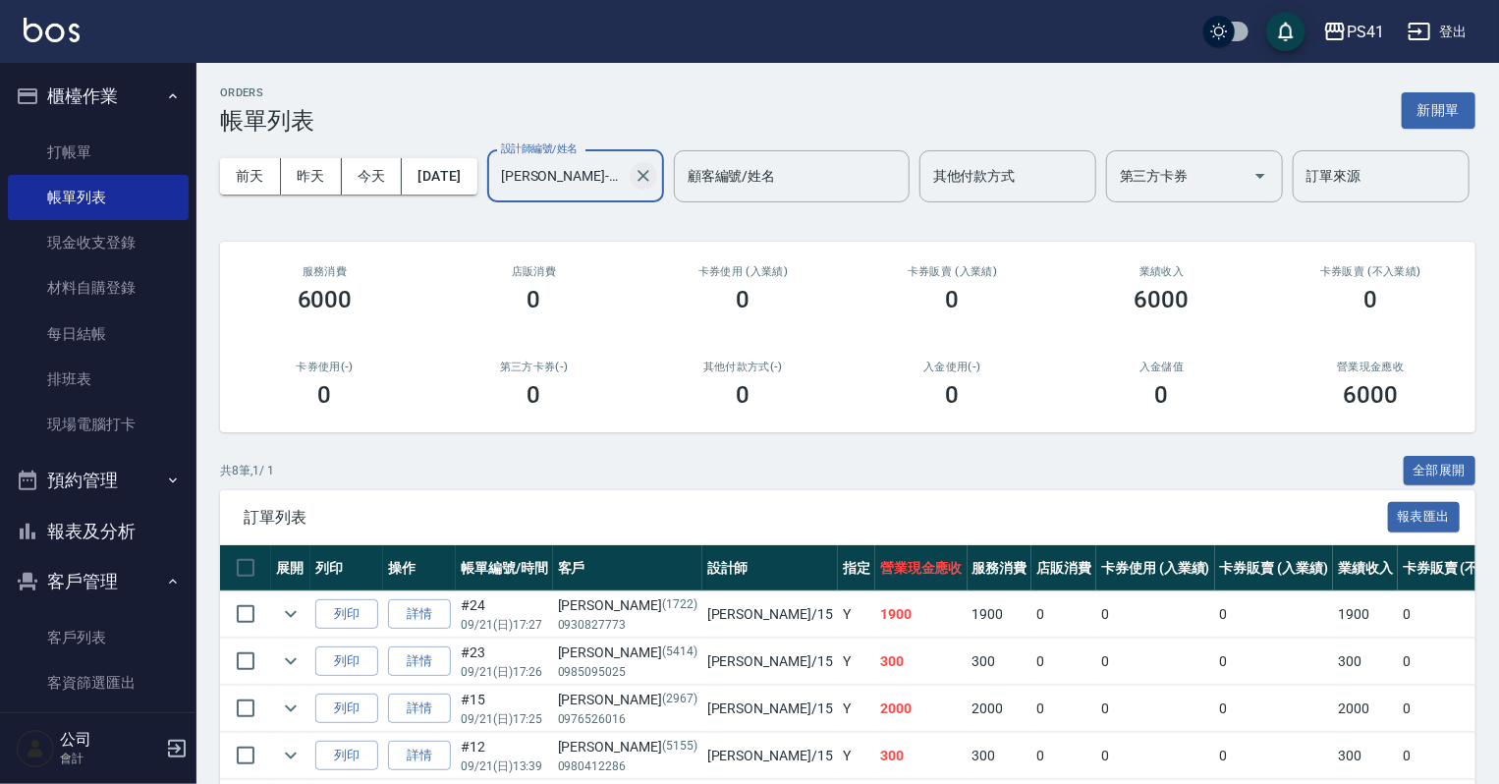
click at [634, 186] on icon "Clear" at bounding box center [644, 176] width 20 height 20
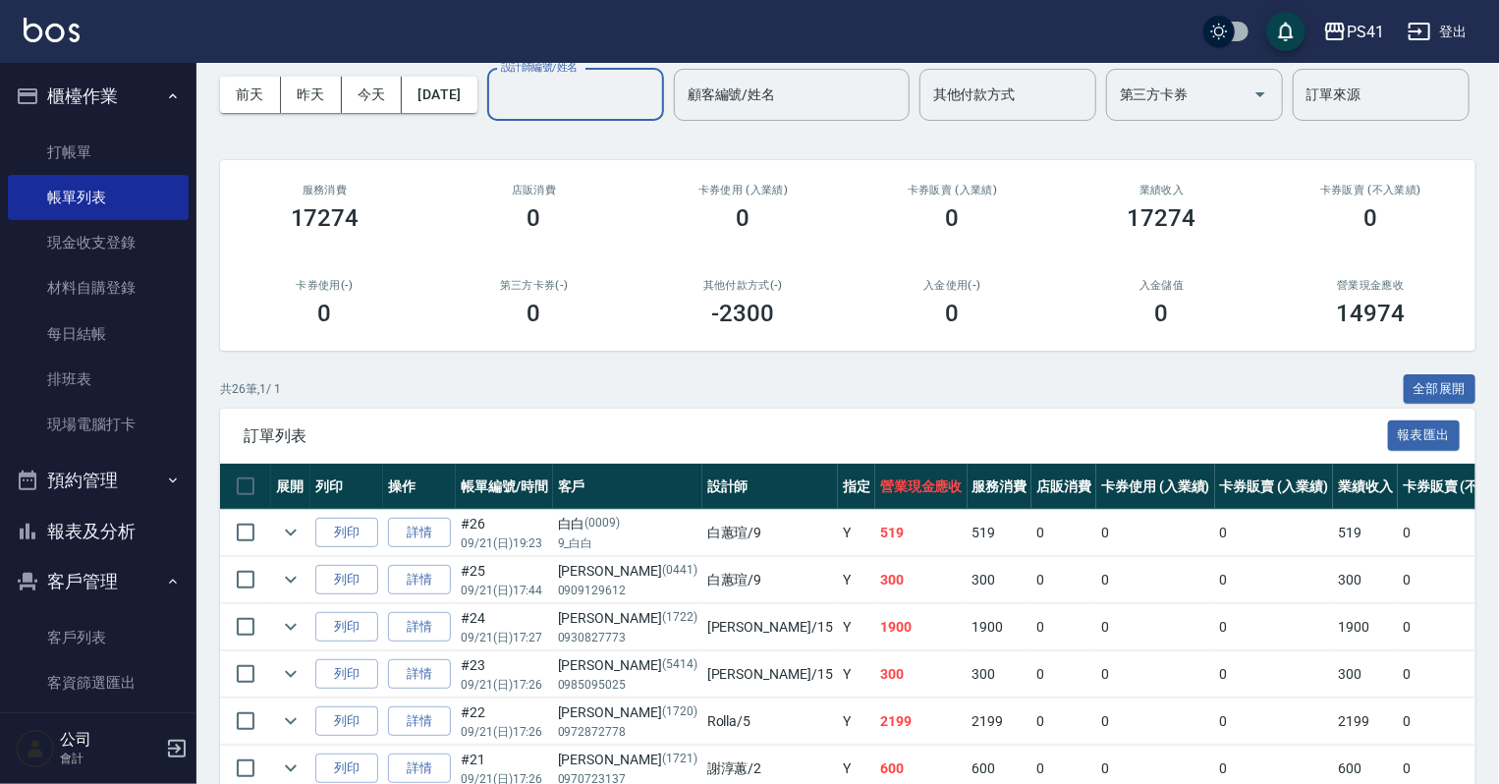
scroll to position [79, 0]
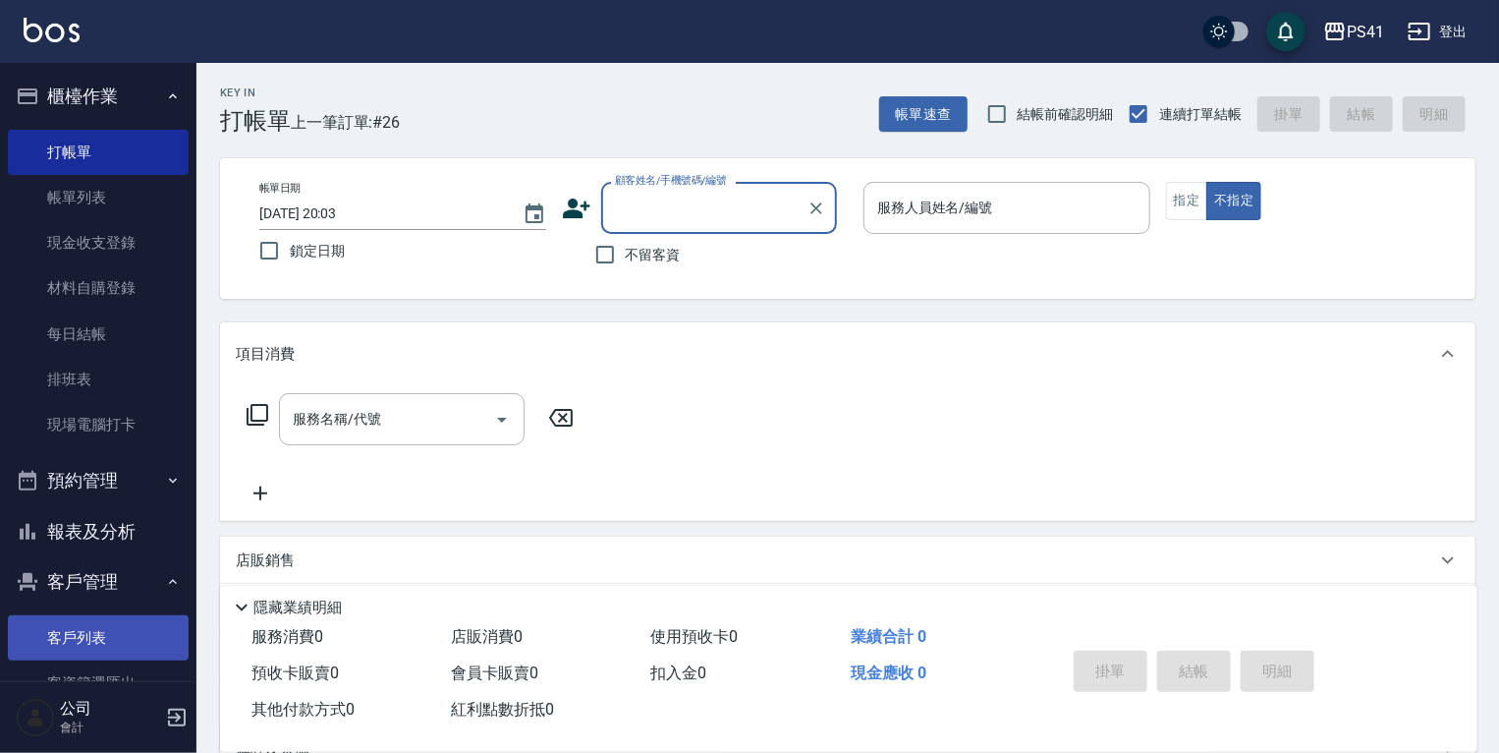
click at [103, 625] on link "客戶列表" at bounding box center [98, 637] width 181 height 45
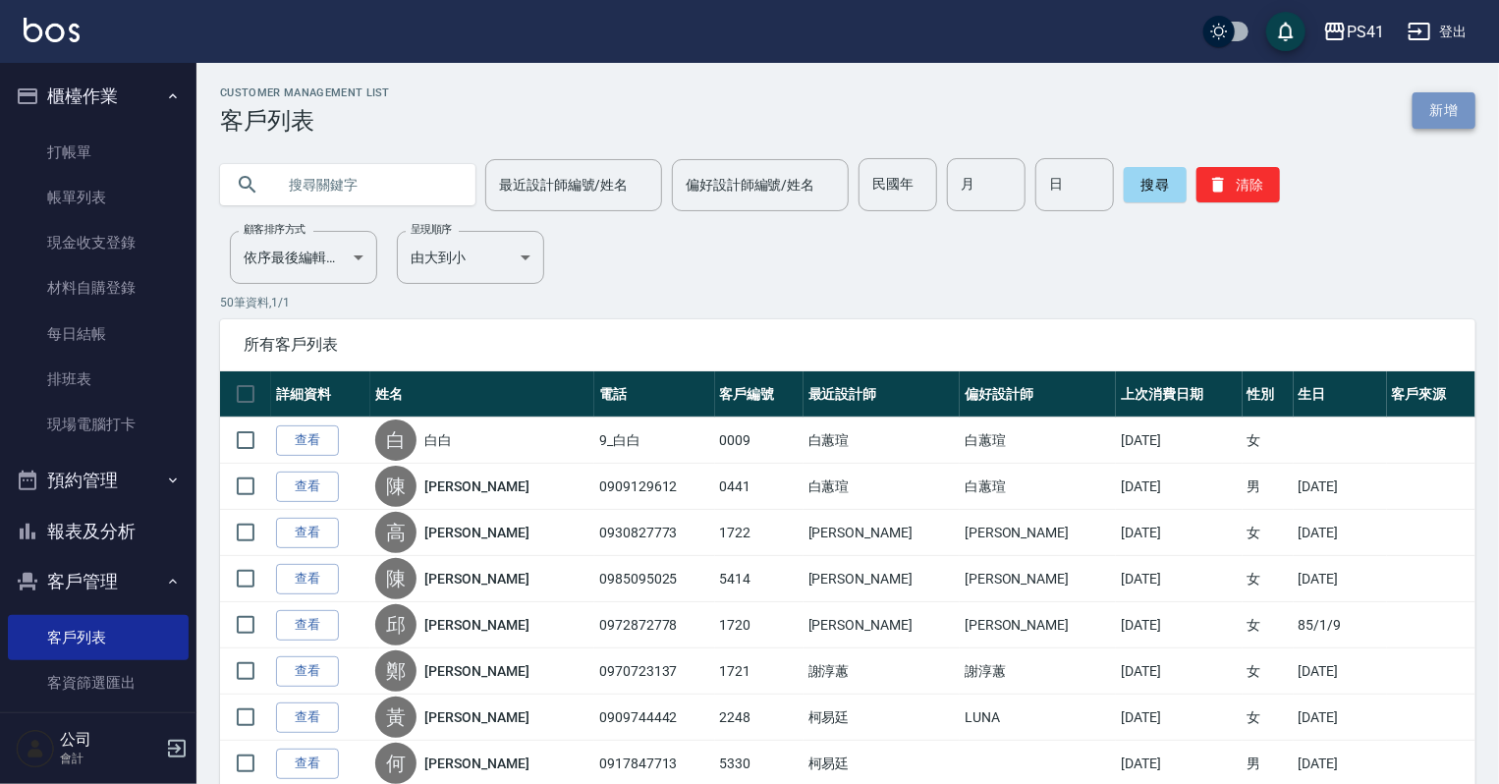
click at [1439, 98] on link "新增" at bounding box center [1444, 110] width 63 height 36
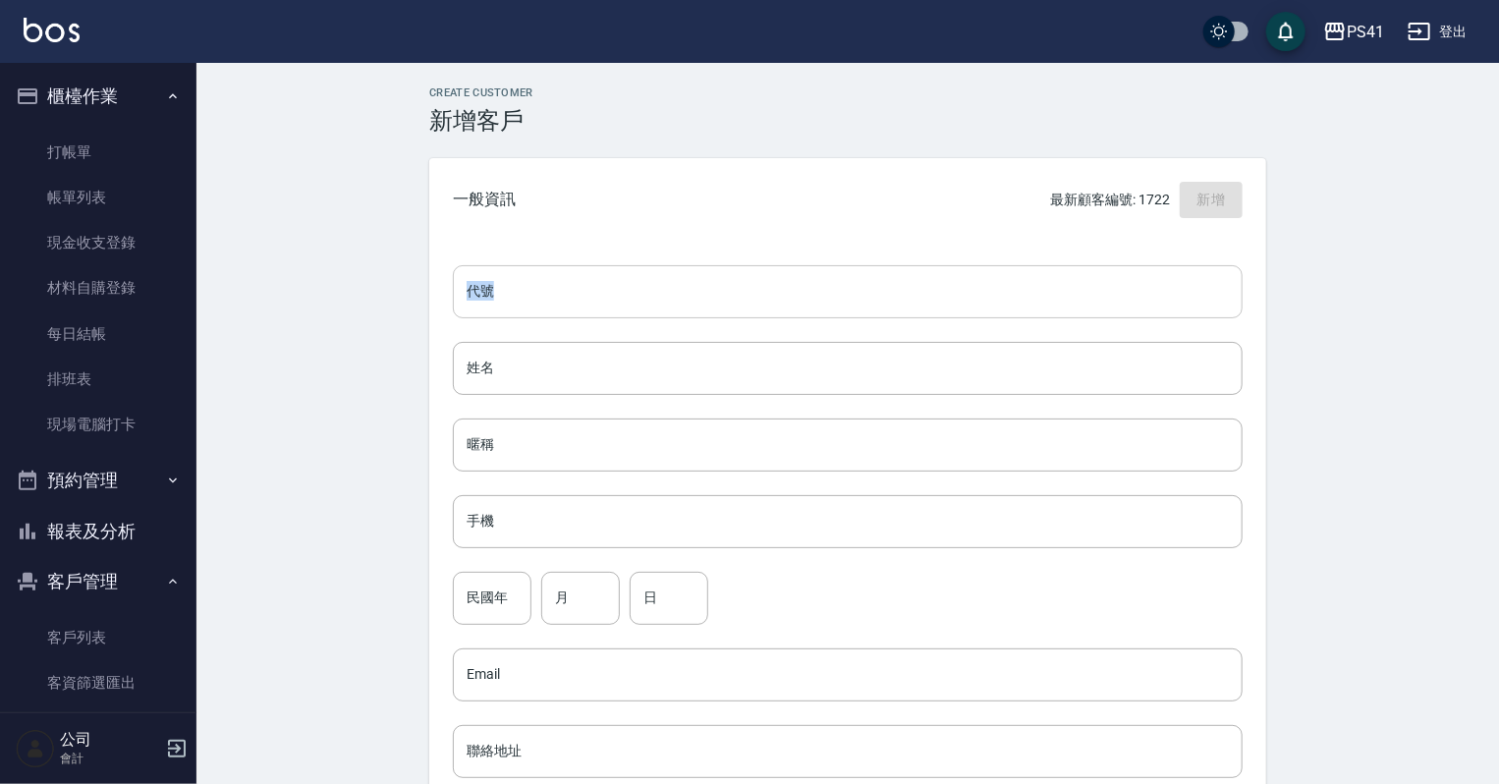
click at [790, 270] on div "代號 代號 姓名 姓名 暱稱 暱稱 手機 手機 民國年 民國年 月 月 日 日 Email Email 聯絡地址 聯絡地址 男 女 LINE ID LINE …" at bounding box center [847, 719] width 837 height 955
click at [787, 301] on input "代號" at bounding box center [848, 291] width 790 height 53
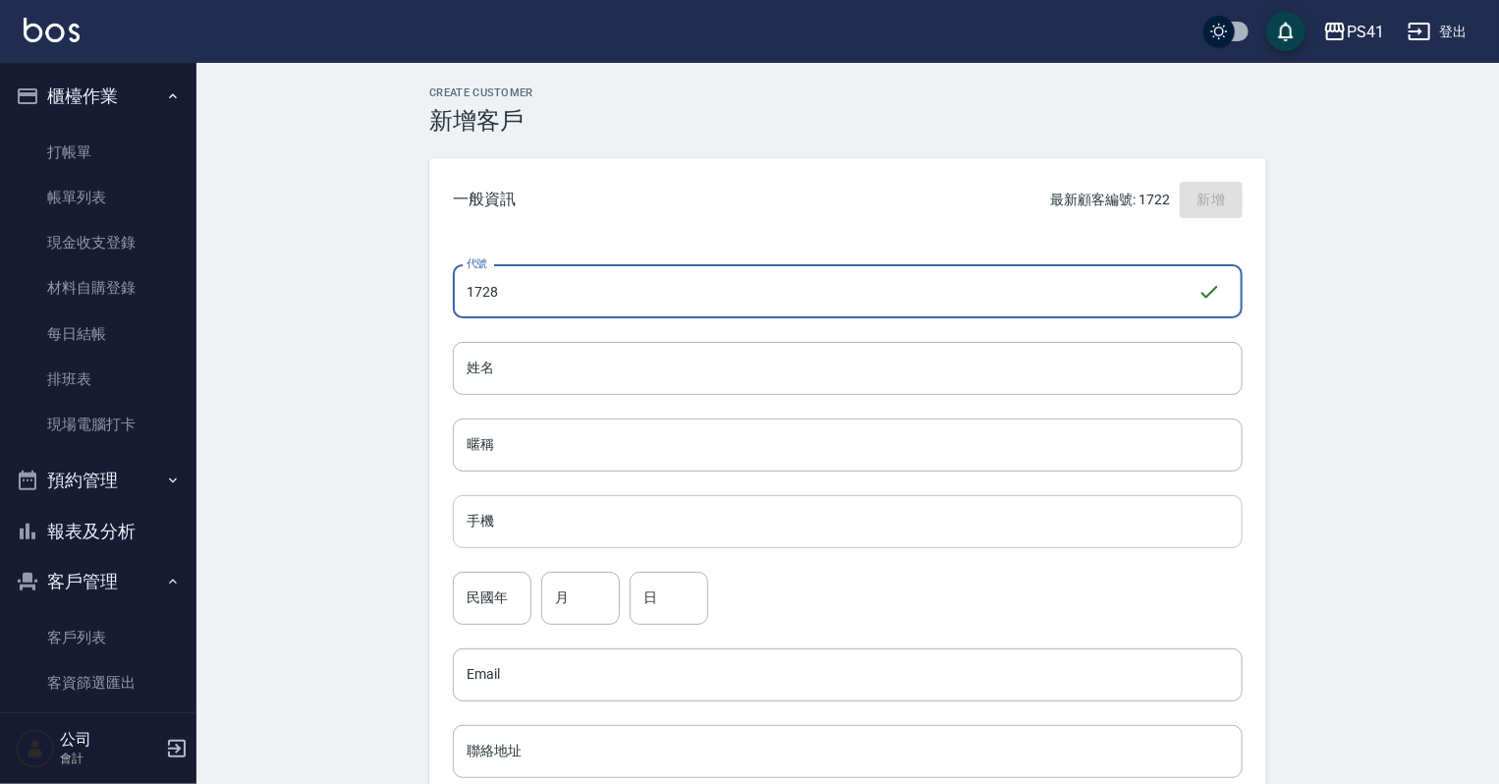
type input "1728"
click at [802, 515] on input "手機" at bounding box center [848, 521] width 790 height 53
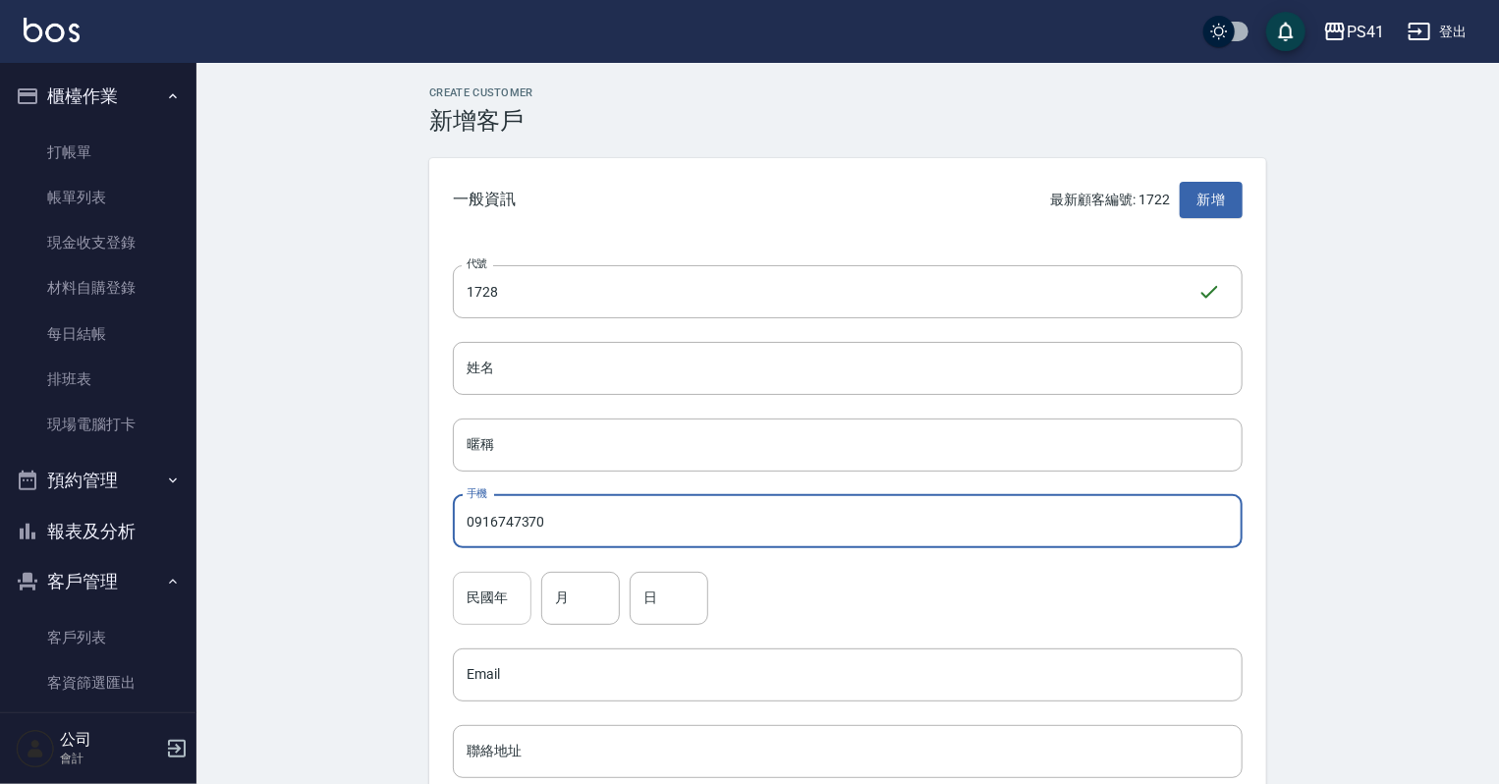
type input "0916747370"
drag, startPoint x: 476, startPoint y: 603, endPoint x: 541, endPoint y: 588, distance: 66.5
click at [476, 603] on input "民國年" at bounding box center [492, 598] width 79 height 53
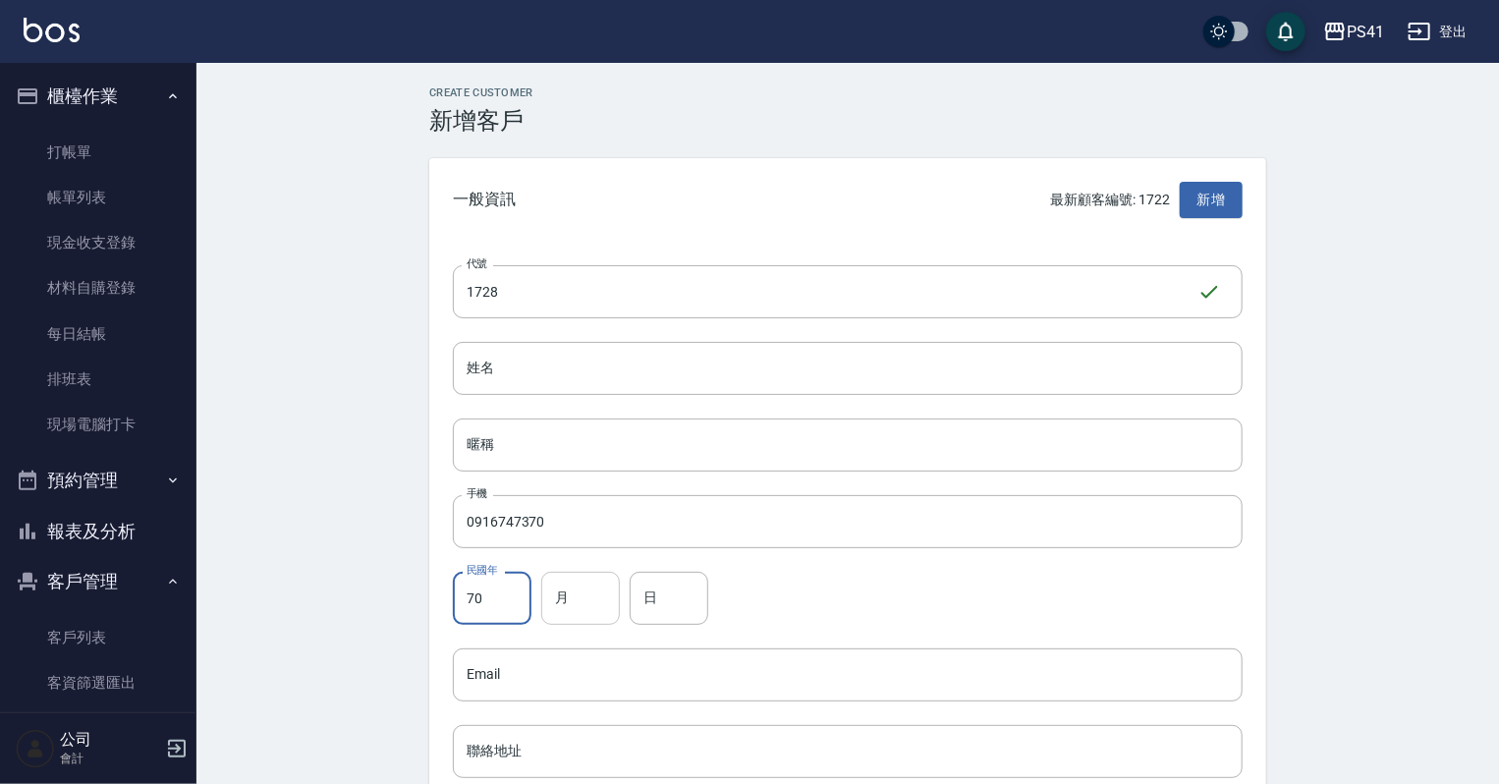
type input "70"
click at [615, 599] on input "月" at bounding box center [580, 598] width 79 height 53
type input "10"
click at [695, 586] on input "日" at bounding box center [669, 598] width 79 height 53
type input "31"
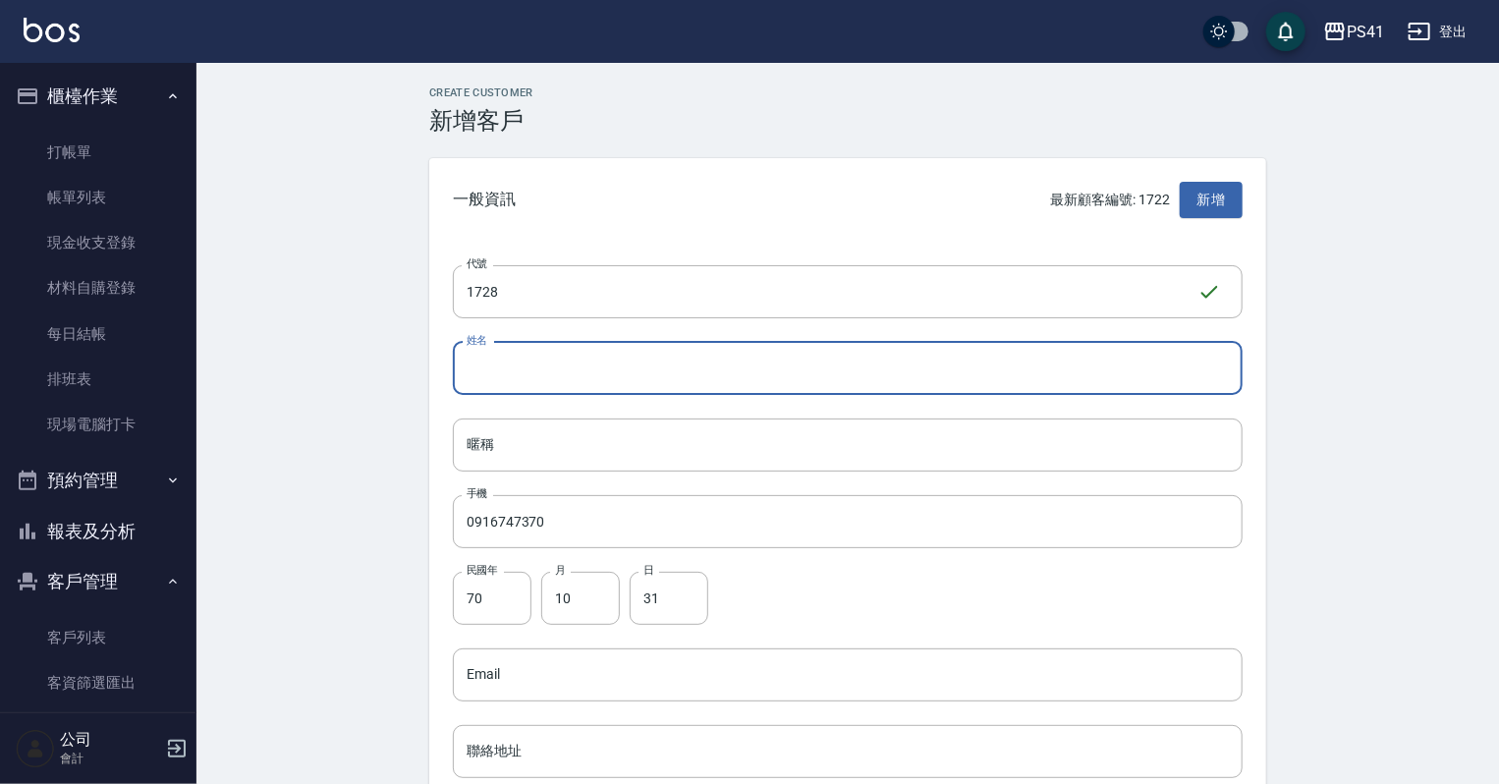
drag, startPoint x: 583, startPoint y: 379, endPoint x: 574, endPoint y: 388, distance: 12.5
click at [583, 379] on input "姓名" at bounding box center [848, 368] width 790 height 53
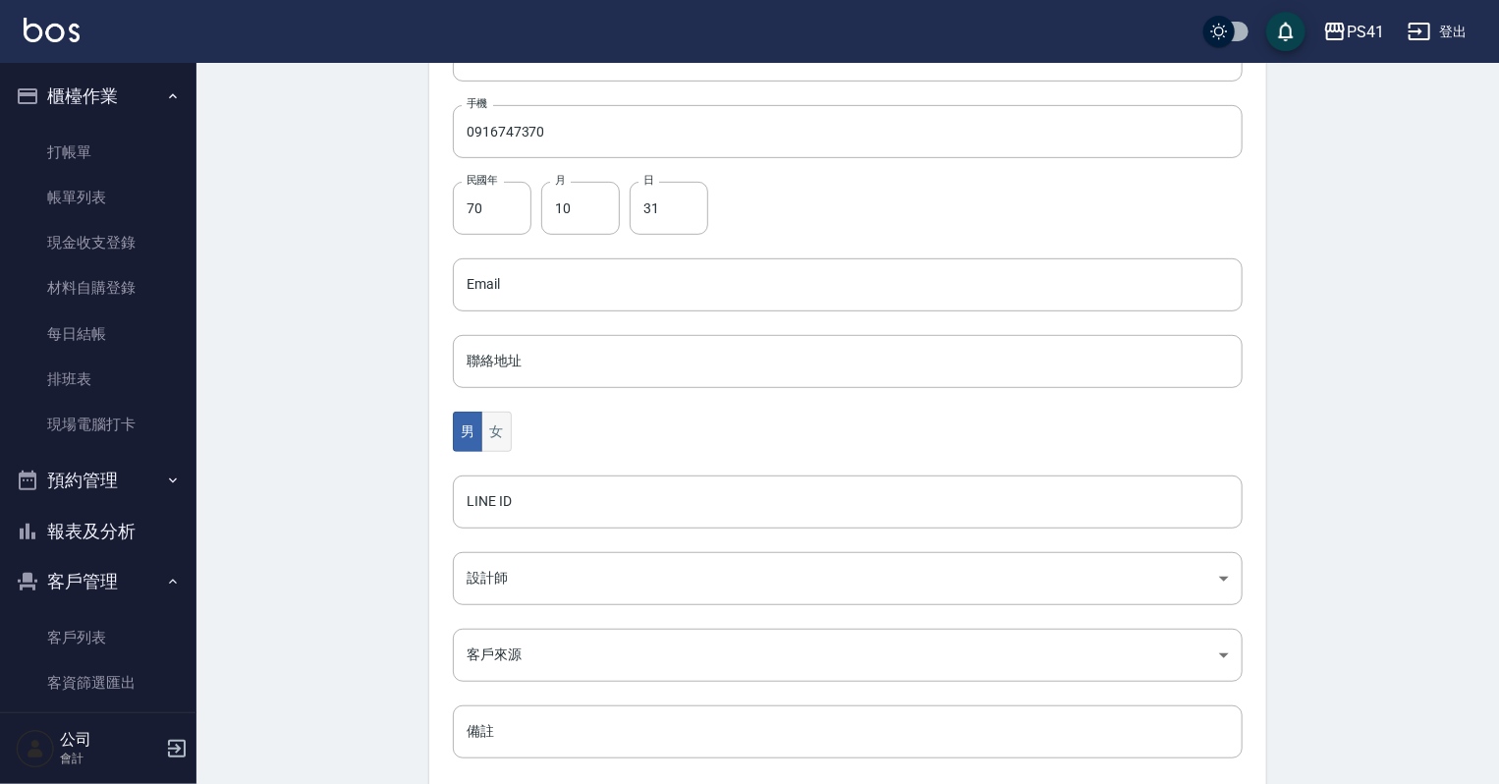
scroll to position [393, 0]
type input "[PERSON_NAME]"
click at [465, 428] on button "男" at bounding box center [467, 429] width 29 height 40
click at [485, 424] on button "女" at bounding box center [495, 429] width 29 height 40
click at [542, 568] on body "PS41 登出 櫃檯作業 打帳單 帳單列表 現金收支登錄 材料自購登錄 每日結帳 排班表 現場電腦打卡 預約管理 預約管理 單日預約紀錄 單週預約紀錄 報表及…" at bounding box center [749, 246] width 1499 height 1279
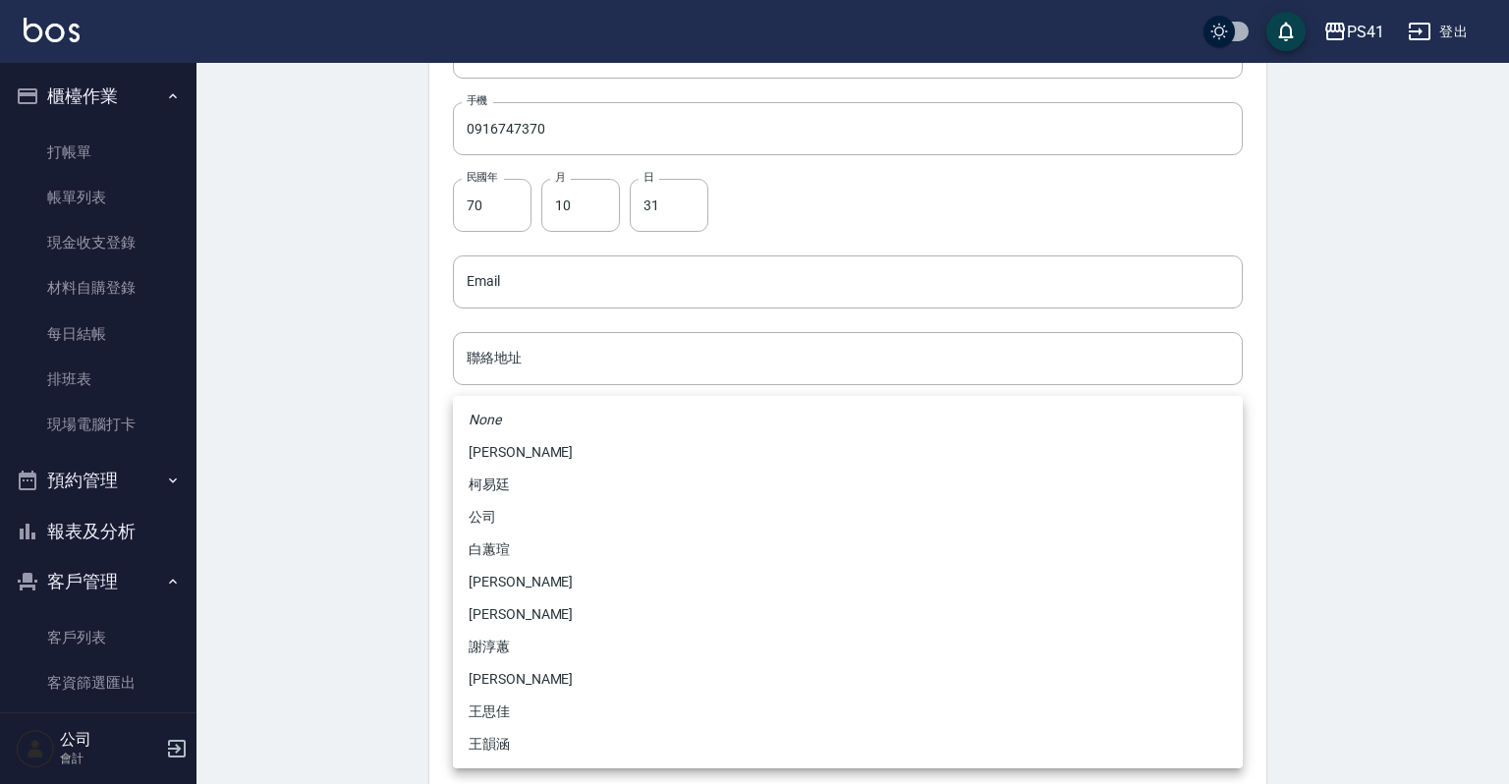
click at [532, 545] on li "白蕙瑄" at bounding box center [848, 549] width 790 height 32
type input "ddc07e2a-9c46-438a-ae12-131b47584ec9"
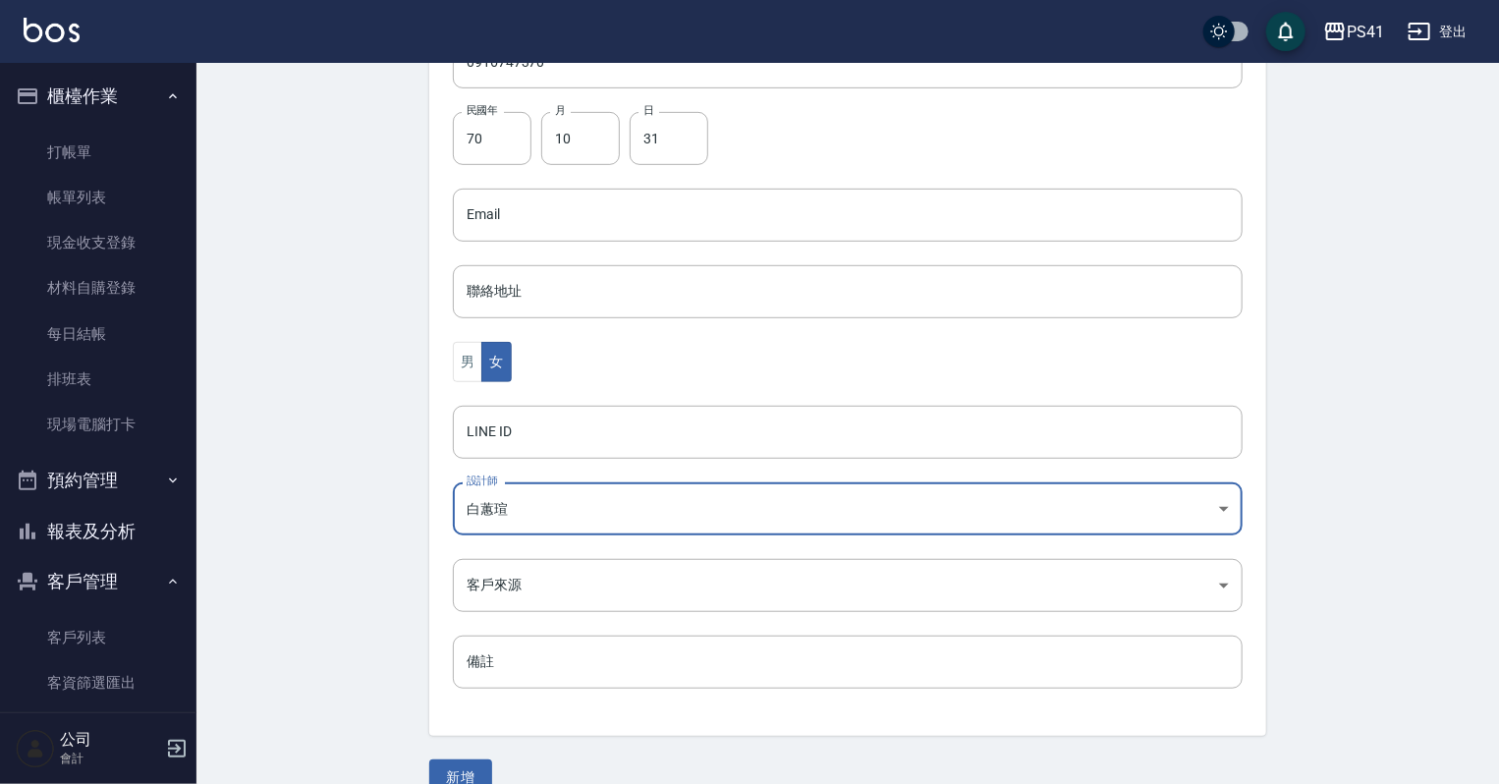
scroll to position [494, 0]
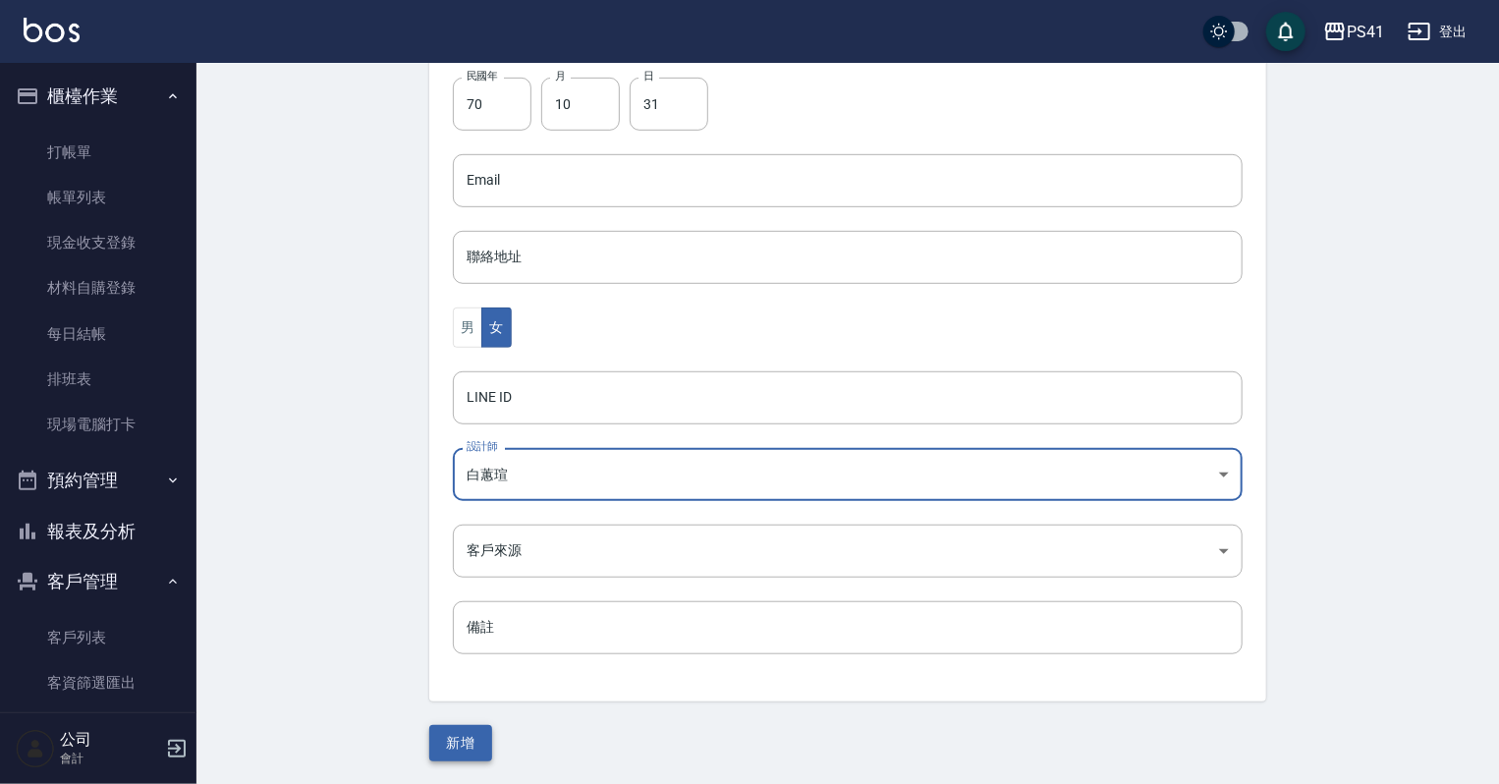
click at [472, 730] on button "新增" at bounding box center [460, 743] width 63 height 36
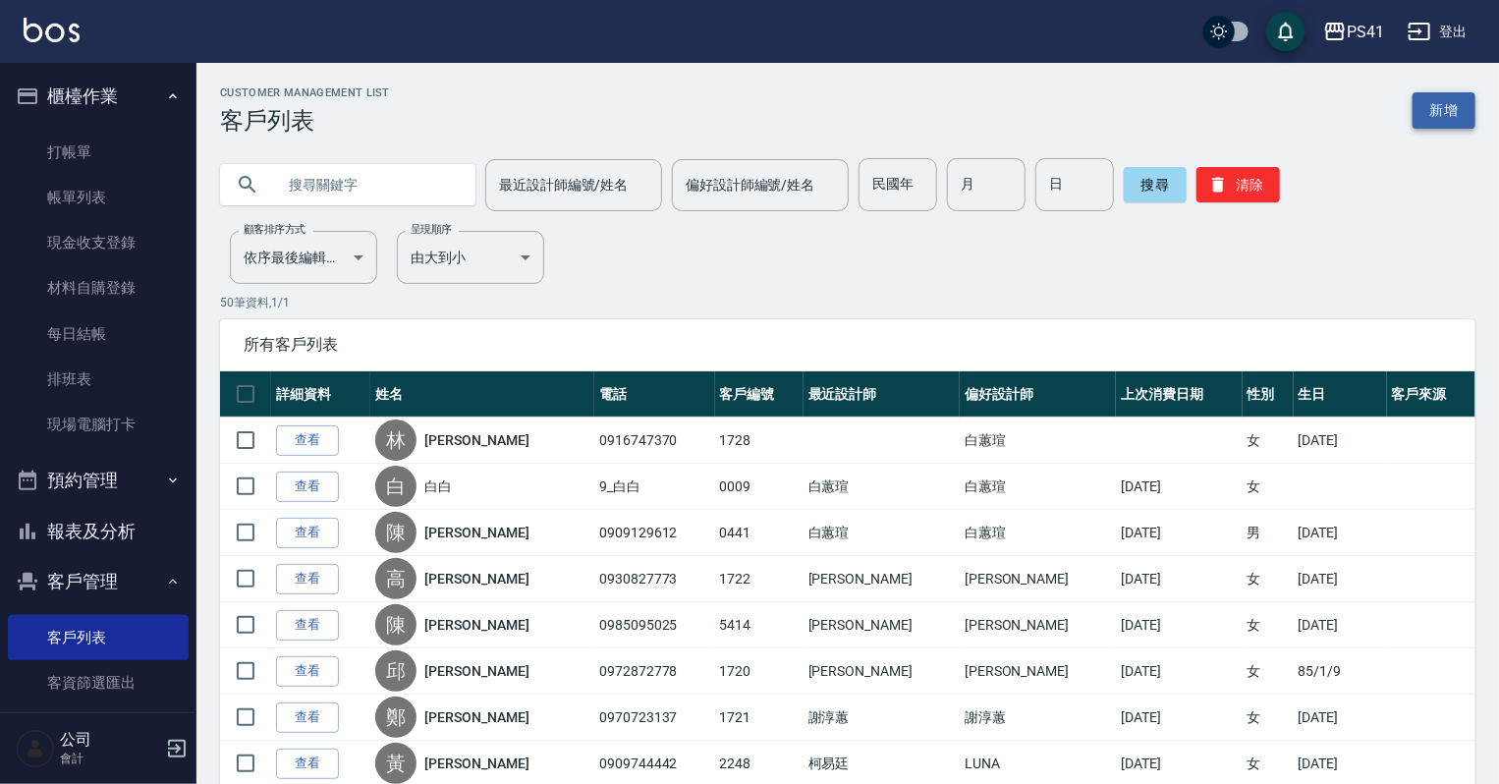
click at [1425, 122] on link "新增" at bounding box center [1444, 110] width 63 height 36
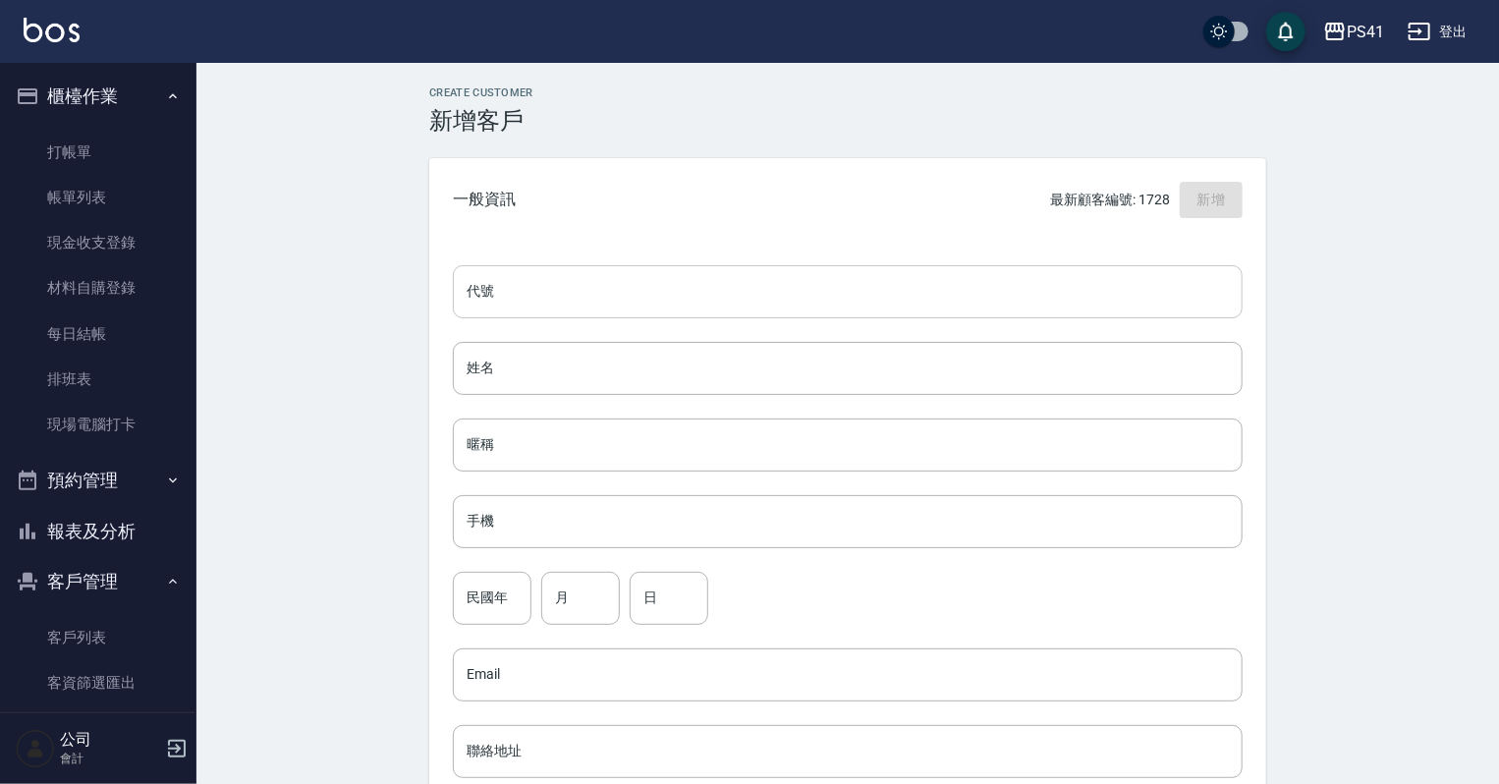
click at [578, 295] on input "代號" at bounding box center [848, 291] width 790 height 53
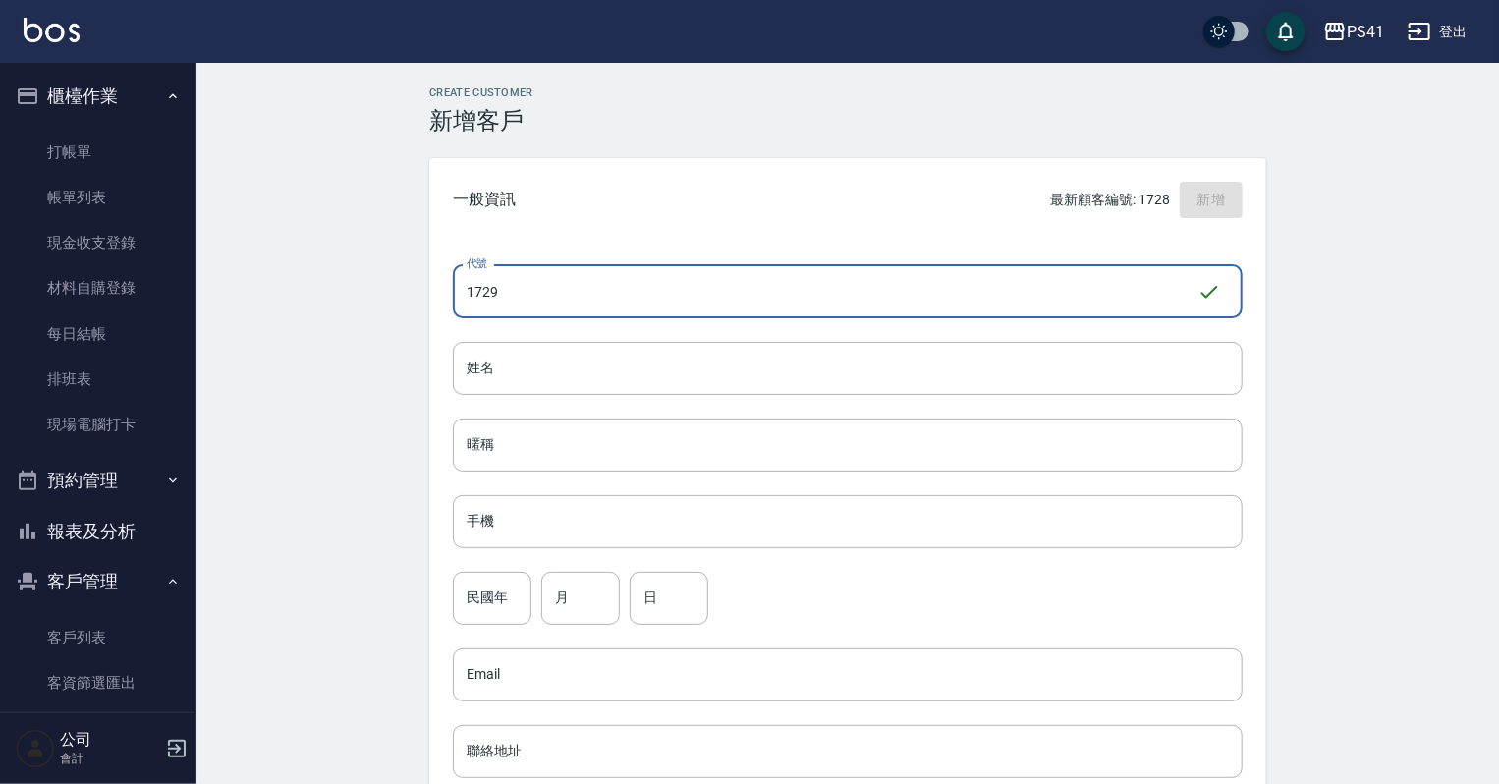
type input "1729"
drag, startPoint x: 562, startPoint y: 487, endPoint x: 570, endPoint y: 502, distance: 16.7
click at [562, 489] on div "代號 1729 ​ 代號 姓名 姓名 暱稱 暱稱 手機 手機 民國年 民國年 月 月 日 日 Email Email 聯絡地址 聯絡地址 男 女 LINE I…" at bounding box center [847, 719] width 837 height 955
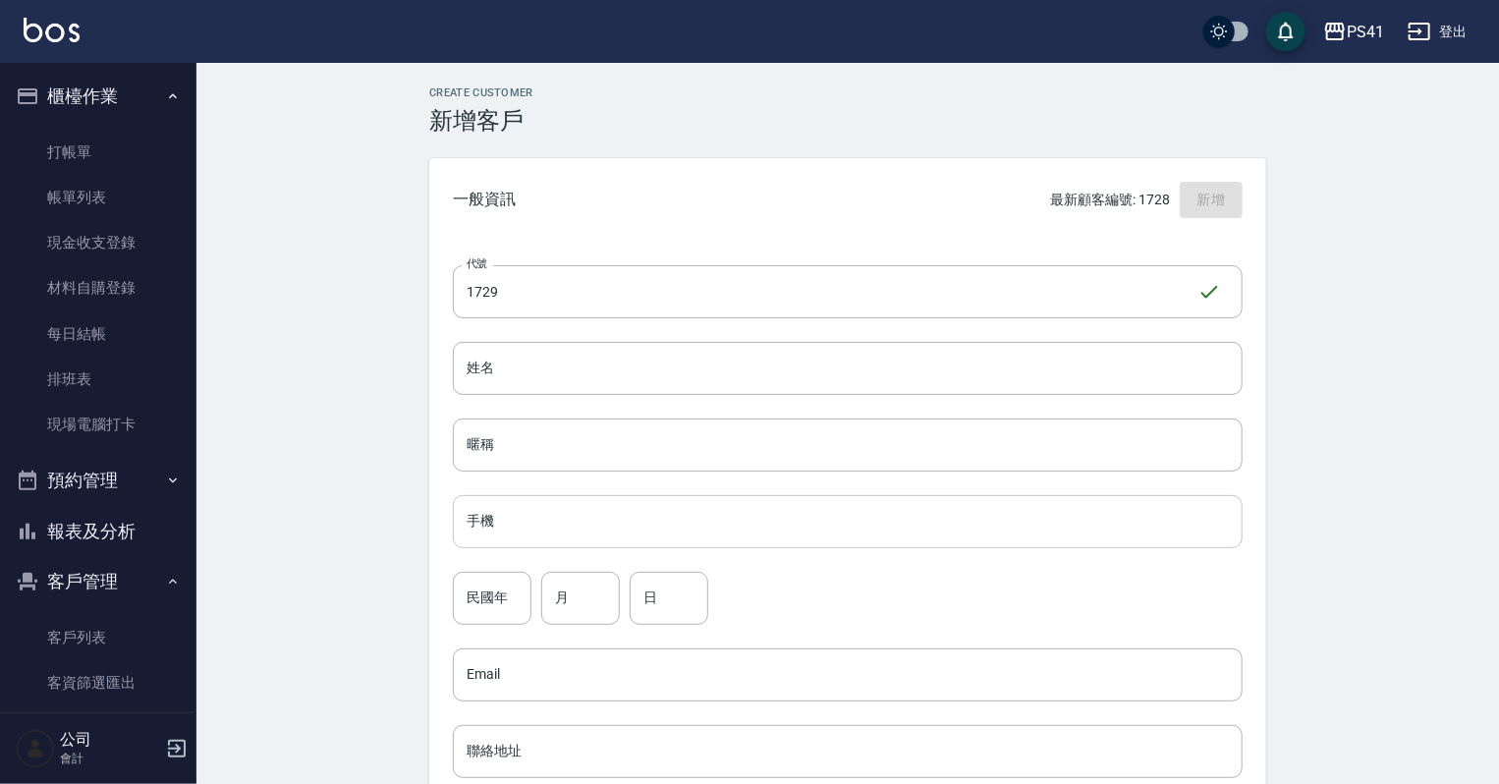
click at [586, 521] on input "手機" at bounding box center [848, 521] width 790 height 53
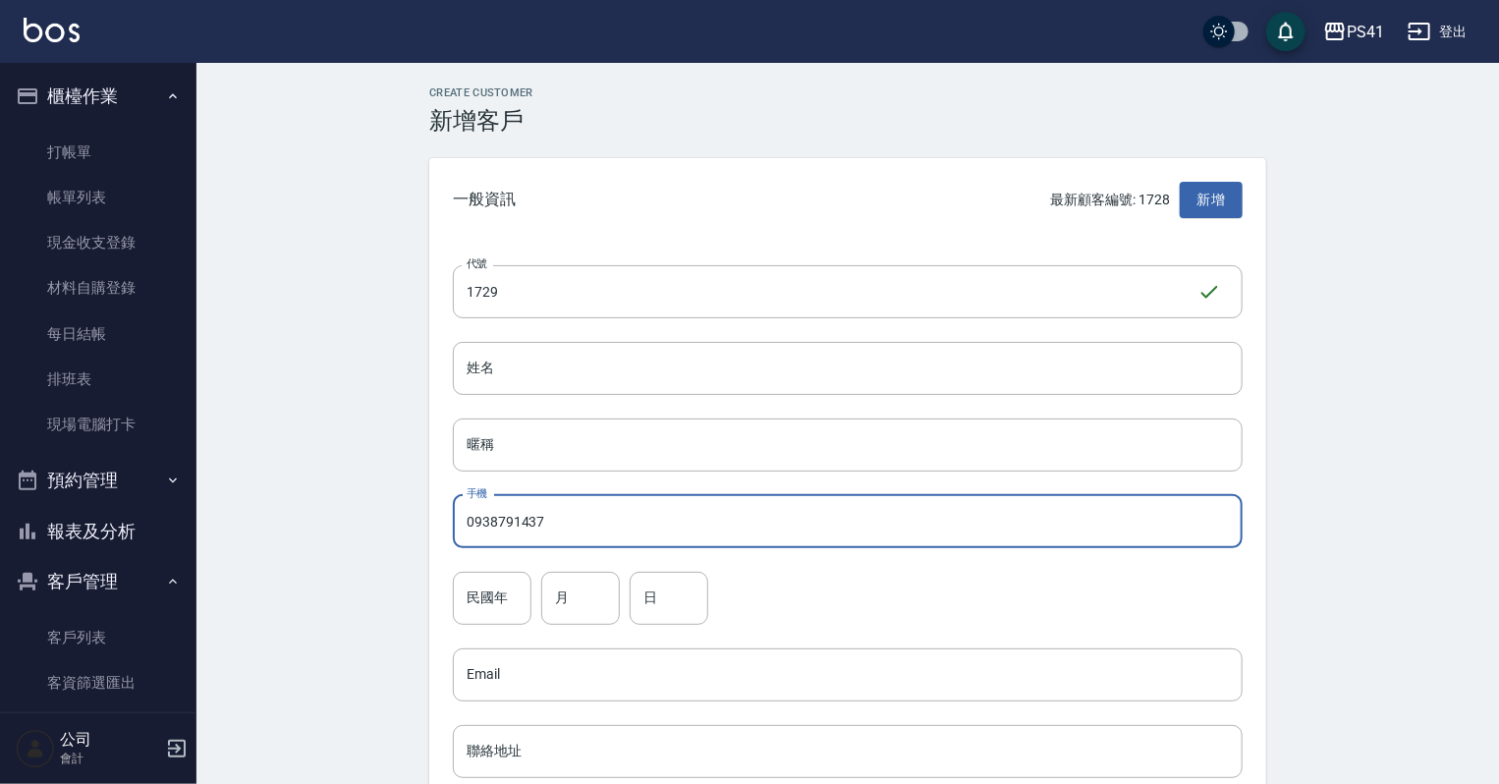
type input "0938791437"
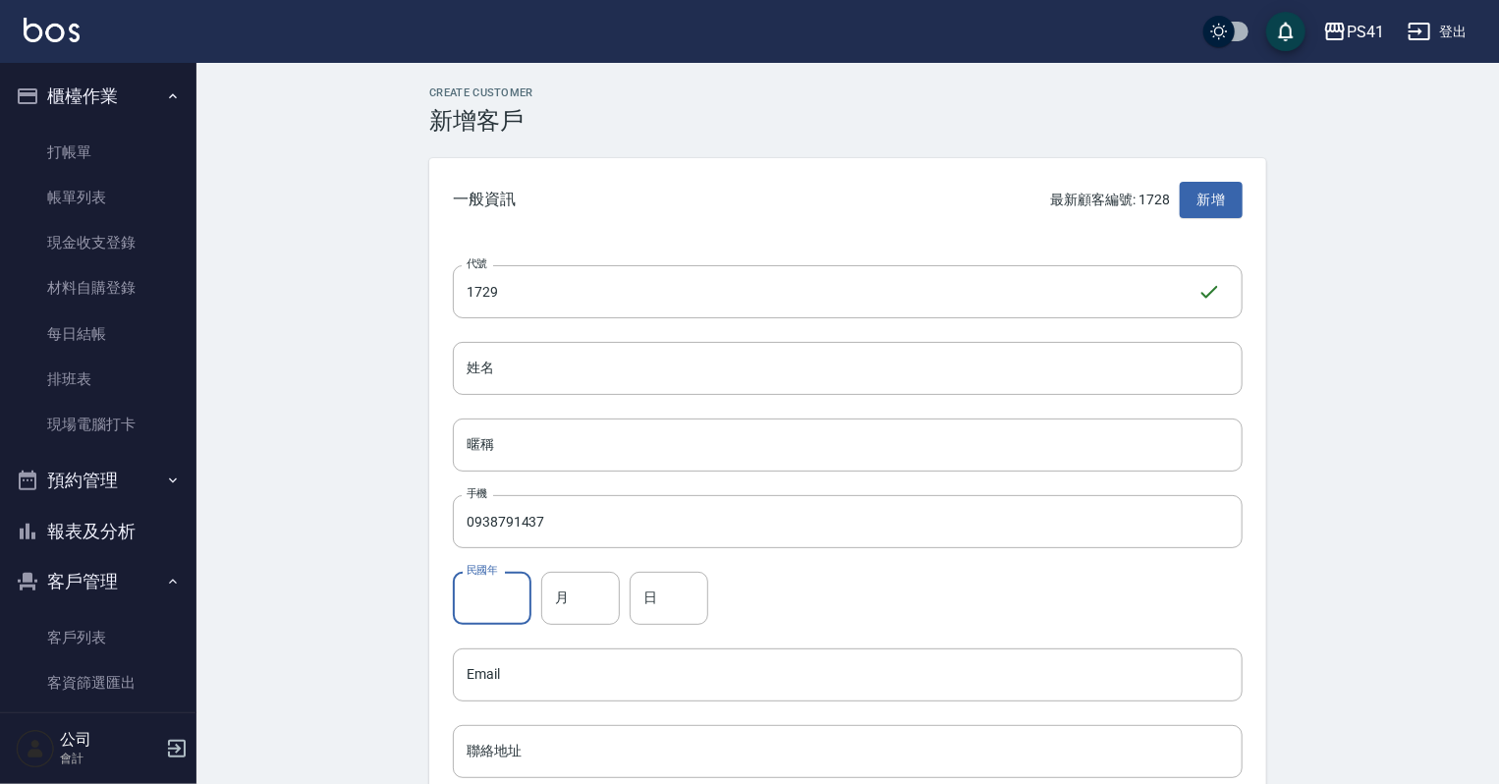
click at [467, 586] on input "民國年" at bounding box center [492, 598] width 79 height 53
type input "54"
click at [587, 608] on input "月" at bounding box center [580, 598] width 79 height 53
type input "07"
click at [692, 592] on input "日" at bounding box center [669, 598] width 79 height 53
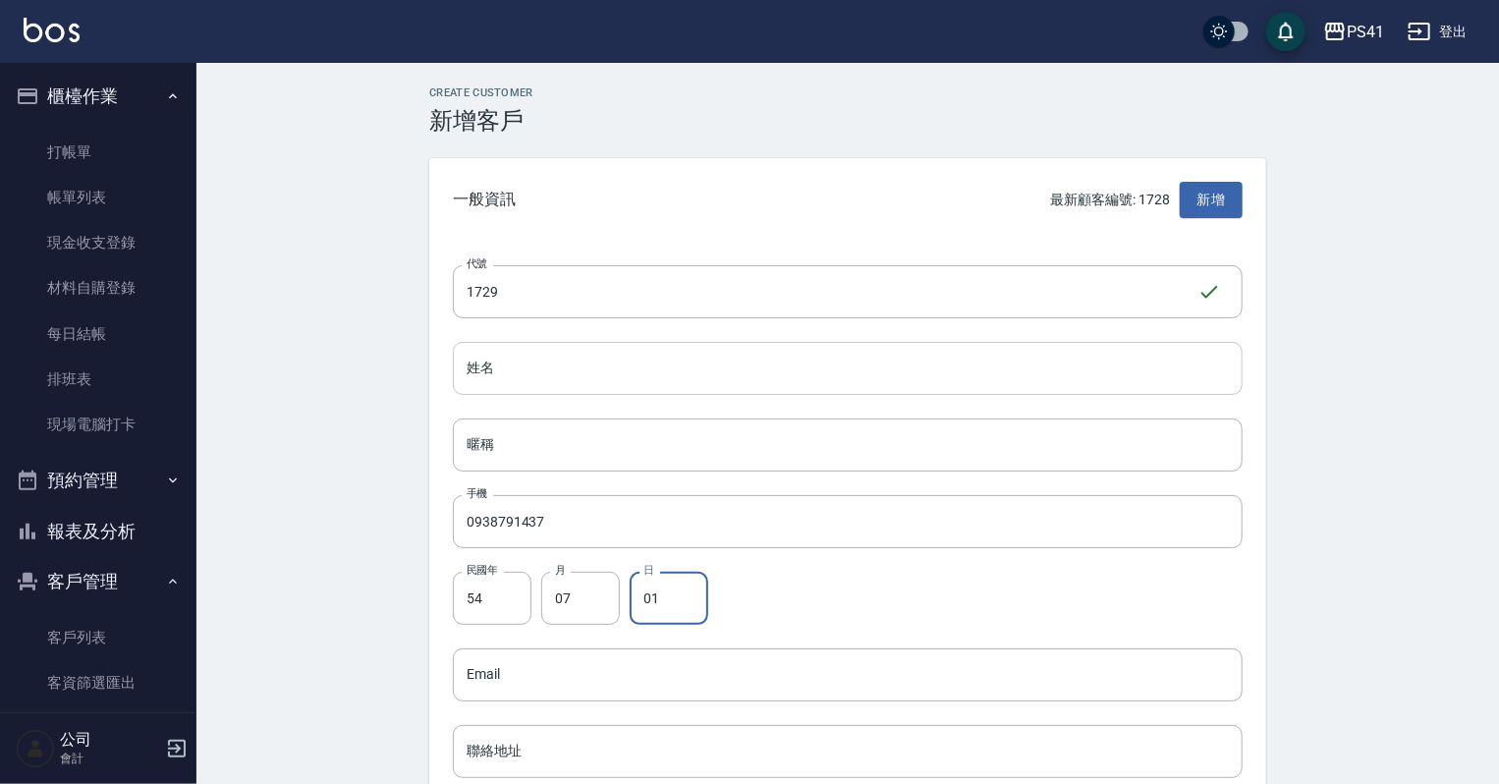
type input "01"
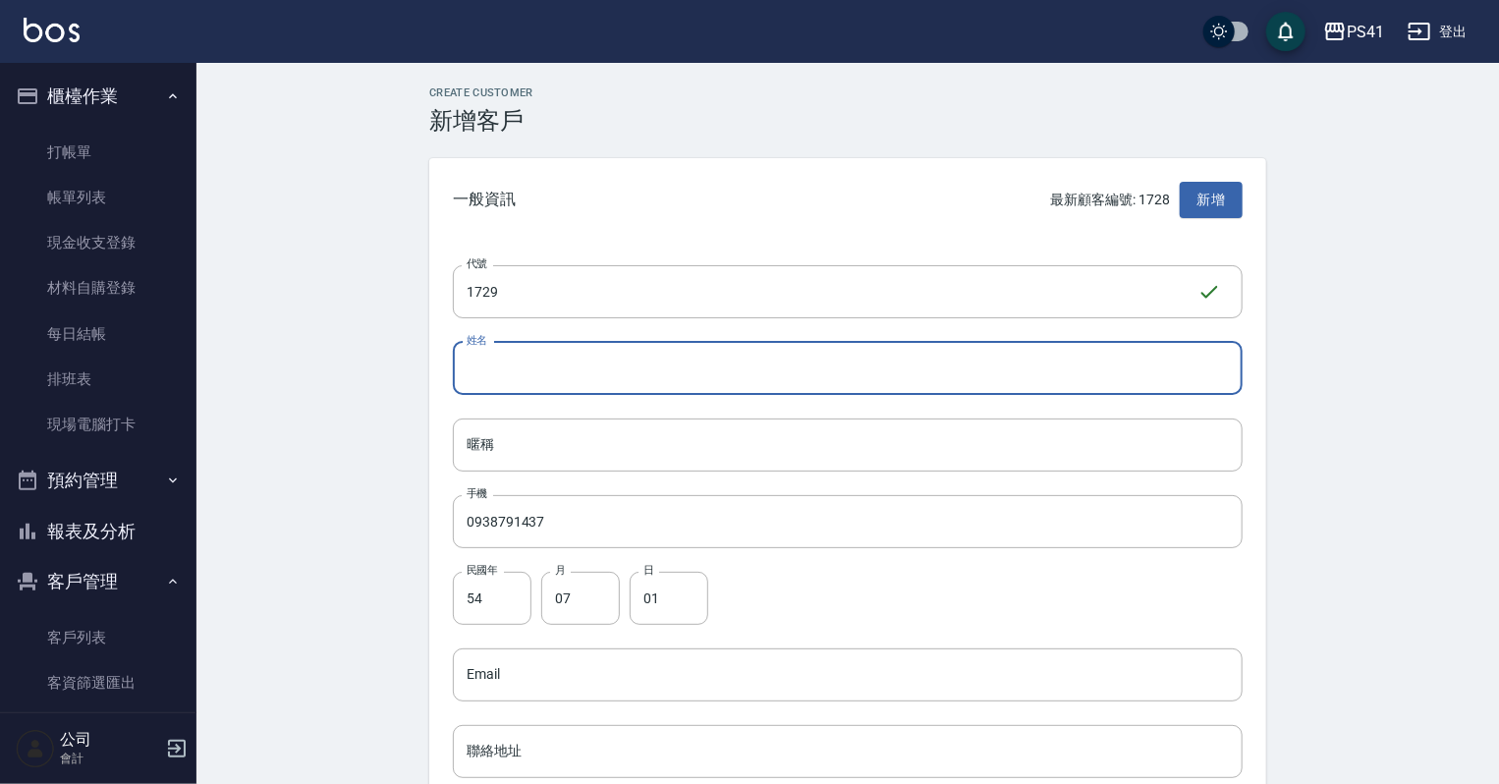
click at [641, 382] on input "姓名" at bounding box center [848, 368] width 790 height 53
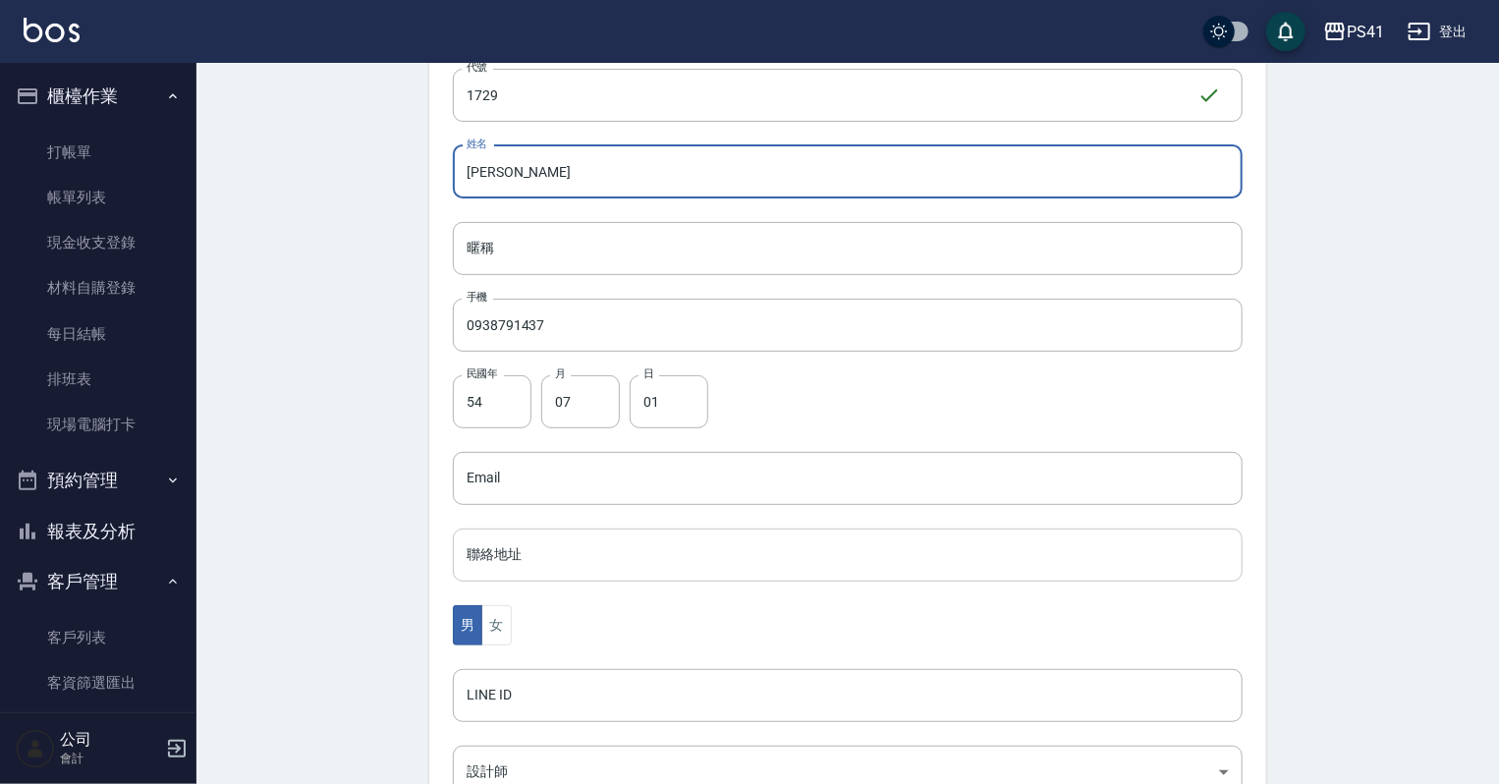
scroll to position [393, 0]
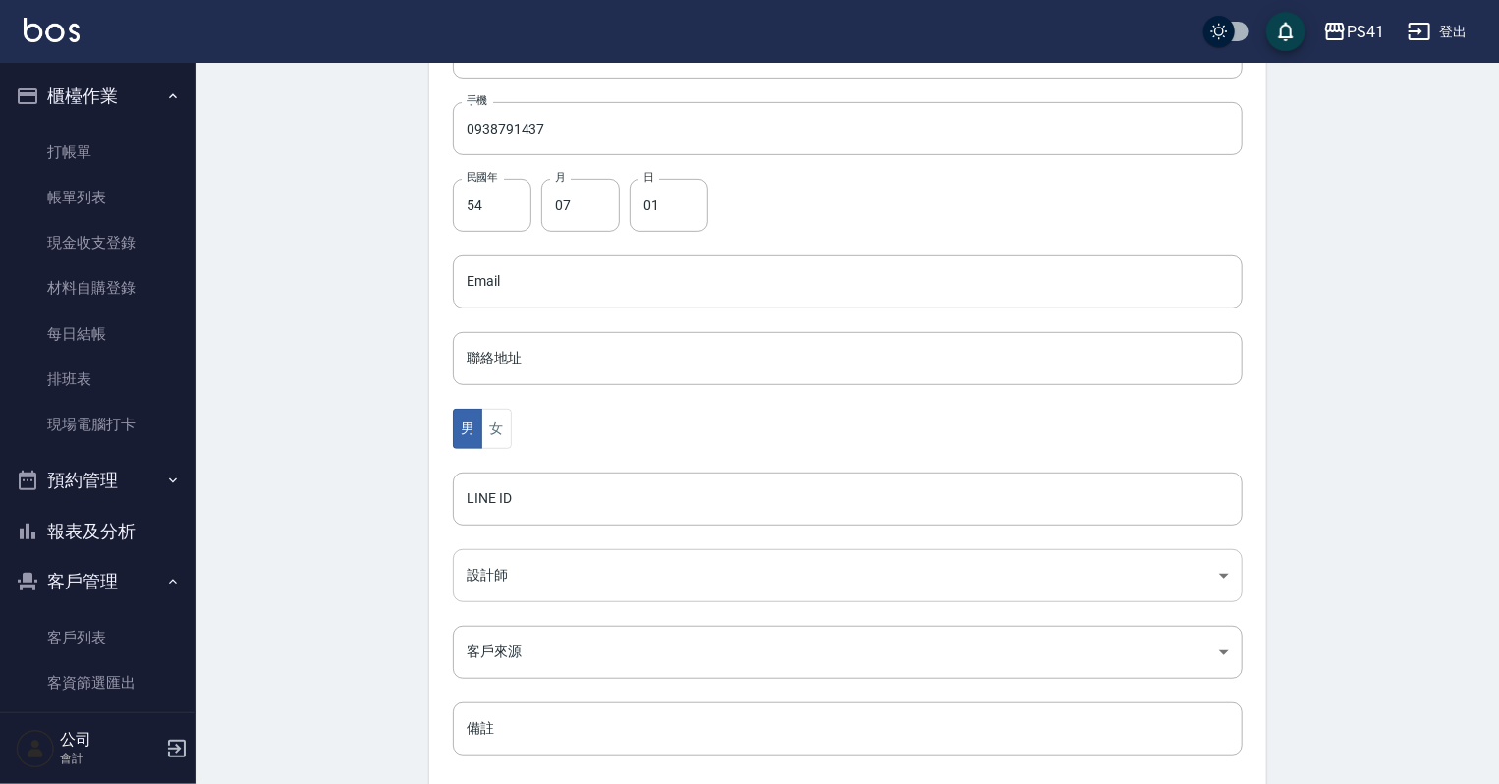
type input "[PERSON_NAME]"
click at [513, 558] on body "PS41 登出 櫃檯作業 打帳單 帳單列表 現金收支登錄 材料自購登錄 每日結帳 排班表 現場電腦打卡 預約管理 預約管理 單日預約紀錄 單週預約紀錄 報表及…" at bounding box center [749, 246] width 1499 height 1279
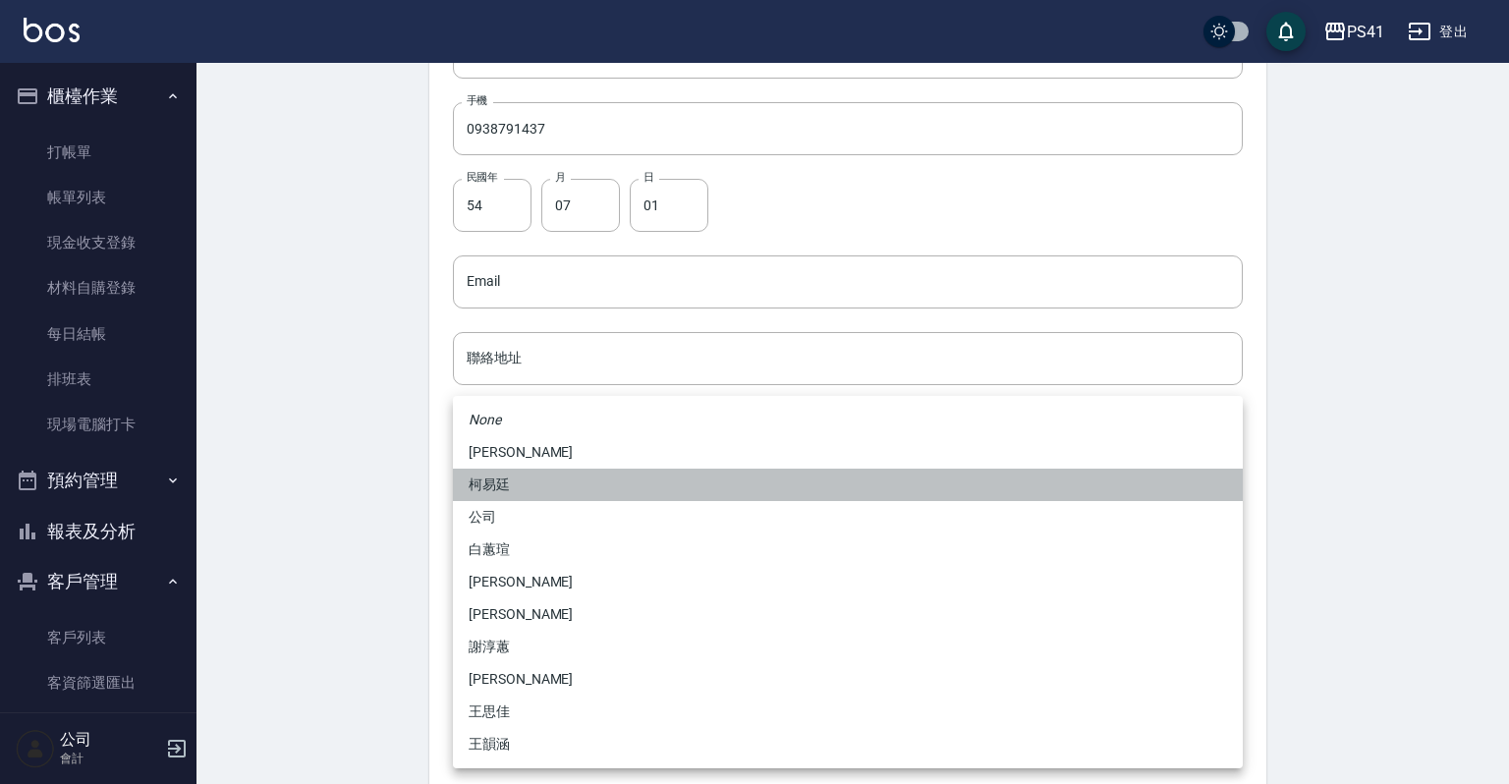
click at [528, 479] on li "柯易廷" at bounding box center [848, 485] width 790 height 32
type input "a4b5a48f-48c4-4a60-a2f1-ef8685389a6a"
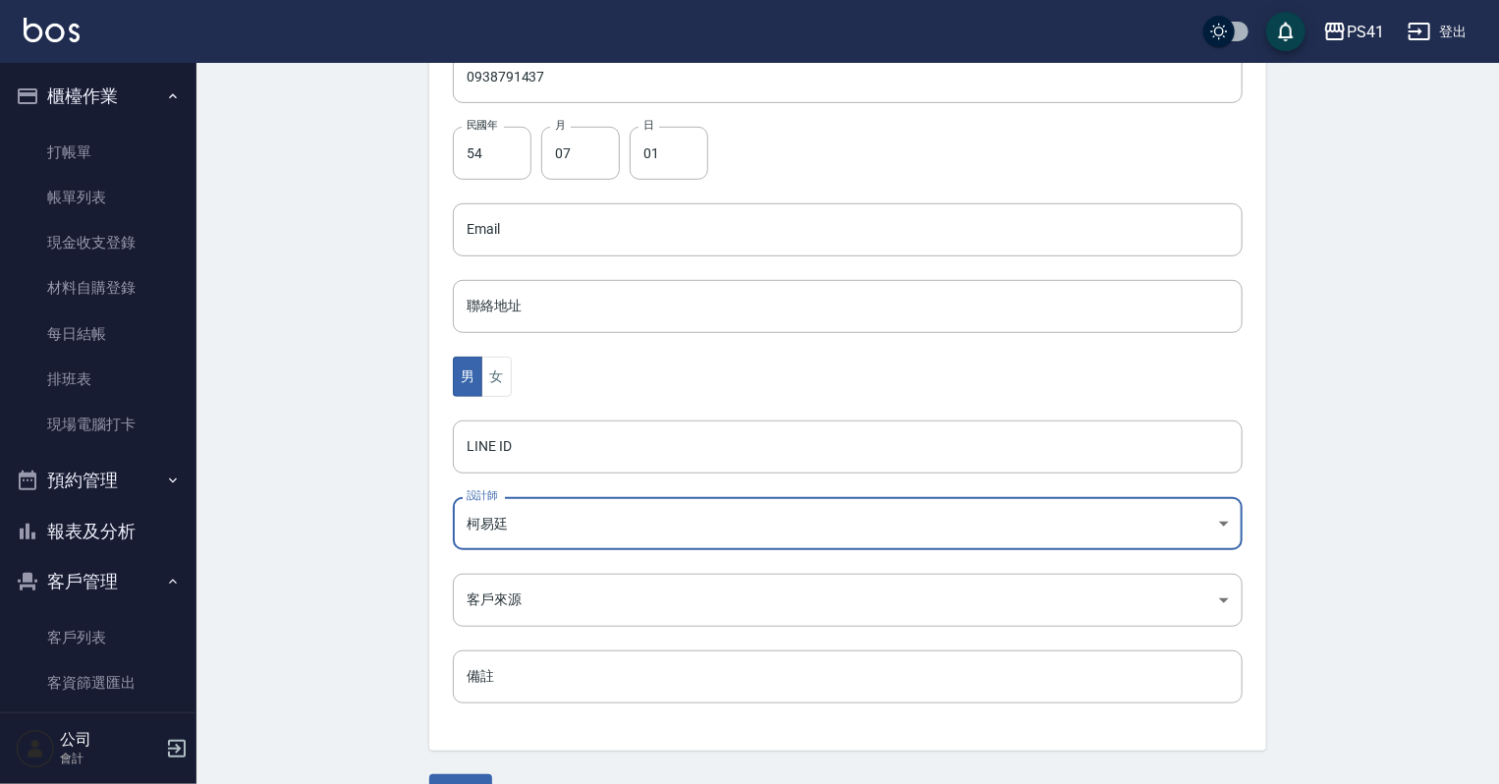
scroll to position [494, 0]
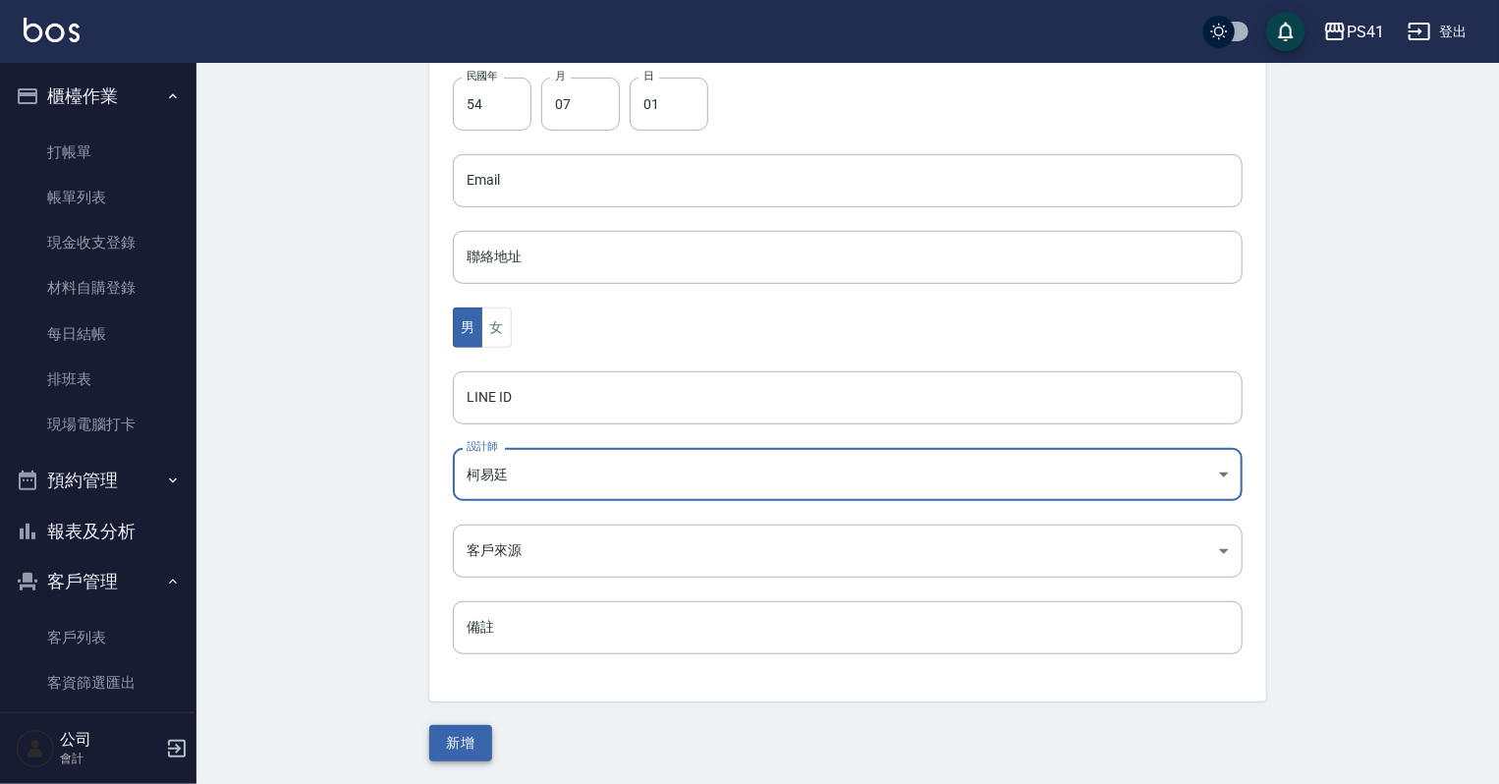
click at [479, 746] on button "新增" at bounding box center [460, 743] width 63 height 36
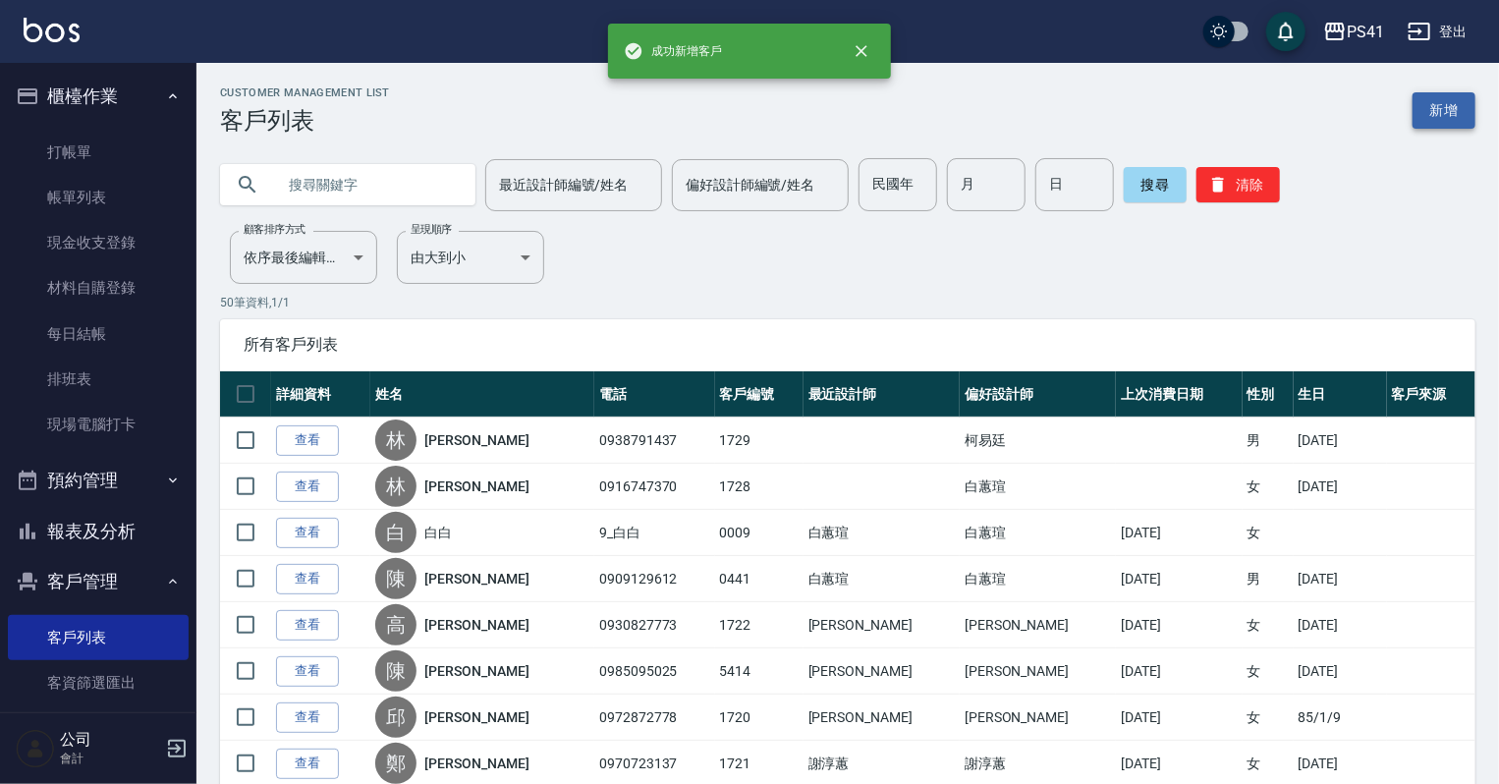
click at [1423, 108] on link "新增" at bounding box center [1444, 110] width 63 height 36
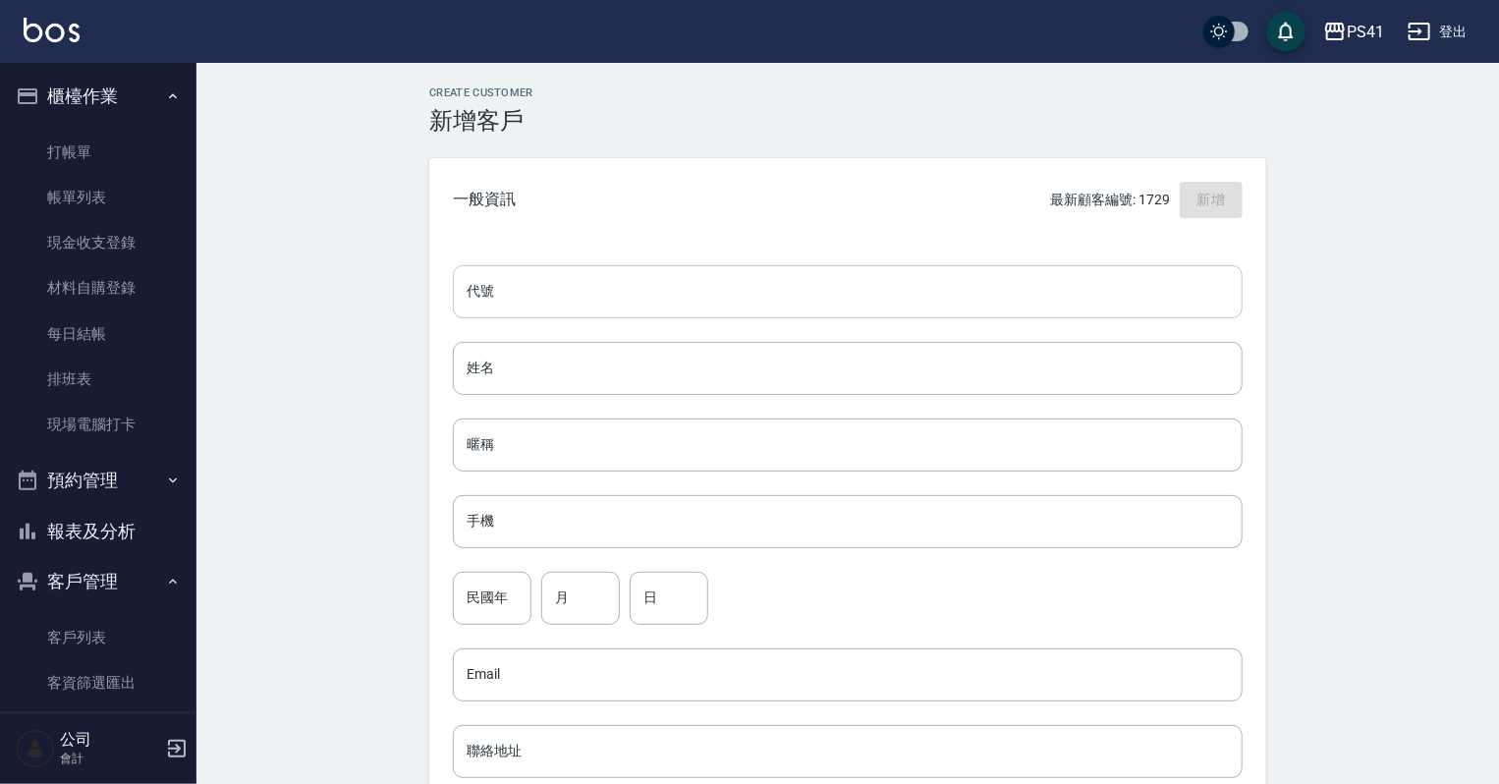
click at [684, 289] on input "代號" at bounding box center [848, 291] width 790 height 53
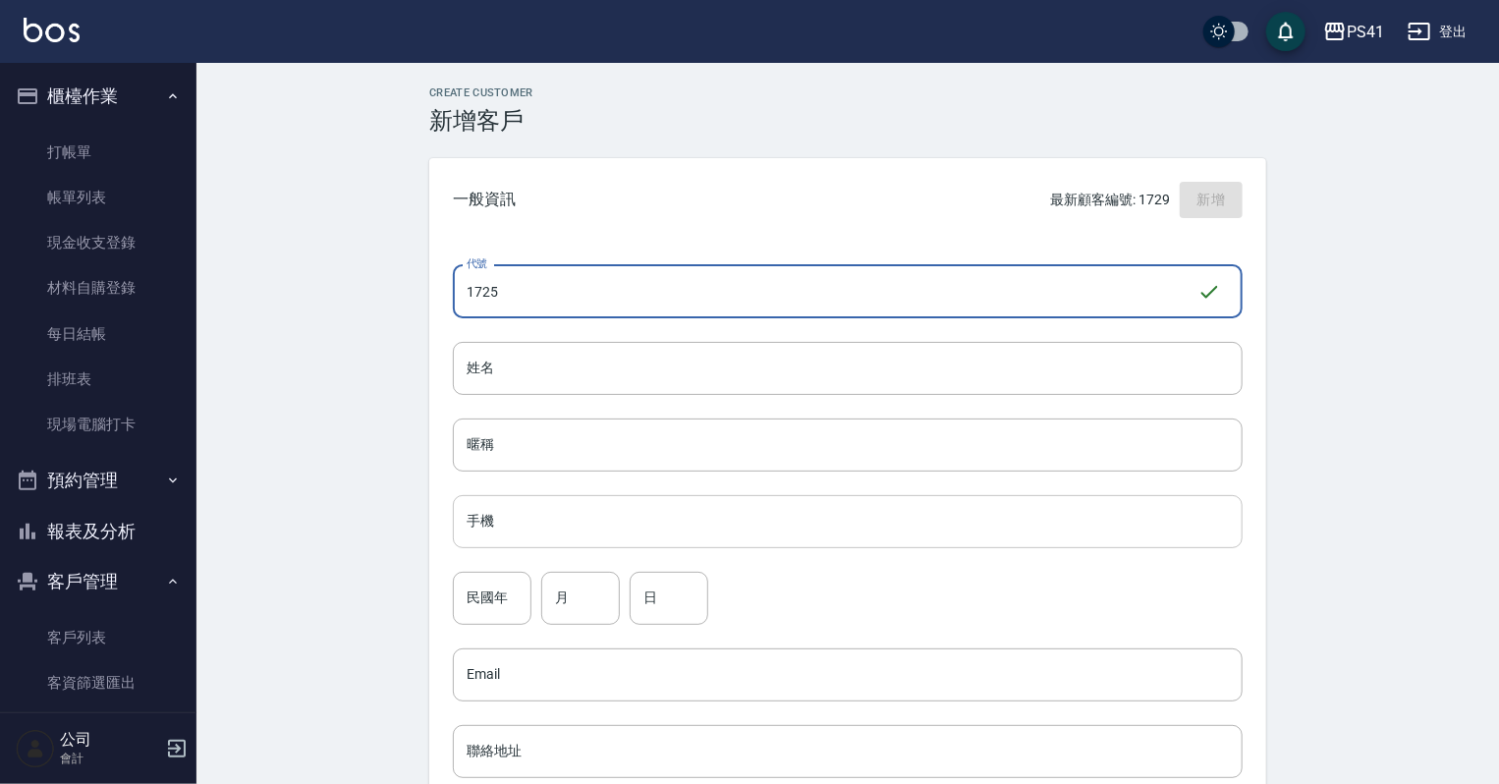
type input "1725"
click at [528, 520] on input "手機" at bounding box center [848, 521] width 790 height 53
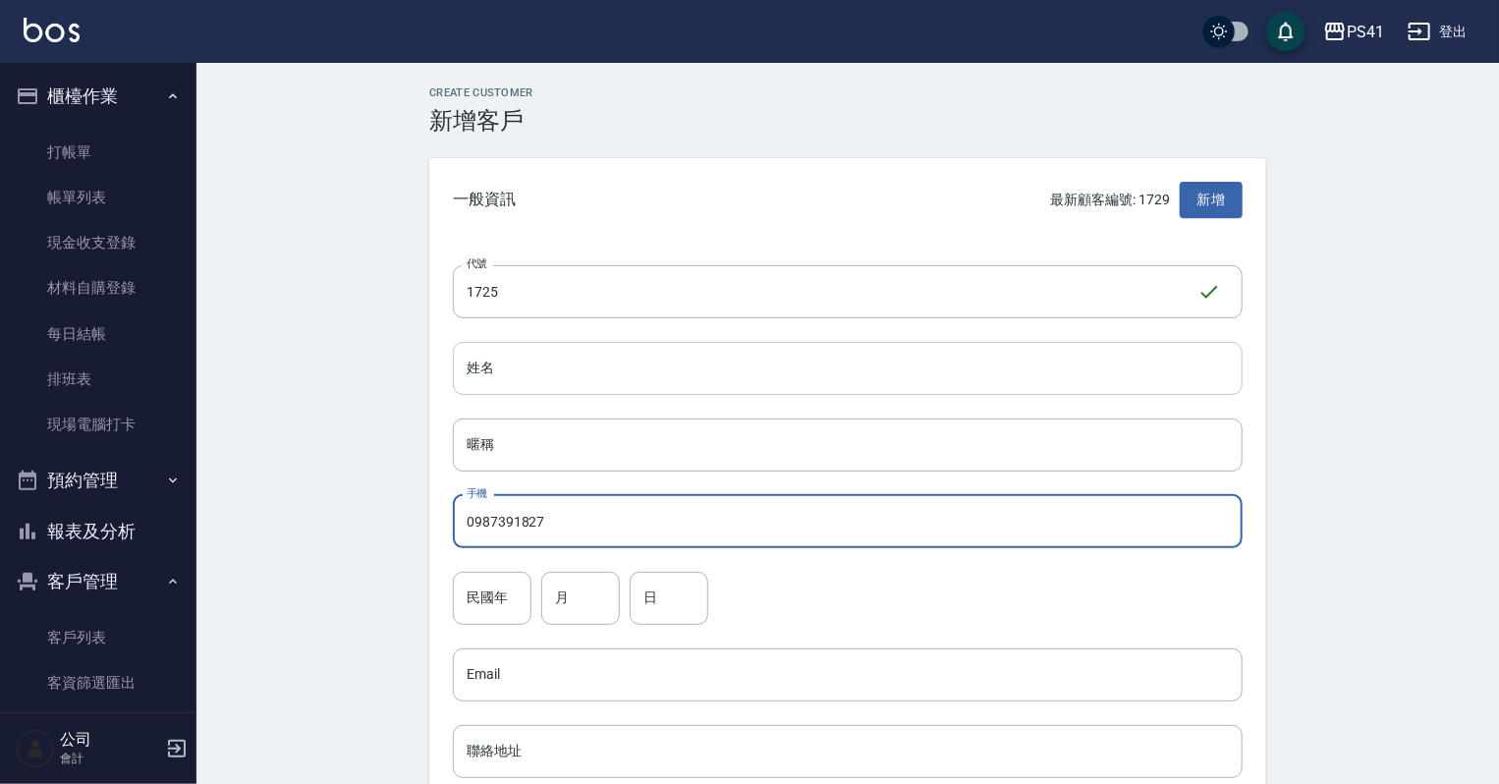
type input "0987391827"
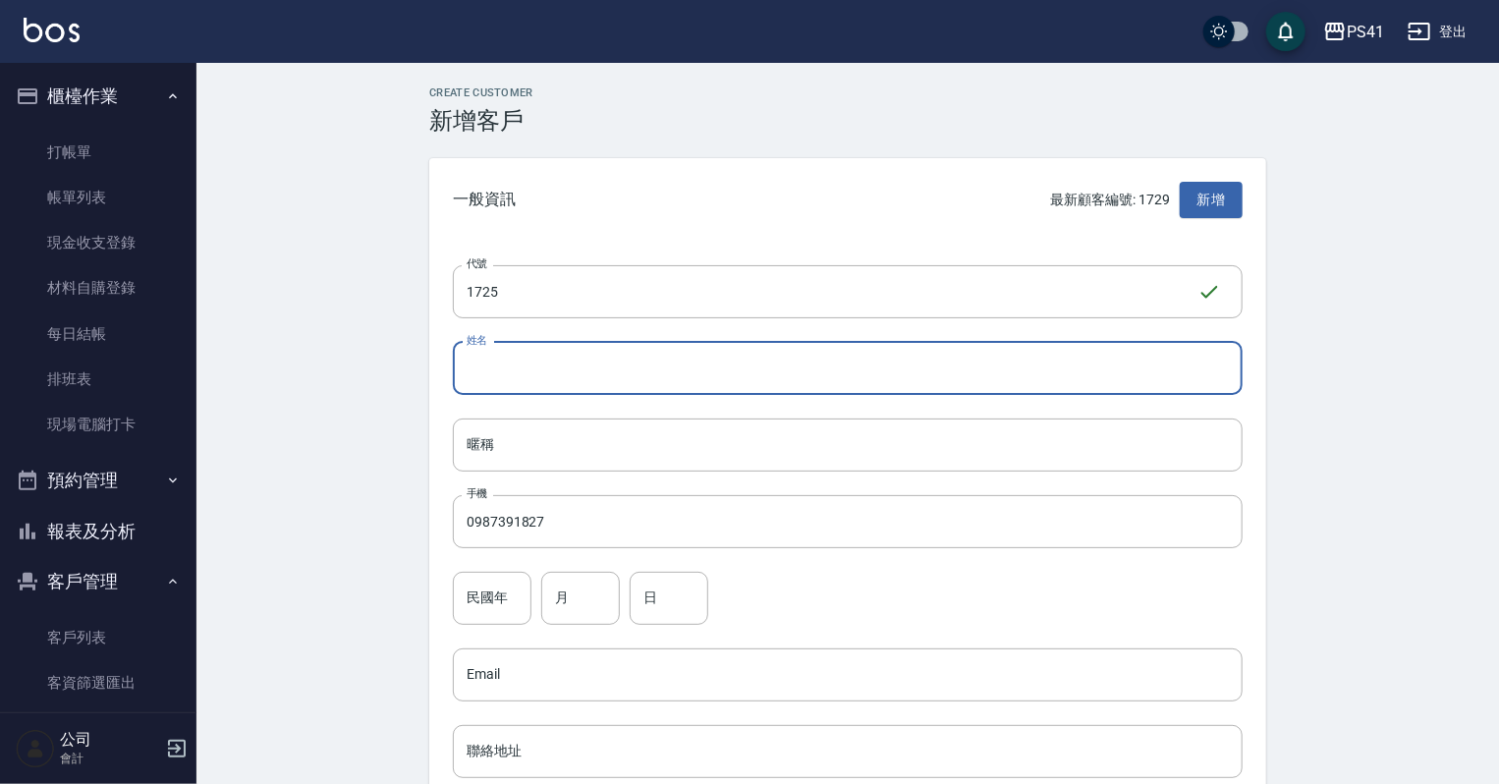
click at [531, 368] on input "姓名" at bounding box center [848, 368] width 790 height 53
type input "將"
type input "[PERSON_NAME]?"
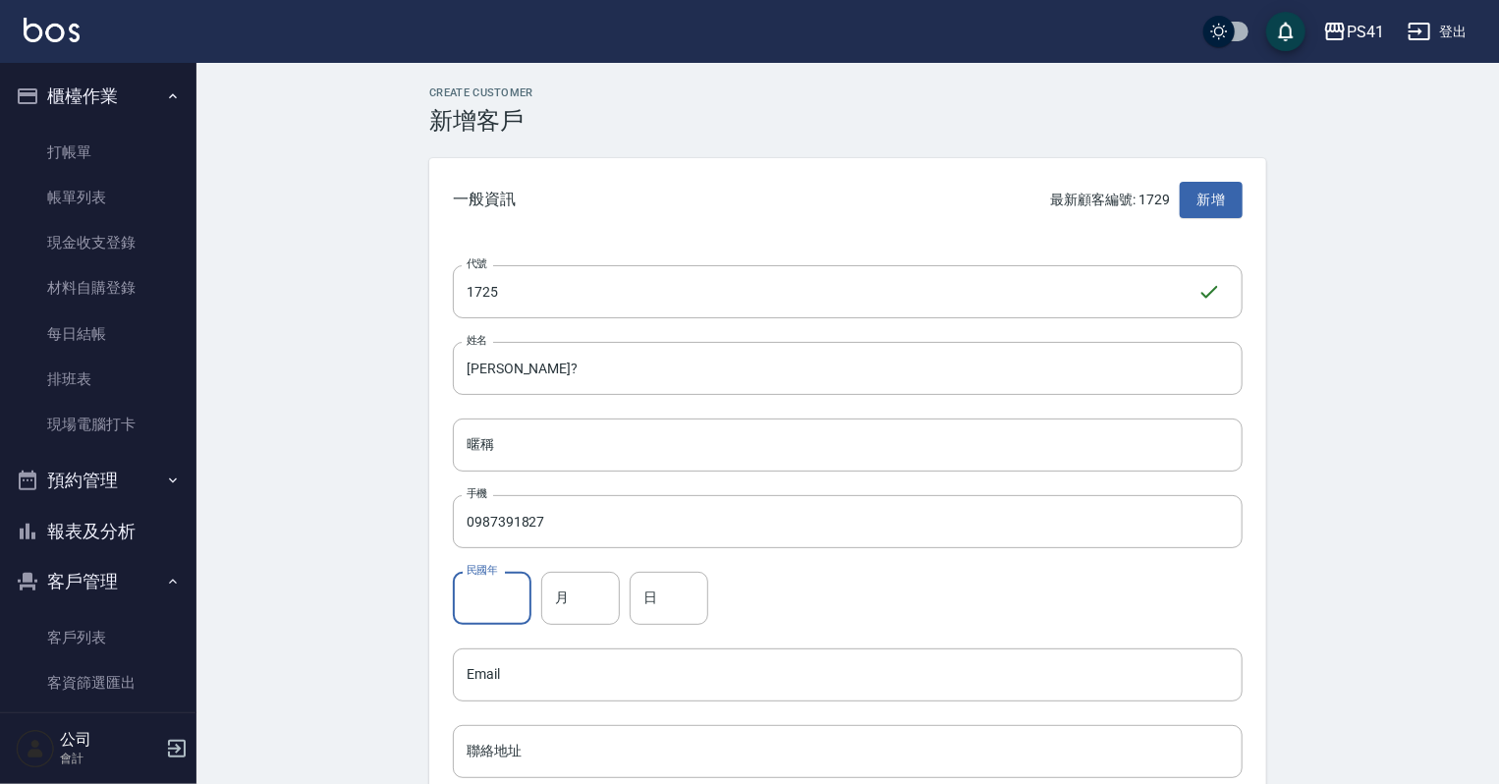
drag, startPoint x: 507, startPoint y: 592, endPoint x: 538, endPoint y: 579, distance: 34.3
click at [507, 592] on input "民國年" at bounding box center [492, 598] width 79 height 53
type input "88"
click at [580, 586] on input "月" at bounding box center [580, 598] width 79 height 53
type input "09"
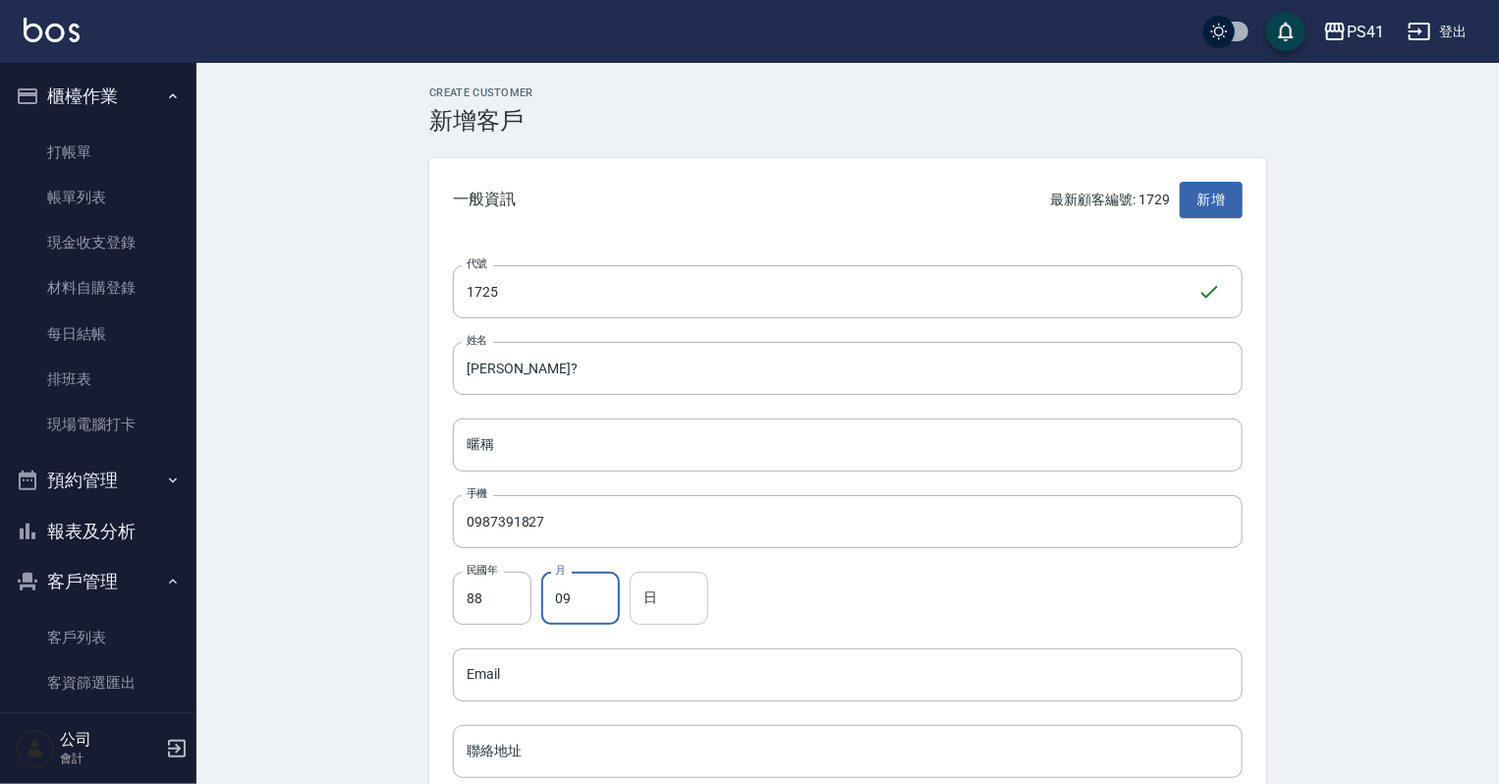
click at [639, 585] on input "日" at bounding box center [669, 598] width 79 height 53
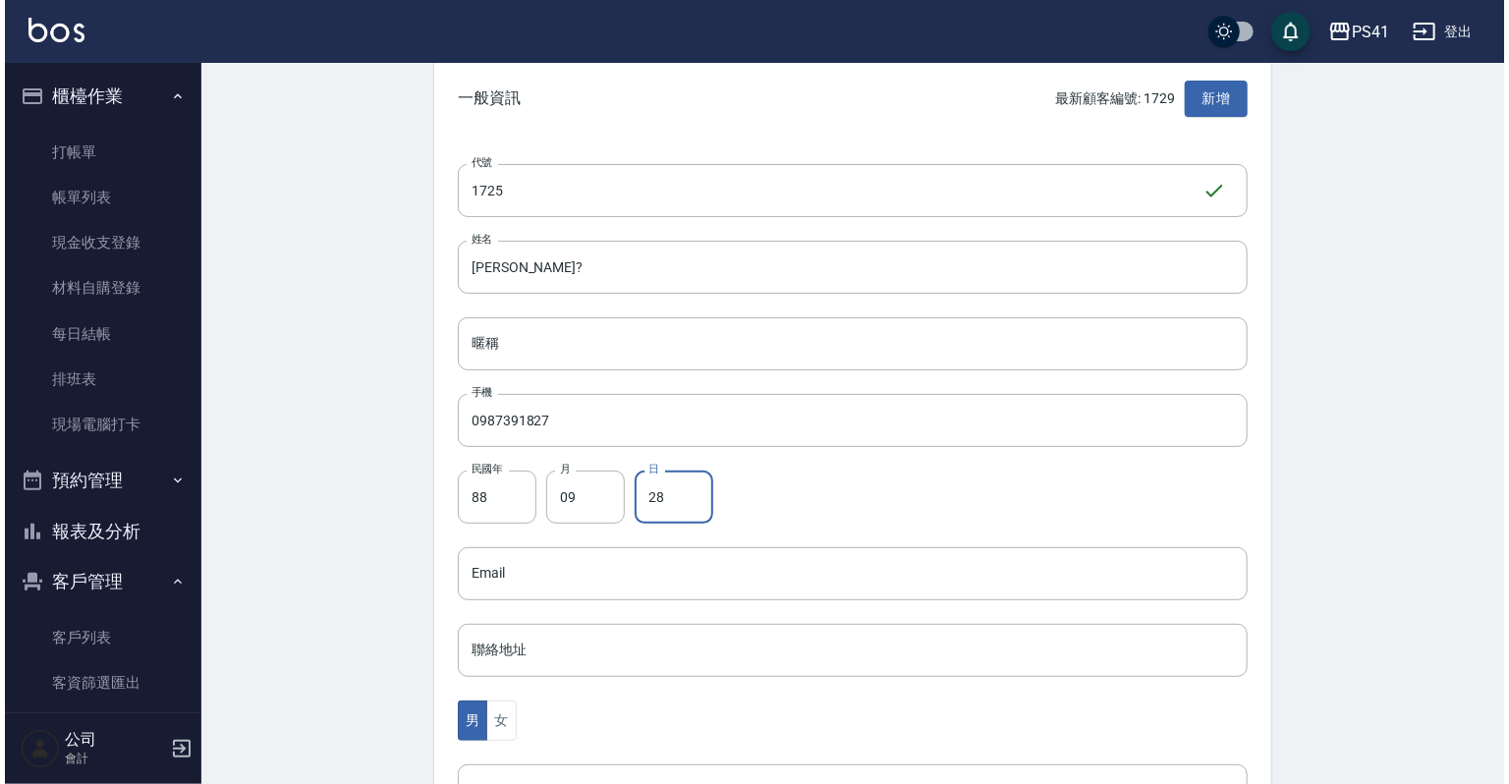
scroll to position [236, 0]
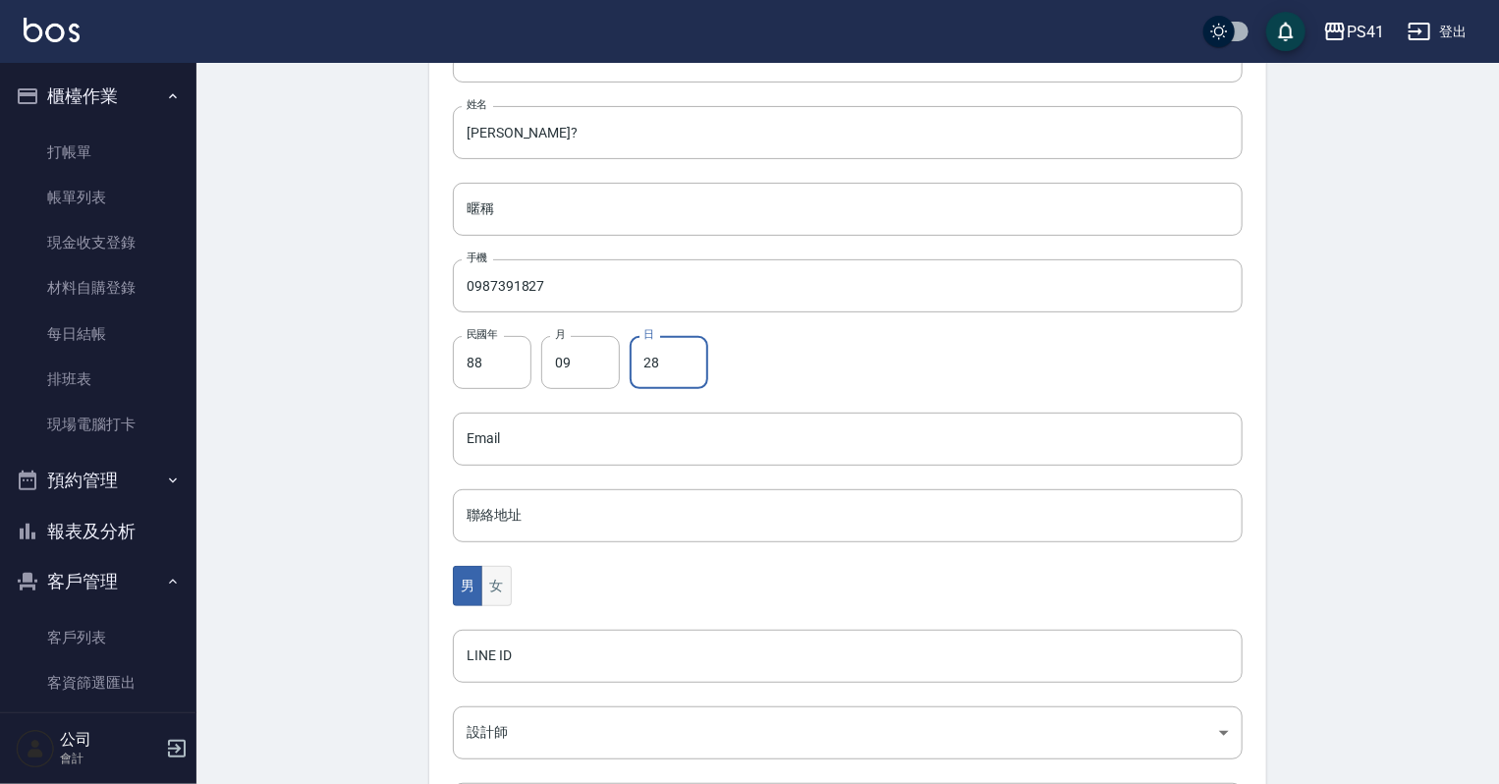
type input "28"
drag, startPoint x: 503, startPoint y: 594, endPoint x: 502, endPoint y: 614, distance: 19.7
click at [502, 594] on button "女" at bounding box center [495, 586] width 29 height 40
click at [486, 752] on body "PS41 登出 櫃檯作業 打帳單 帳單列表 現金收支登錄 材料自購登錄 每日結帳 排班表 現場電腦打卡 預約管理 預約管理 單日預約紀錄 單週預約紀錄 報表及…" at bounding box center [749, 403] width 1499 height 1279
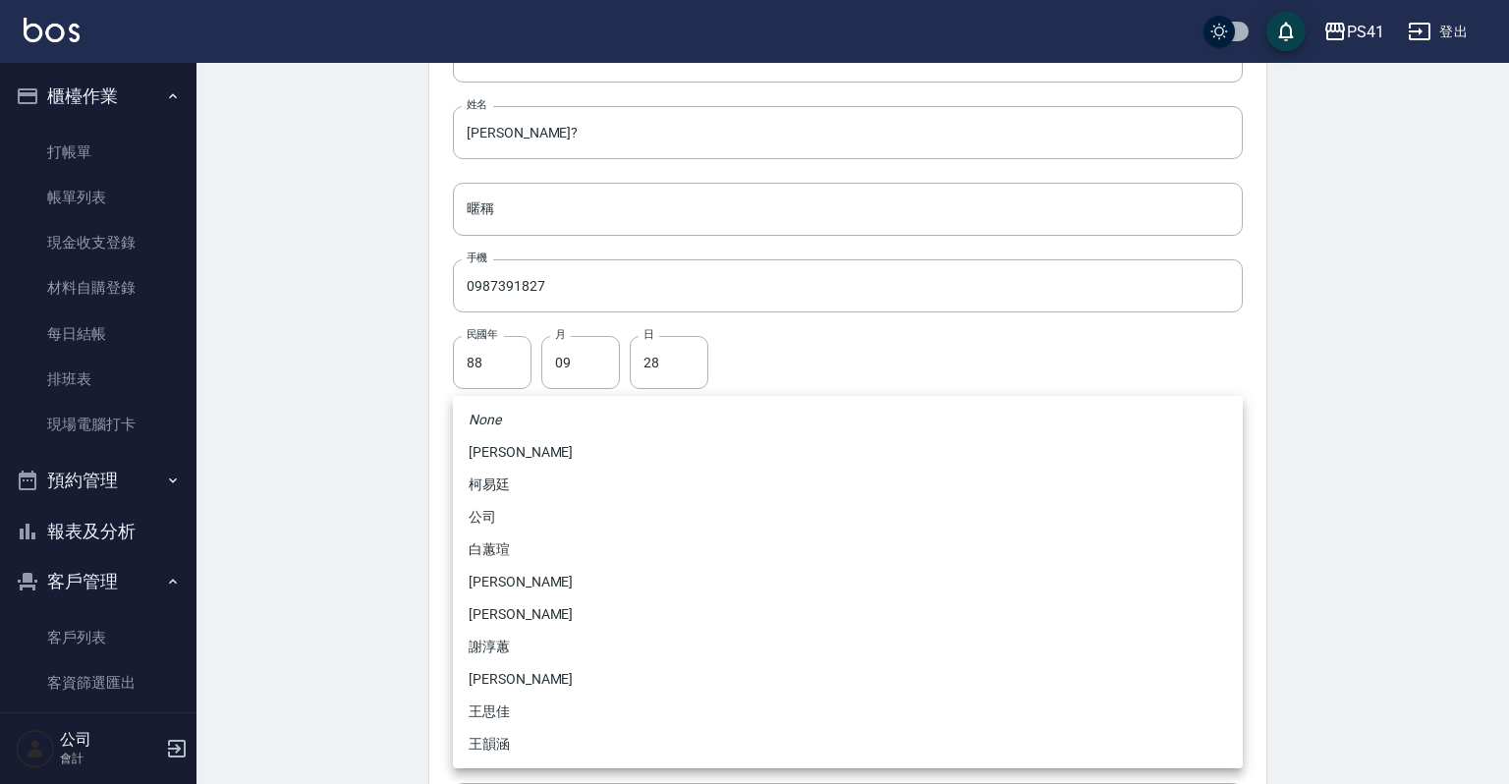
click at [533, 635] on li "謝淳蕙" at bounding box center [848, 647] width 790 height 32
type input "8c411568-4112-470a-9bf0-dab44adfddc4"
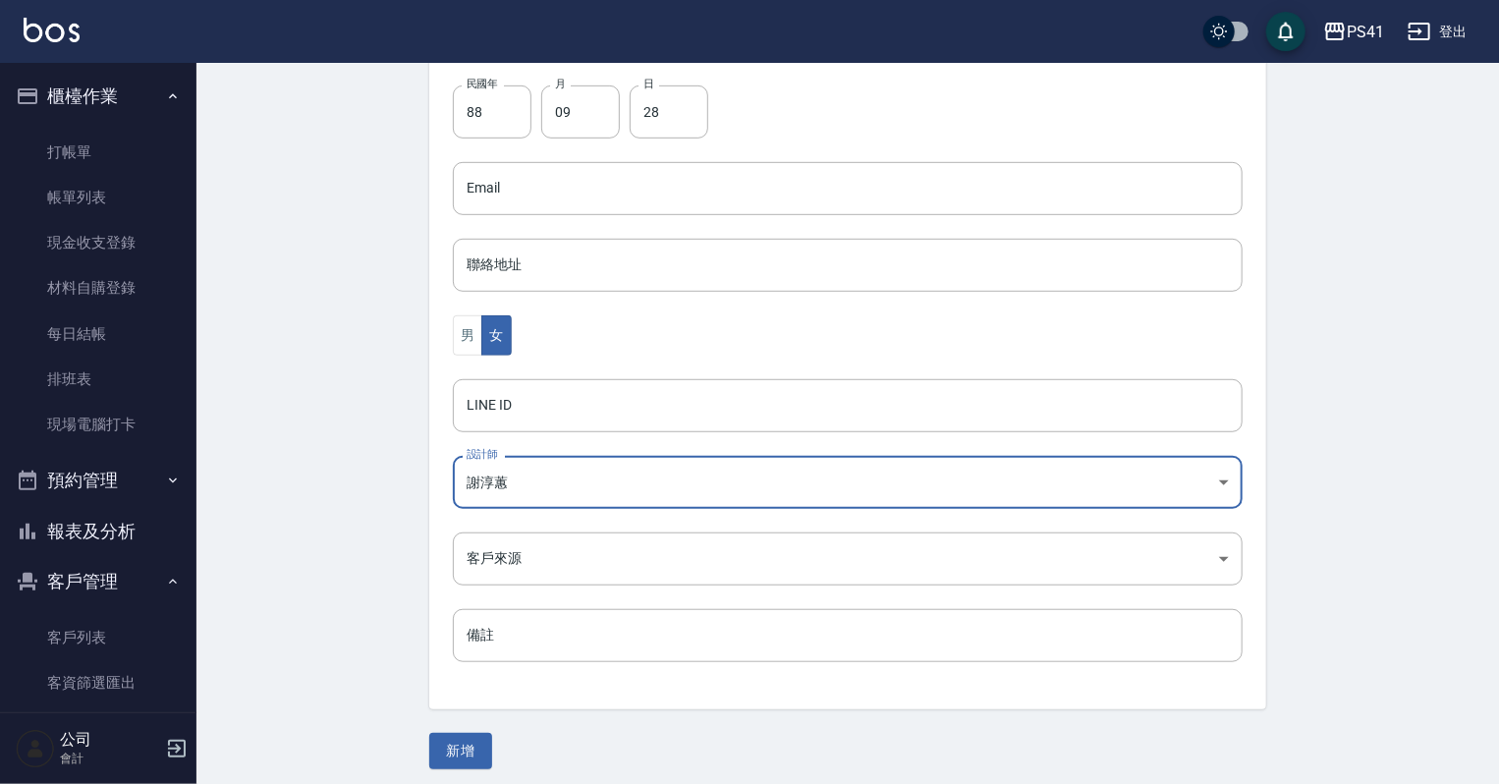
scroll to position [494, 0]
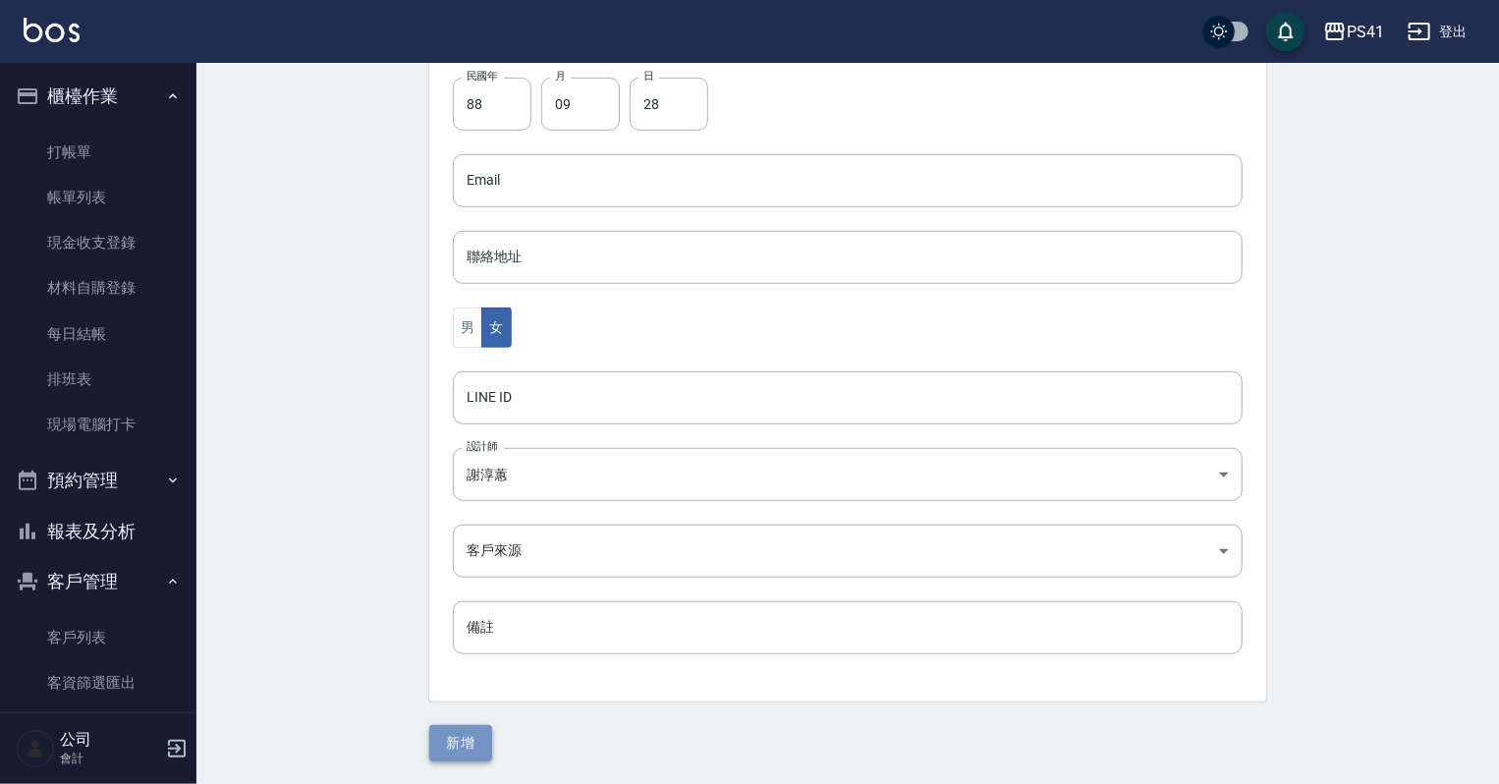
click at [473, 725] on button "新增" at bounding box center [460, 743] width 63 height 36
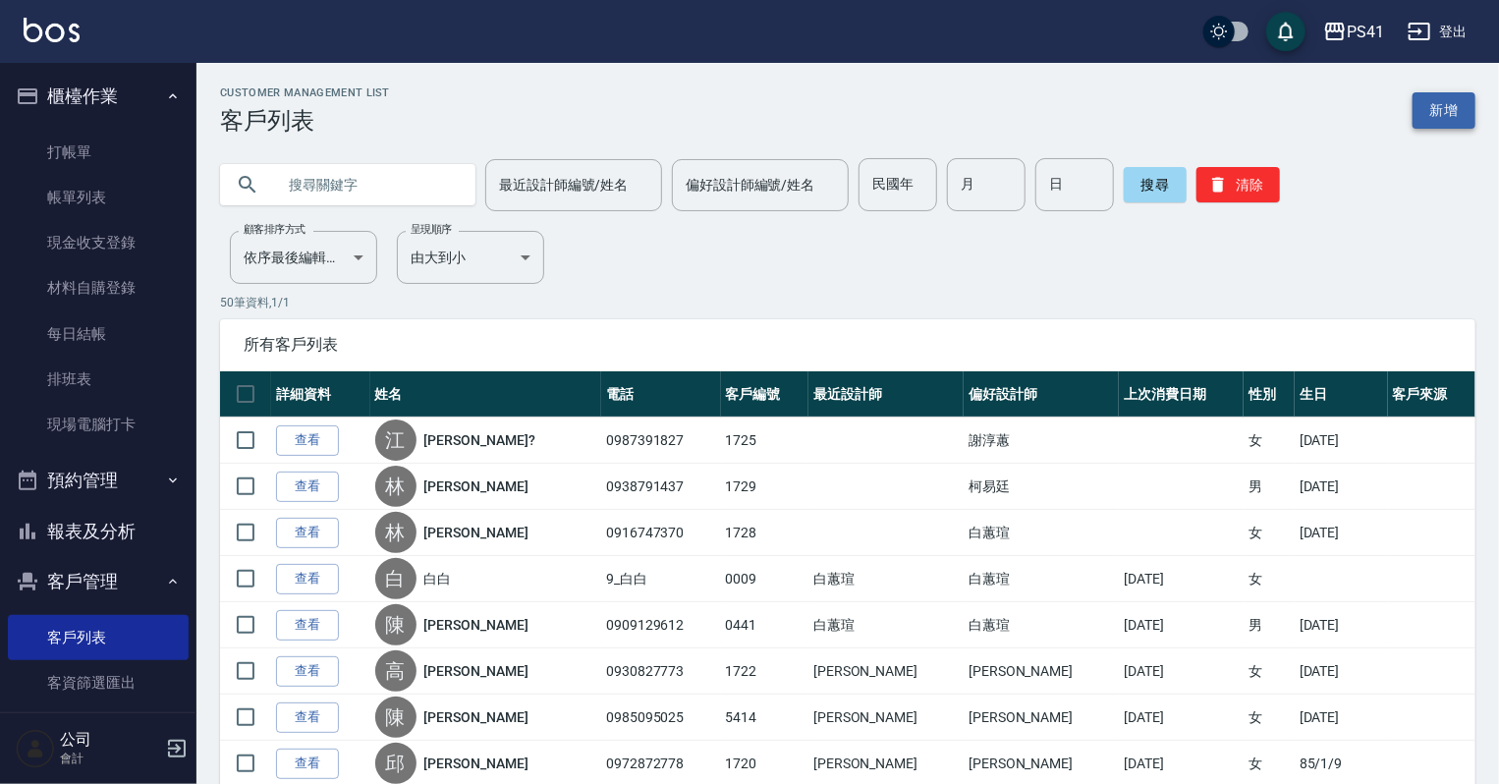
click at [1441, 102] on link "新增" at bounding box center [1444, 110] width 63 height 36
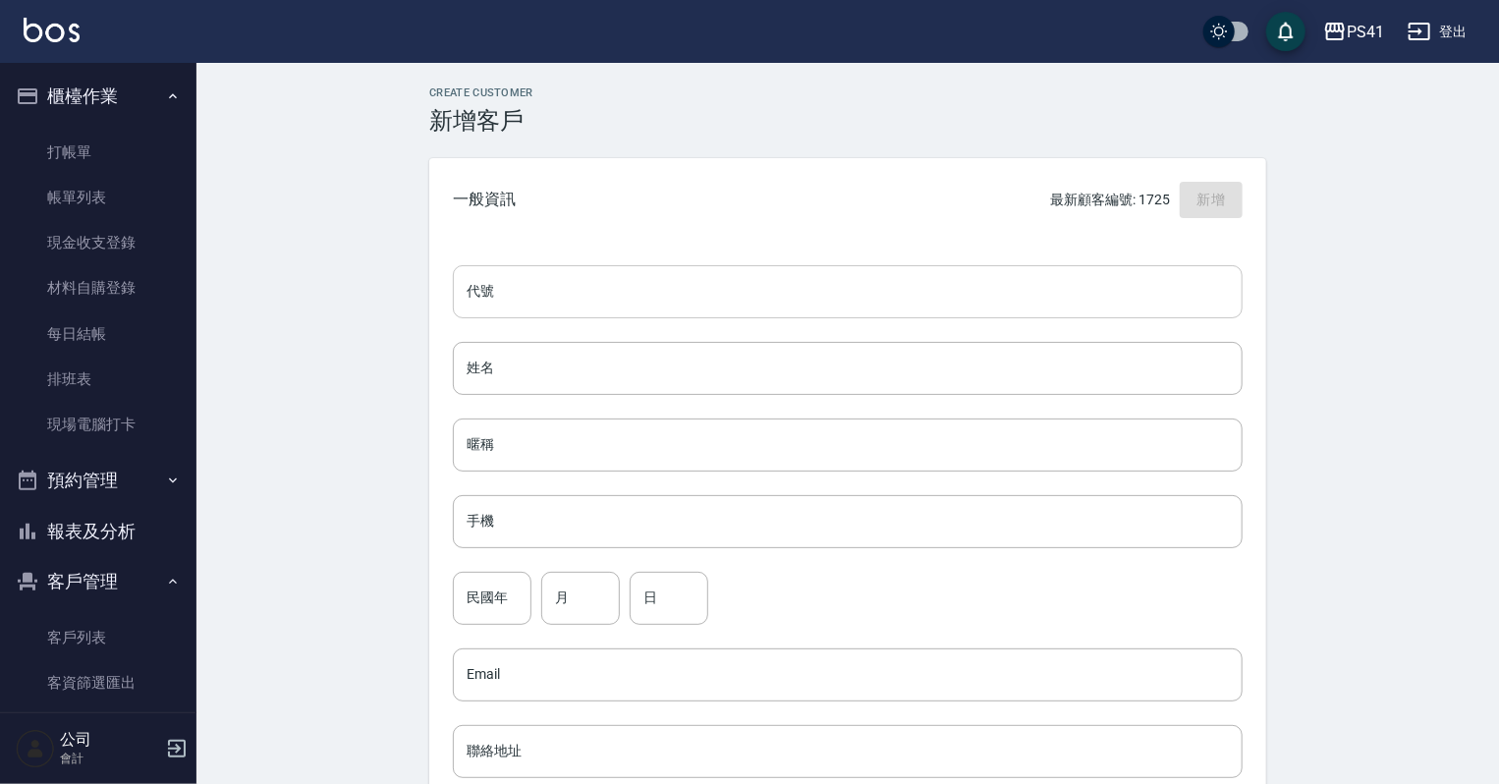
drag, startPoint x: 508, startPoint y: 321, endPoint x: 530, endPoint y: 303, distance: 28.6
click at [522, 317] on div "代號 代號 姓名 姓名 暱稱 暱稱 手機 手機 民國年 民國年 月 月 日 日 Email Email 聯絡地址 聯絡地址 男 女 LINE ID LINE …" at bounding box center [847, 719] width 837 height 955
click at [532, 299] on input "代號" at bounding box center [848, 291] width 790 height 53
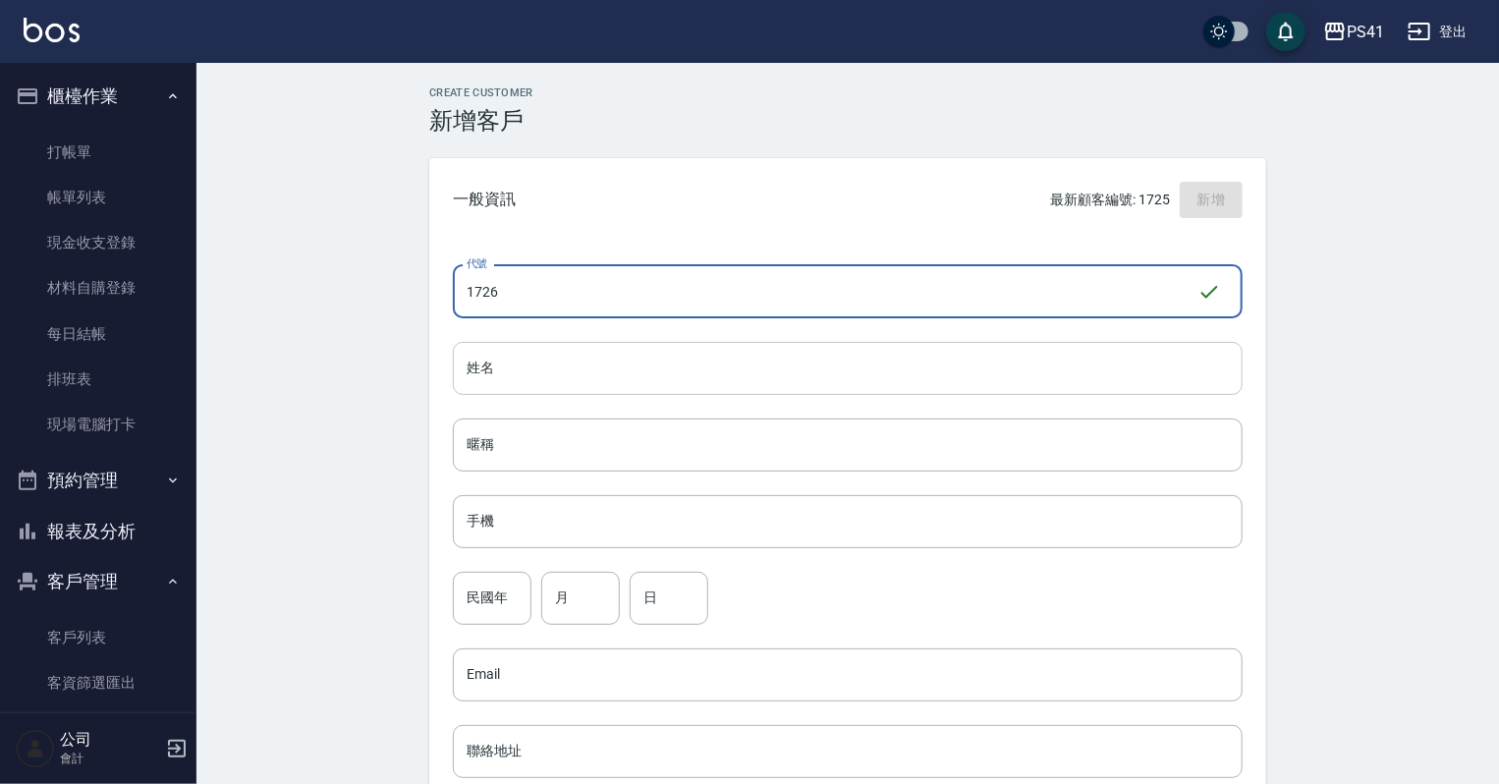
type input "1726"
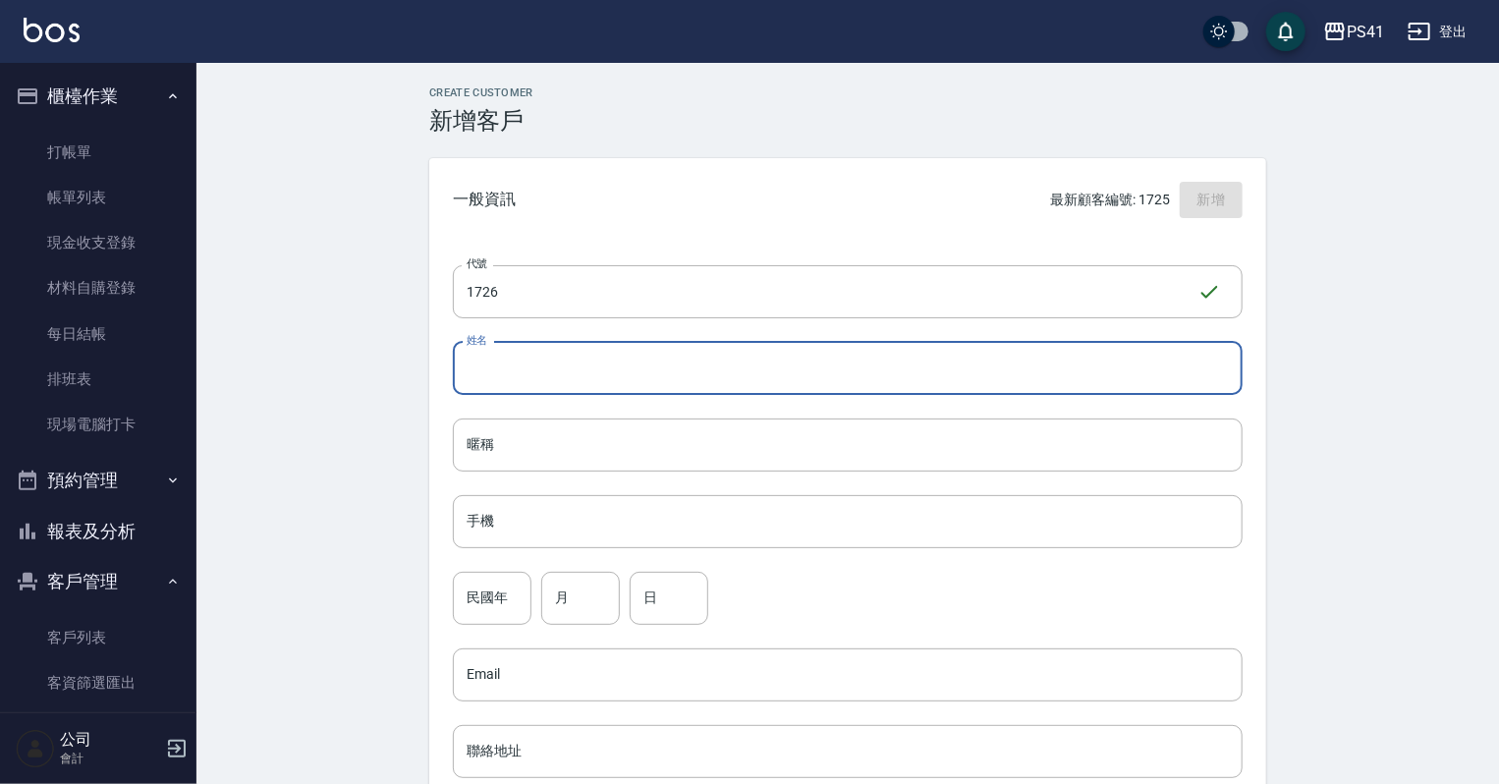
click at [583, 363] on input "姓名" at bounding box center [848, 368] width 790 height 53
type input "[PERSON_NAME]"
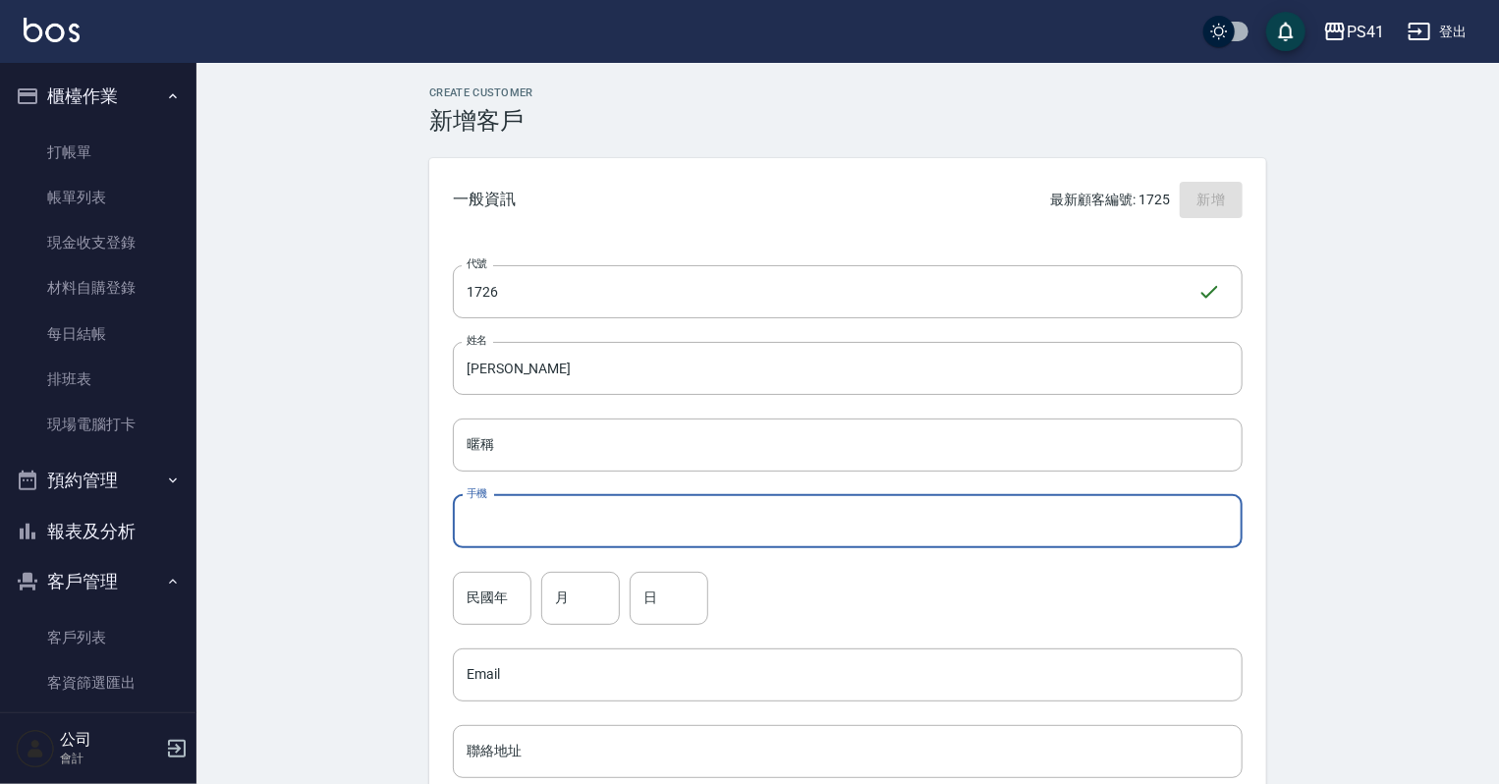
drag, startPoint x: 547, startPoint y: 531, endPoint x: 548, endPoint y: 519, distance: 11.8
click at [548, 521] on input "手機" at bounding box center [848, 521] width 790 height 53
type input "0900106551"
click at [483, 621] on input "民國年" at bounding box center [492, 598] width 79 height 53
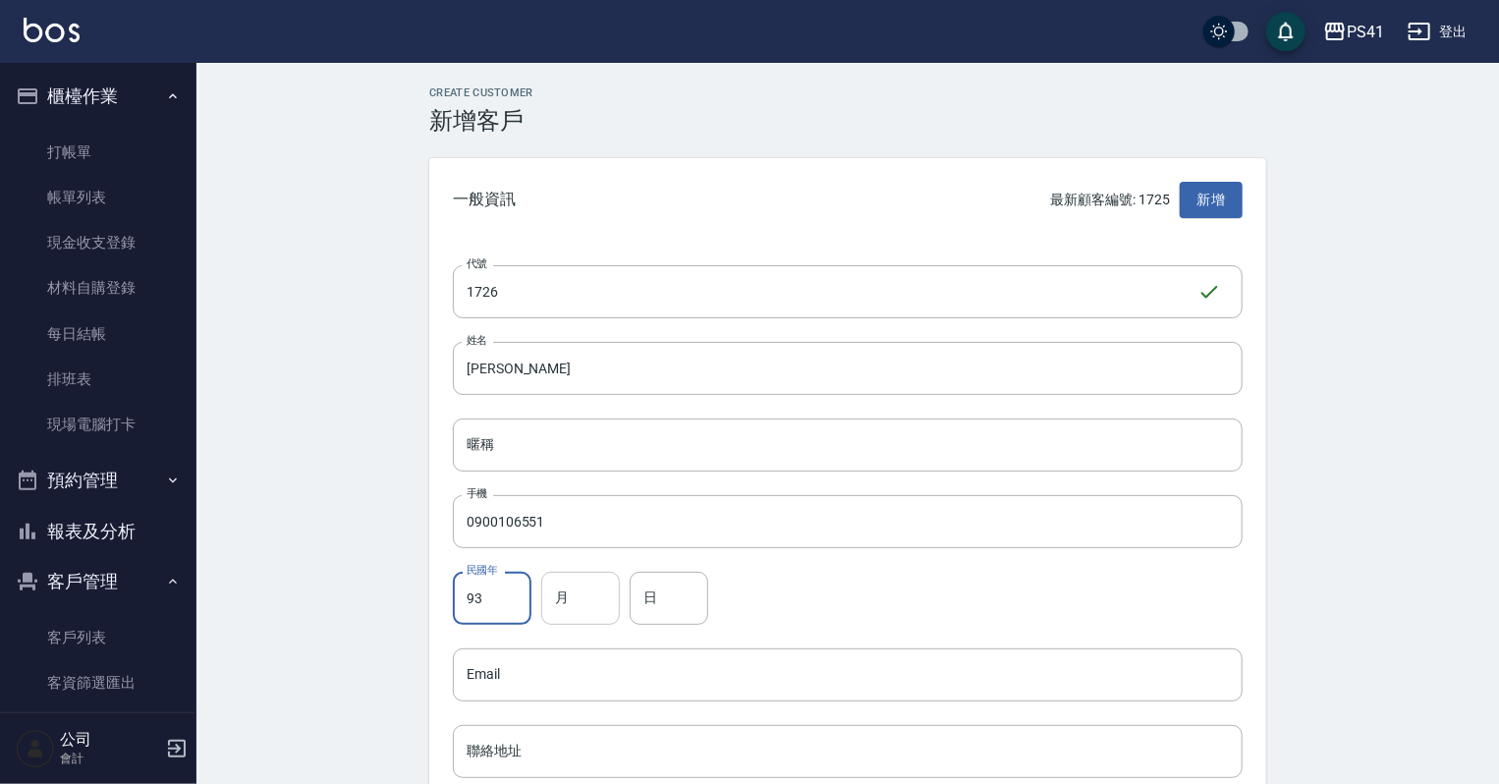
type input "93"
click at [560, 605] on input "月" at bounding box center [580, 598] width 79 height 53
type input "09"
click at [645, 580] on div "日 日" at bounding box center [669, 598] width 79 height 53
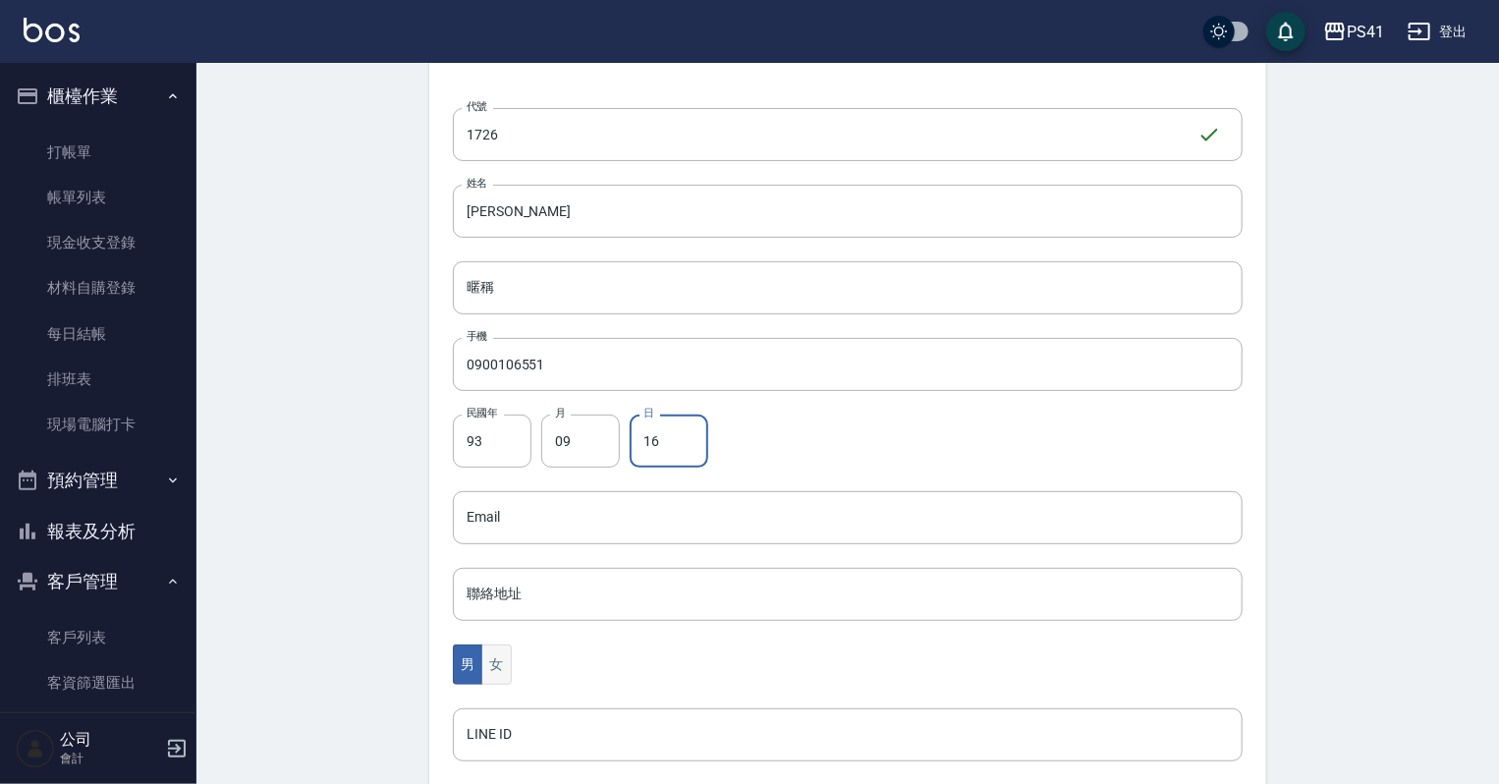
type input "16"
click at [487, 663] on button "女" at bounding box center [495, 664] width 29 height 40
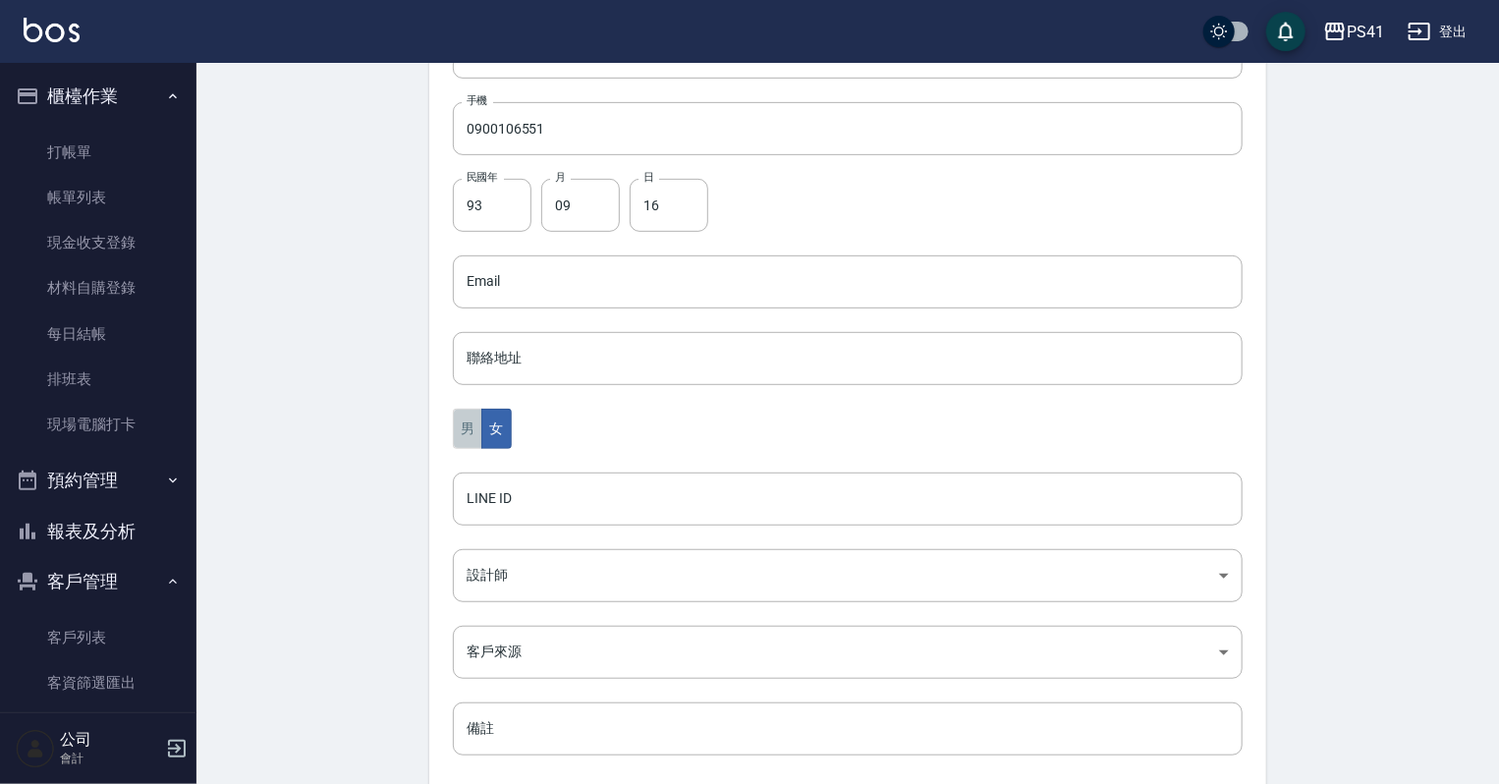
click at [477, 435] on button "男" at bounding box center [467, 429] width 29 height 40
click at [515, 587] on body "PS41 登出 櫃檯作業 打帳單 帳單列表 現金收支登錄 材料自購登錄 每日結帳 排班表 現場電腦打卡 預約管理 預約管理 單日預約紀錄 單週預約紀錄 報表及…" at bounding box center [749, 246] width 1499 height 1279
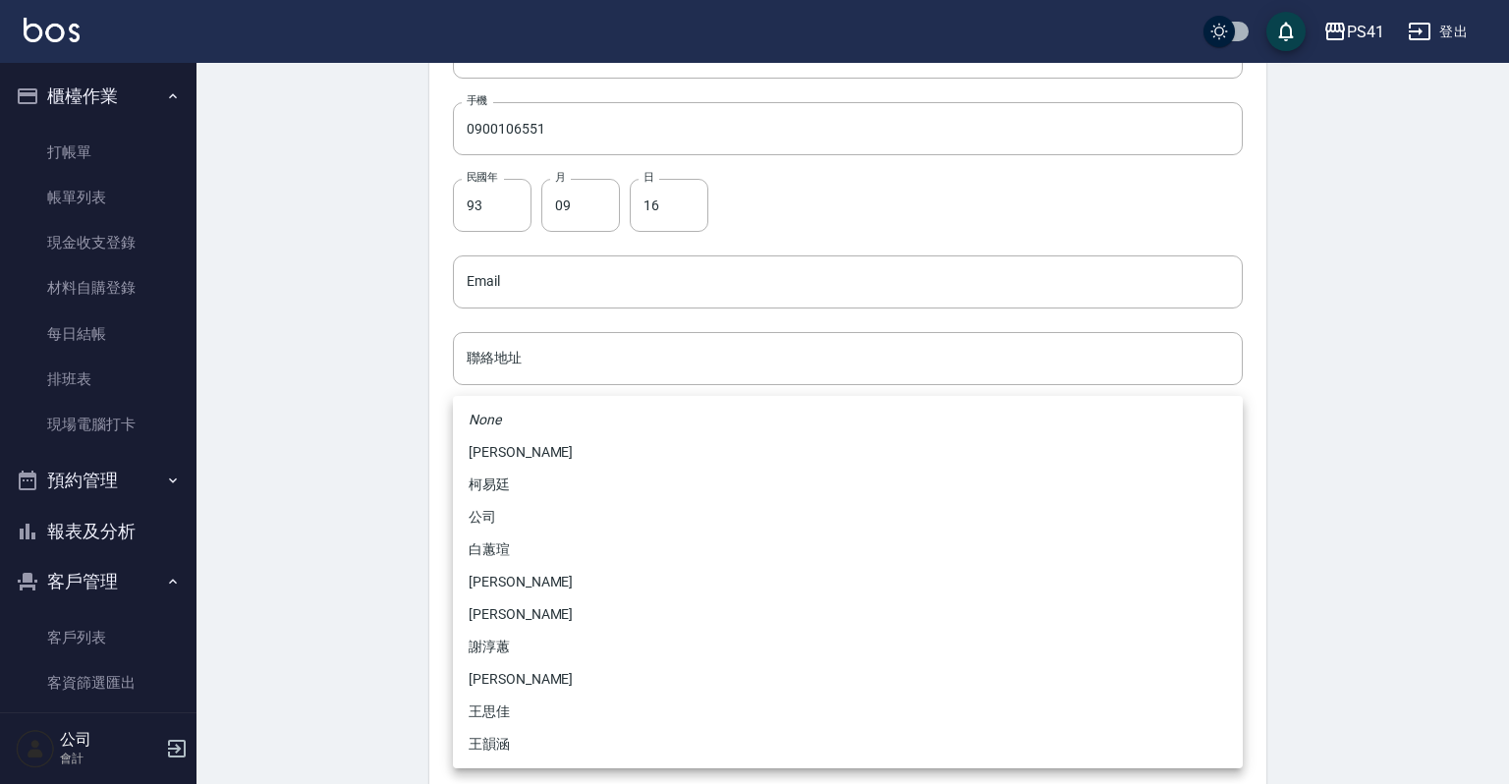
click at [549, 446] on li "[PERSON_NAME]" at bounding box center [848, 452] width 790 height 32
type input "a41d4cf0-59f1-404c-a8bf-2b9d1b27fb85"
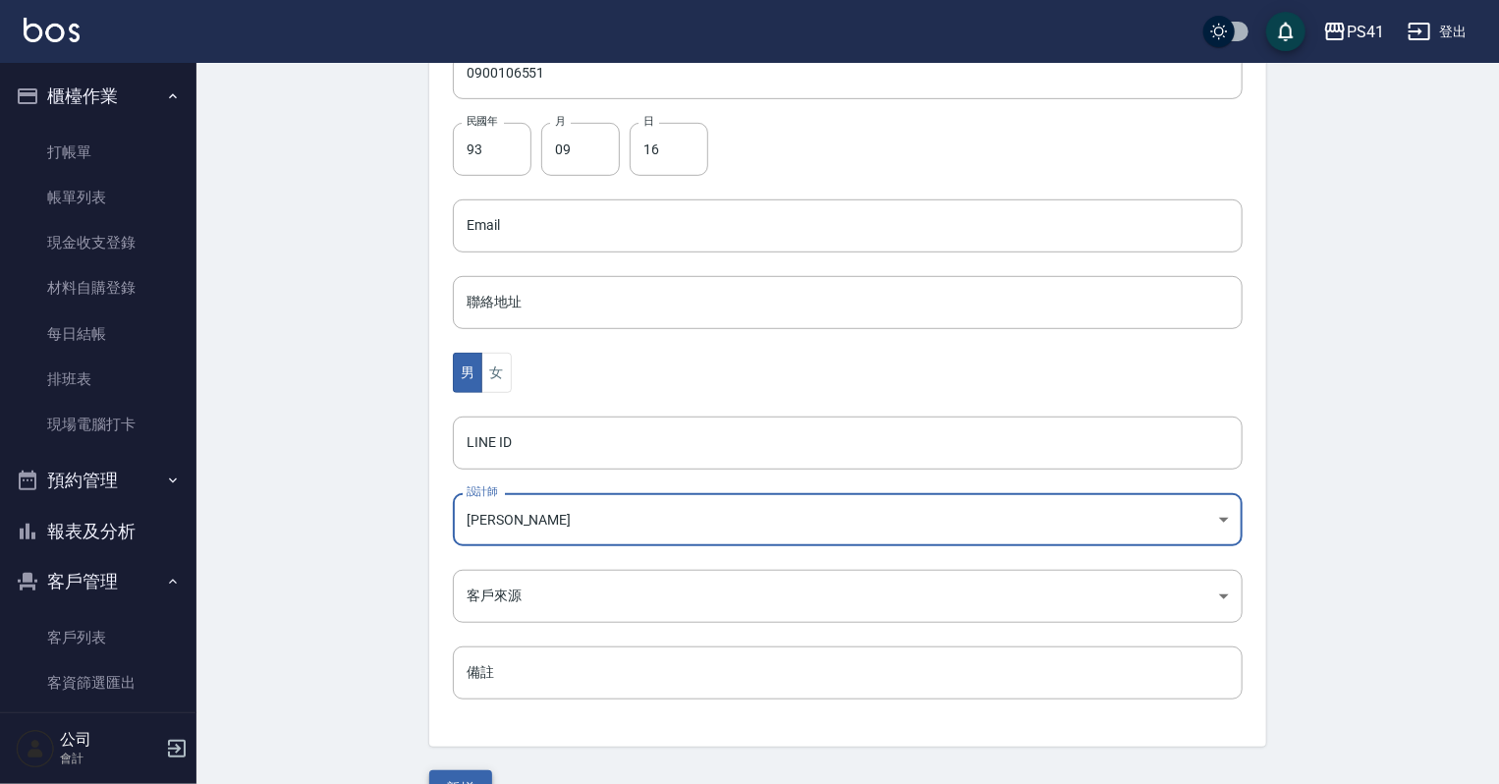
scroll to position [494, 0]
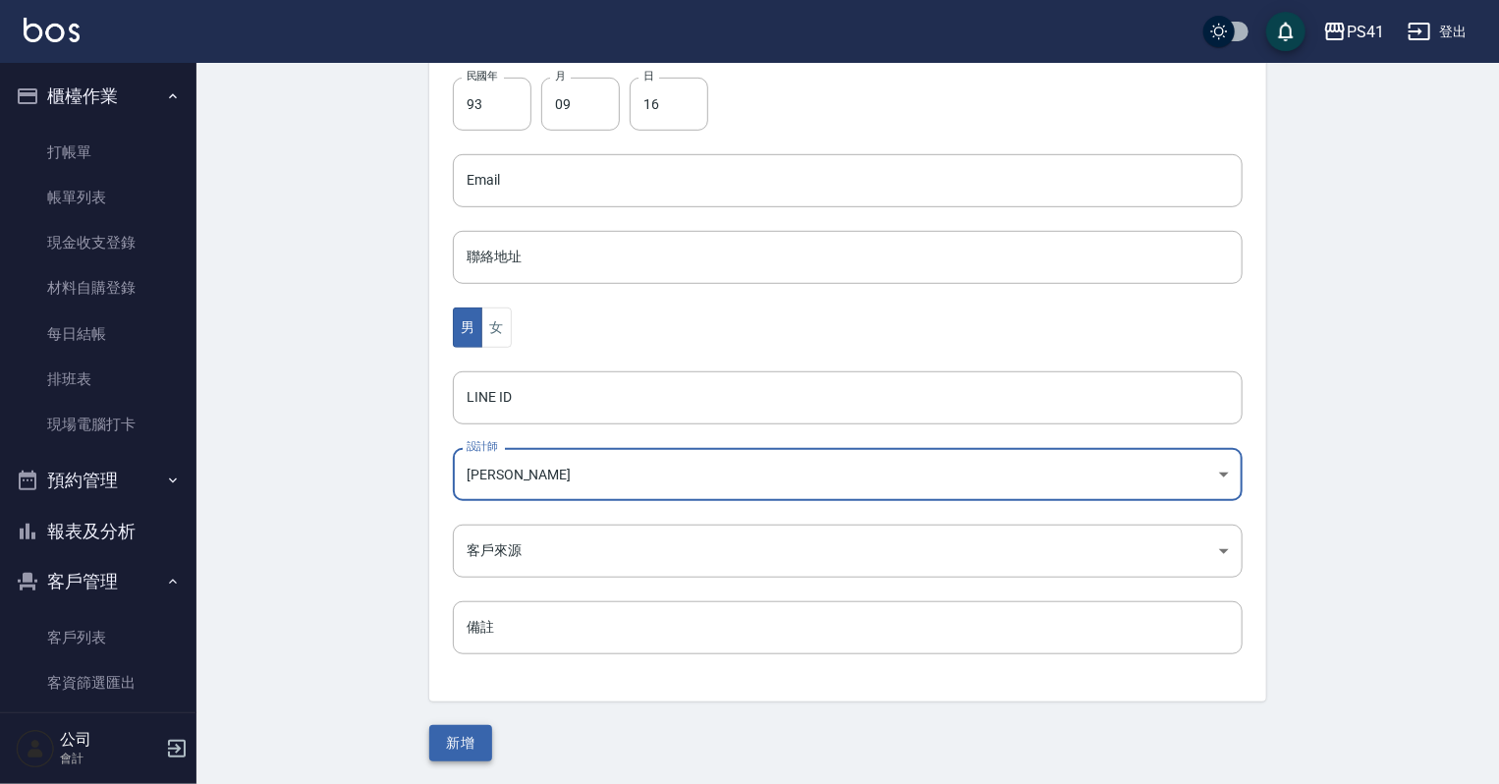
click at [462, 752] on button "新增" at bounding box center [460, 743] width 63 height 36
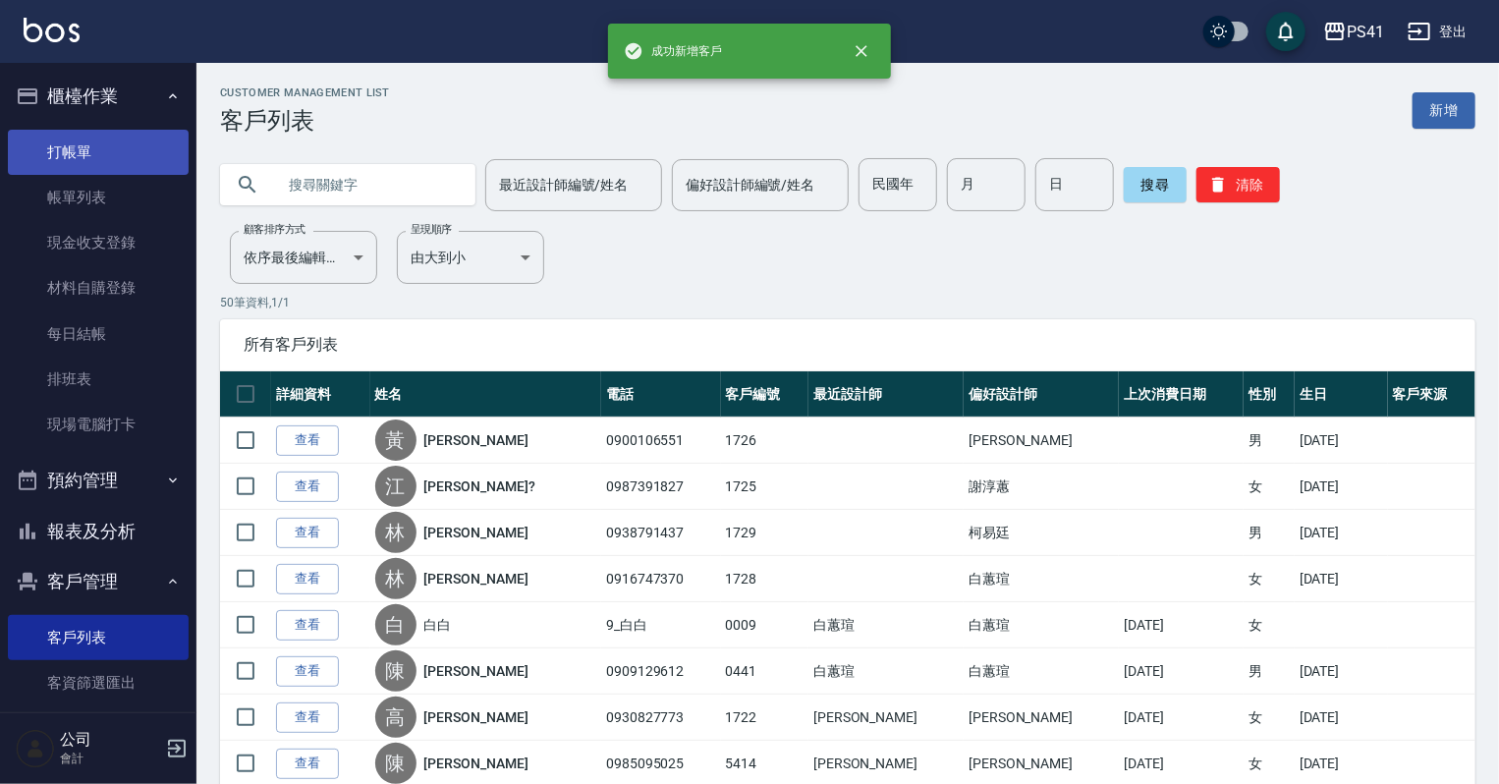
click at [79, 135] on link "打帳單" at bounding box center [98, 152] width 181 height 45
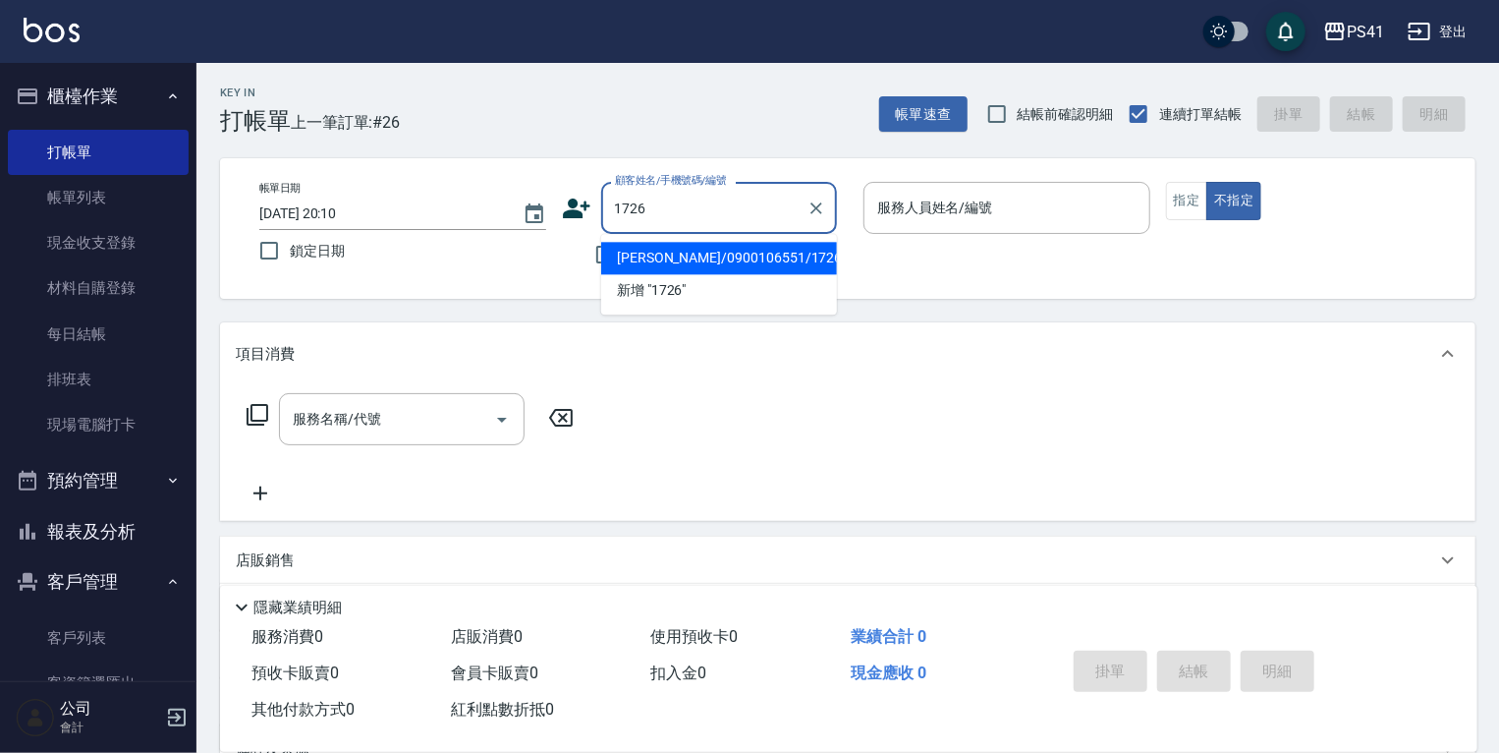
type input "黃傅恩/0900106551/1726"
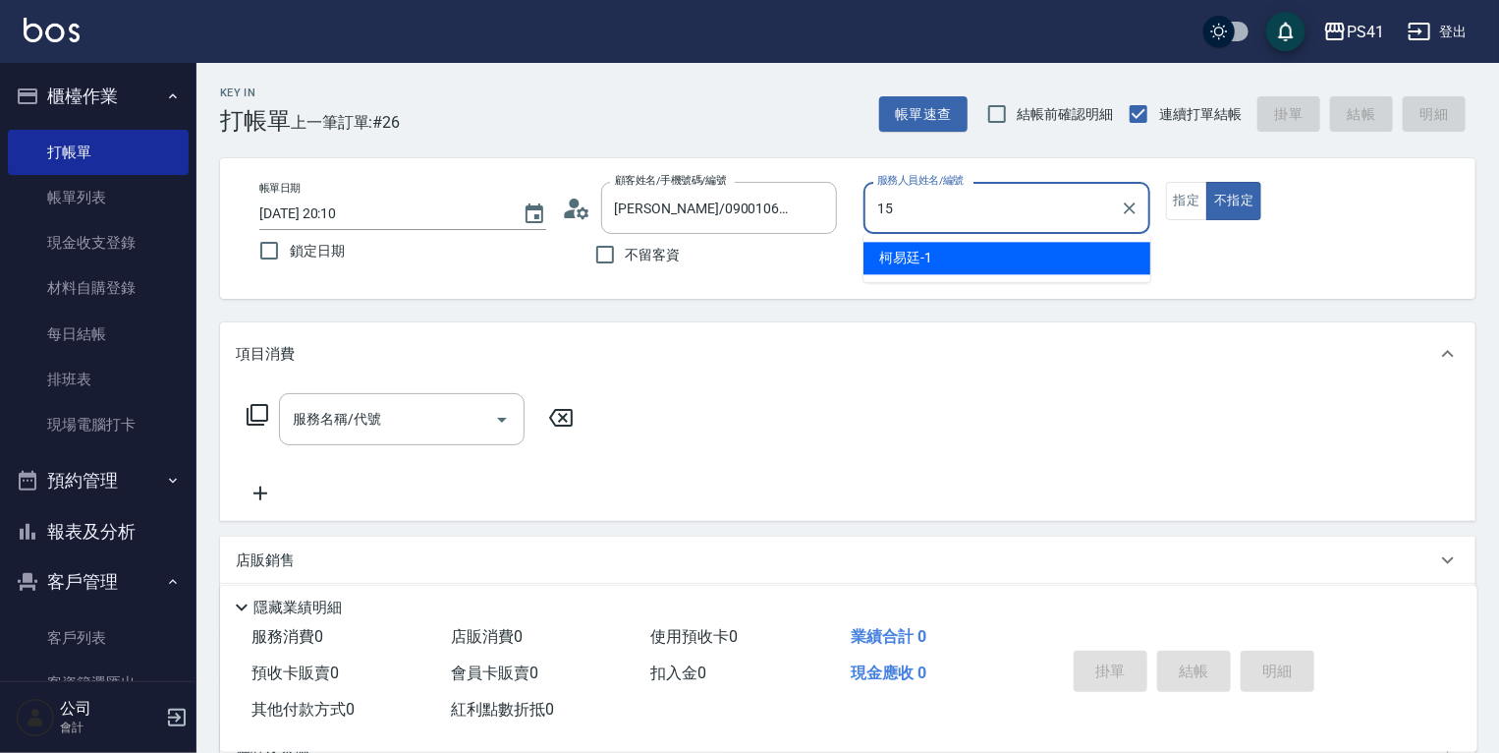
type input "李靜芳-15"
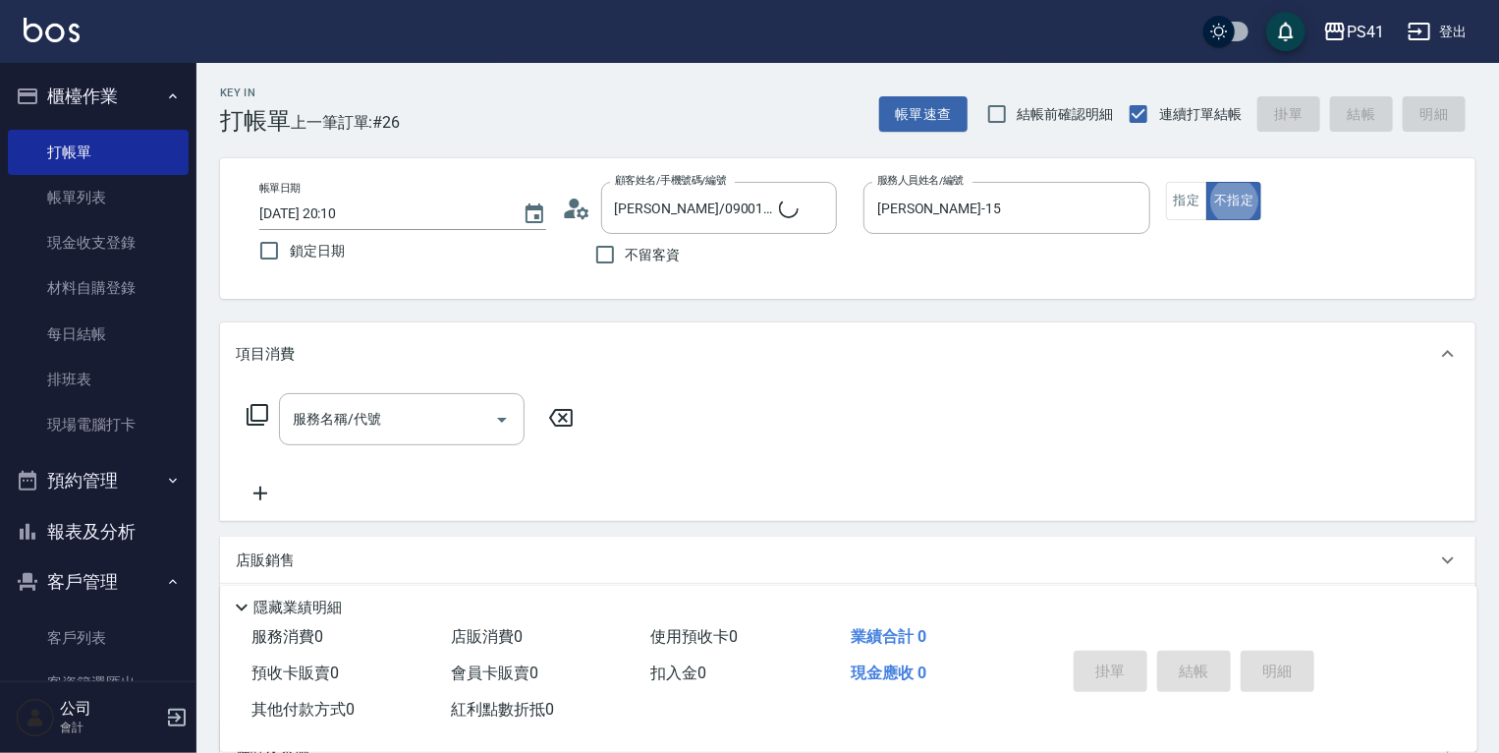
type button "false"
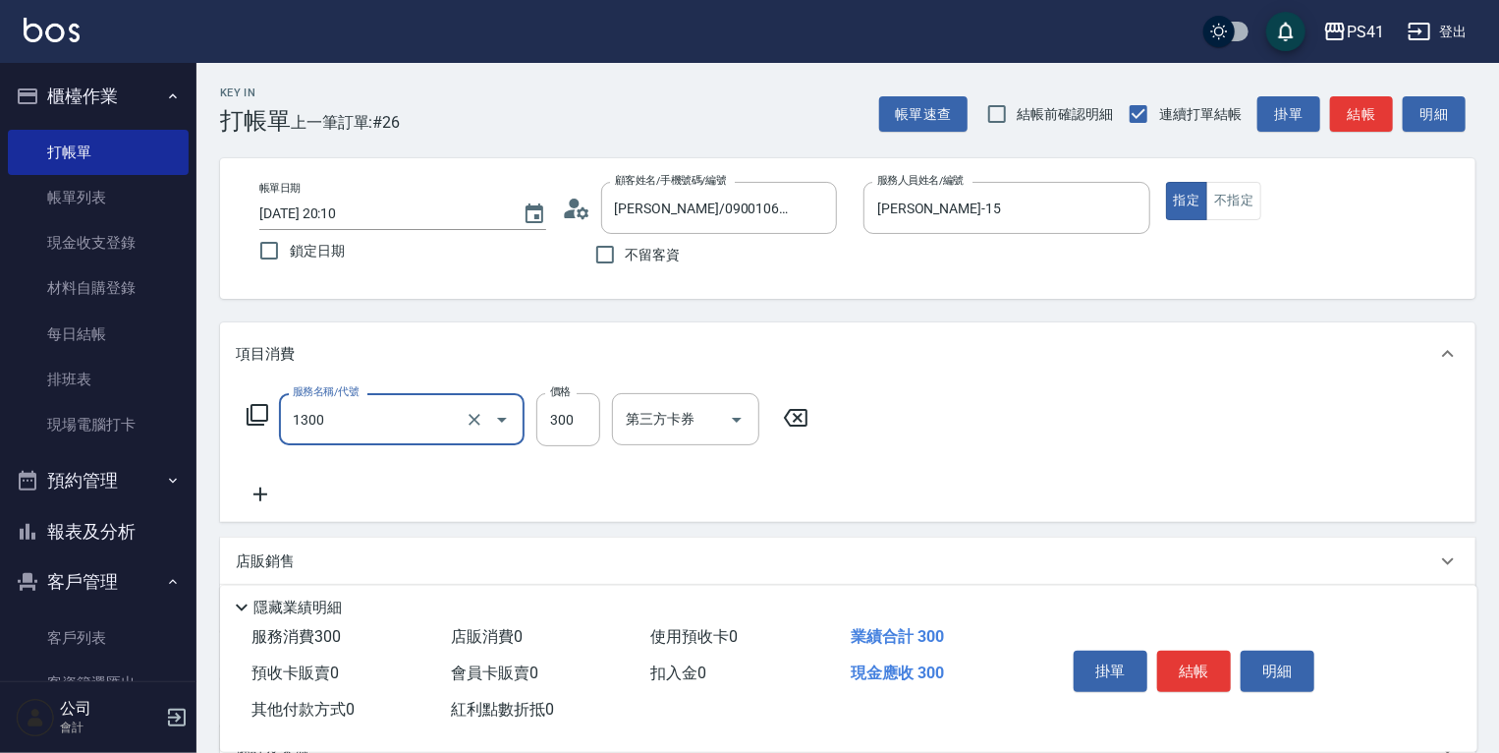
type input "洗髮300(1300)"
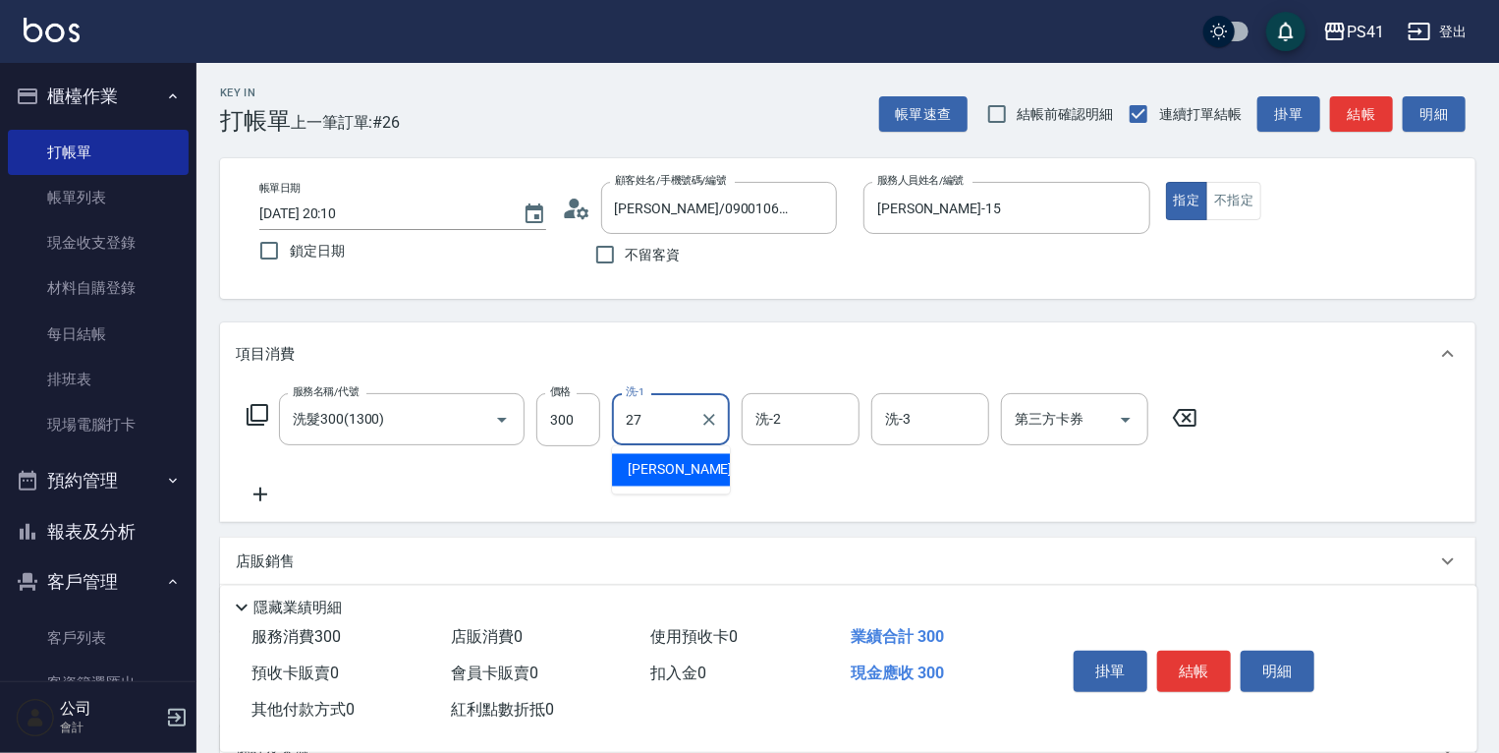
type input "佳佳-27"
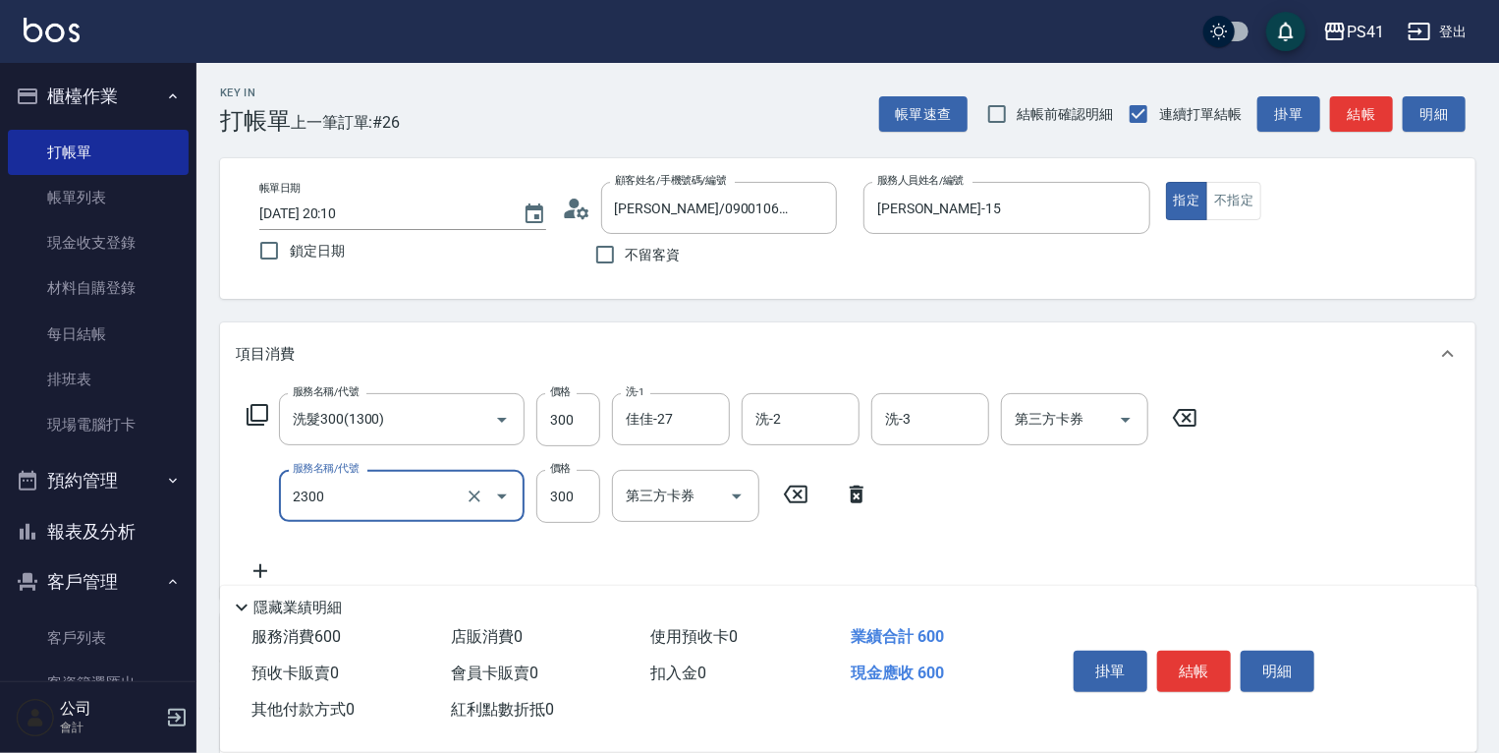
type input "剪髮(2300)"
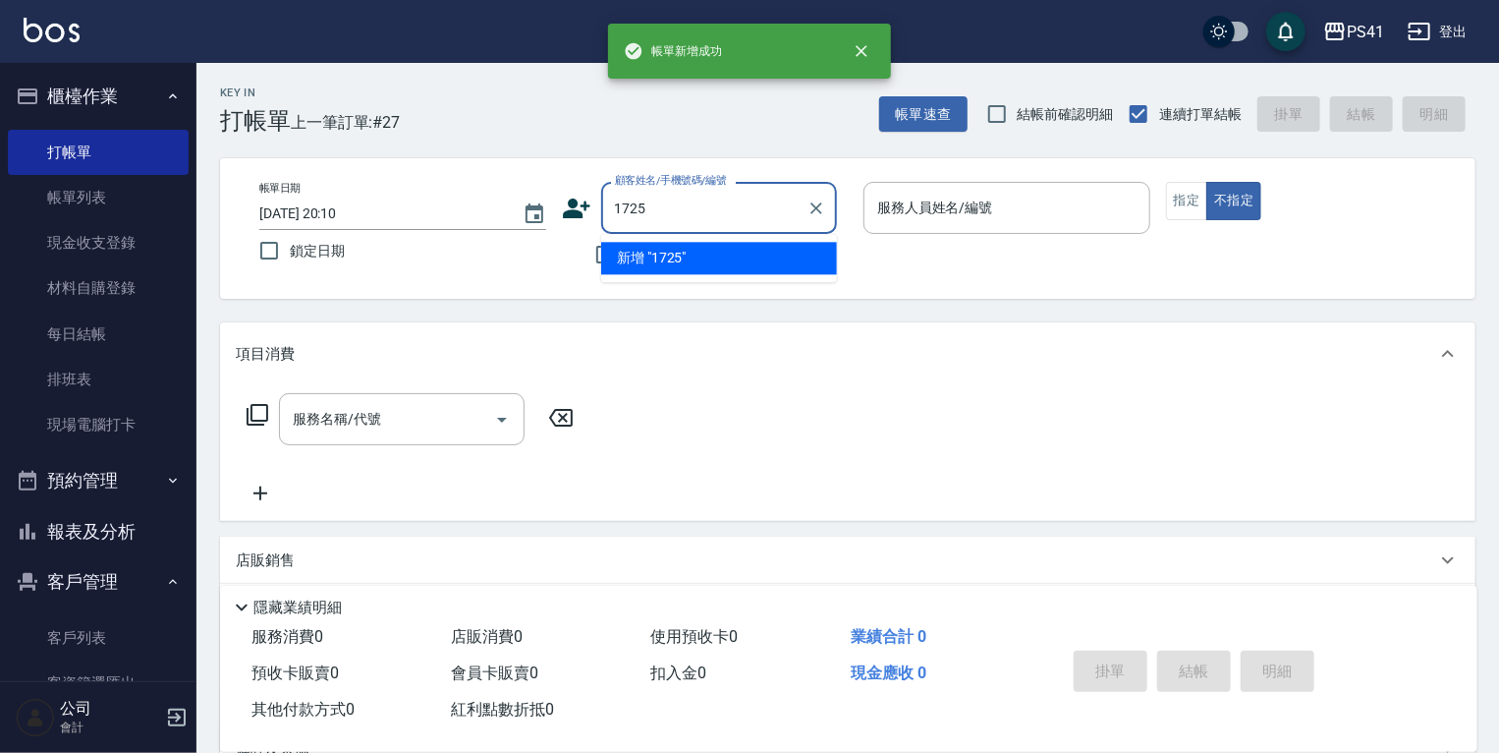
type input "1725"
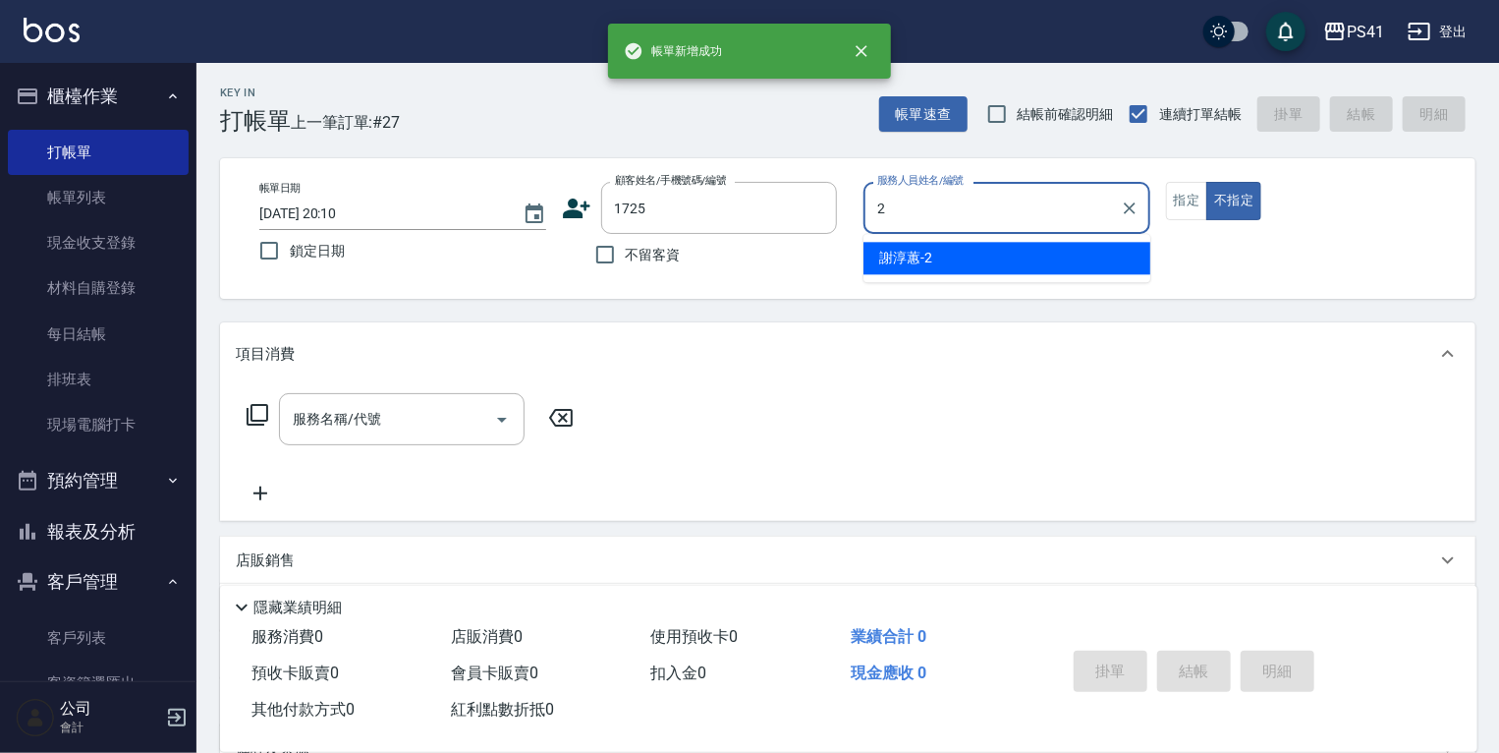
type input "謝淳蕙-2"
type input "江幸?/0987391827/1725"
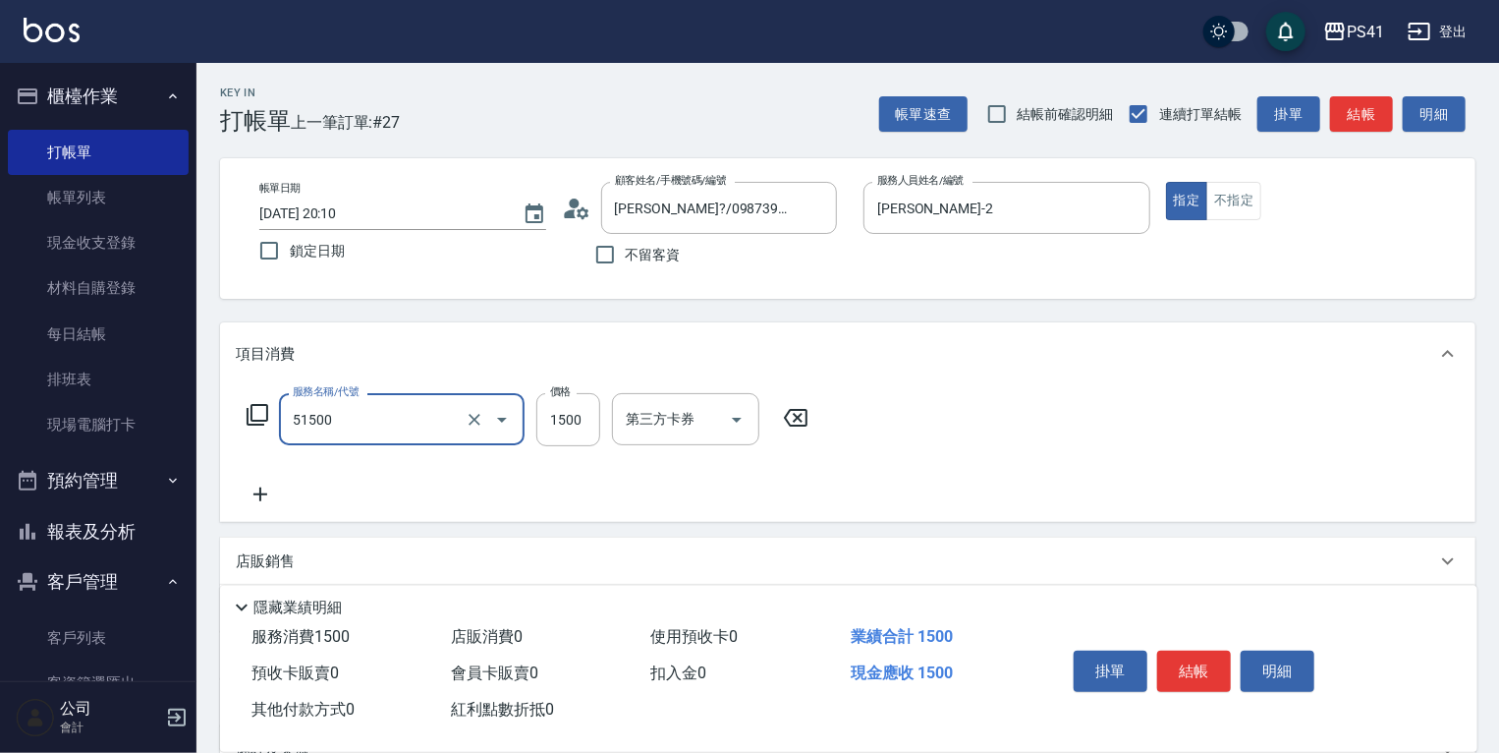
type input "原價1201~1500護髮(51500)"
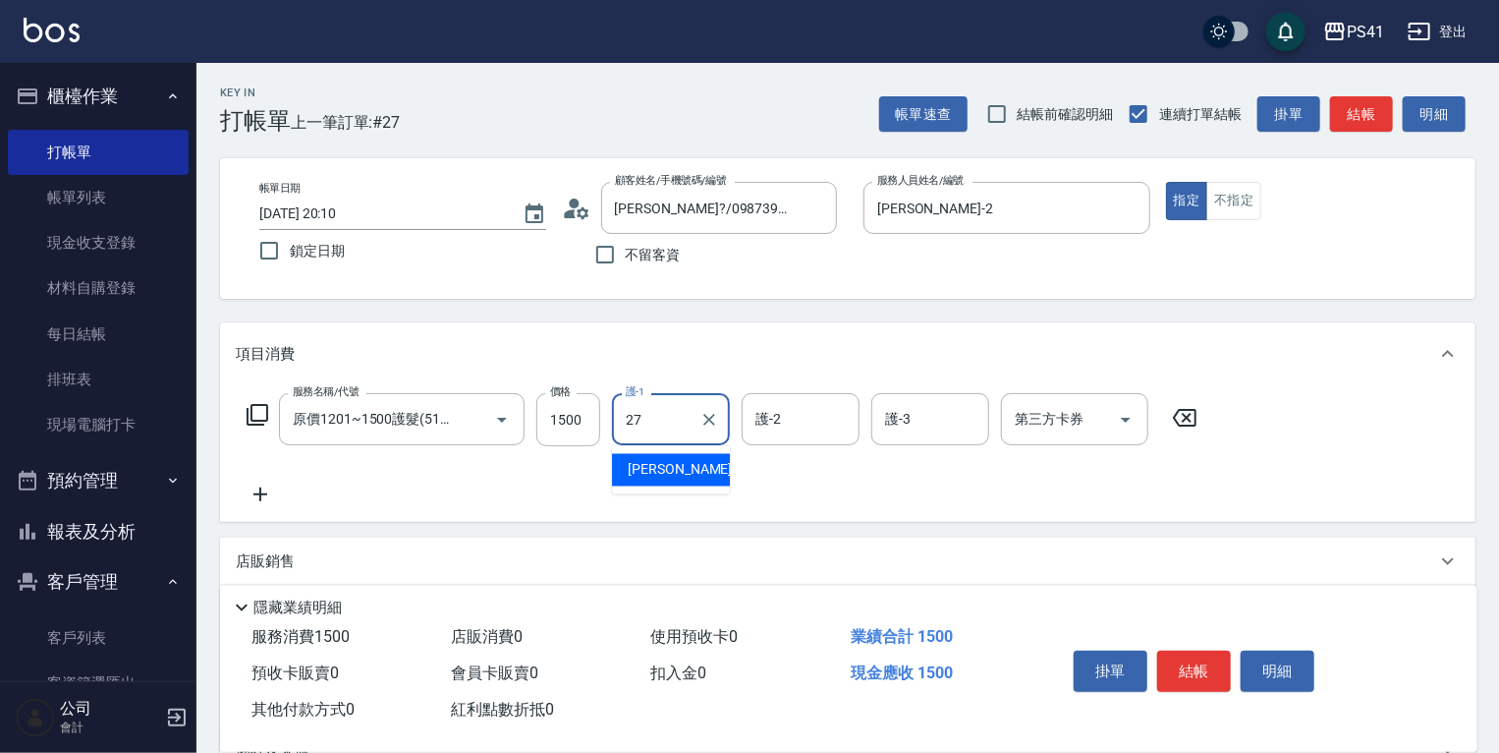
type input "佳佳-27"
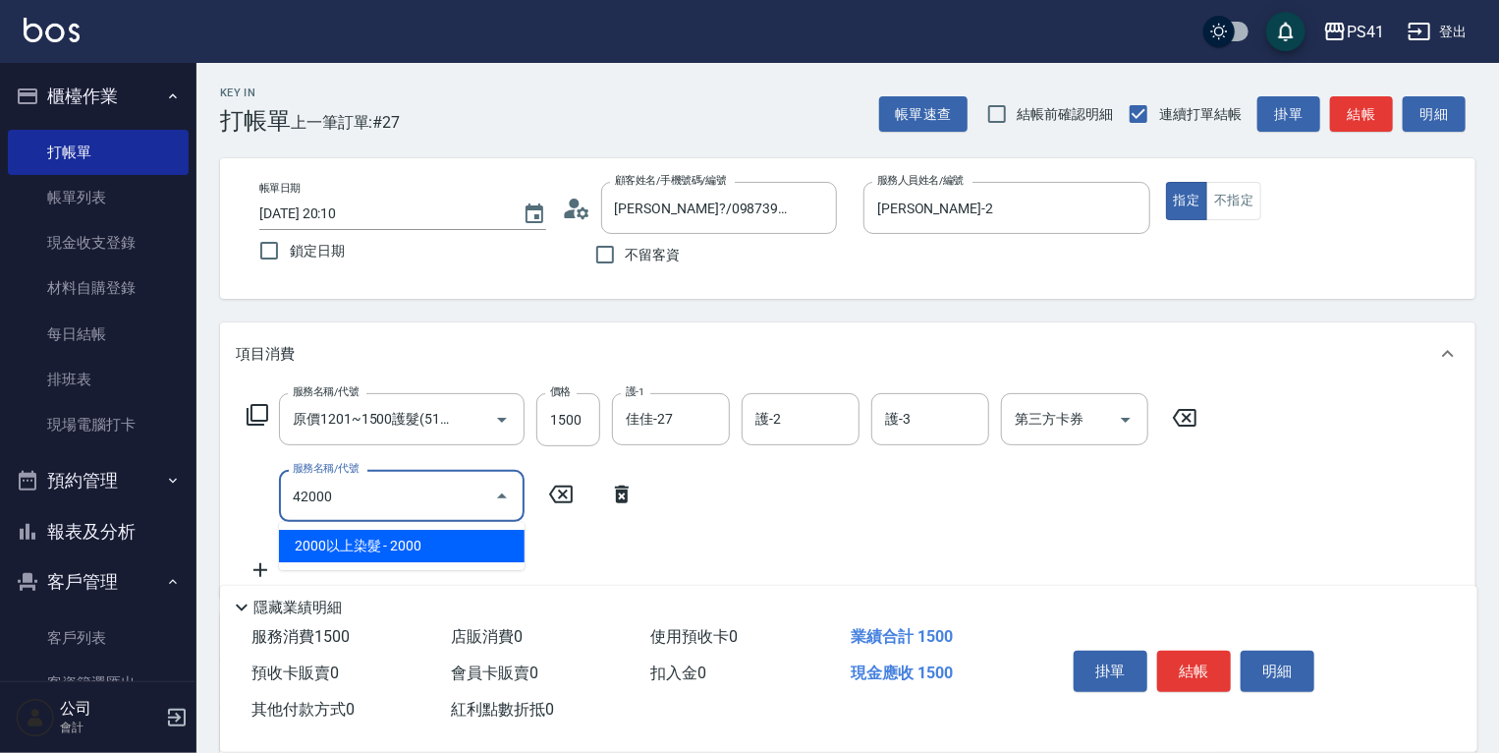
type input "2000以上染髮(42000)"
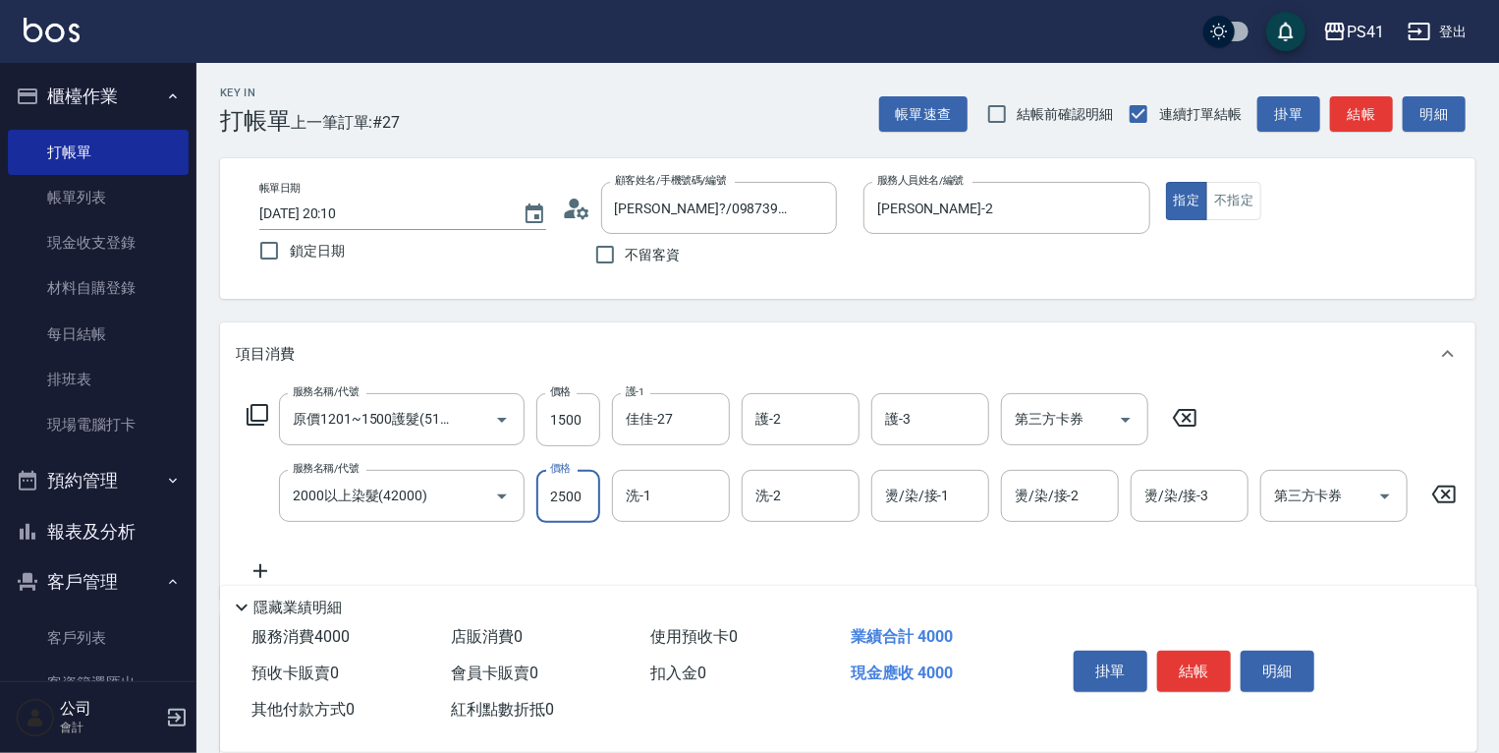
type input "2500"
type input "小涵-24"
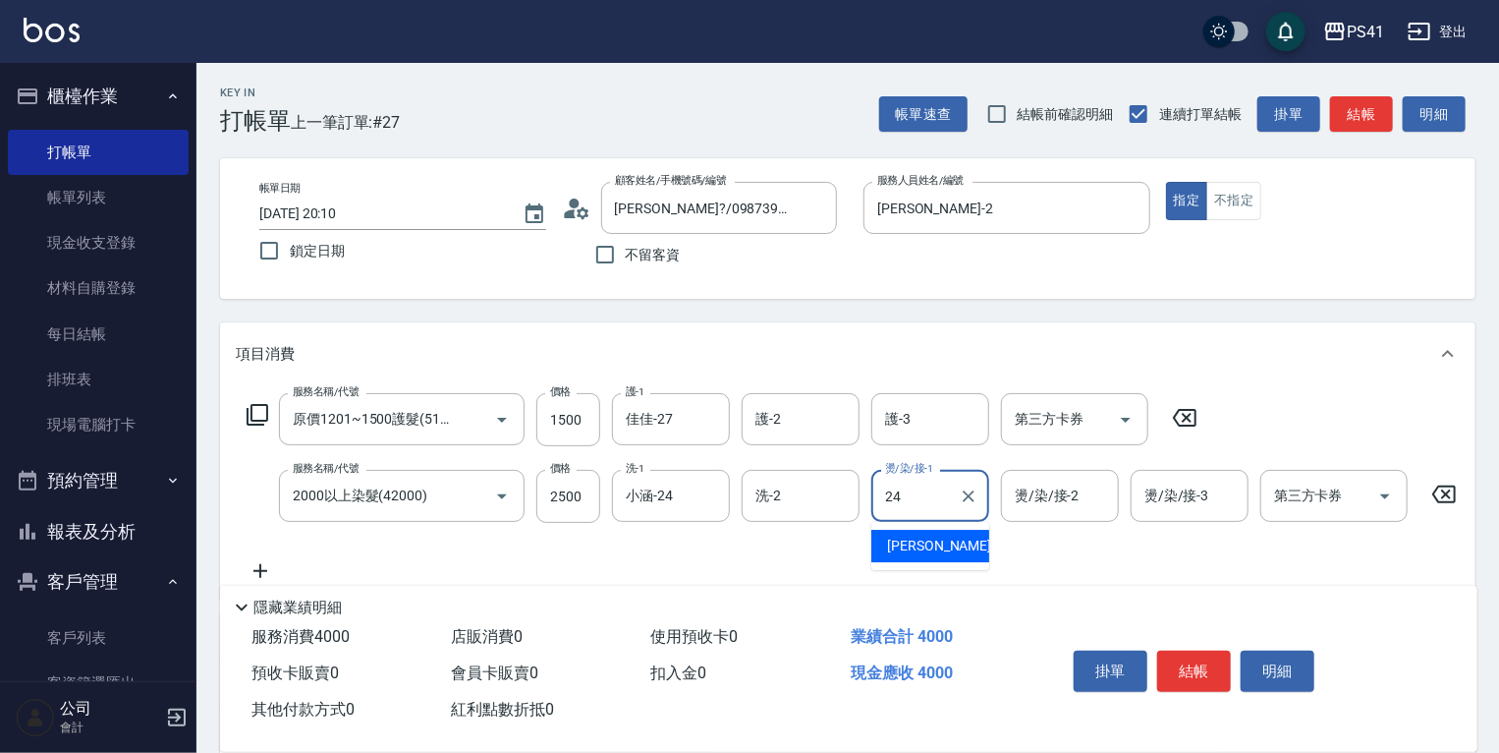
type input "小涵-24"
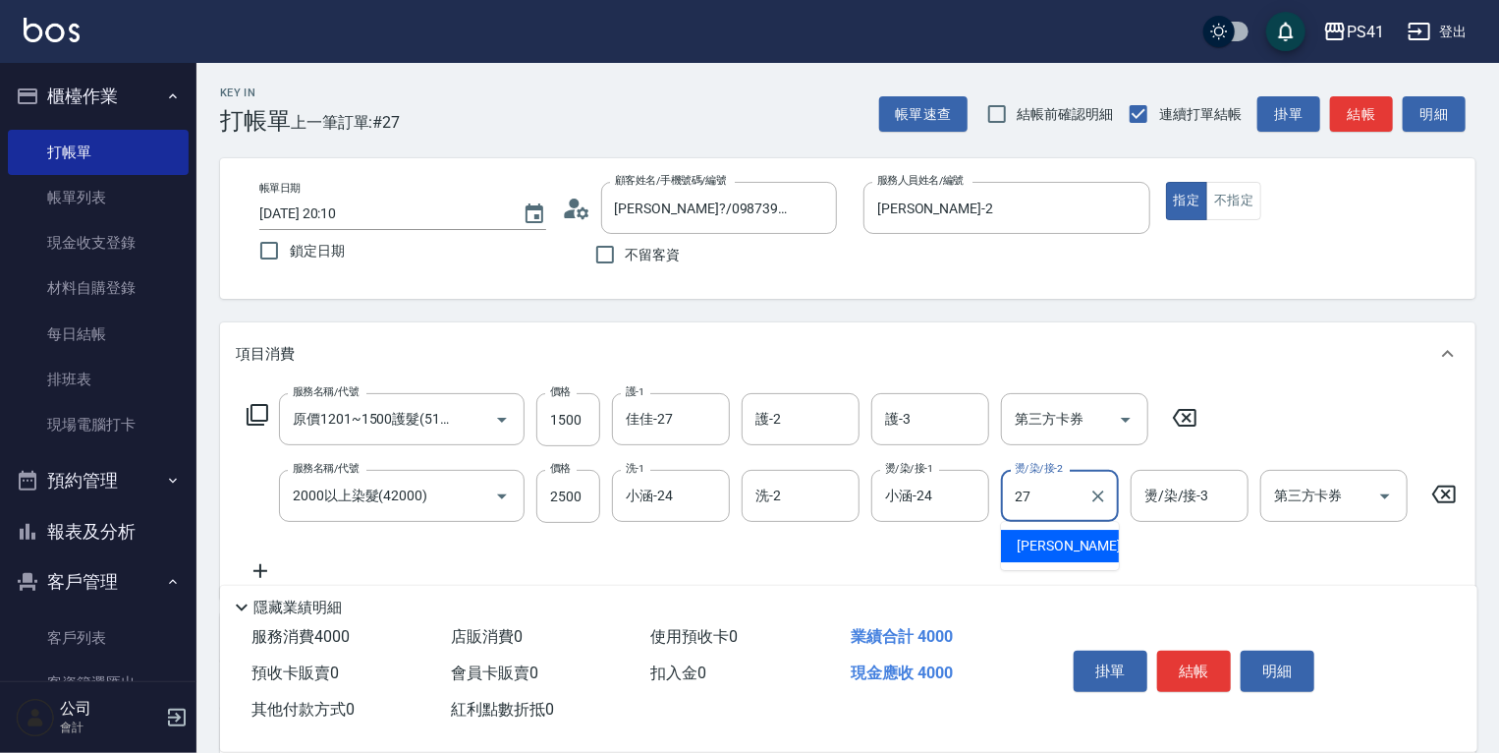
type input "佳佳-27"
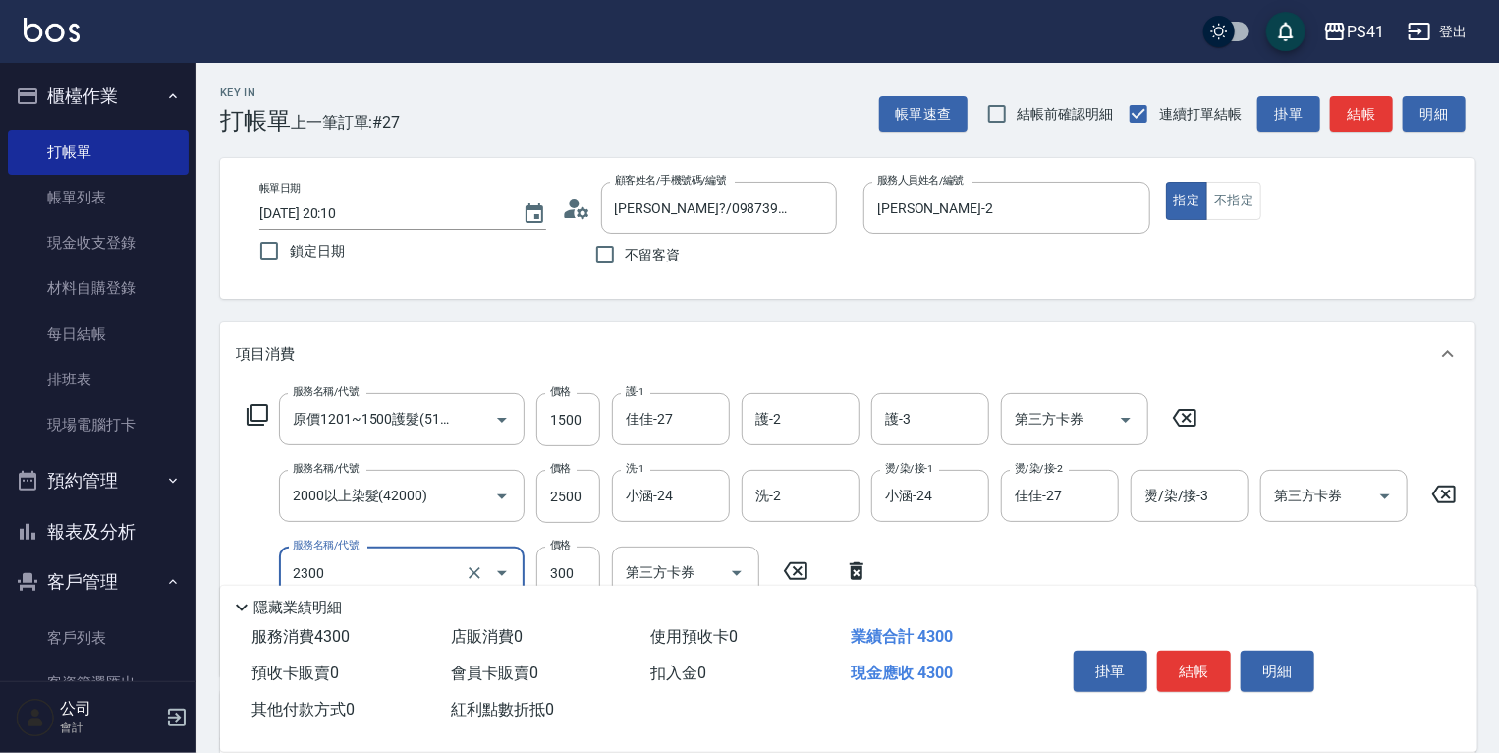
type input "剪髮(2300)"
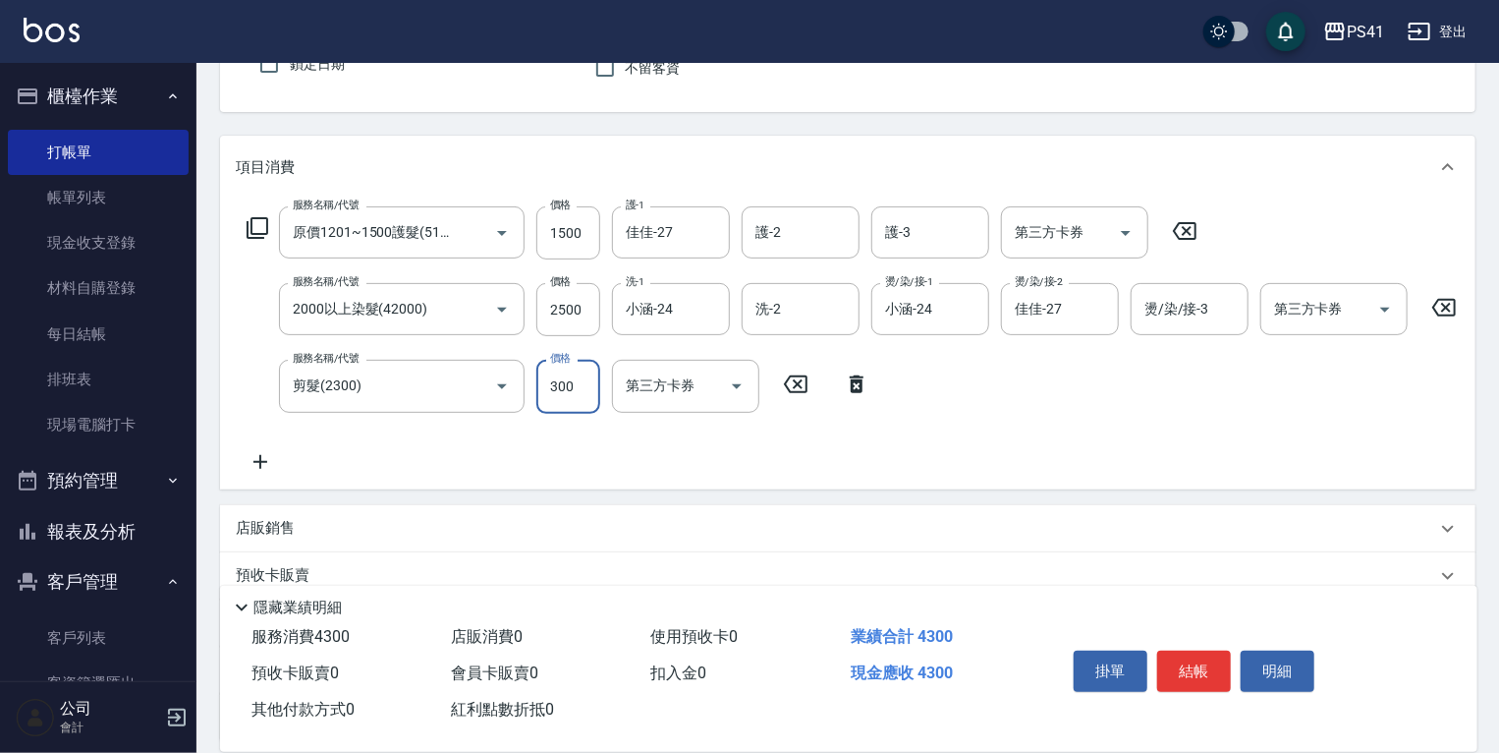
scroll to position [372, 0]
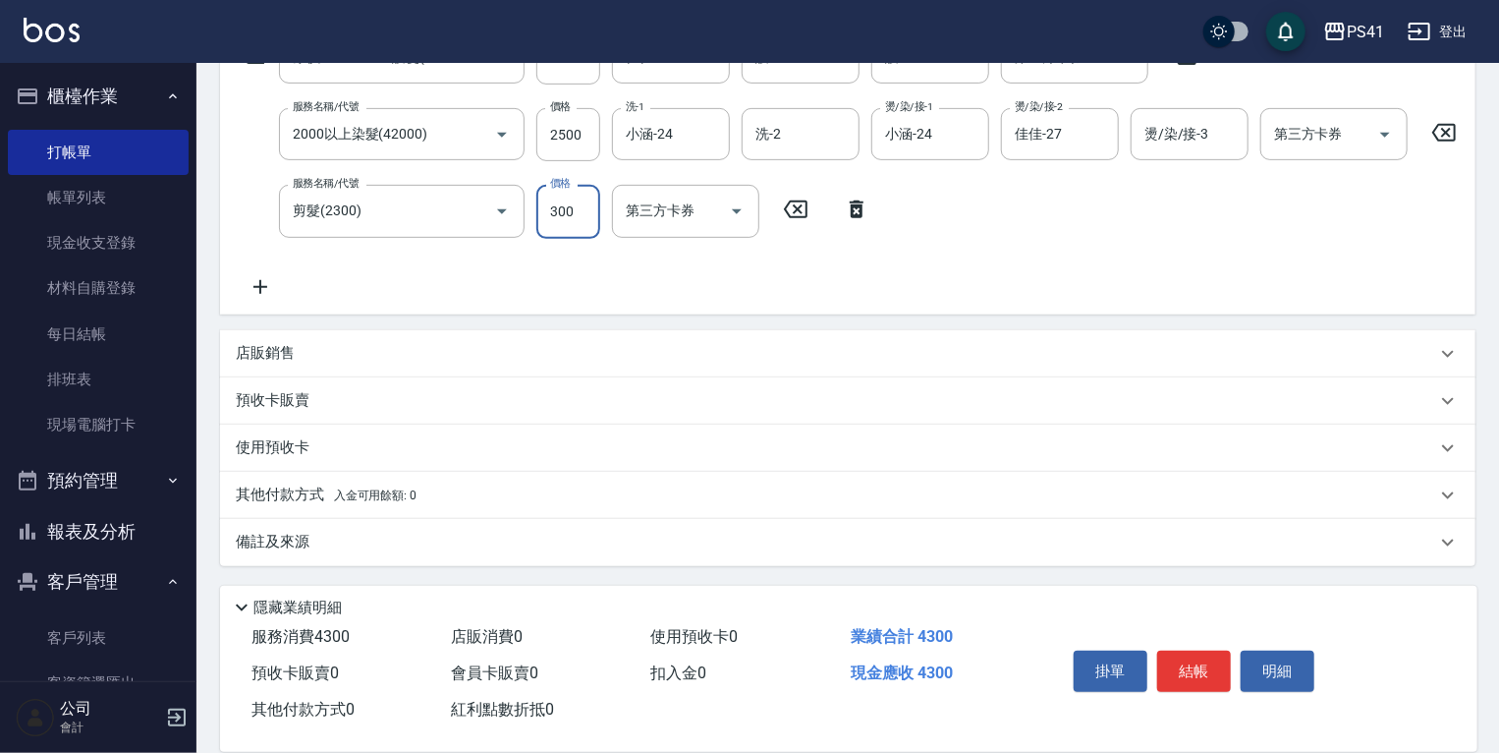
click at [273, 497] on p "其他付款方式 入金可用餘額: 0" at bounding box center [326, 495] width 181 height 22
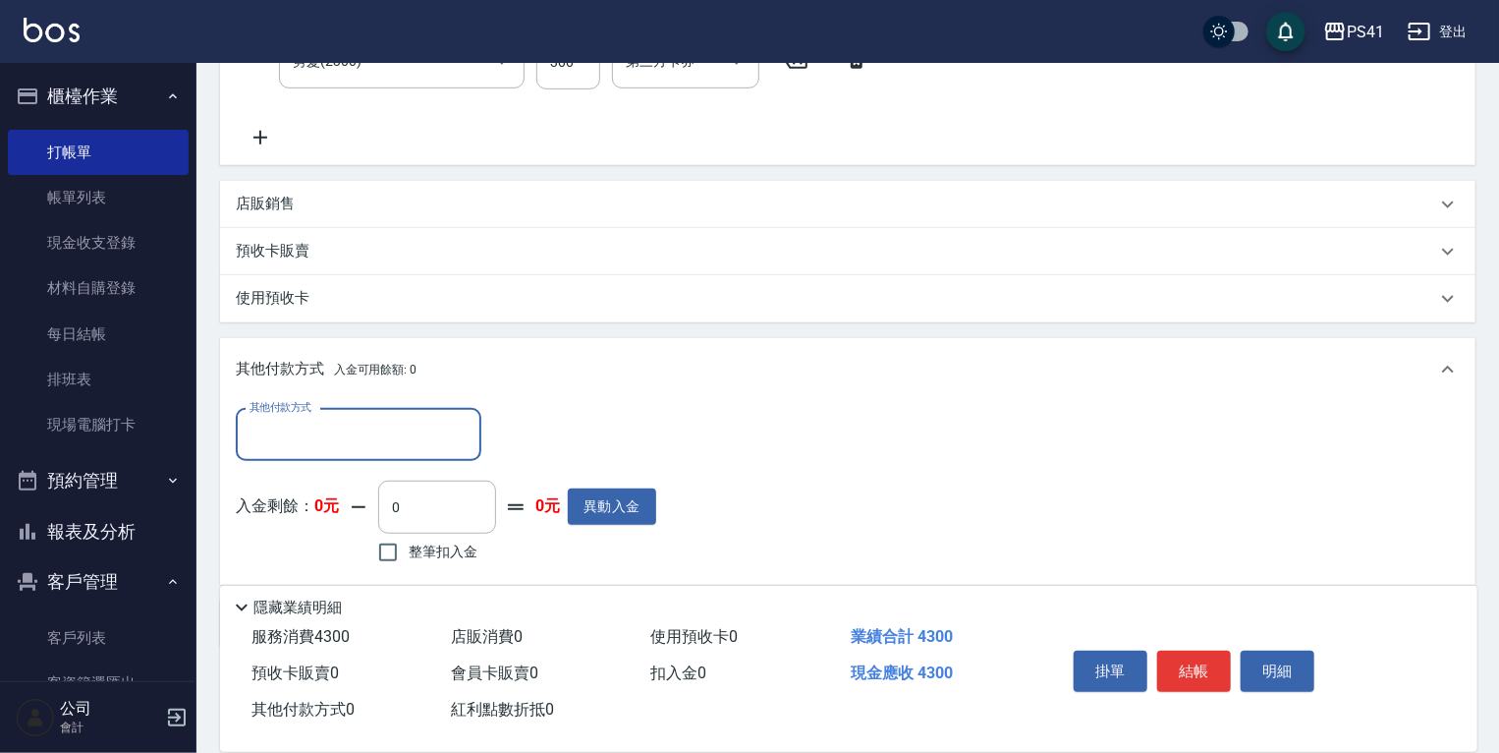
scroll to position [557, 0]
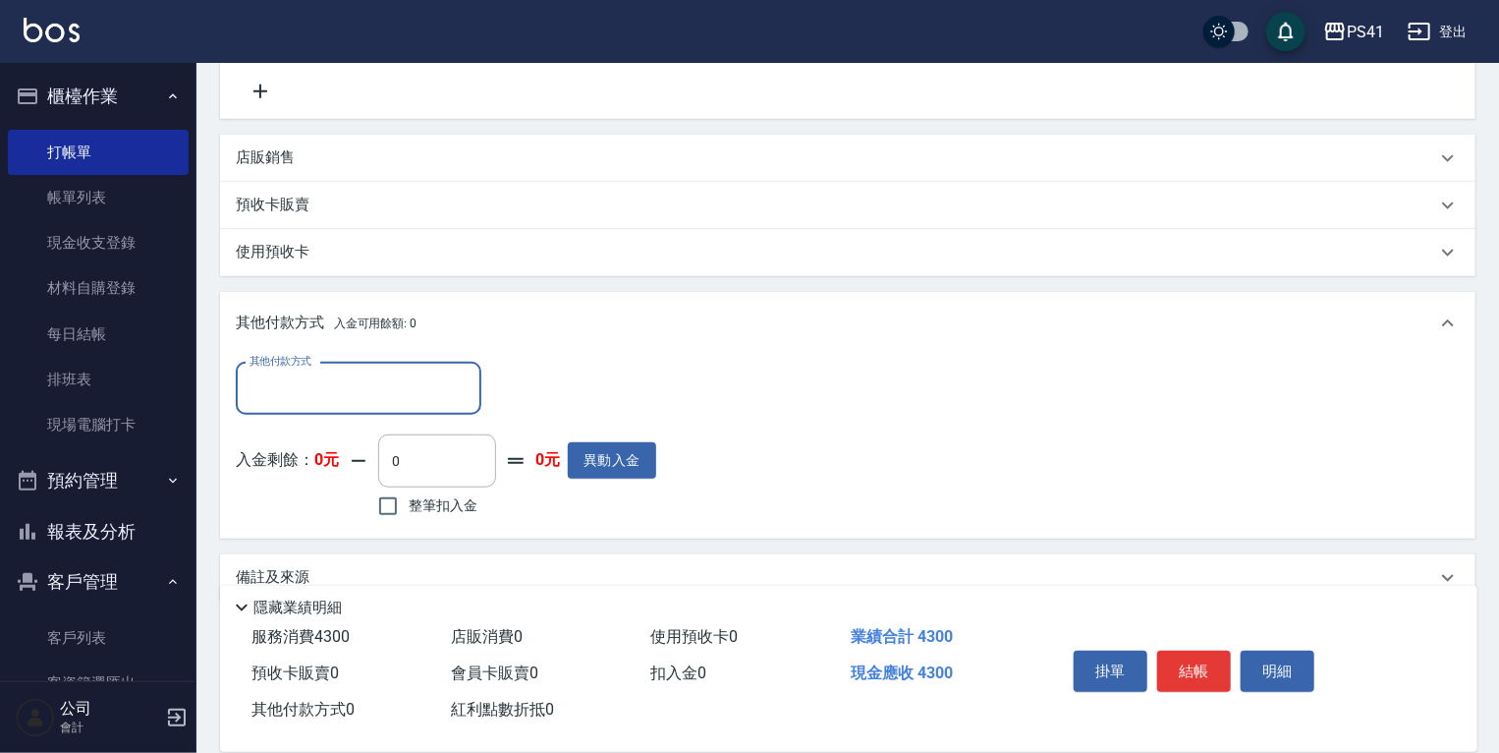
click at [308, 393] on input "其他付款方式" at bounding box center [359, 388] width 228 height 34
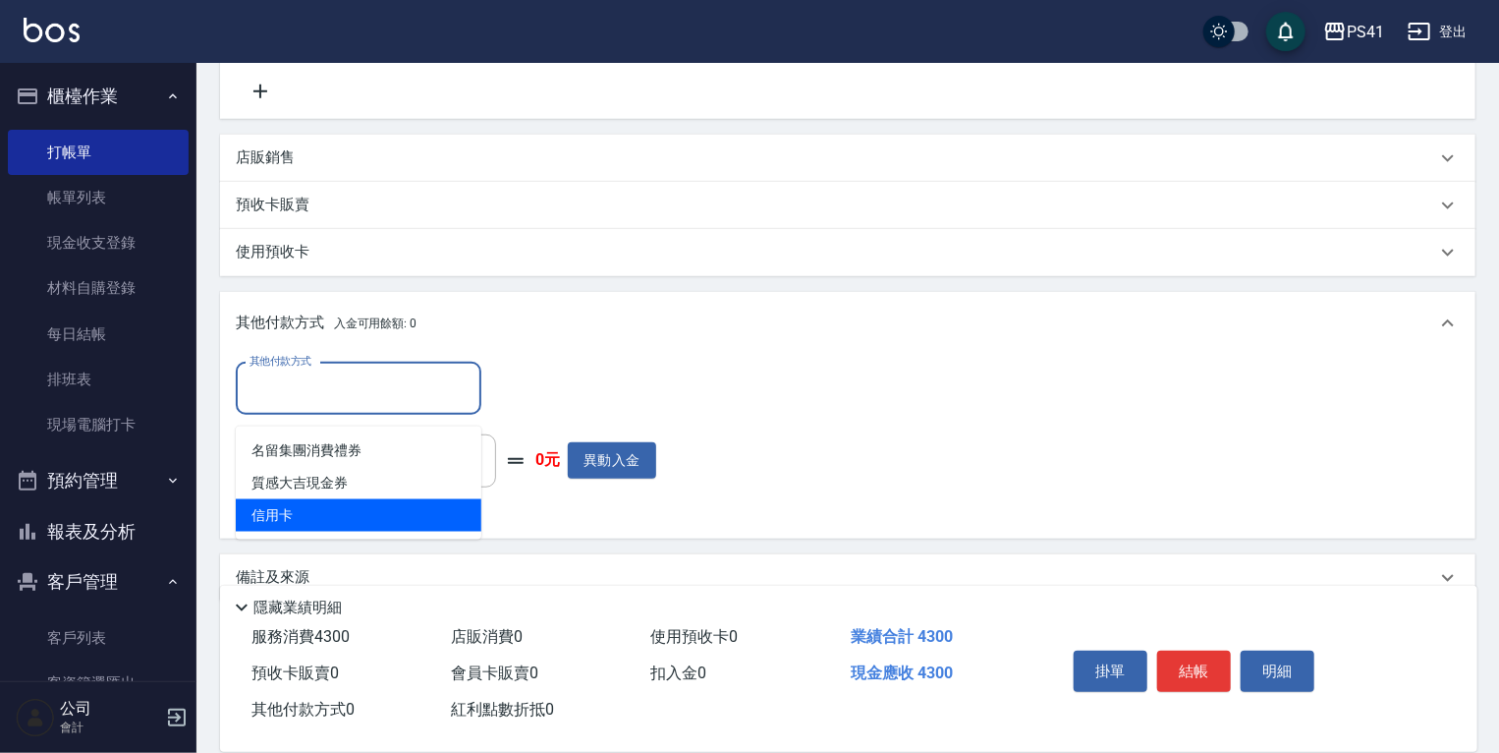
click at [298, 503] on span "信用卡" at bounding box center [359, 515] width 246 height 32
type input "信用卡"
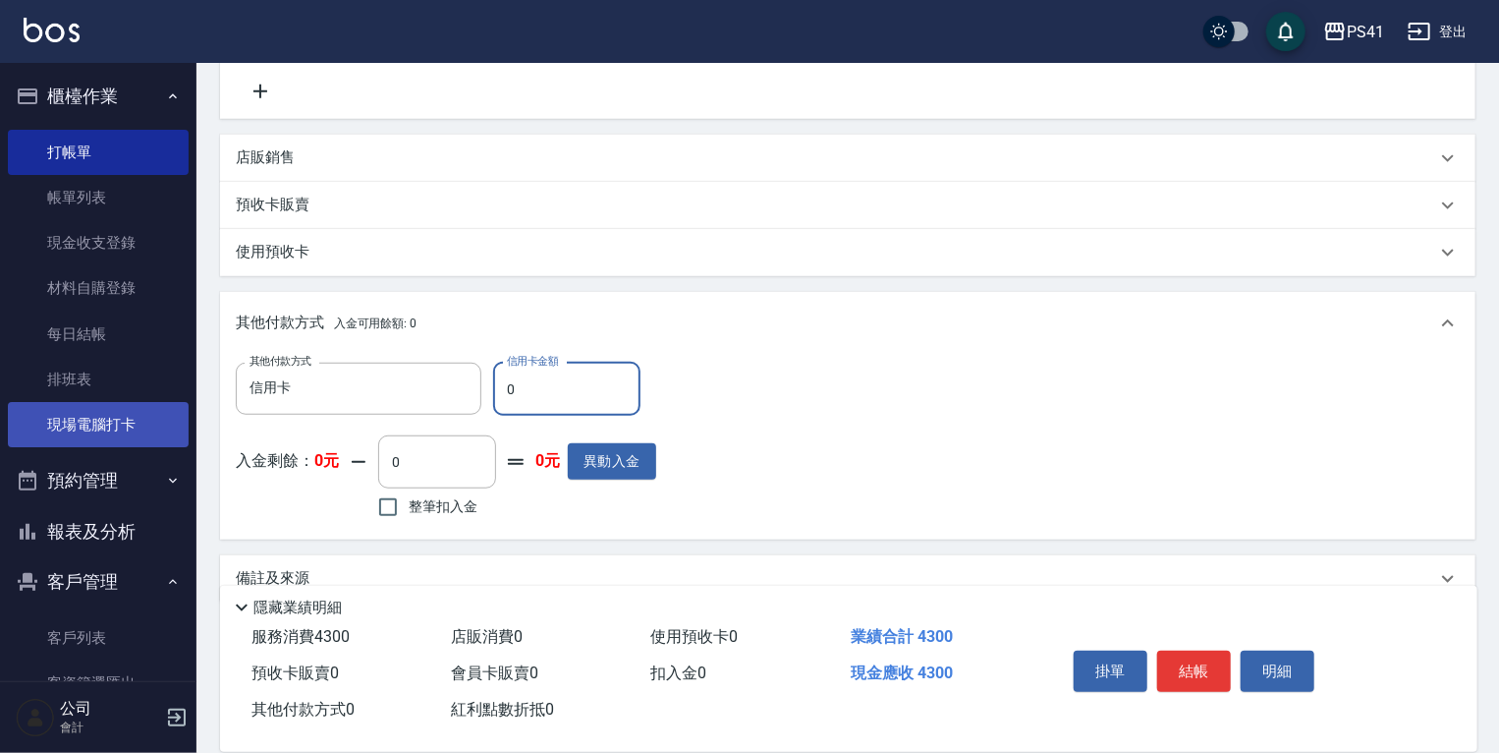
drag, startPoint x: 540, startPoint y: 411, endPoint x: 161, endPoint y: 444, distance: 380.7
click at [232, 409] on div "其他付款方式 信用卡 其他付款方式 信用卡金額 0 信用卡金額 入金剩餘： 0元 0 ​ 整筆扣入金 0元 異動入金" at bounding box center [848, 447] width 1256 height 185
type input "4300"
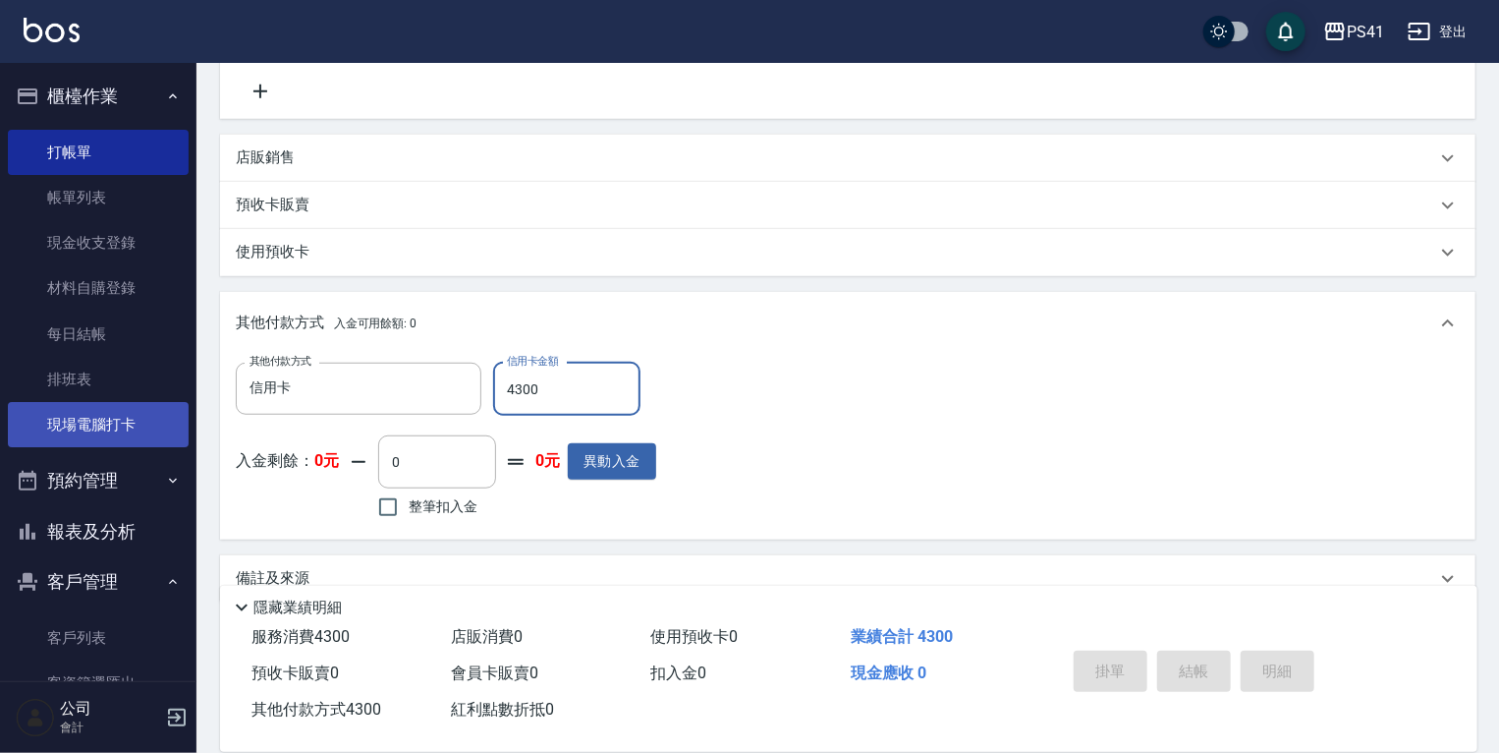
scroll to position [0, 0]
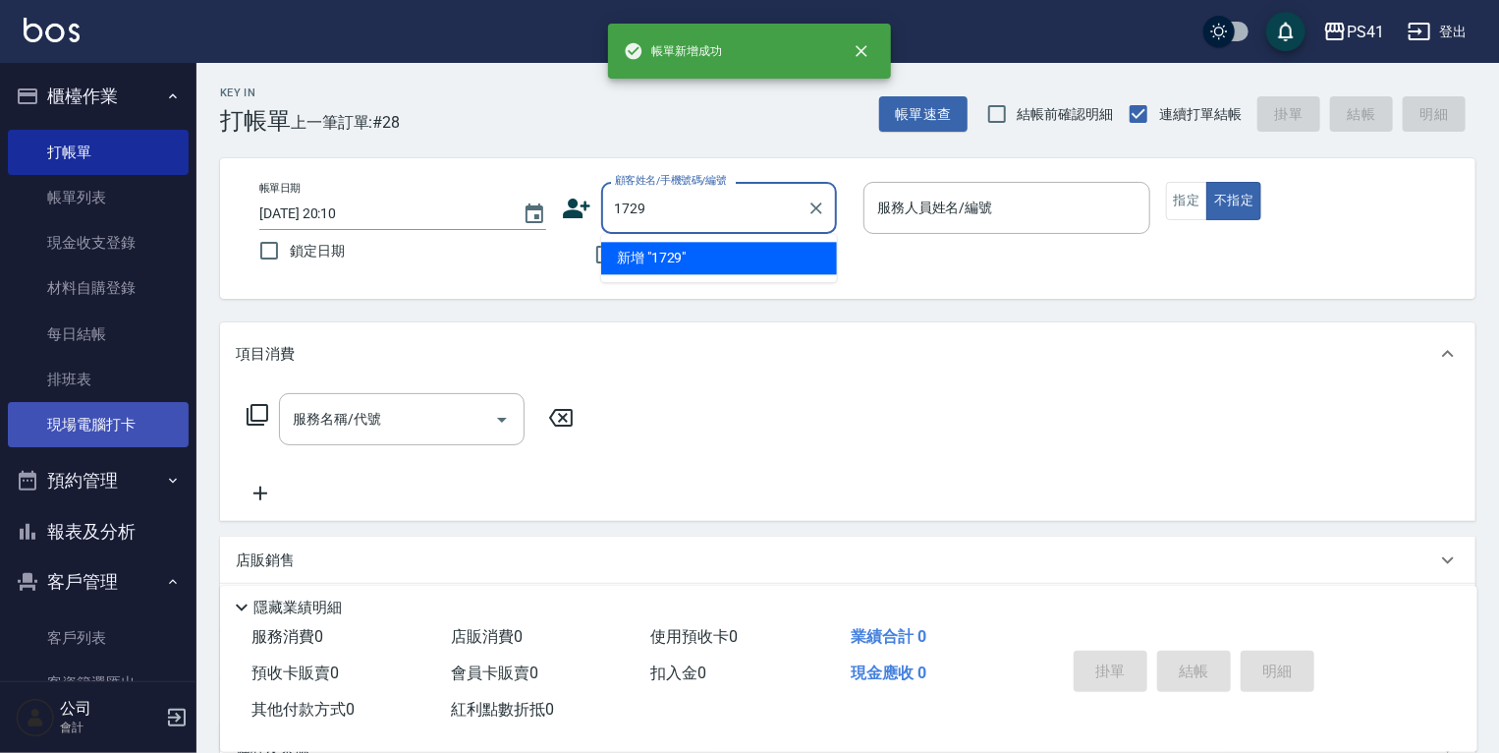
type input "1729"
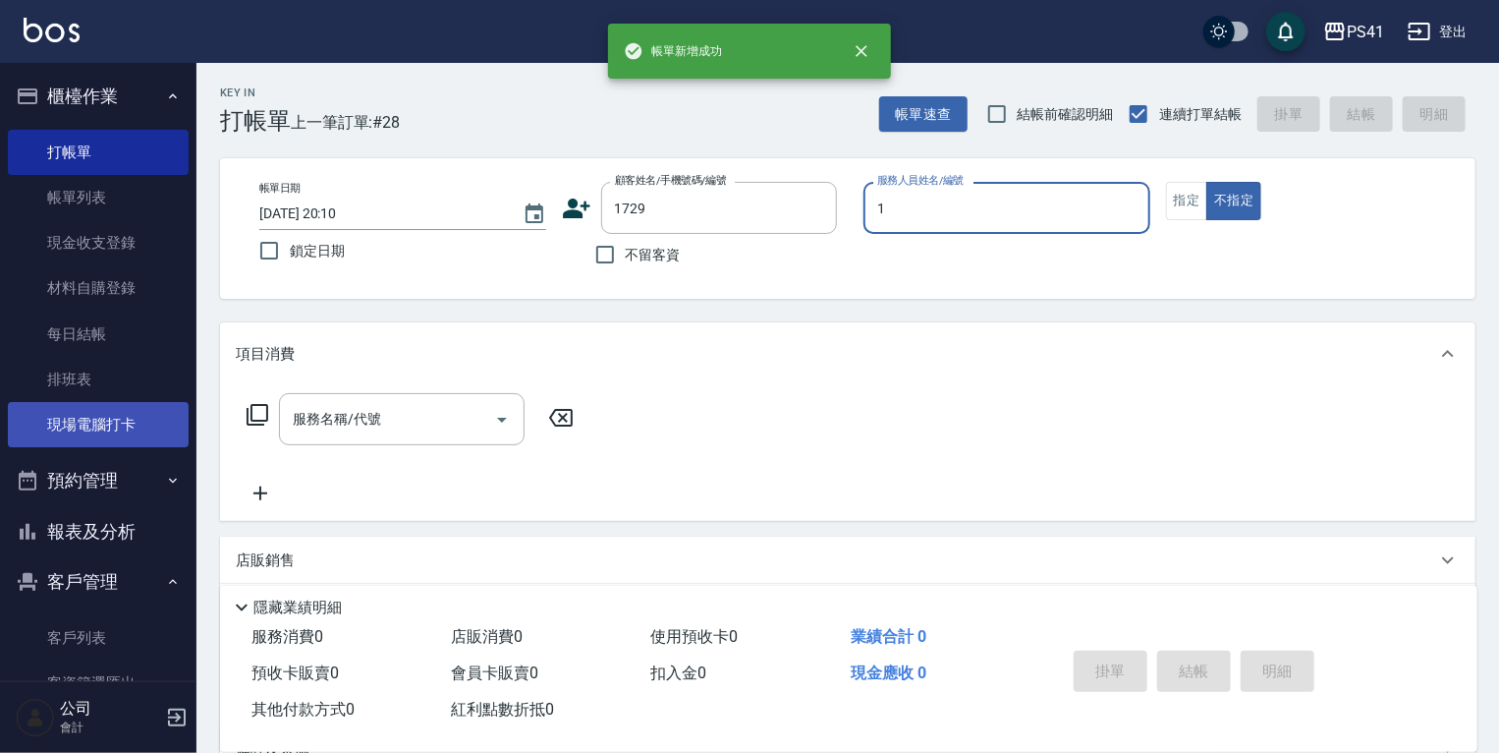
type input "1"
type input "林秀英/0938791437/1729"
type input "柯易廷-1"
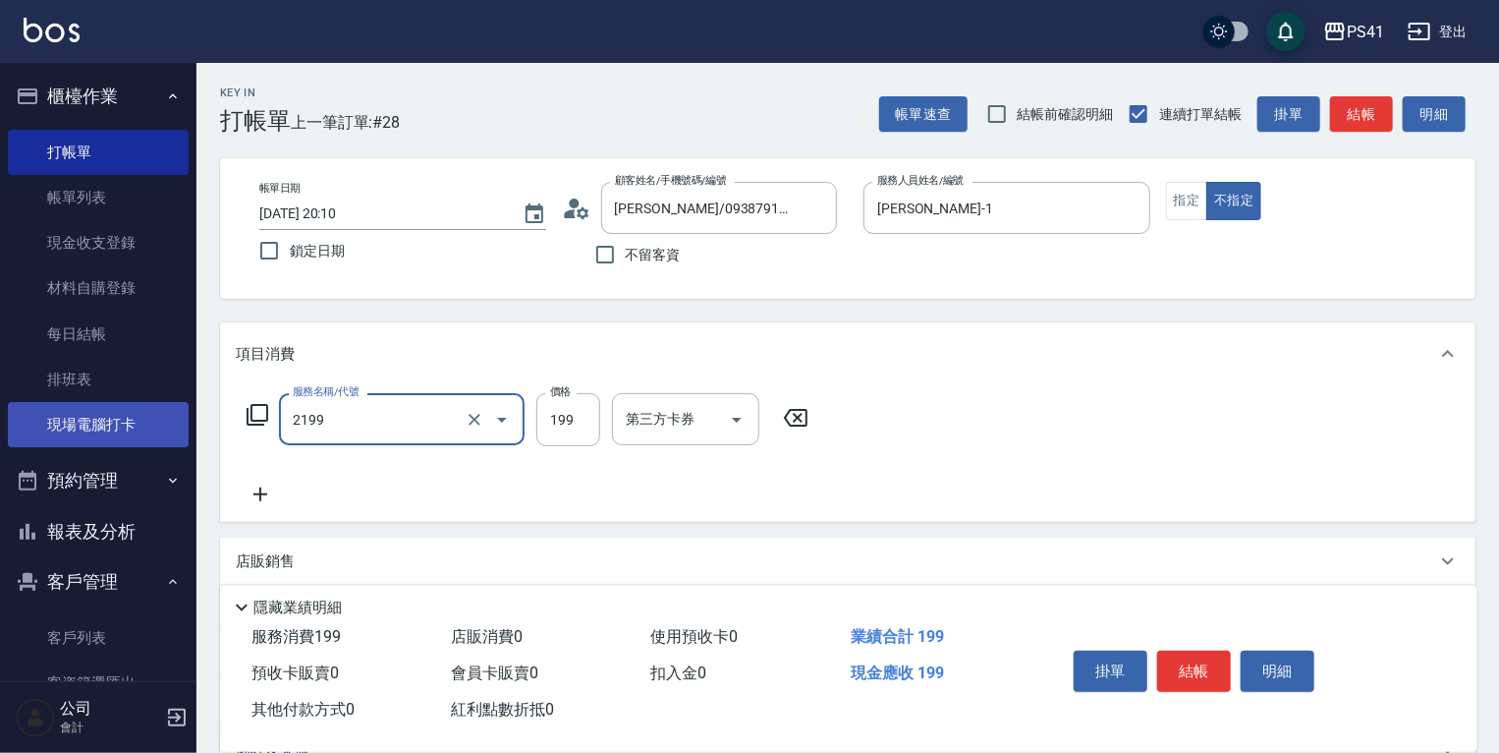
type input "不指定剪髮活動(2199)"
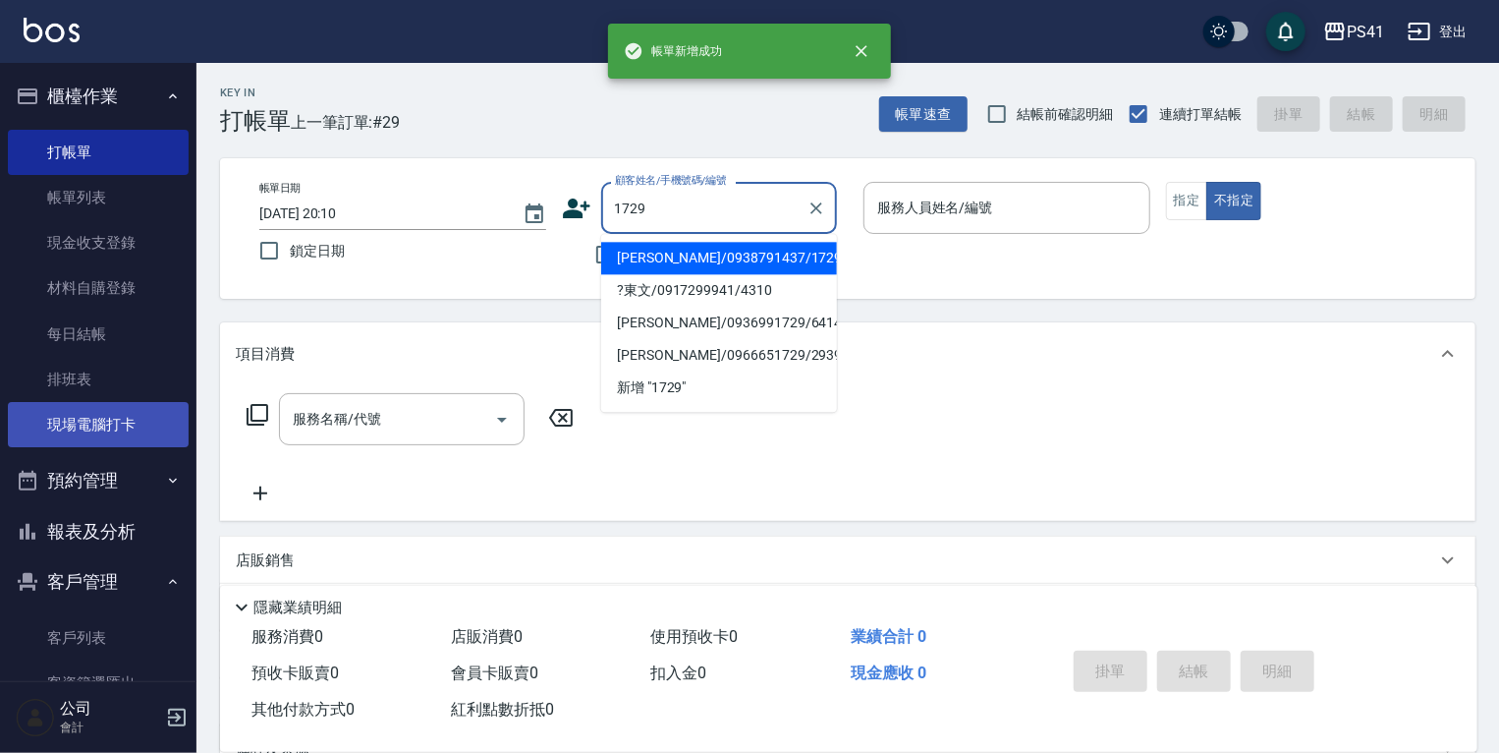
type input "林秀英/0938791437/1729"
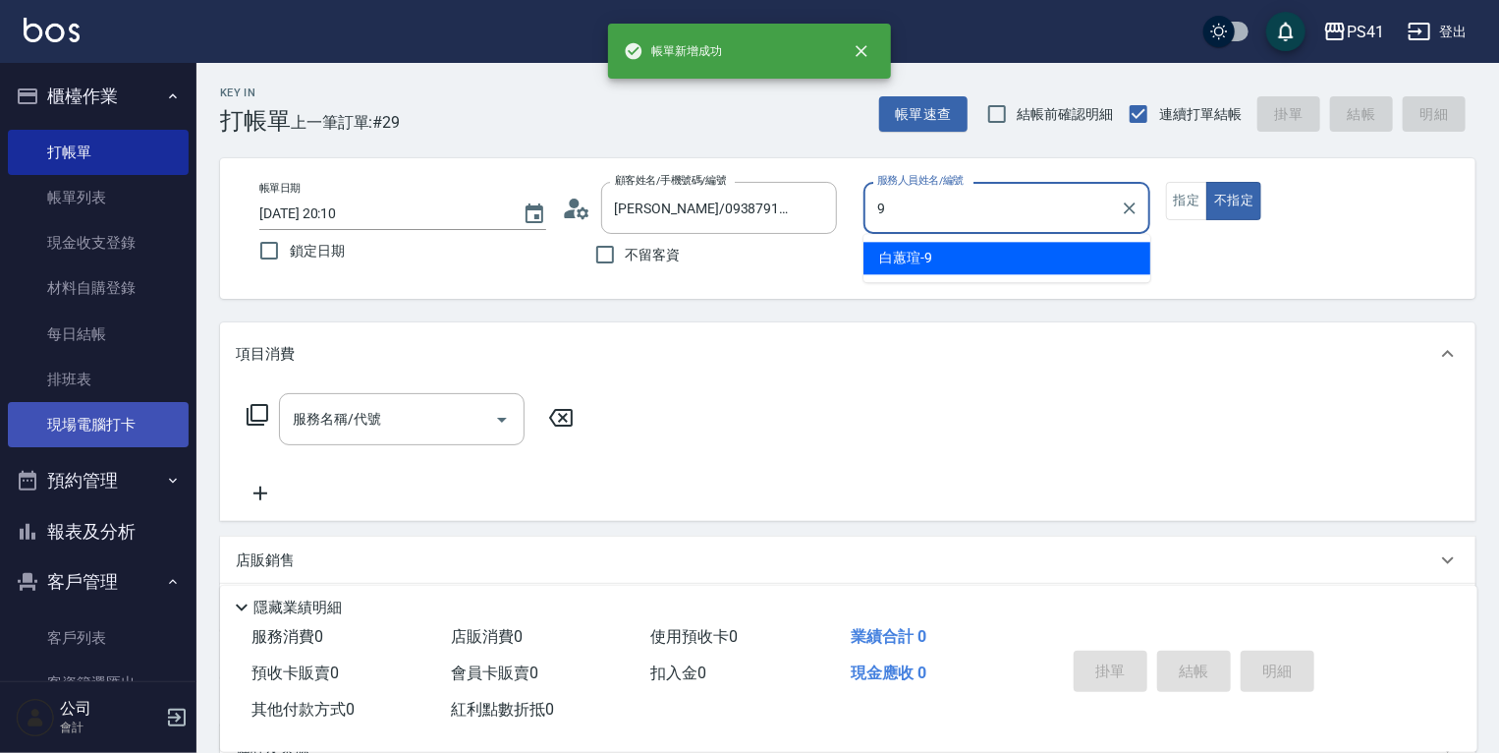
type input "白蕙瑄-9"
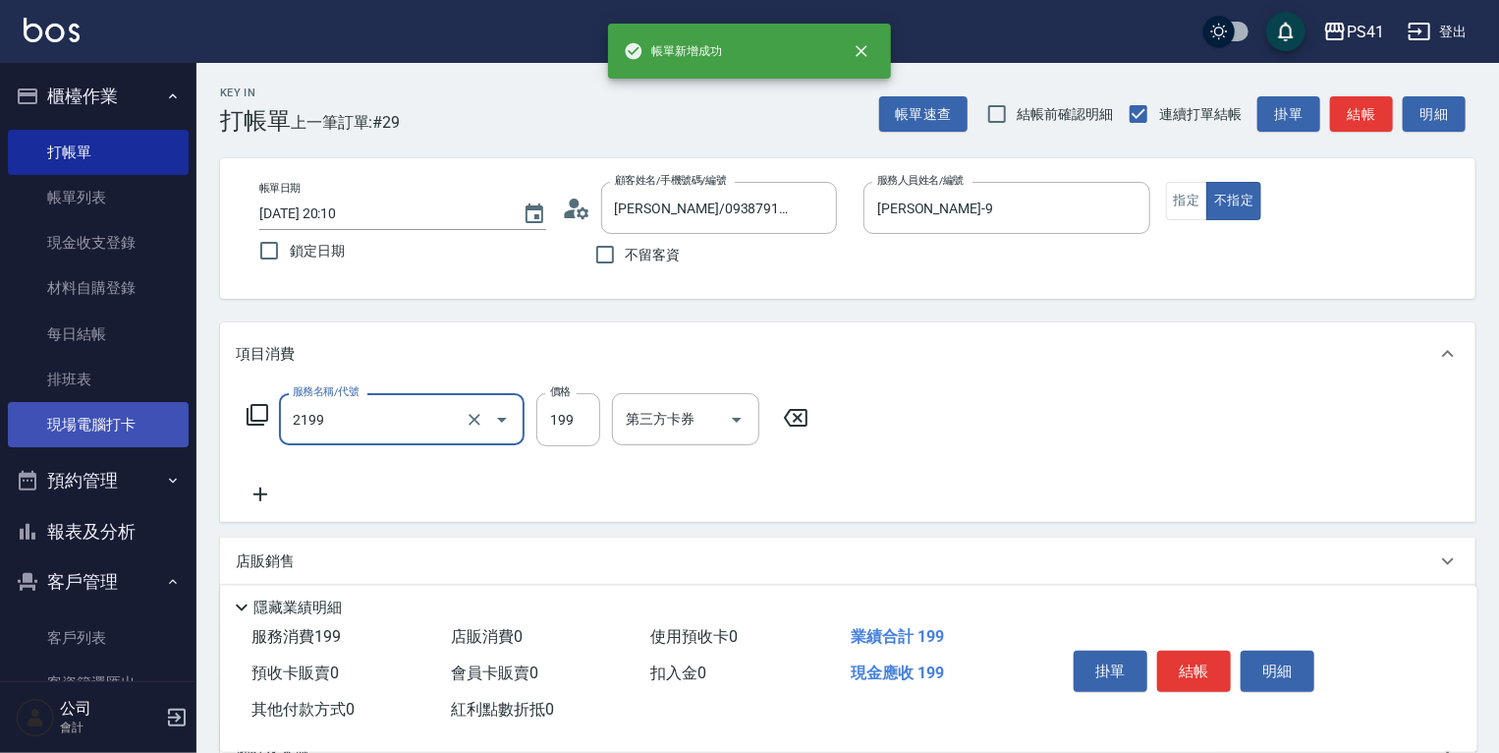
type input "不指定剪髮活動(2199)"
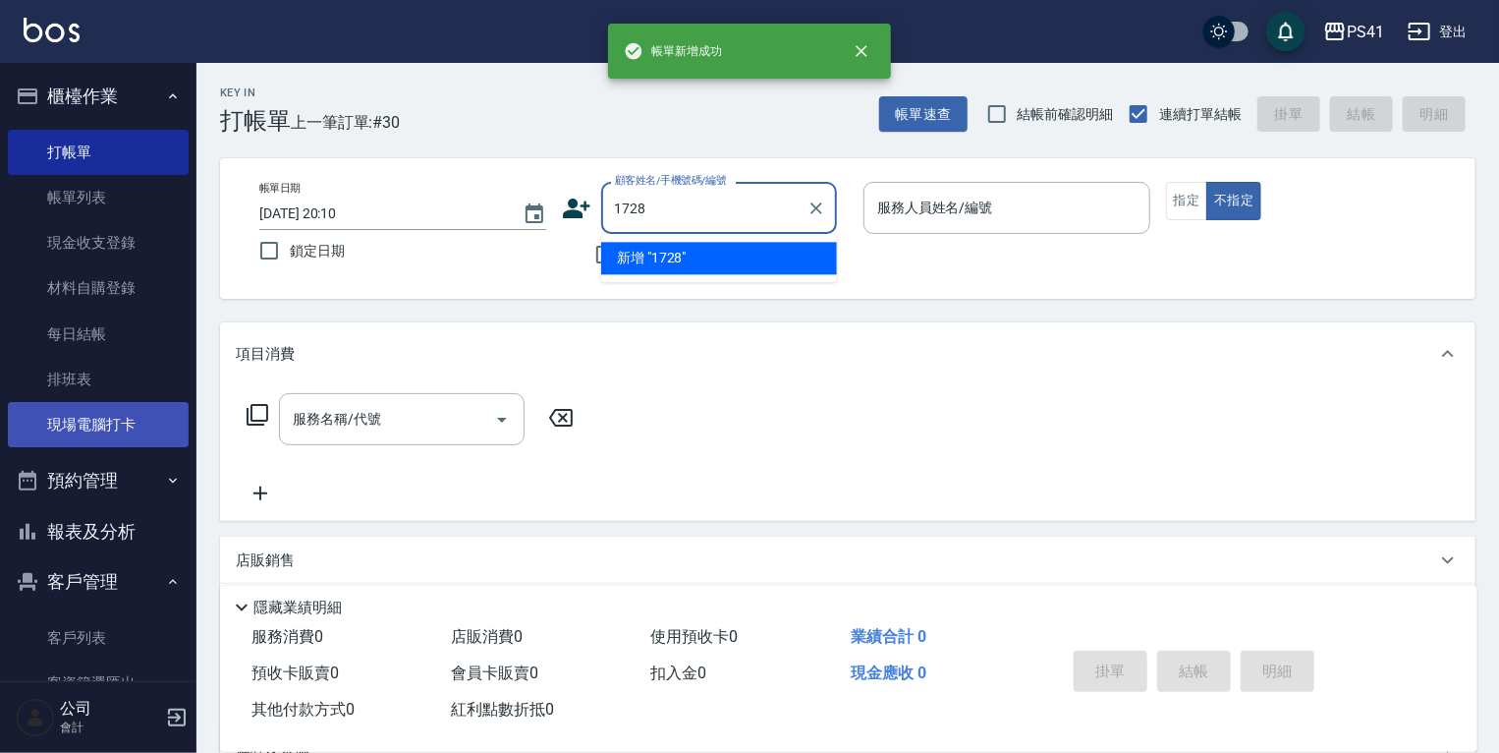
type input "1728"
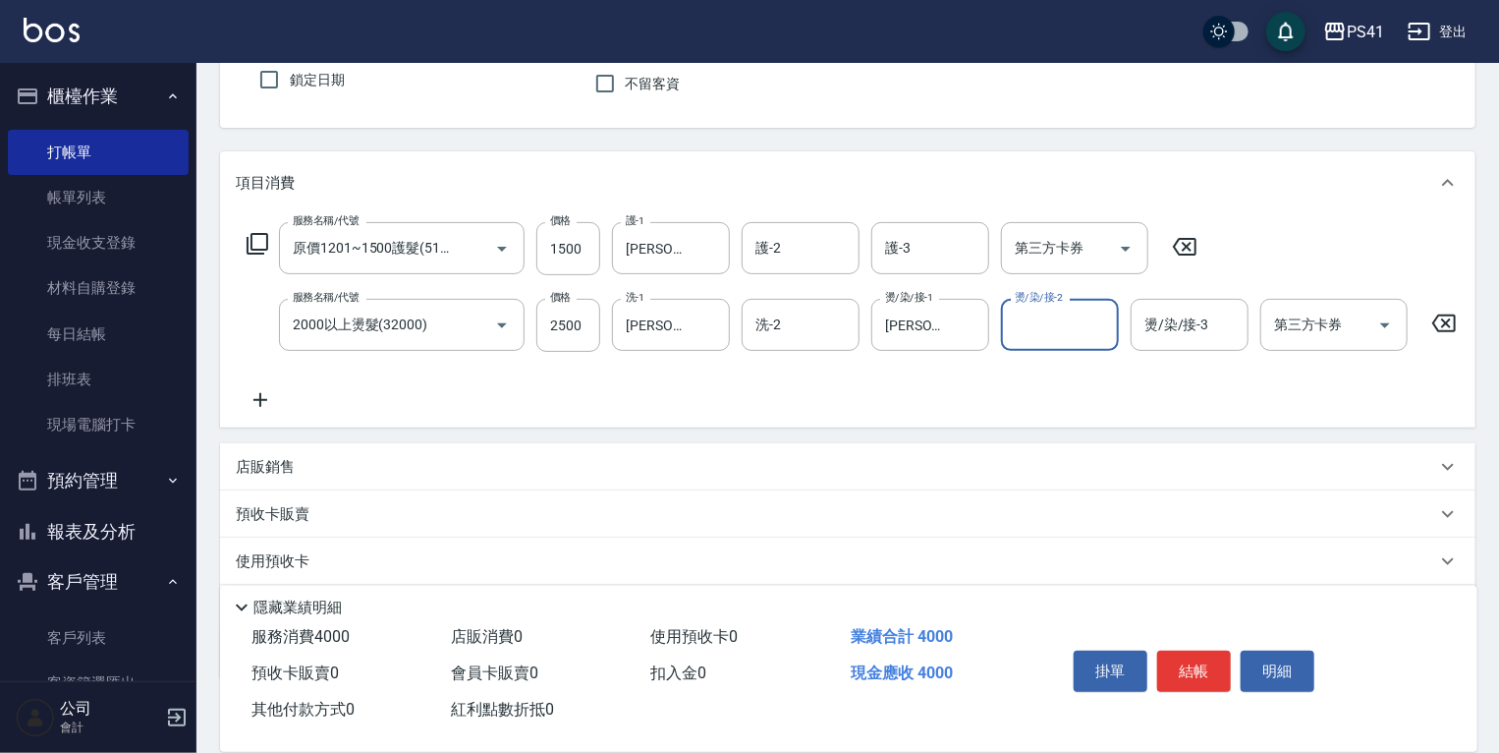
scroll to position [295, 0]
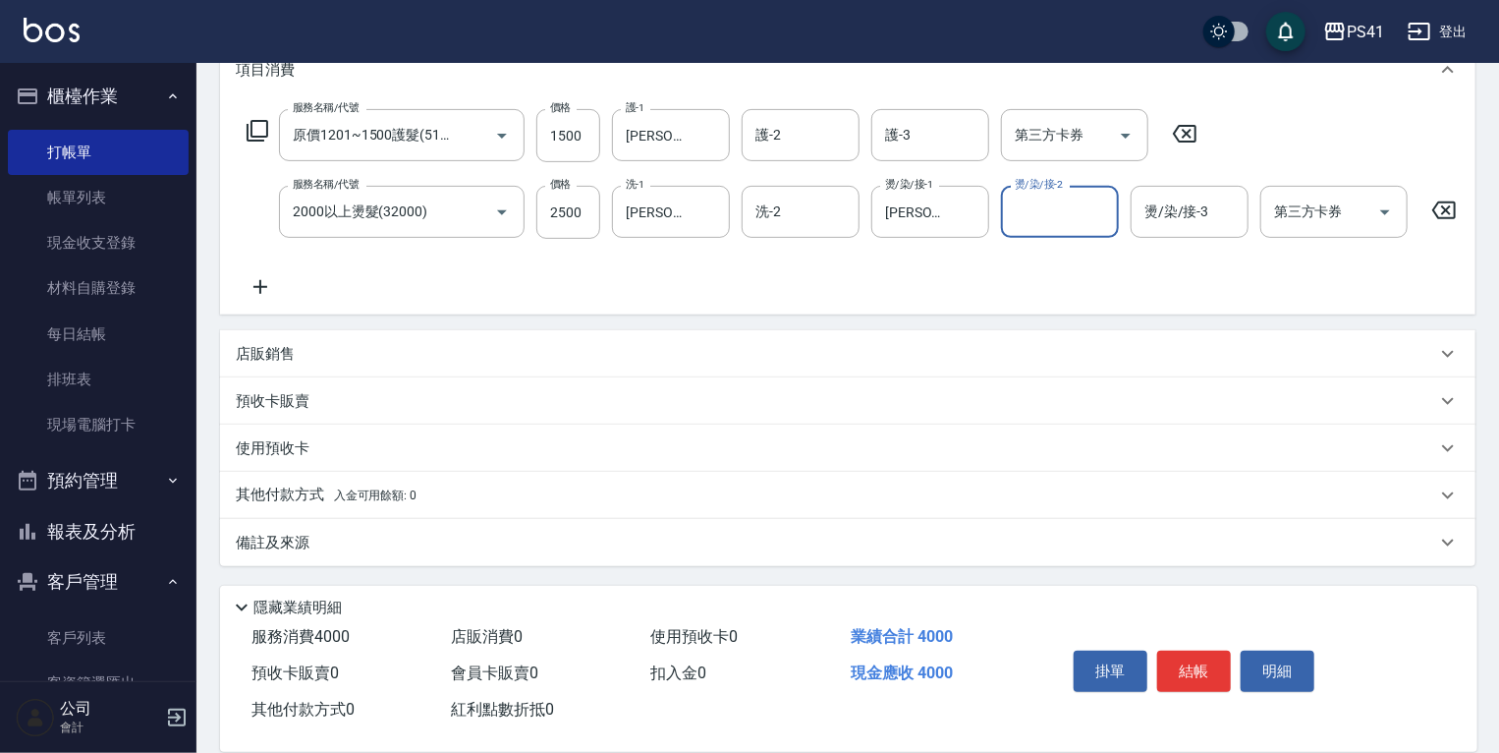
click at [319, 484] on p "其他付款方式 入金可用餘額: 0" at bounding box center [326, 495] width 181 height 22
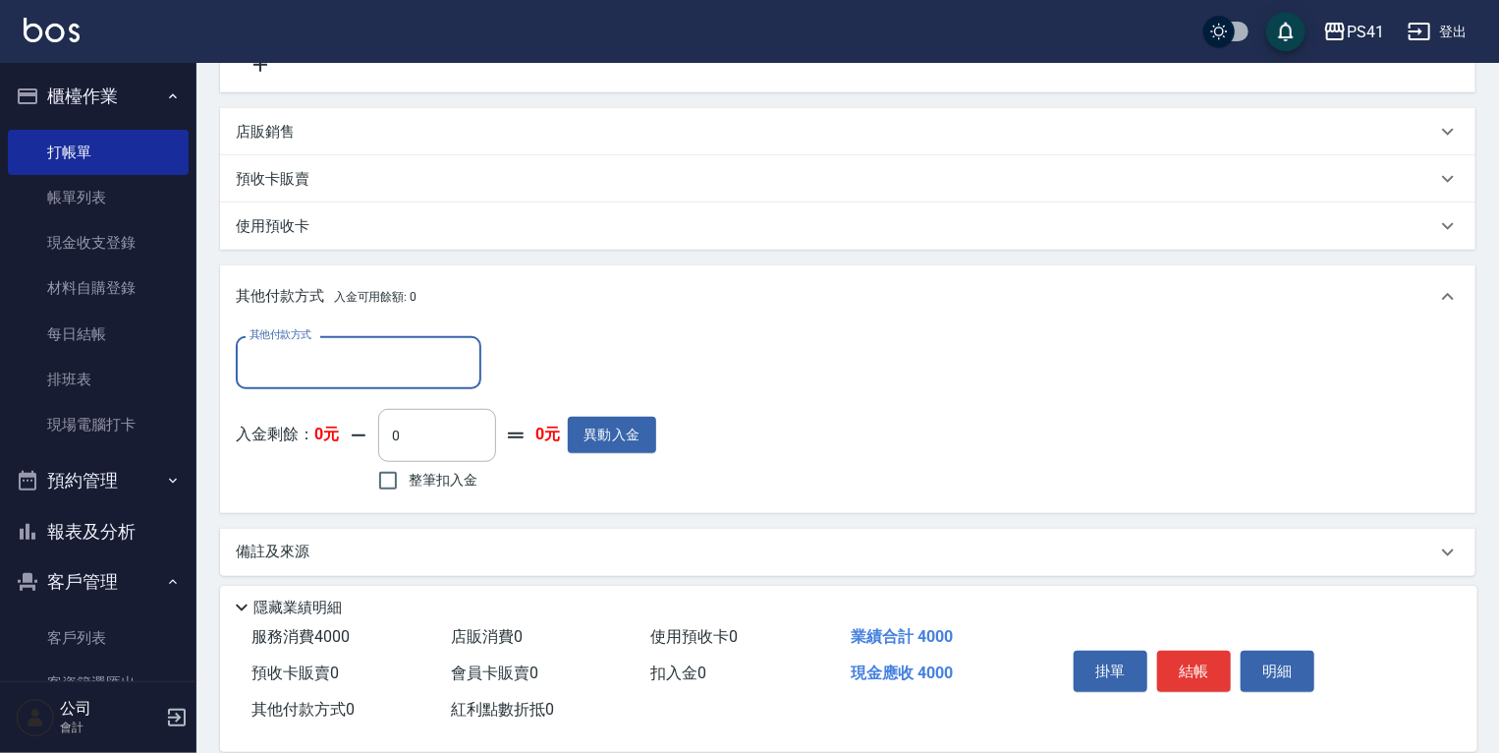
scroll to position [527, 0]
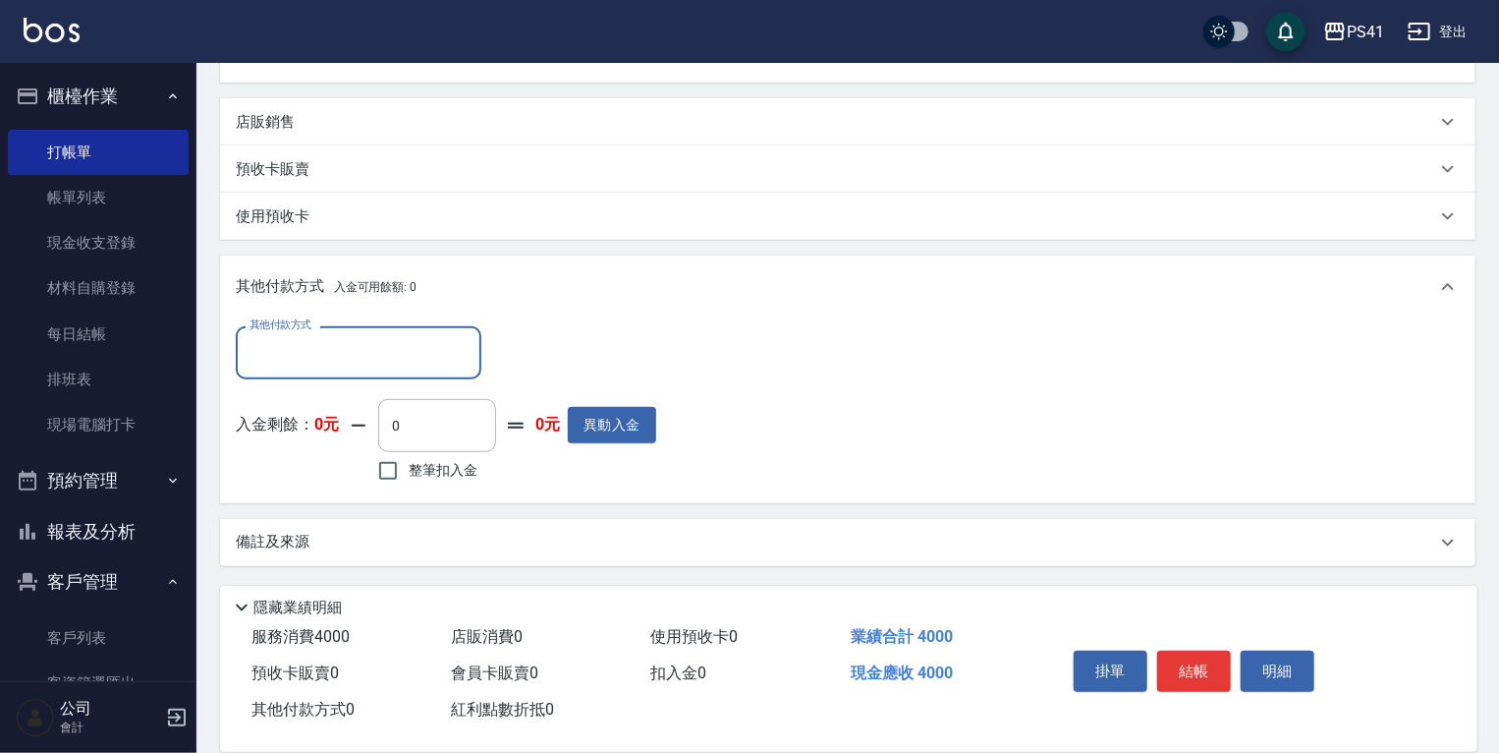
click at [362, 342] on input "其他付款方式" at bounding box center [359, 352] width 228 height 34
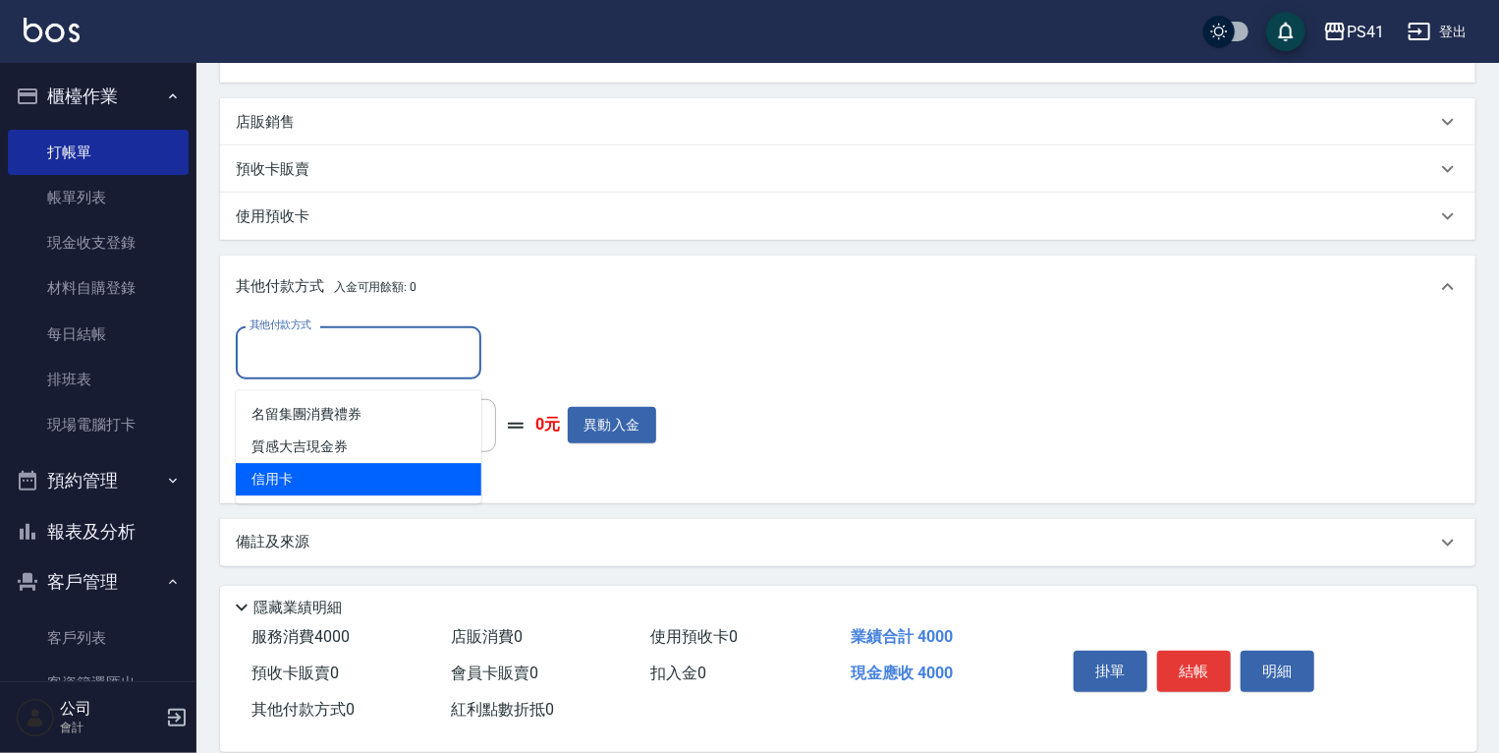
drag, startPoint x: 346, startPoint y: 471, endPoint x: 426, endPoint y: 430, distance: 90.1
click at [348, 469] on span "信用卡" at bounding box center [359, 479] width 246 height 32
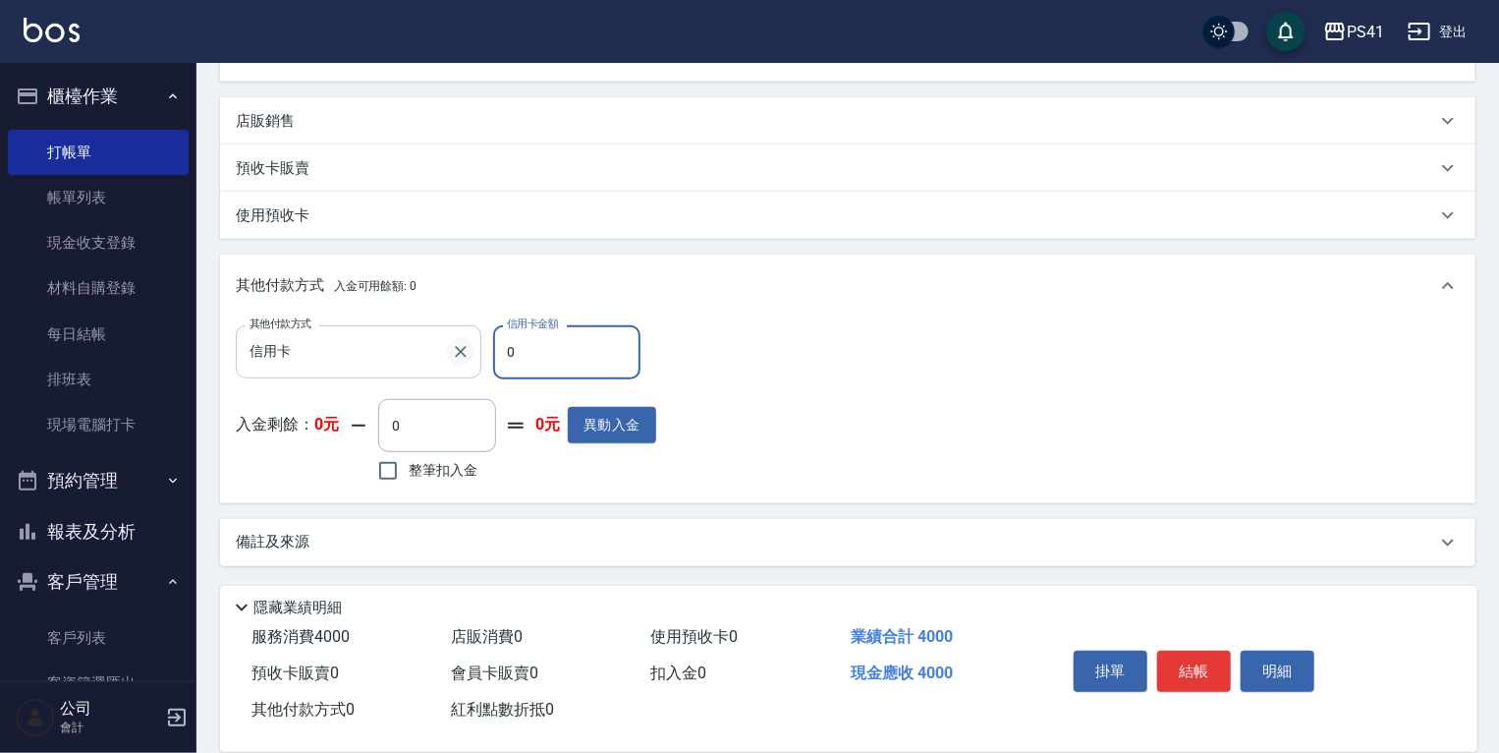
drag, startPoint x: 519, startPoint y: 361, endPoint x: 452, endPoint y: 354, distance: 67.2
click at [452, 354] on div "其他付款方式 信用卡 其他付款方式 信用卡金額 0 信用卡金額" at bounding box center [446, 351] width 420 height 53
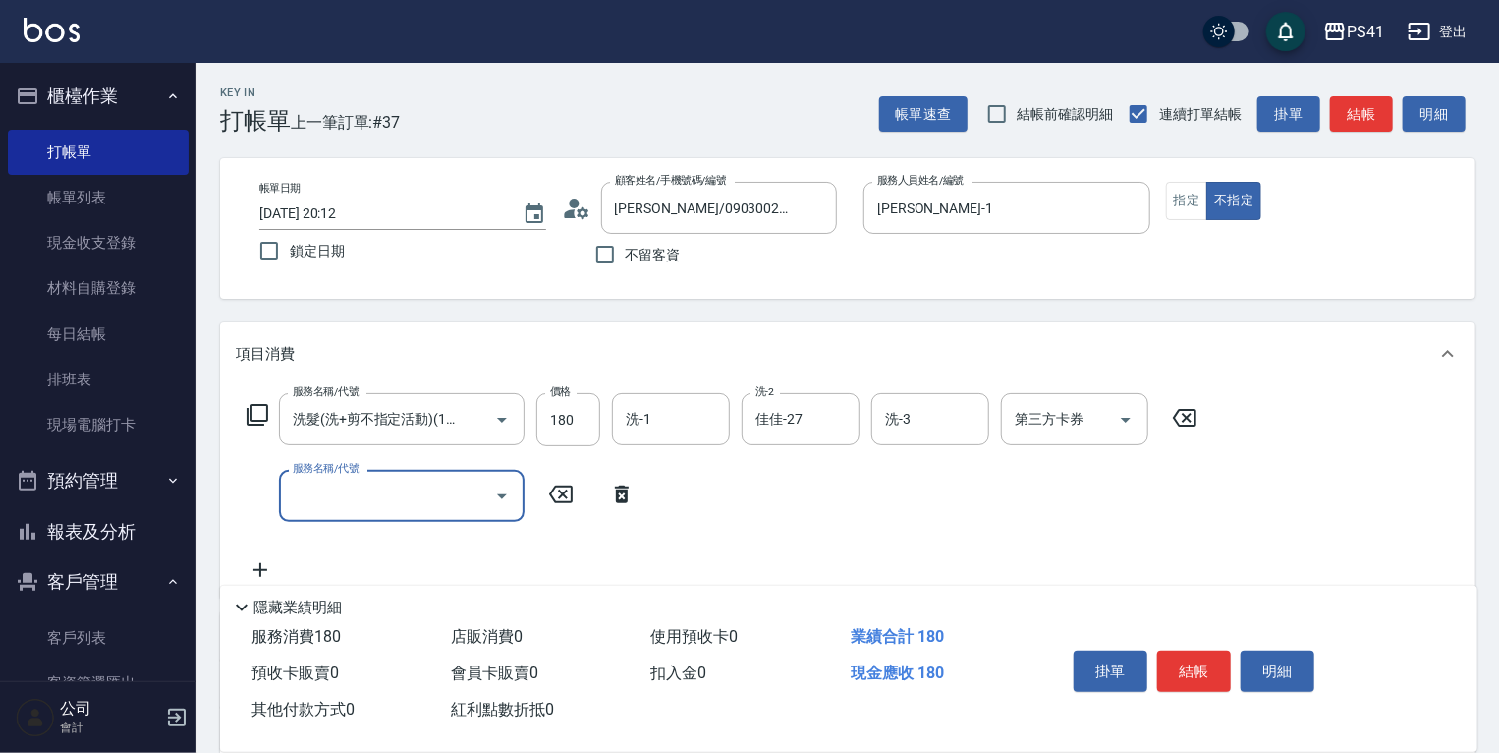
scroll to position [0, 0]
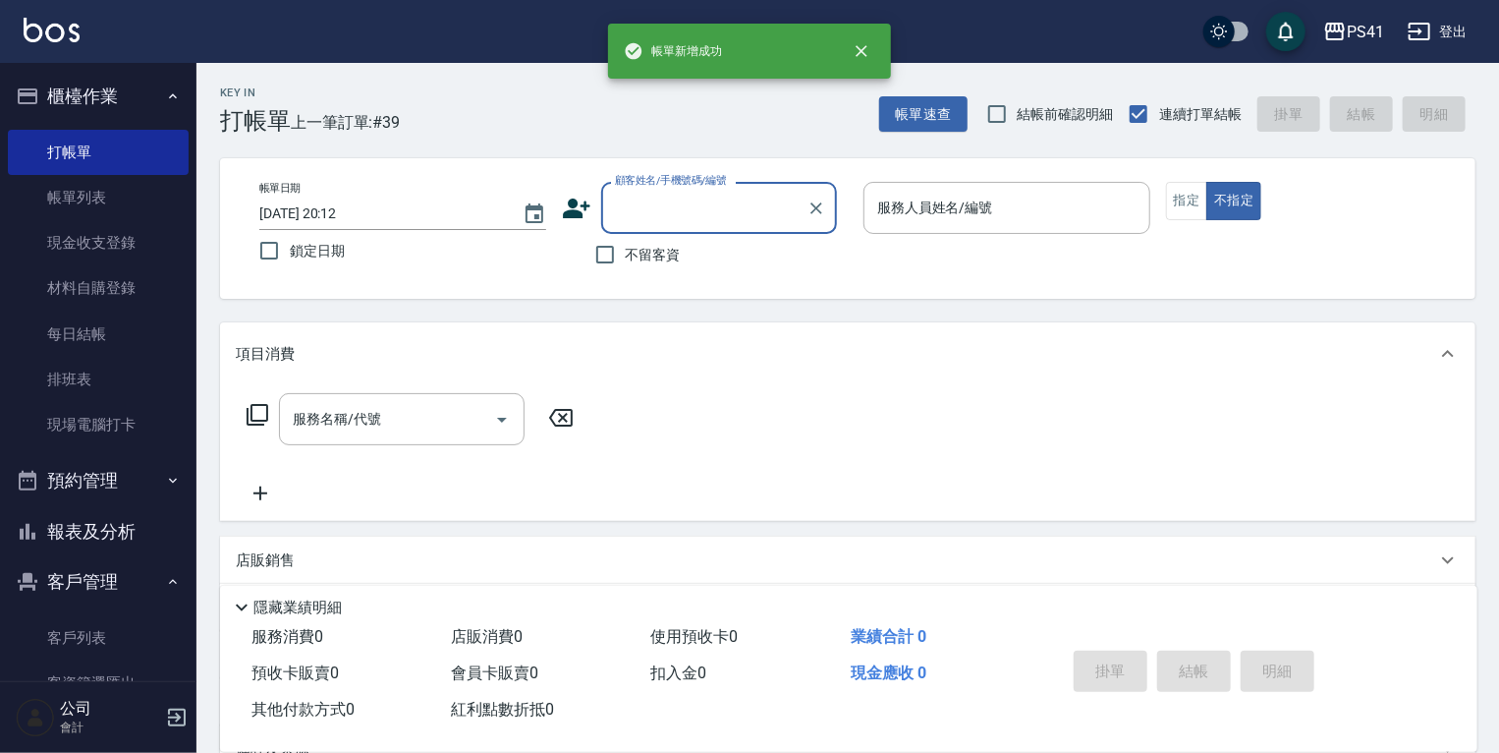
click at [74, 509] on button "報表及分析" at bounding box center [98, 531] width 181 height 51
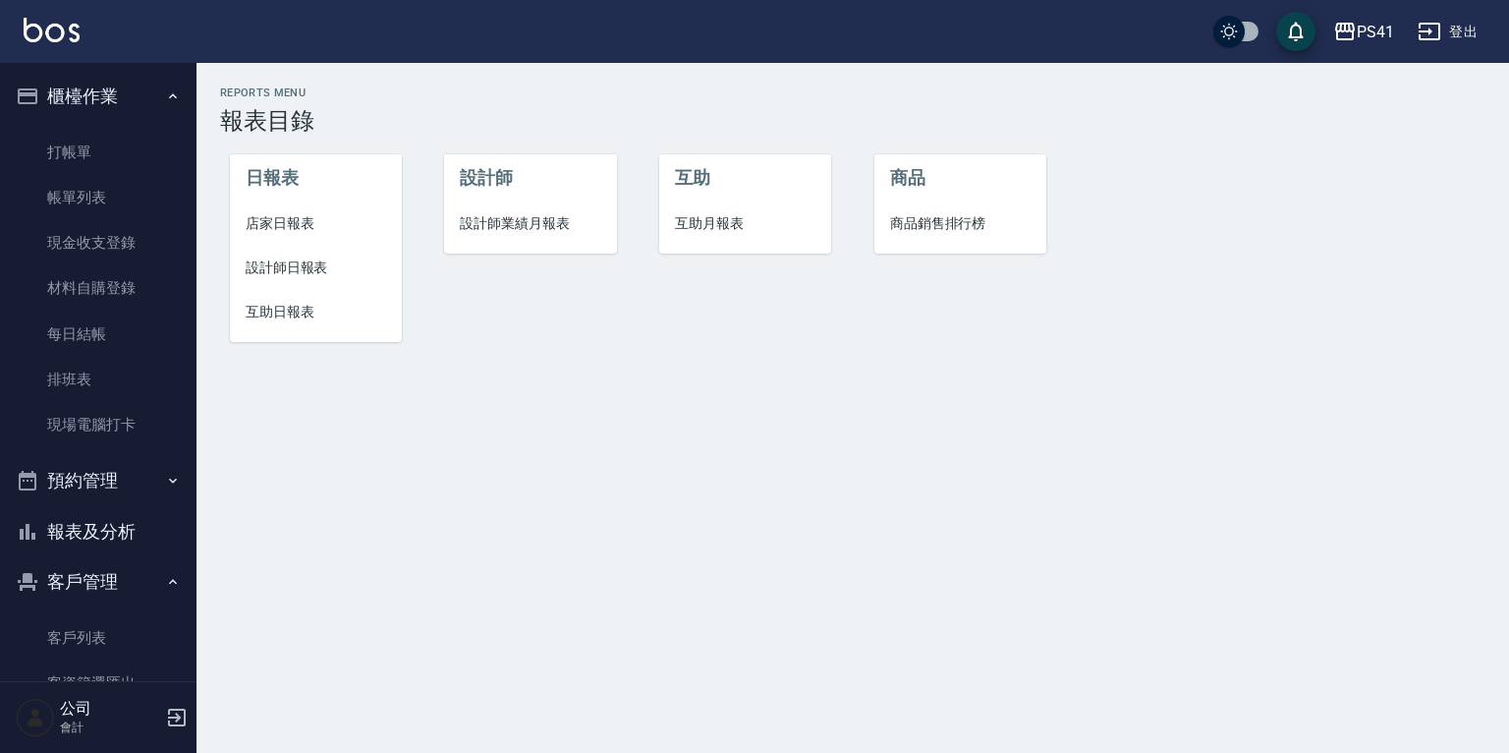
drag, startPoint x: 310, startPoint y: 223, endPoint x: 326, endPoint y: 240, distance: 22.9
click at [310, 222] on span "店家日報表" at bounding box center [316, 223] width 140 height 21
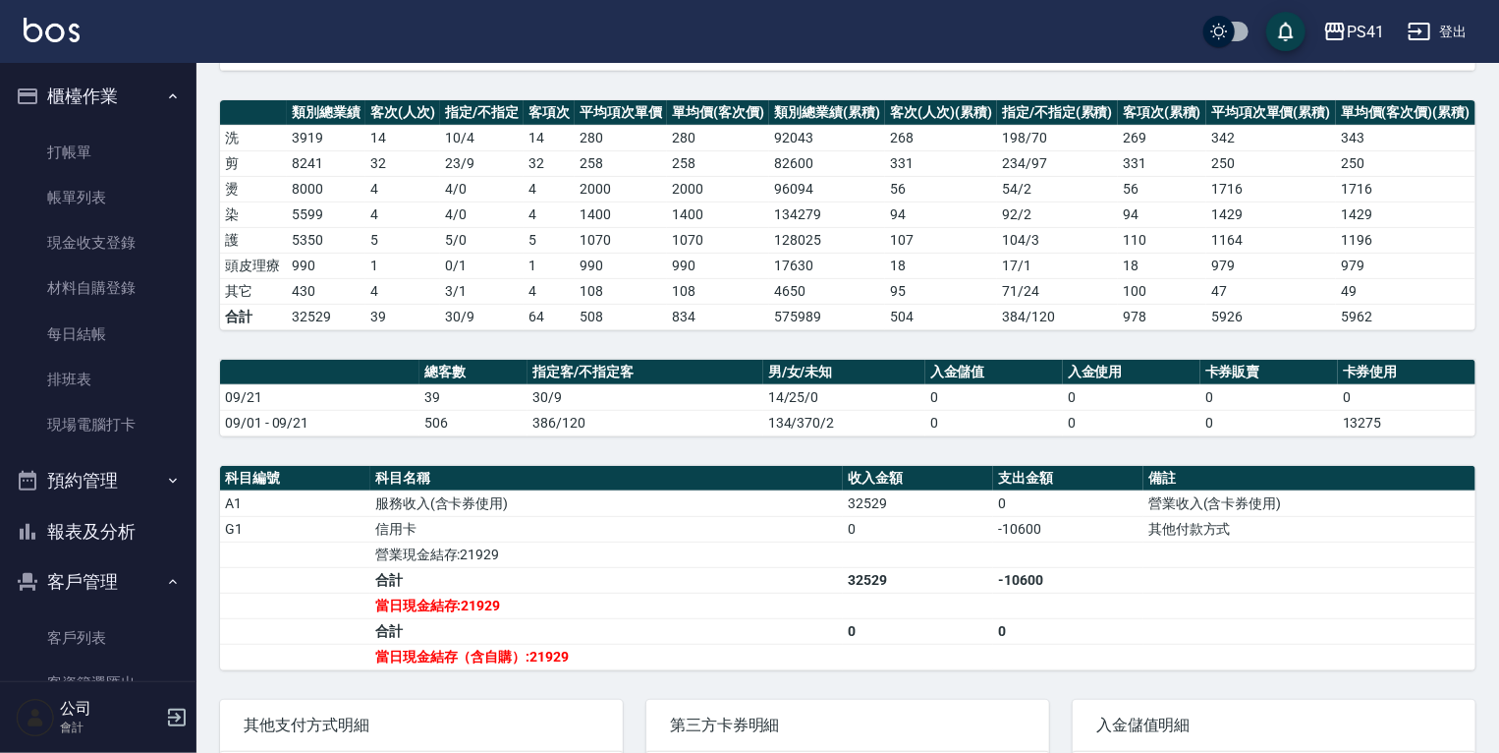
scroll to position [362, 0]
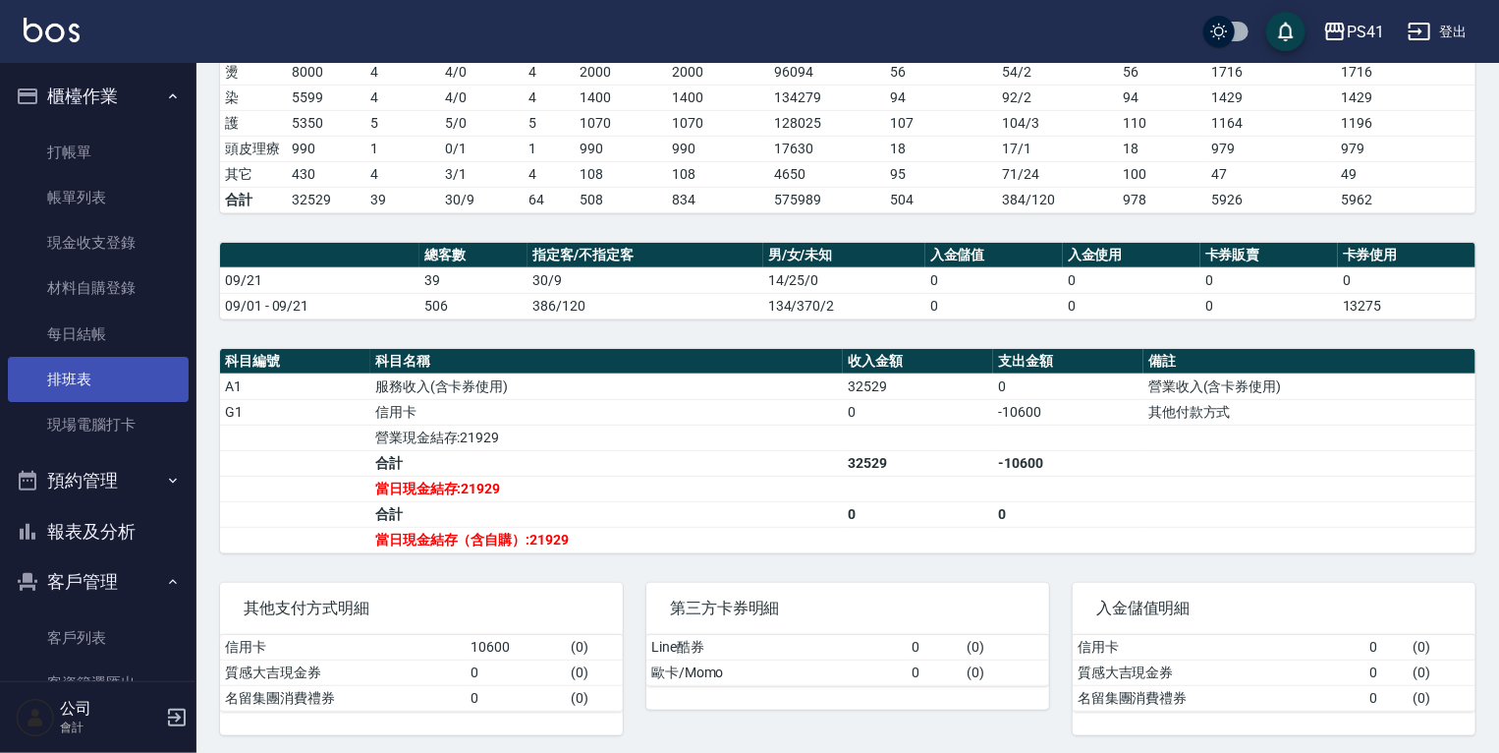
click at [79, 377] on link "排班表" at bounding box center [98, 379] width 181 height 45
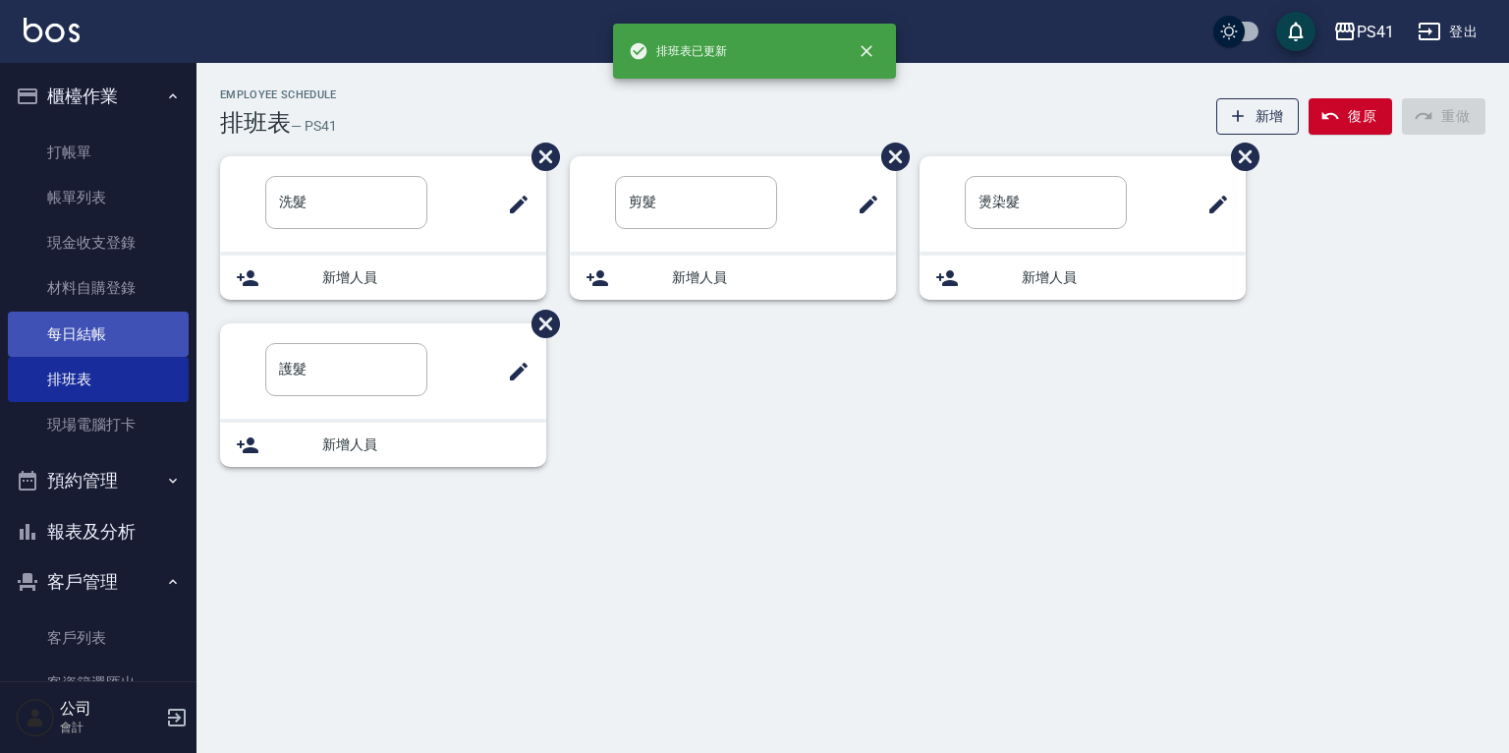
click at [102, 338] on link "每日結帳" at bounding box center [98, 333] width 181 height 45
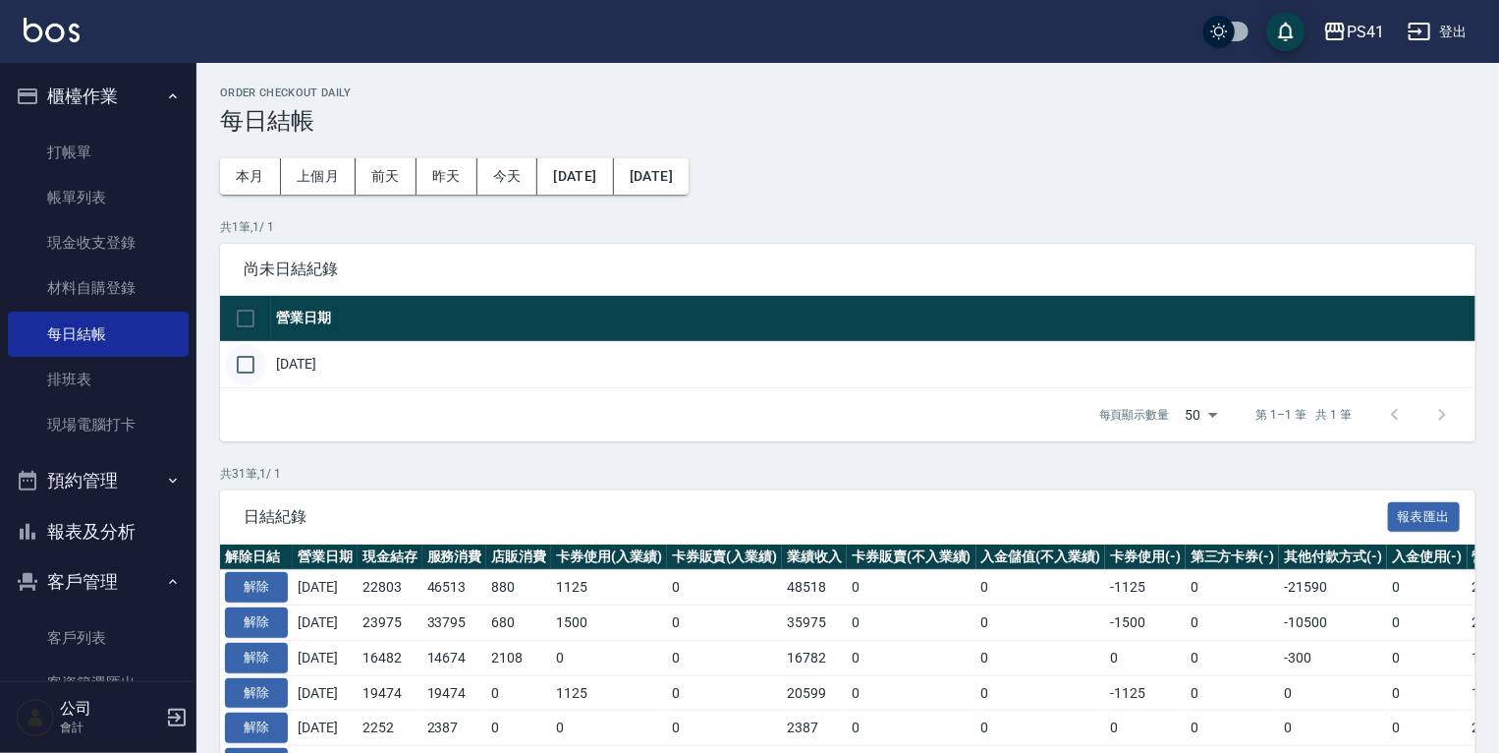
click at [244, 355] on input "checkbox" at bounding box center [245, 364] width 41 height 41
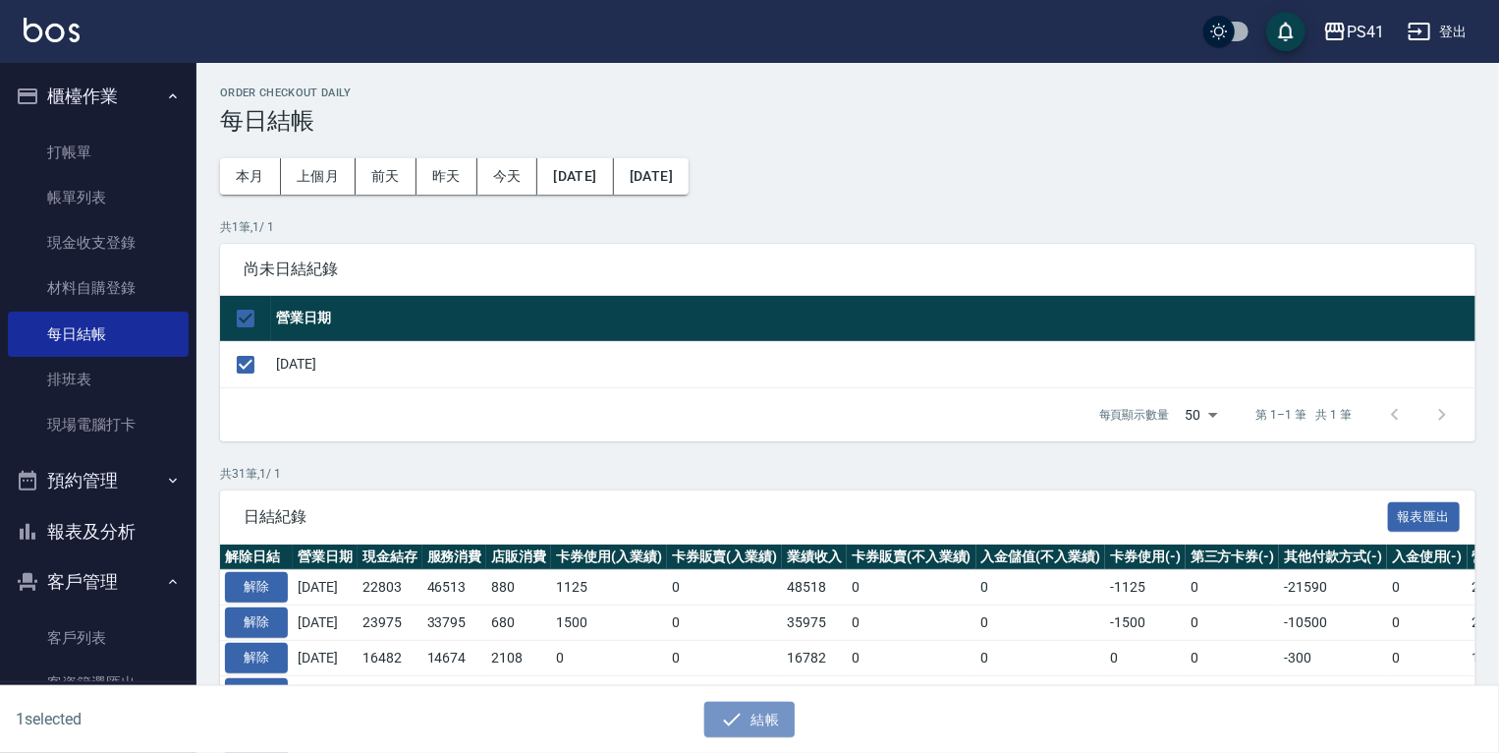
drag, startPoint x: 760, startPoint y: 720, endPoint x: 765, endPoint y: 475, distance: 244.7
click at [759, 719] on button "結帳" at bounding box center [749, 719] width 91 height 36
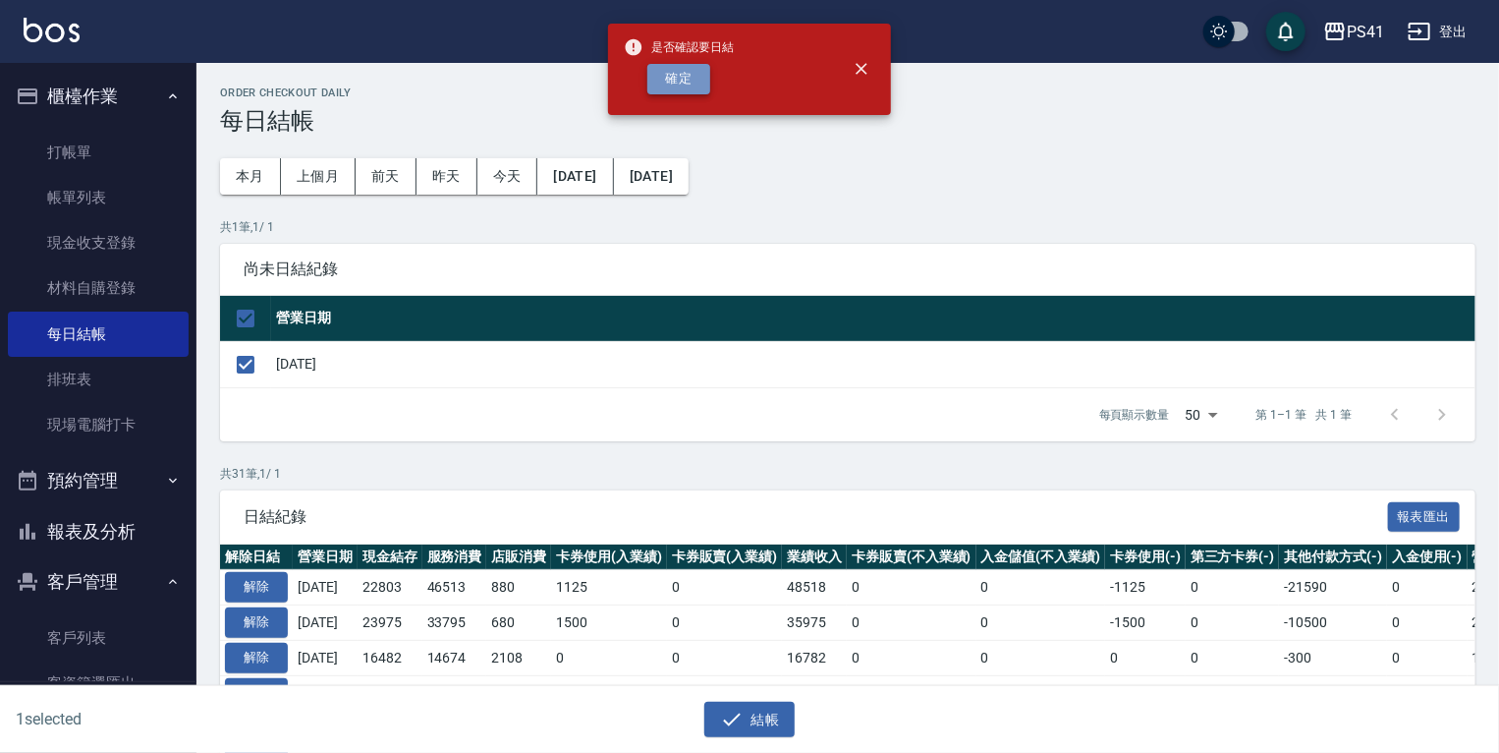
click at [682, 86] on button "確定" at bounding box center [678, 79] width 63 height 30
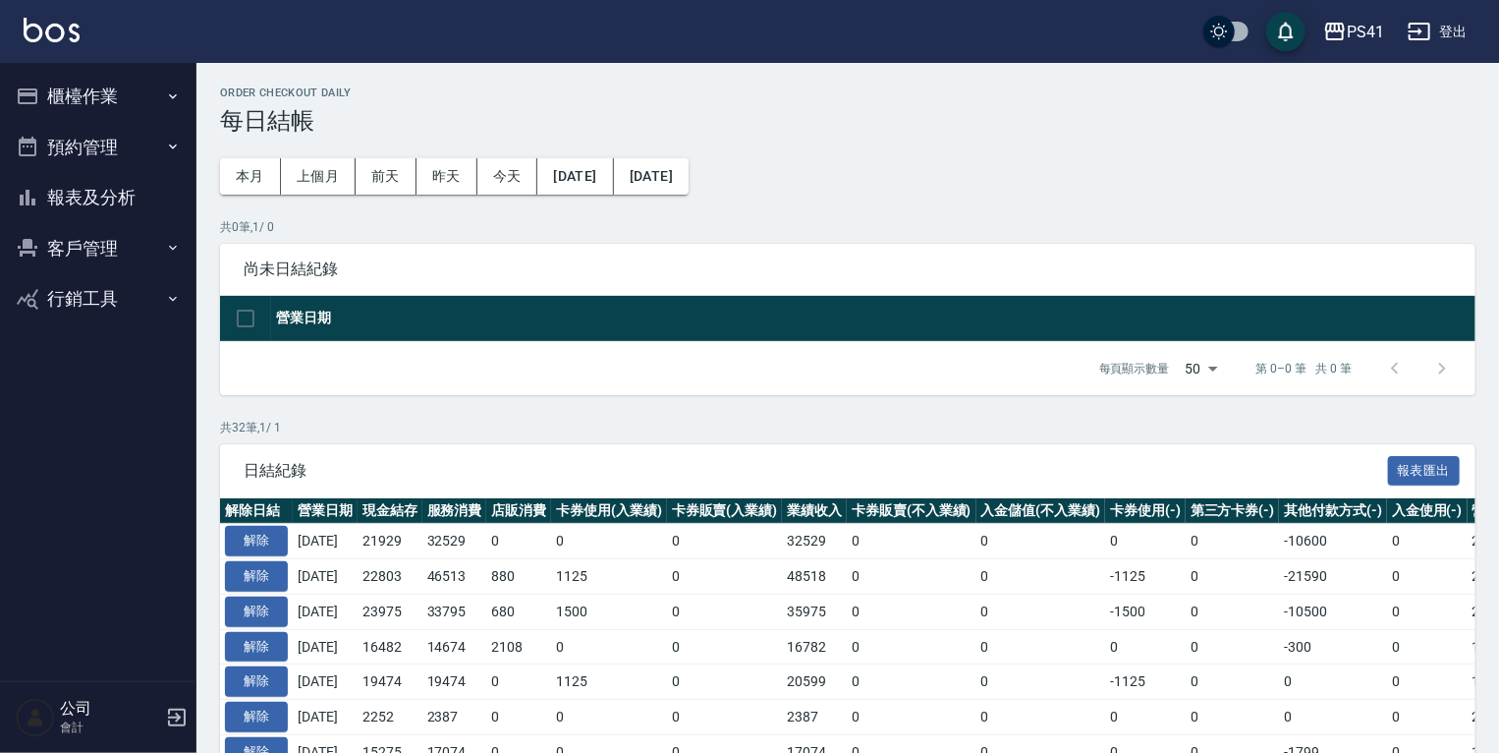
click at [128, 220] on ul "櫃檯作業 打帳單 帳單列表 現金收支登錄 材料自購登錄 每日結帳 排班表 現場電腦打卡 預約管理 預約管理 單日預約紀錄 單週預約紀錄 報表及分析 報表目錄 …" at bounding box center [98, 197] width 181 height 269
click at [129, 201] on button "報表及分析" at bounding box center [98, 197] width 181 height 51
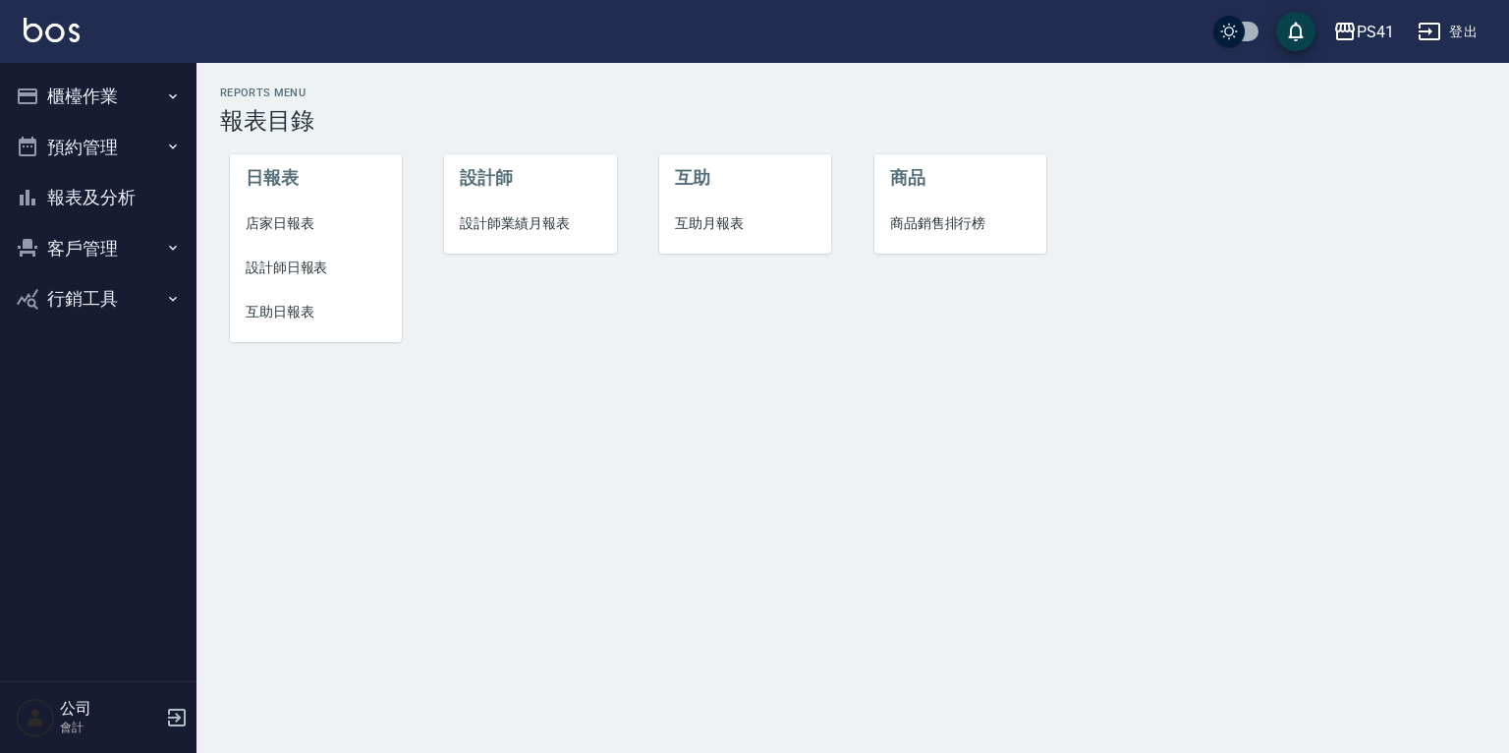
click at [262, 210] on li "店家日報表" at bounding box center [316, 223] width 172 height 44
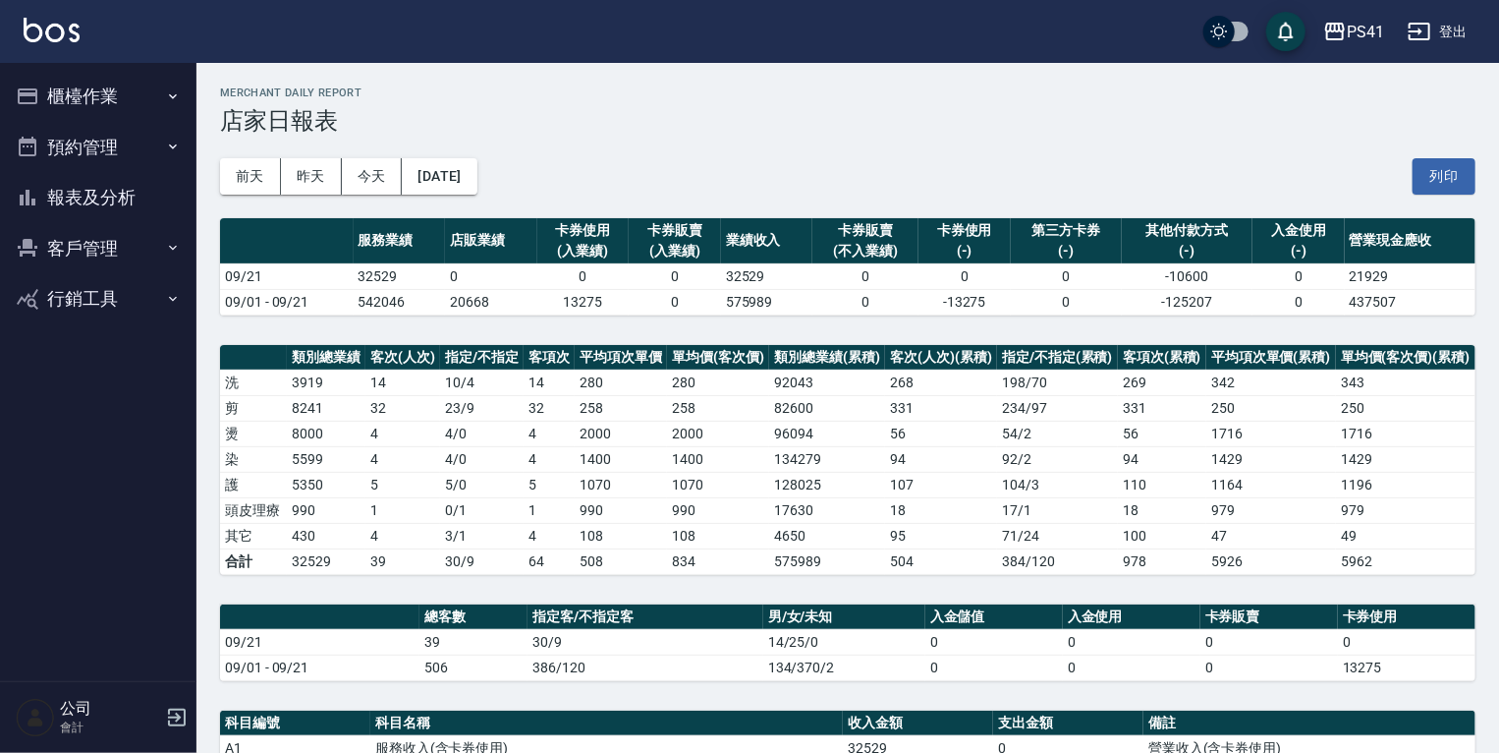
click at [97, 95] on button "櫃檯作業" at bounding box center [98, 96] width 181 height 51
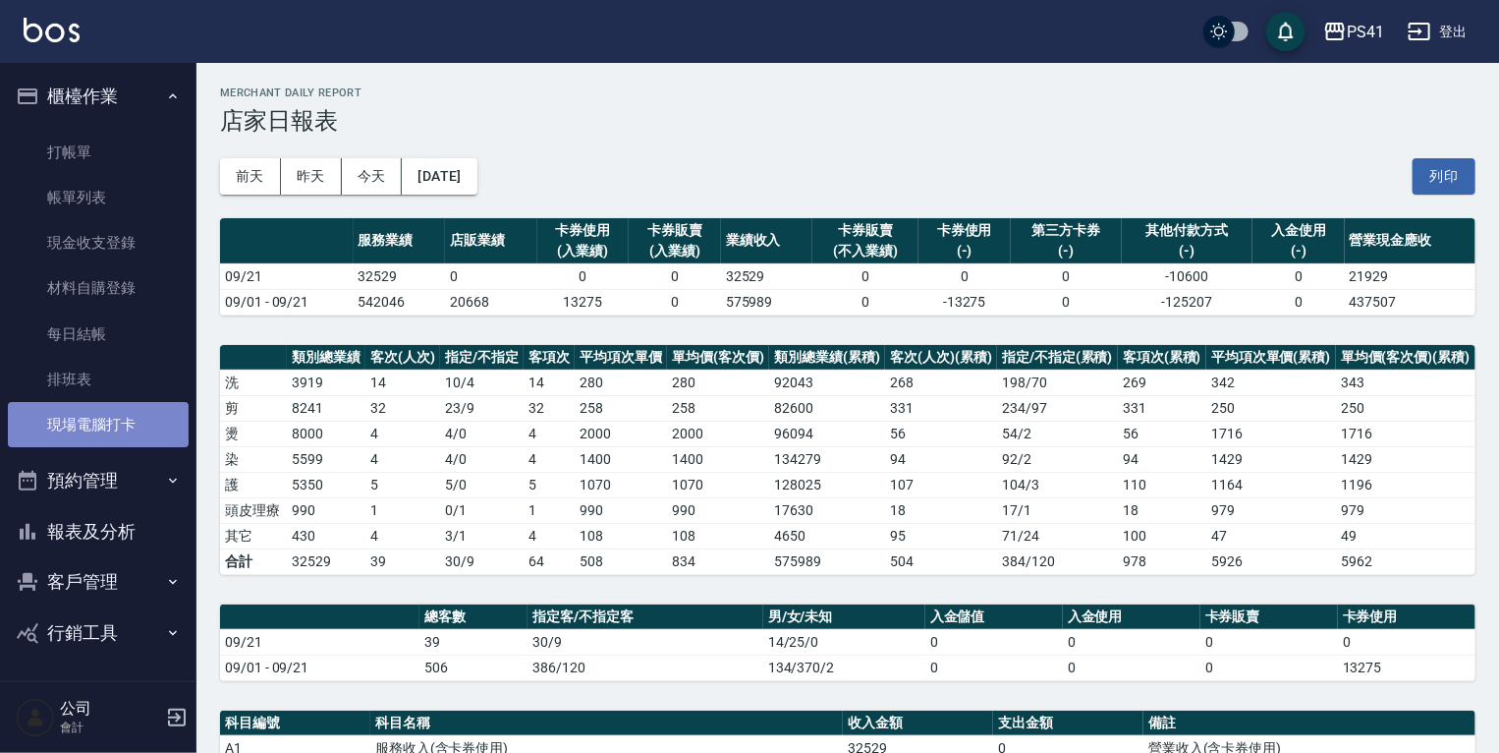
click at [89, 419] on link "現場電腦打卡" at bounding box center [98, 424] width 181 height 45
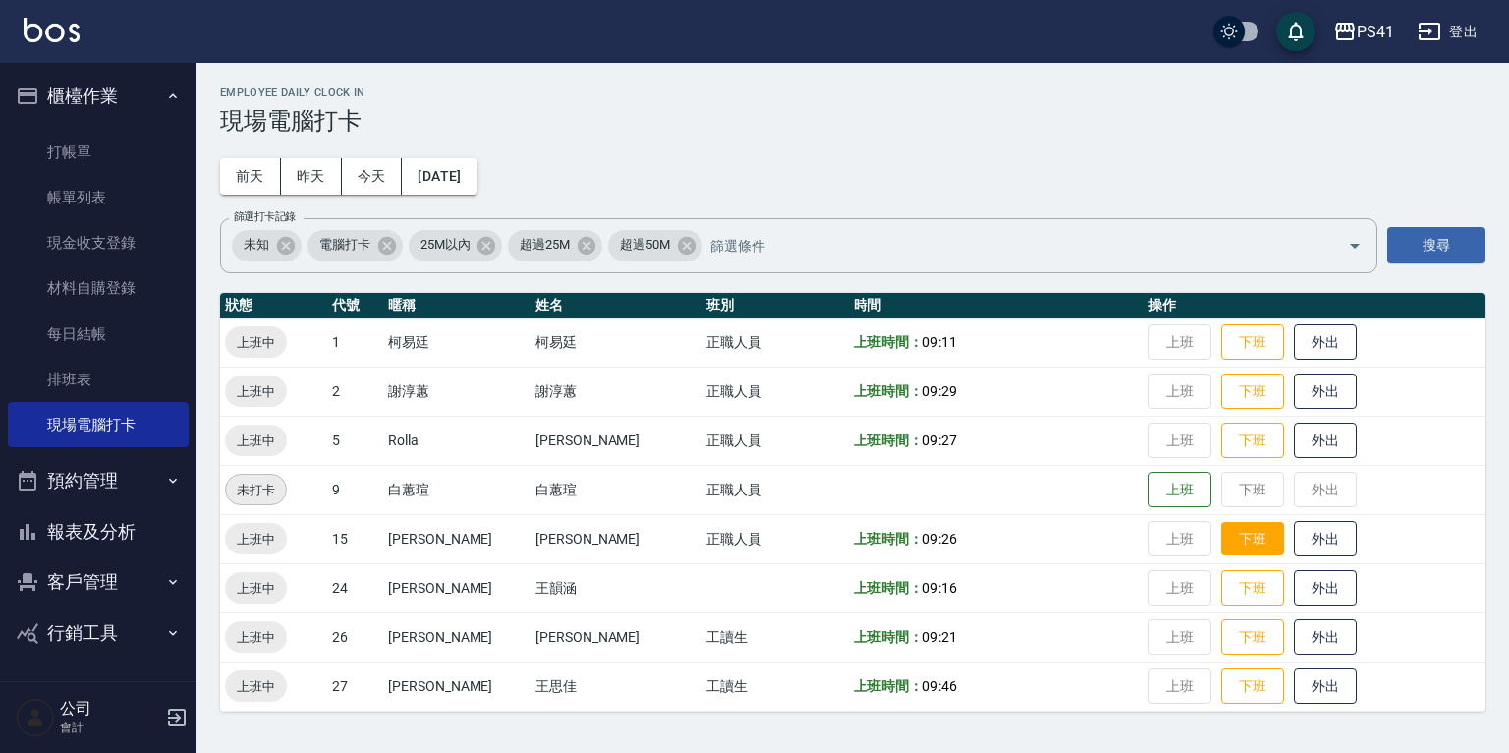
click at [1238, 544] on button "下班" at bounding box center [1252, 539] width 63 height 34
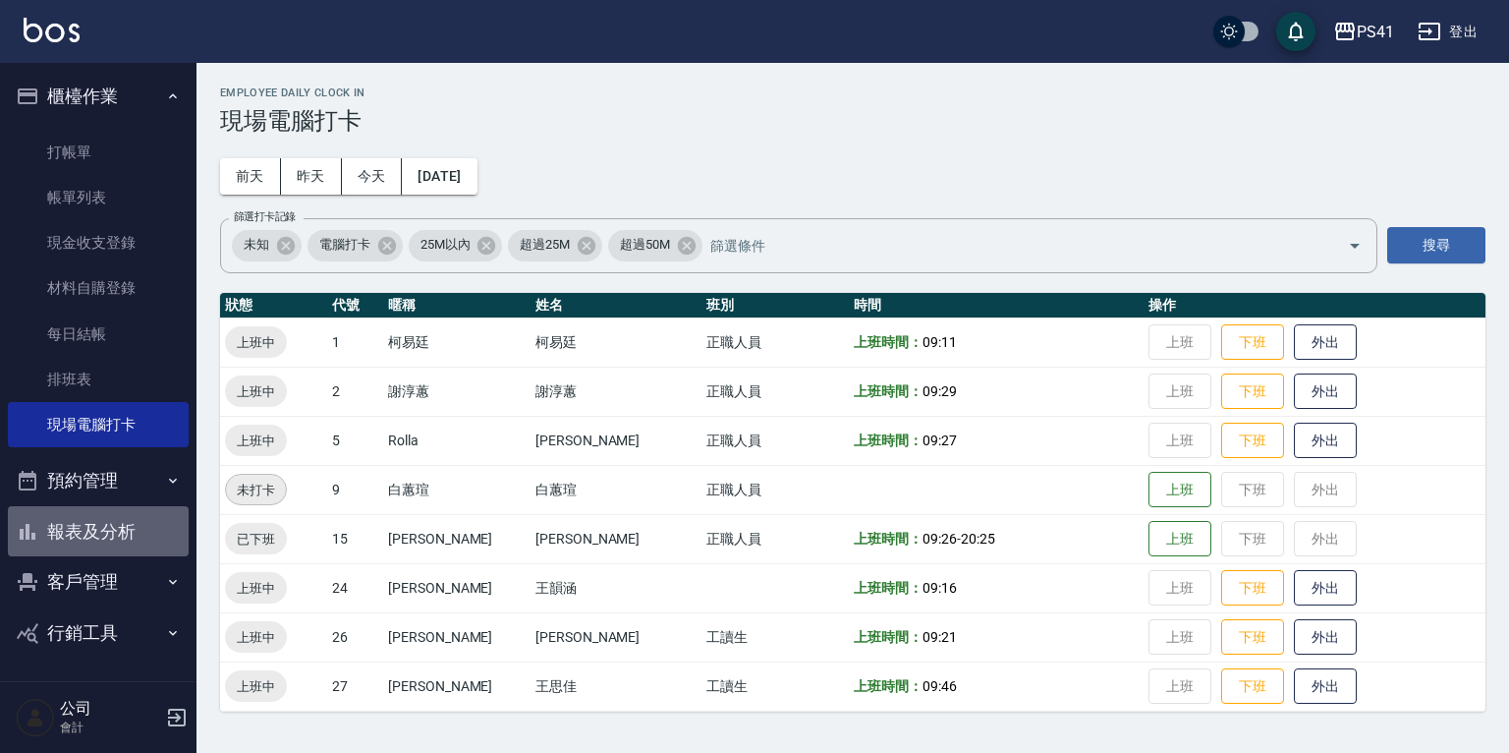
click at [107, 523] on button "報表及分析" at bounding box center [98, 531] width 181 height 51
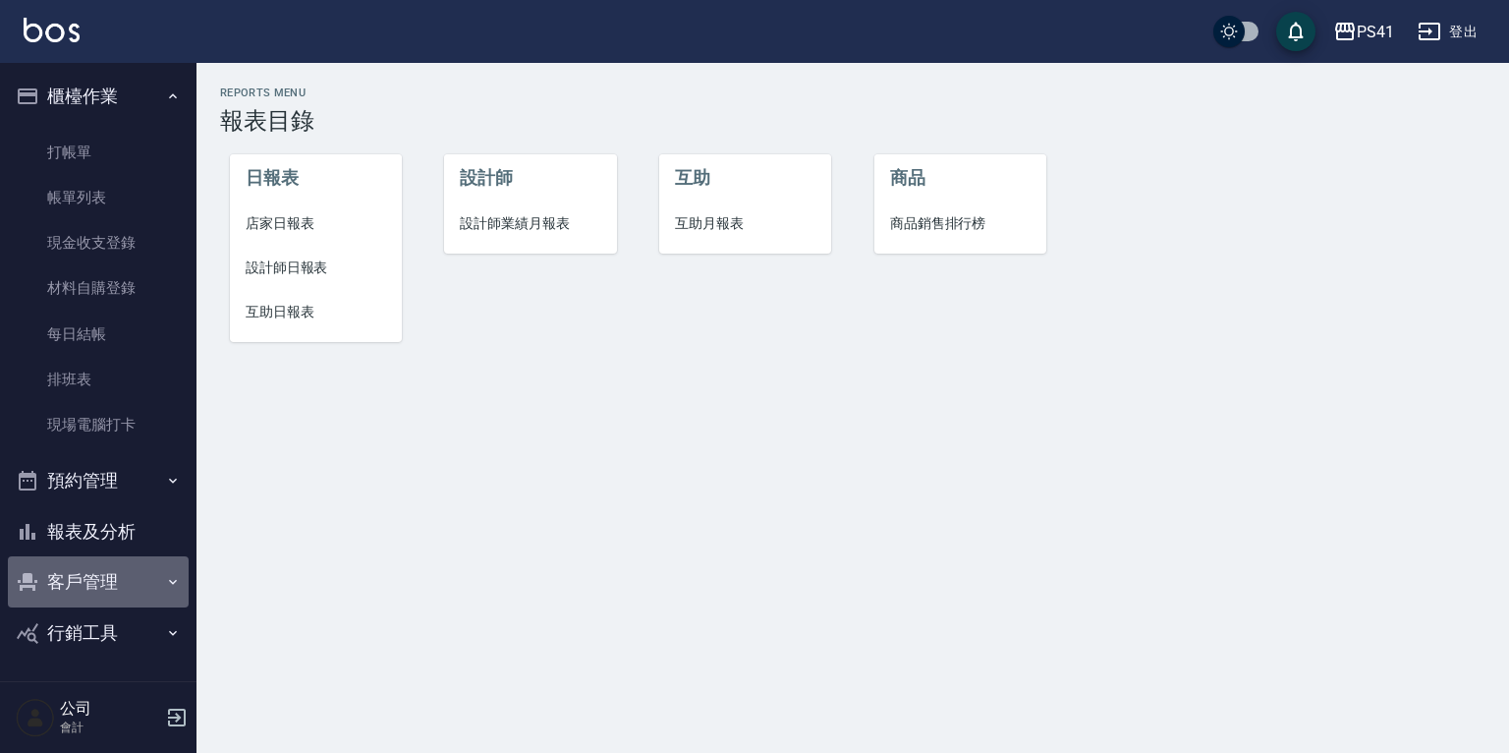
click at [84, 571] on button "客戶管理" at bounding box center [98, 581] width 181 height 51
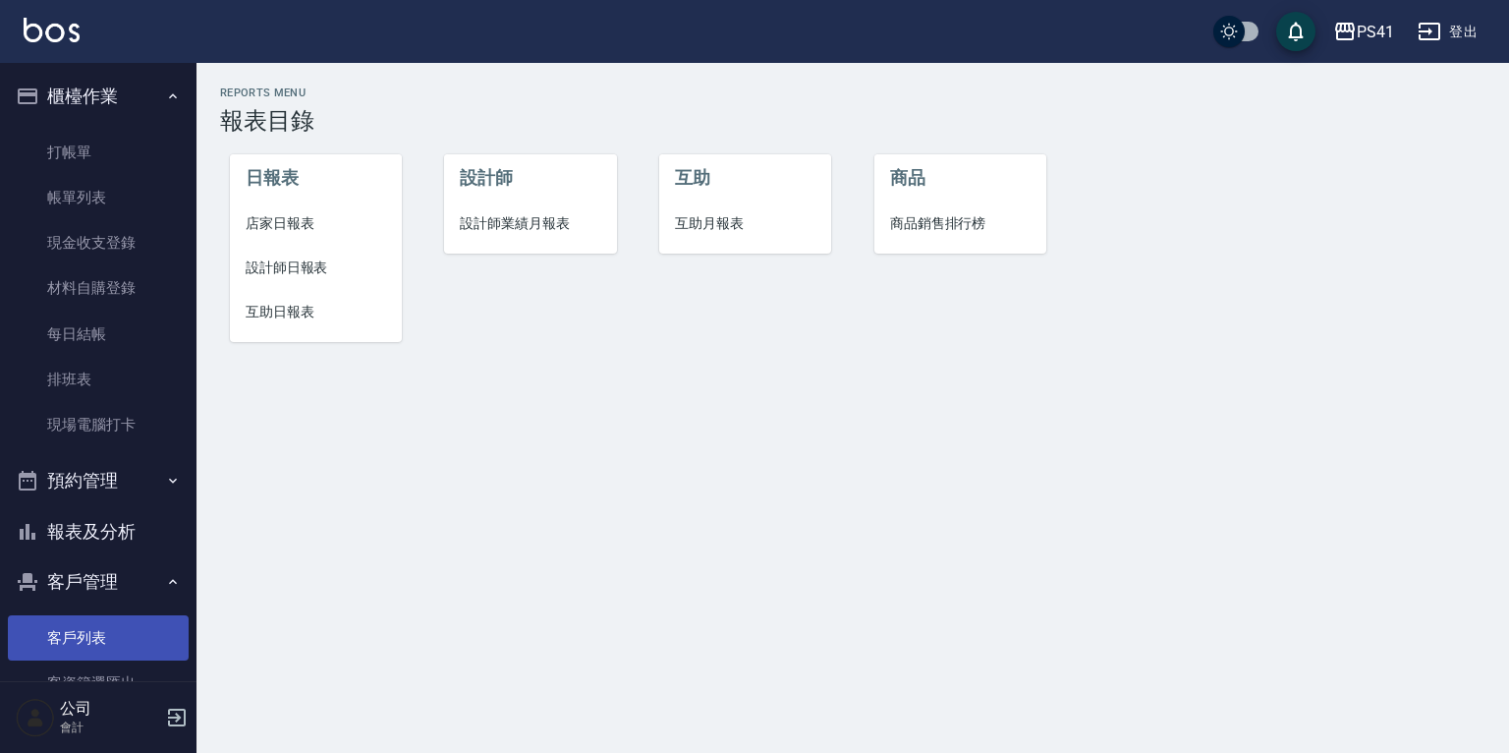
click at [68, 629] on link "客戶列表" at bounding box center [98, 637] width 181 height 45
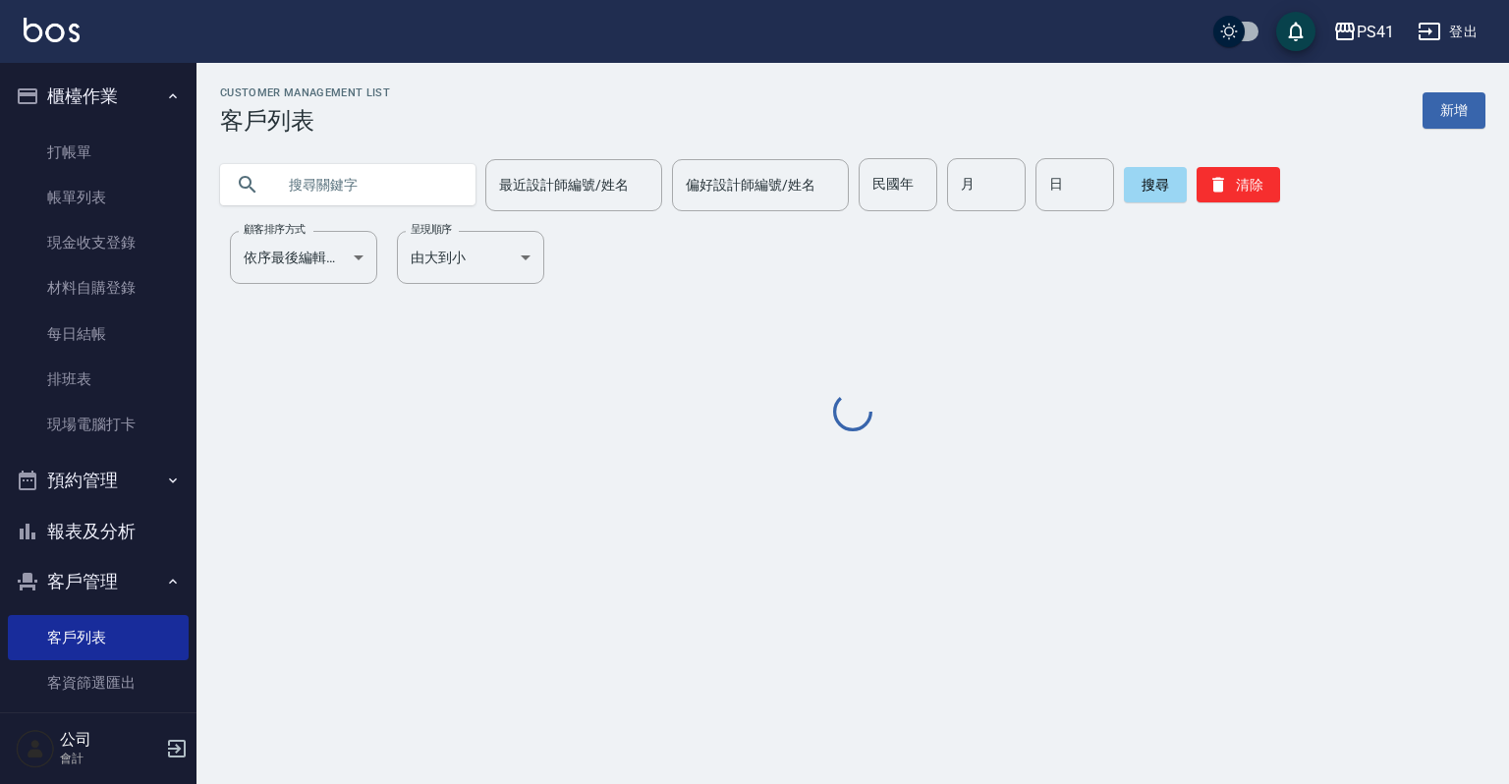
click at [353, 189] on input "text" at bounding box center [367, 184] width 185 height 53
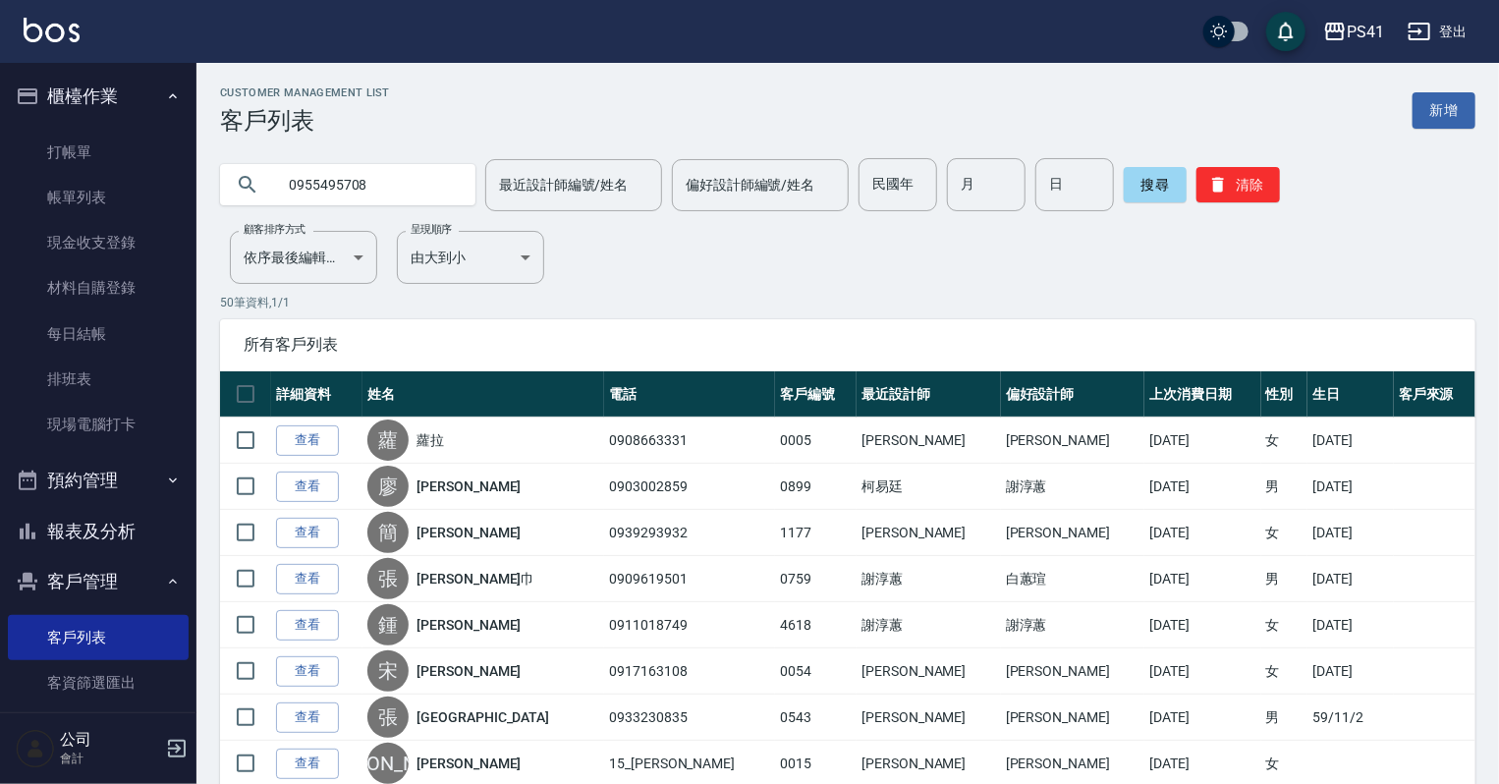
type input "0955495708"
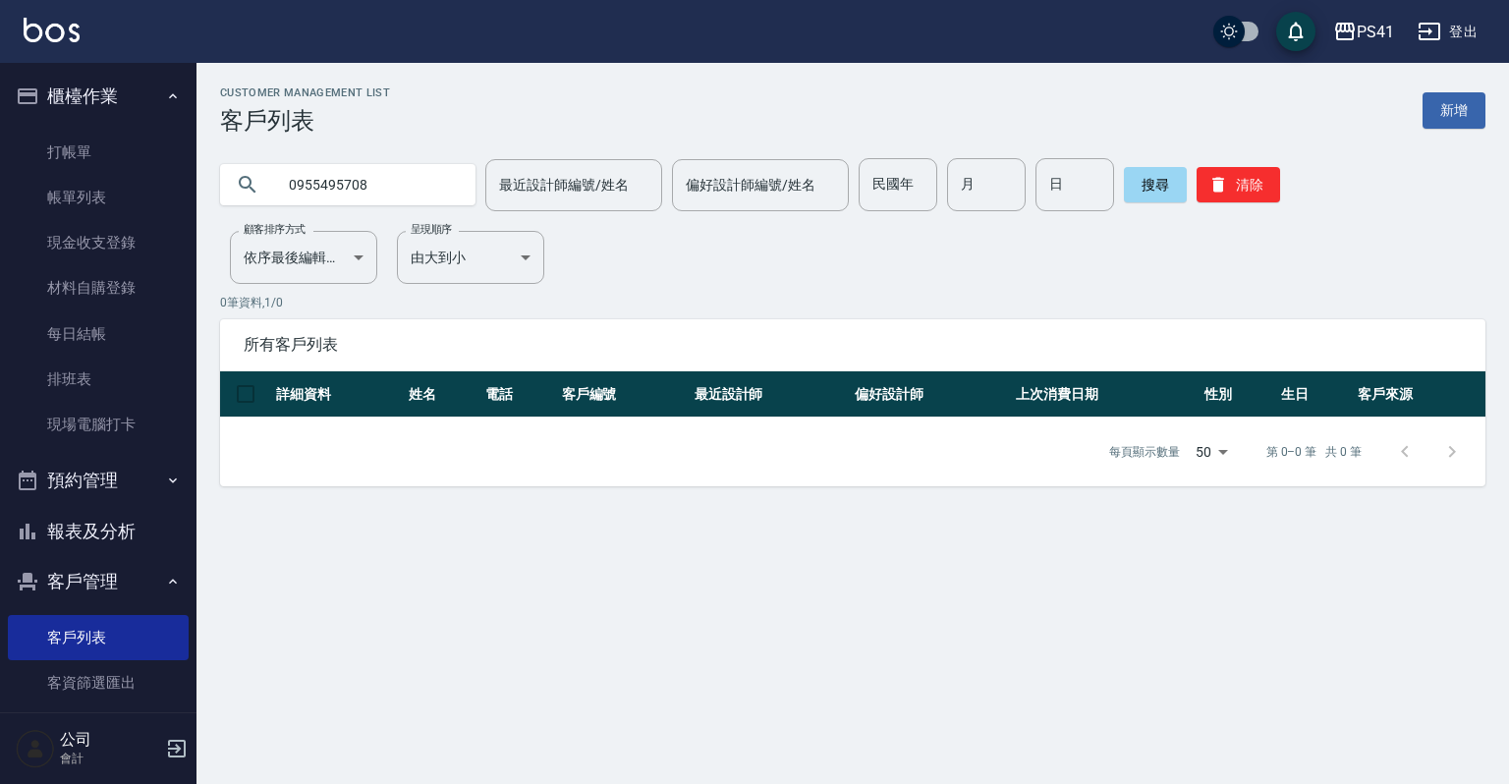
drag, startPoint x: 396, startPoint y: 193, endPoint x: 236, endPoint y: 195, distance: 160.1
click at [236, 195] on div "0955495708" at bounding box center [347, 184] width 255 height 41
drag, startPoint x: 326, startPoint y: 124, endPoint x: 228, endPoint y: 130, distance: 98.4
click at [228, 130] on h3 "客戶列表" at bounding box center [305, 121] width 170 height 28
drag, startPoint x: 228, startPoint y: 130, endPoint x: 354, endPoint y: 120, distance: 126.1
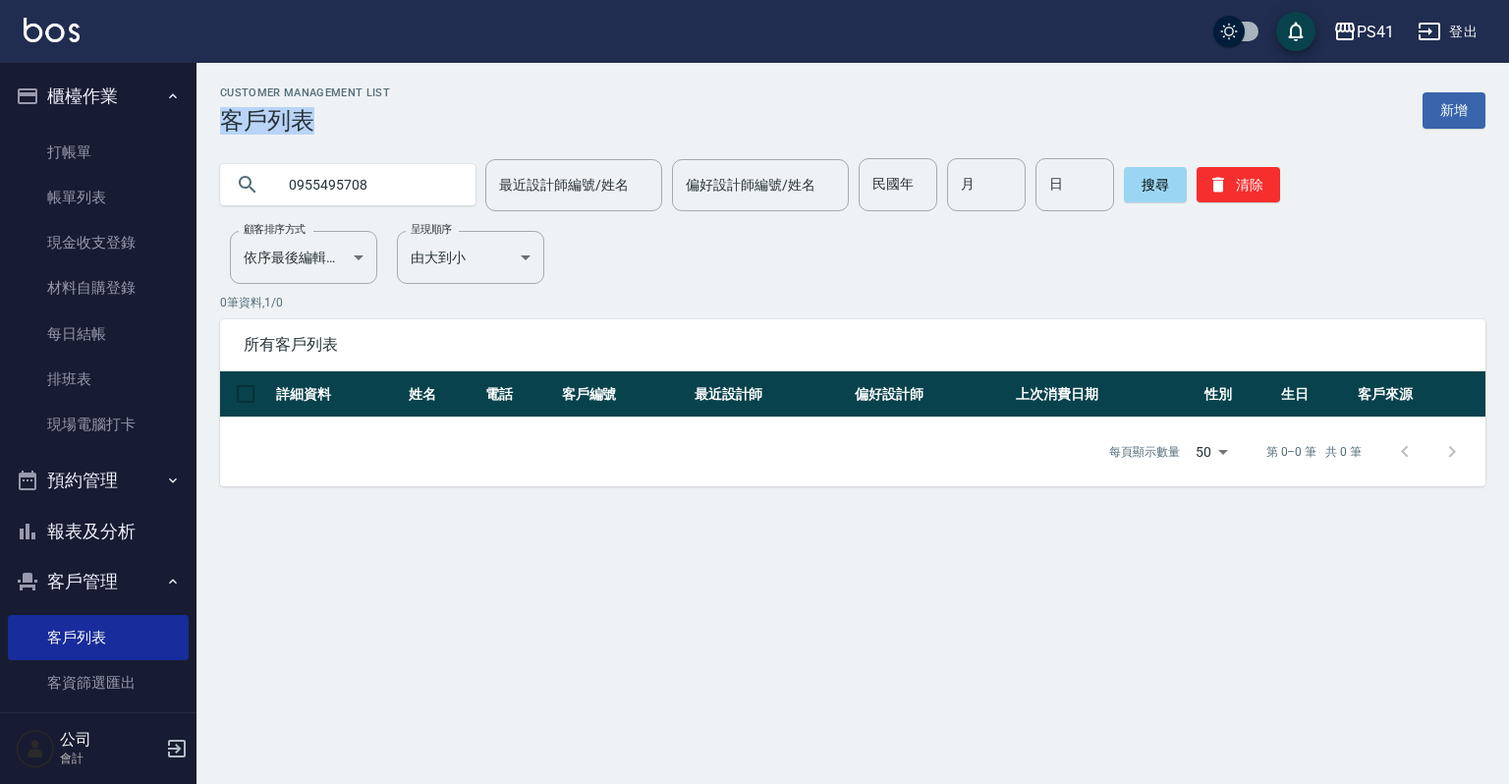
click at [354, 120] on h3 "客戶列表" at bounding box center [305, 121] width 170 height 28
drag, startPoint x: 289, startPoint y: 133, endPoint x: 240, endPoint y: 125, distance: 49.7
click at [240, 125] on h3 "客戶列表" at bounding box center [305, 121] width 170 height 28
drag, startPoint x: 240, startPoint y: 125, endPoint x: 227, endPoint y: 120, distance: 13.7
click at [226, 120] on h3 "客戶列表" at bounding box center [305, 121] width 170 height 28
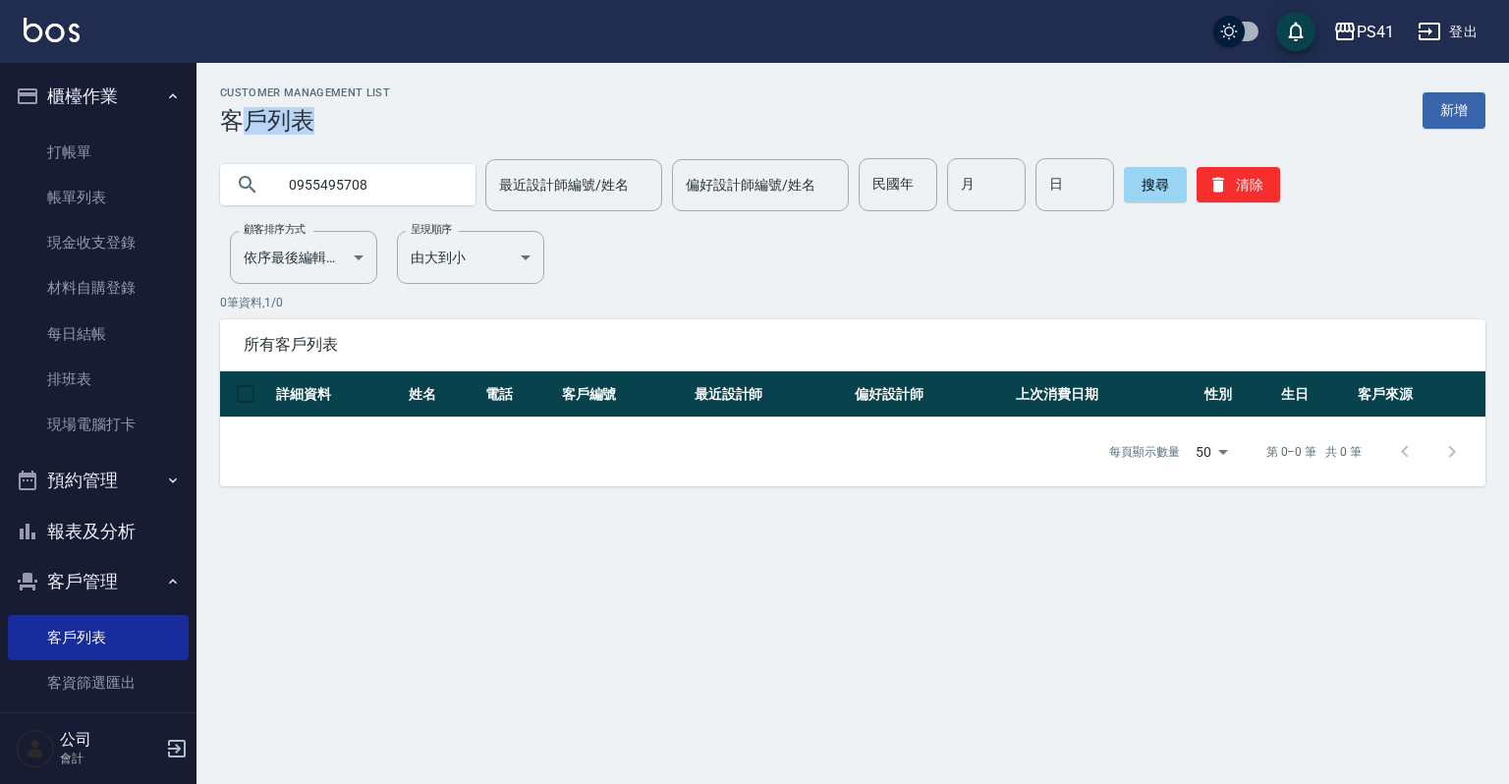
drag, startPoint x: 235, startPoint y: 120, endPoint x: 317, endPoint y: 120, distance: 82.5
click at [317, 120] on h3 "客戶列表" at bounding box center [305, 121] width 170 height 28
drag, startPoint x: 317, startPoint y: 120, endPoint x: 330, endPoint y: 122, distance: 12.9
click at [330, 122] on h3 "客戶列表" at bounding box center [305, 121] width 170 height 28
drag, startPoint x: 310, startPoint y: 122, endPoint x: 241, endPoint y: 122, distance: 69.8
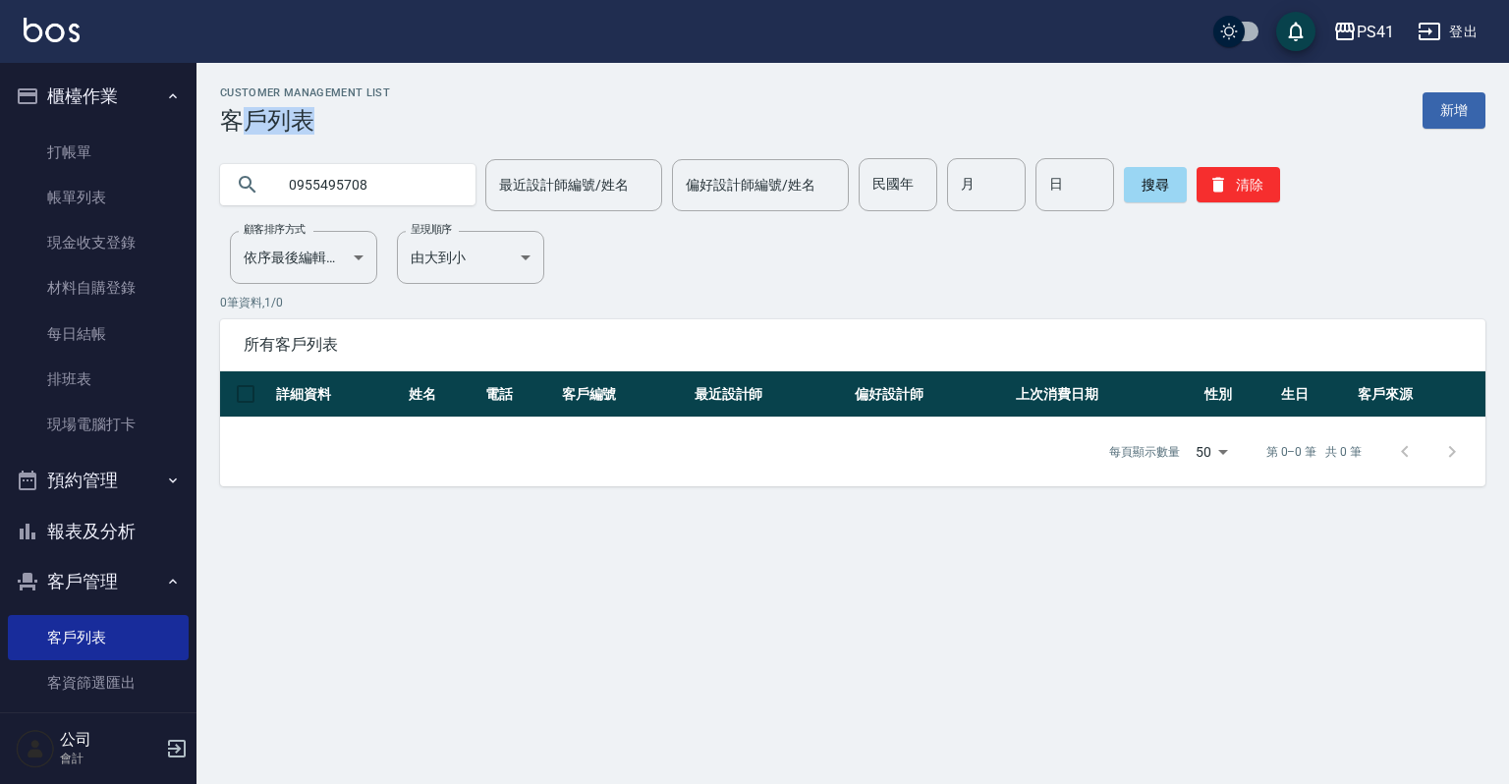
click at [241, 122] on h3 "客戶列表" at bounding box center [305, 121] width 170 height 28
click at [301, 125] on h3 "客戶列表" at bounding box center [305, 121] width 170 height 28
drag, startPoint x: 110, startPoint y: 423, endPoint x: 110, endPoint y: 412, distance: 11.8
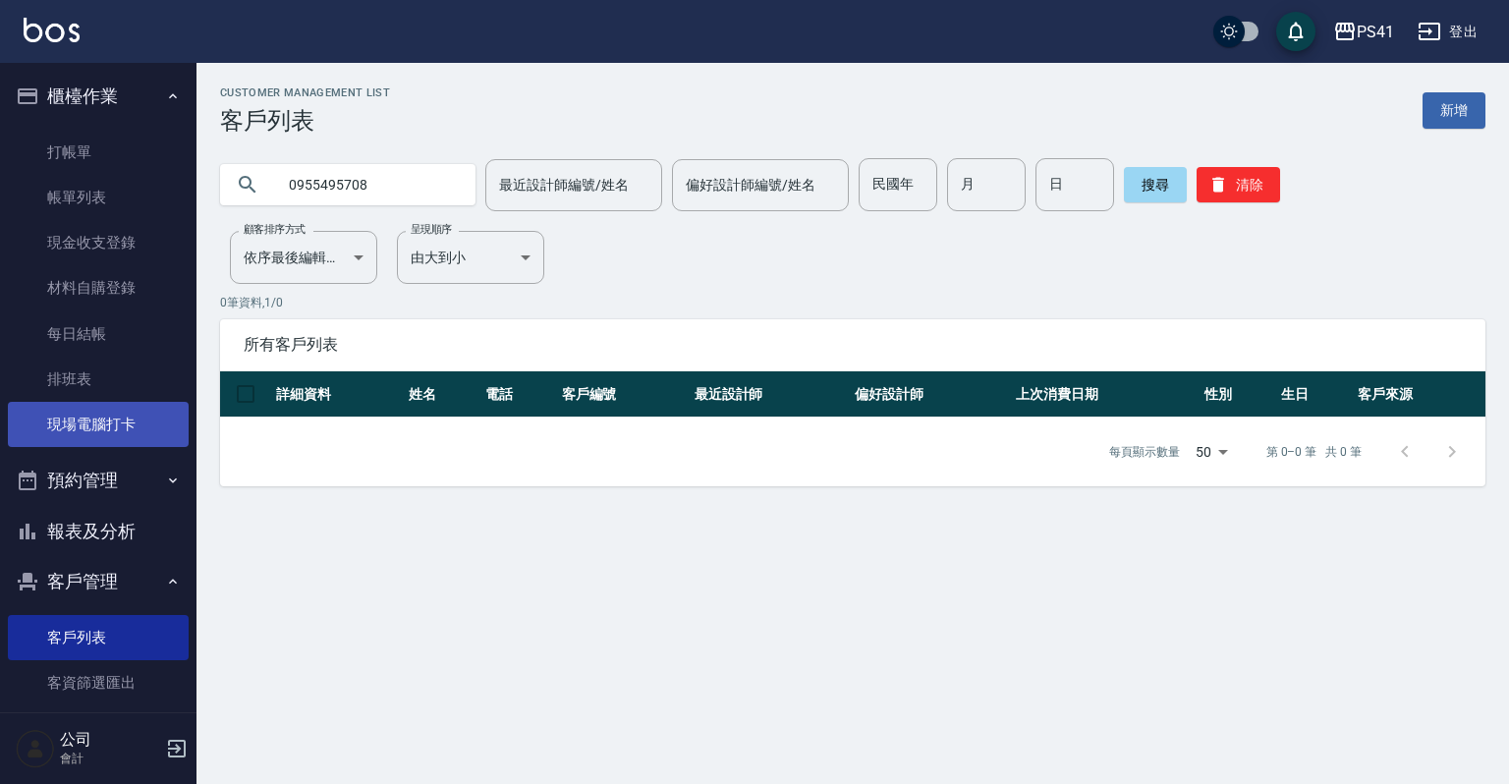
click at [110, 423] on link "現場電腦打卡" at bounding box center [98, 424] width 181 height 45
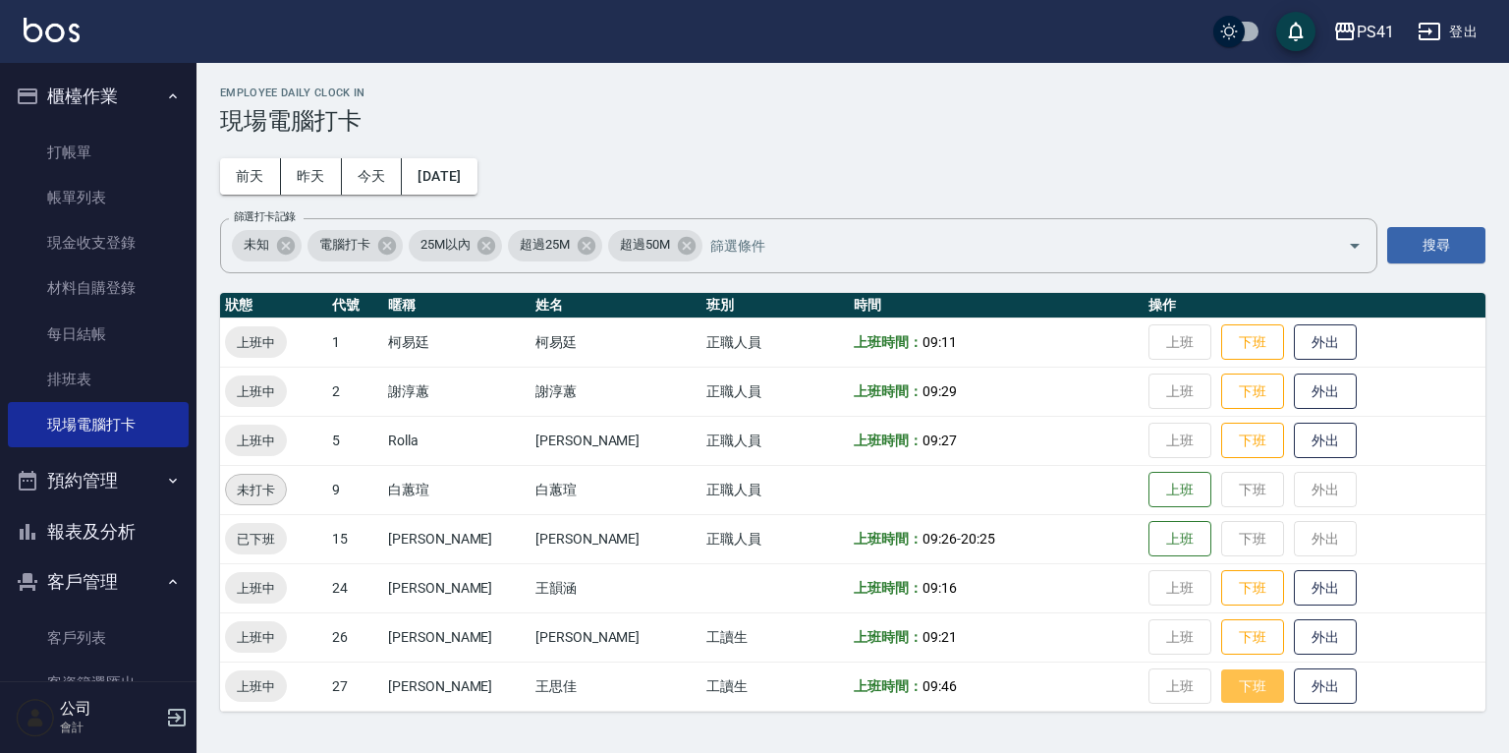
click at [1221, 698] on button "下班" at bounding box center [1252, 686] width 63 height 34
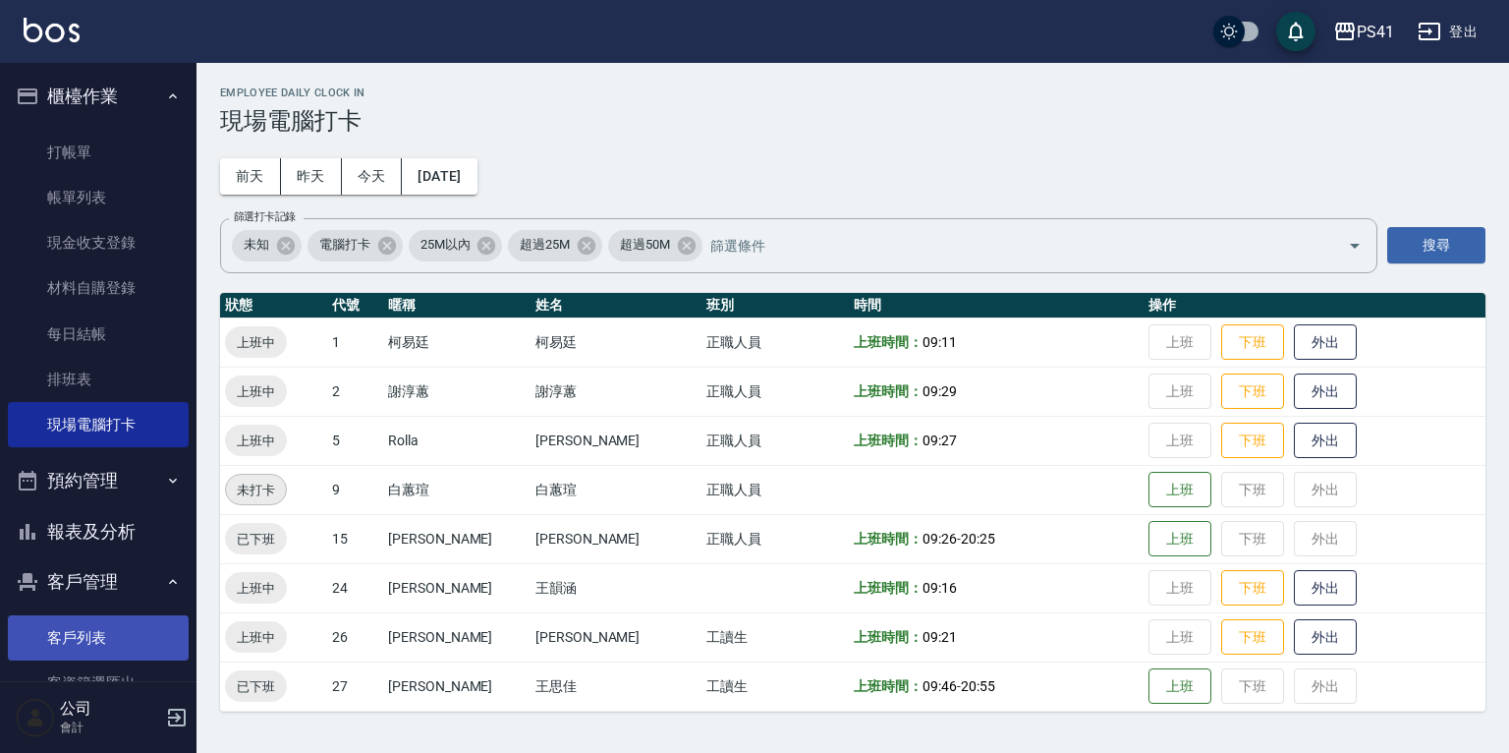
click at [140, 627] on link "客戶列表" at bounding box center [98, 637] width 181 height 45
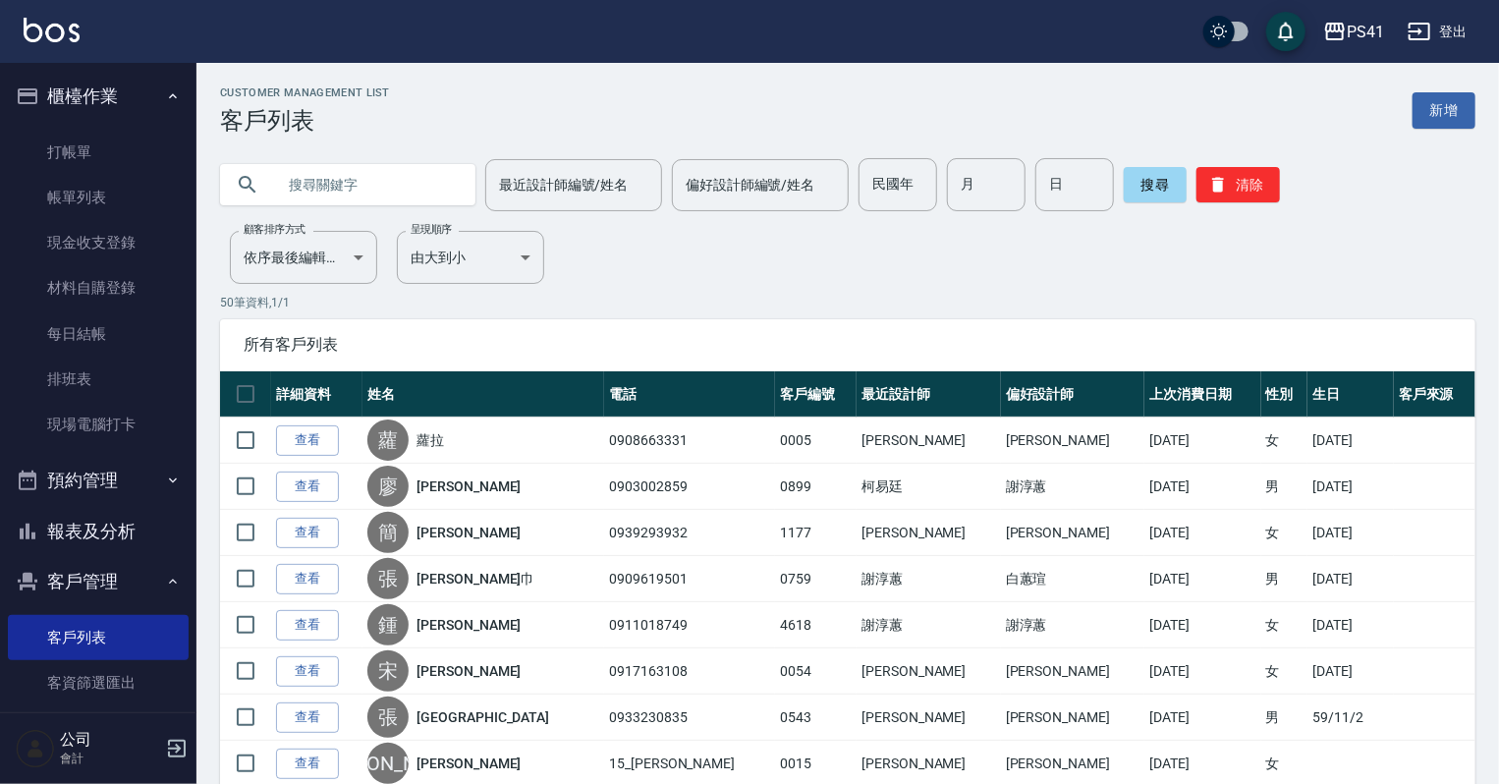
click at [120, 517] on button "報表及分析" at bounding box center [98, 531] width 181 height 51
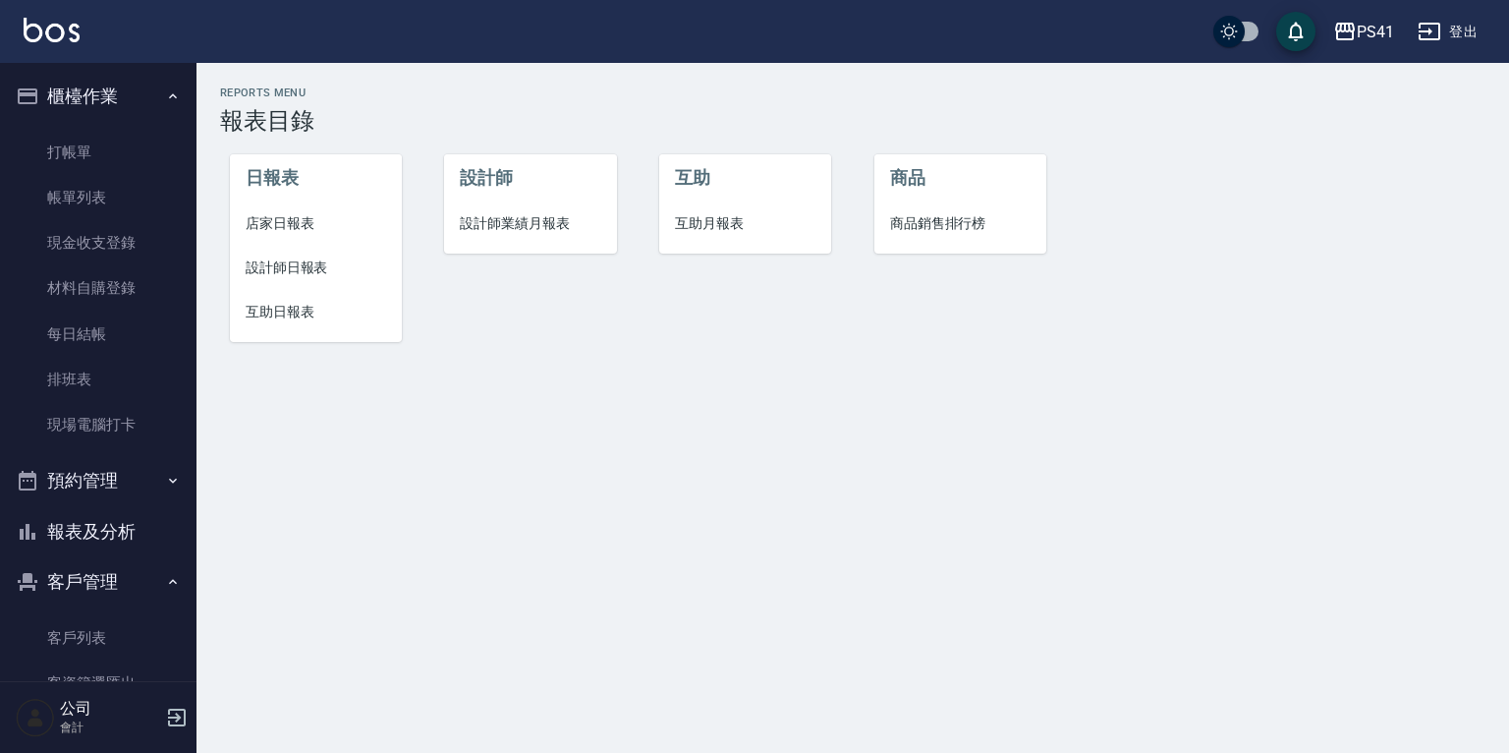
click at [256, 323] on li "互助日報表" at bounding box center [316, 312] width 172 height 44
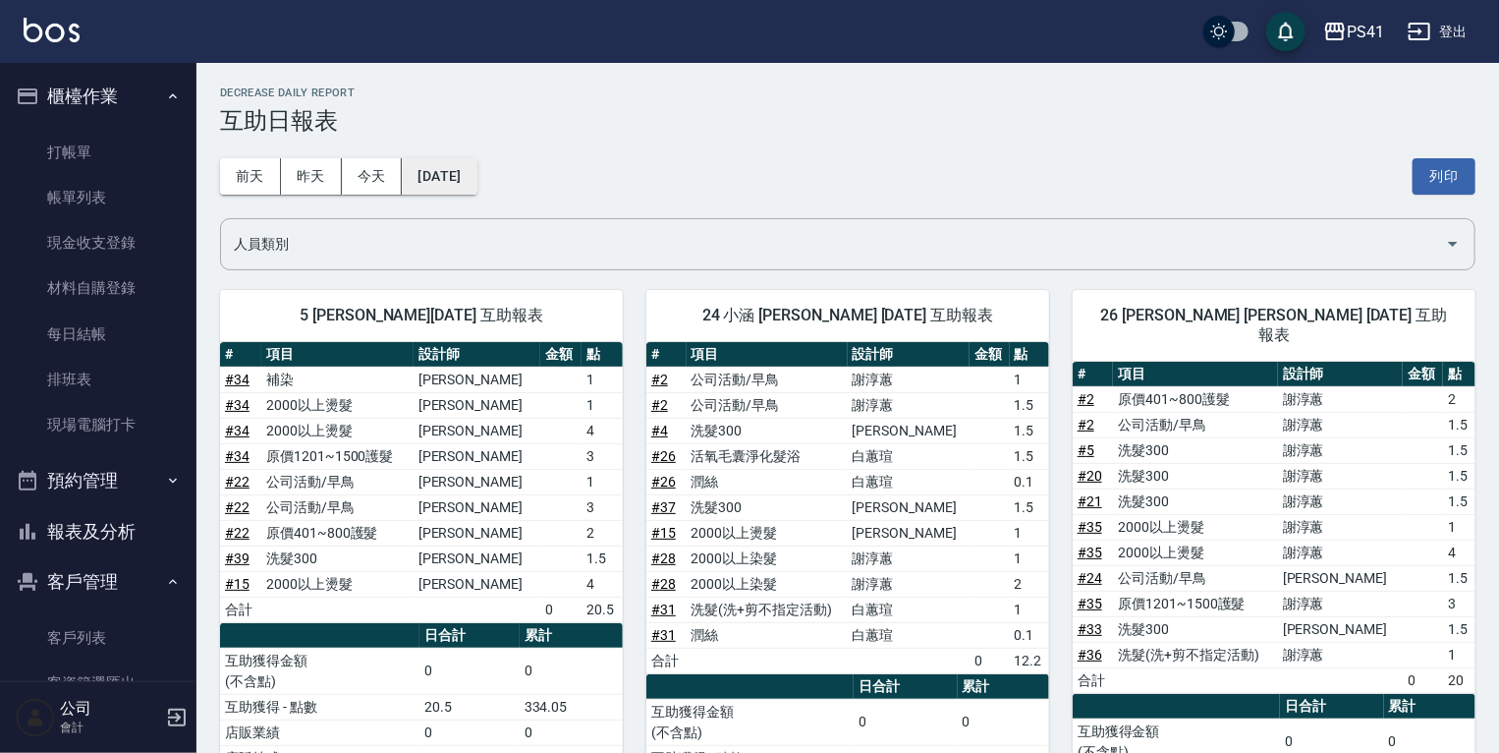
click at [427, 172] on button "[DATE]" at bounding box center [439, 176] width 75 height 36
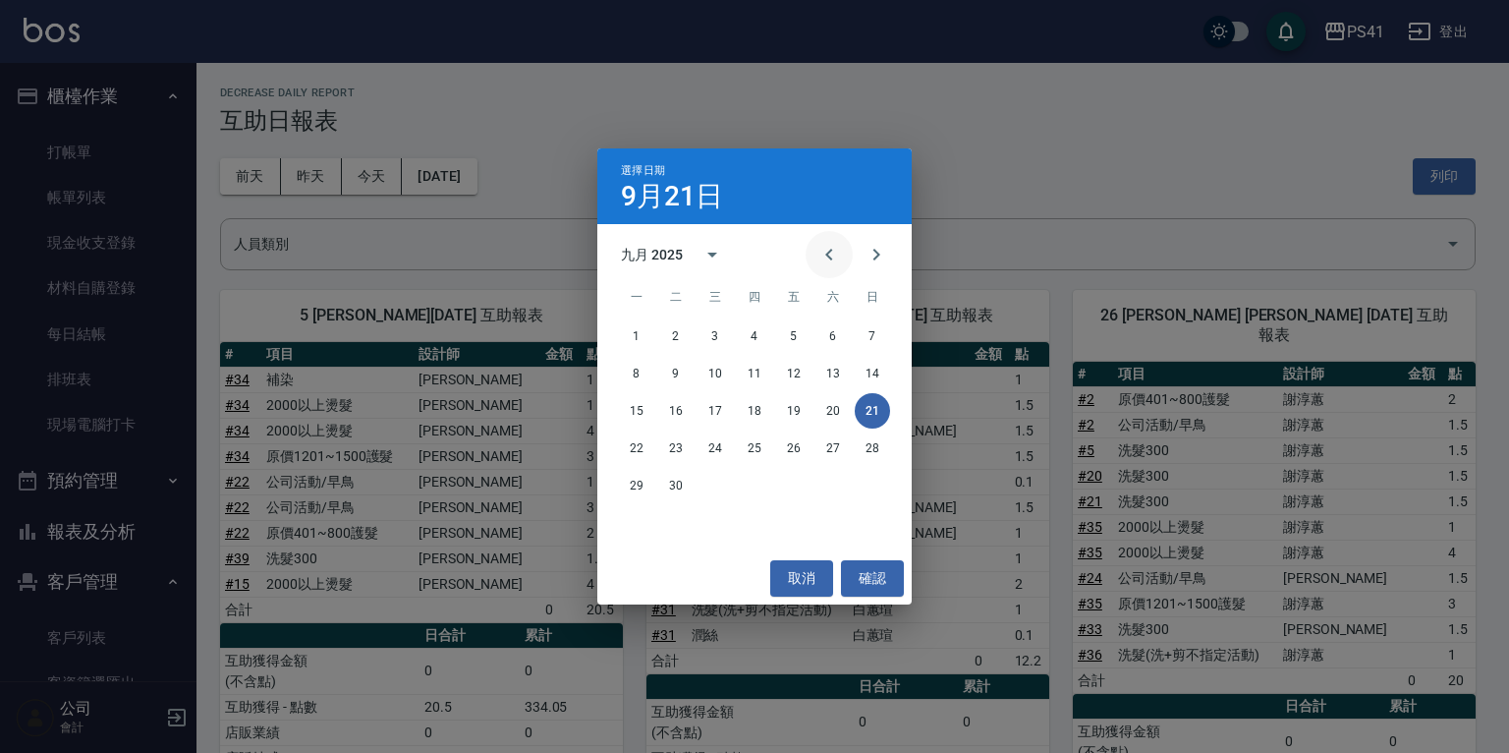
click at [819, 255] on icon "Previous month" at bounding box center [829, 255] width 24 height 24
click at [644, 258] on div "八月 2025" at bounding box center [652, 255] width 62 height 21
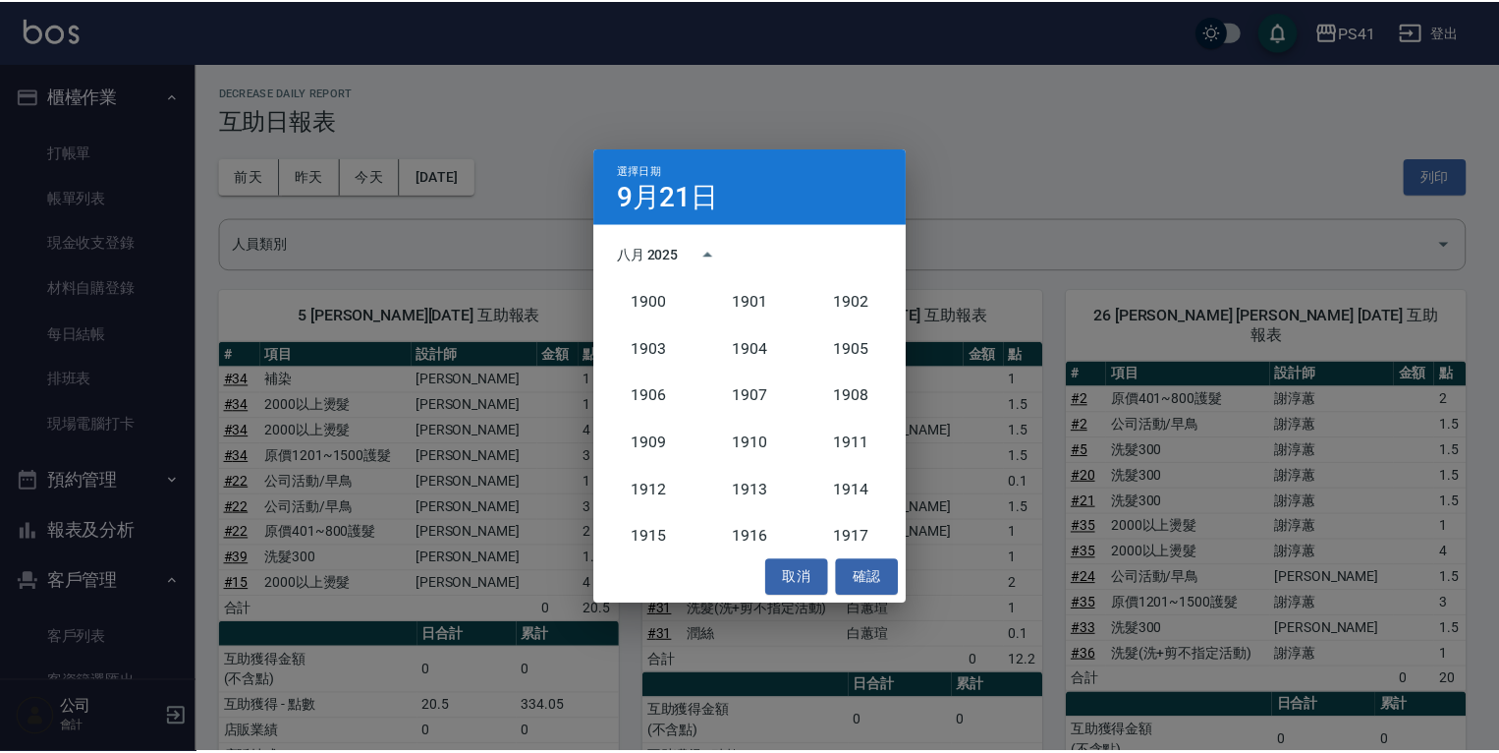
scroll to position [1819, 0]
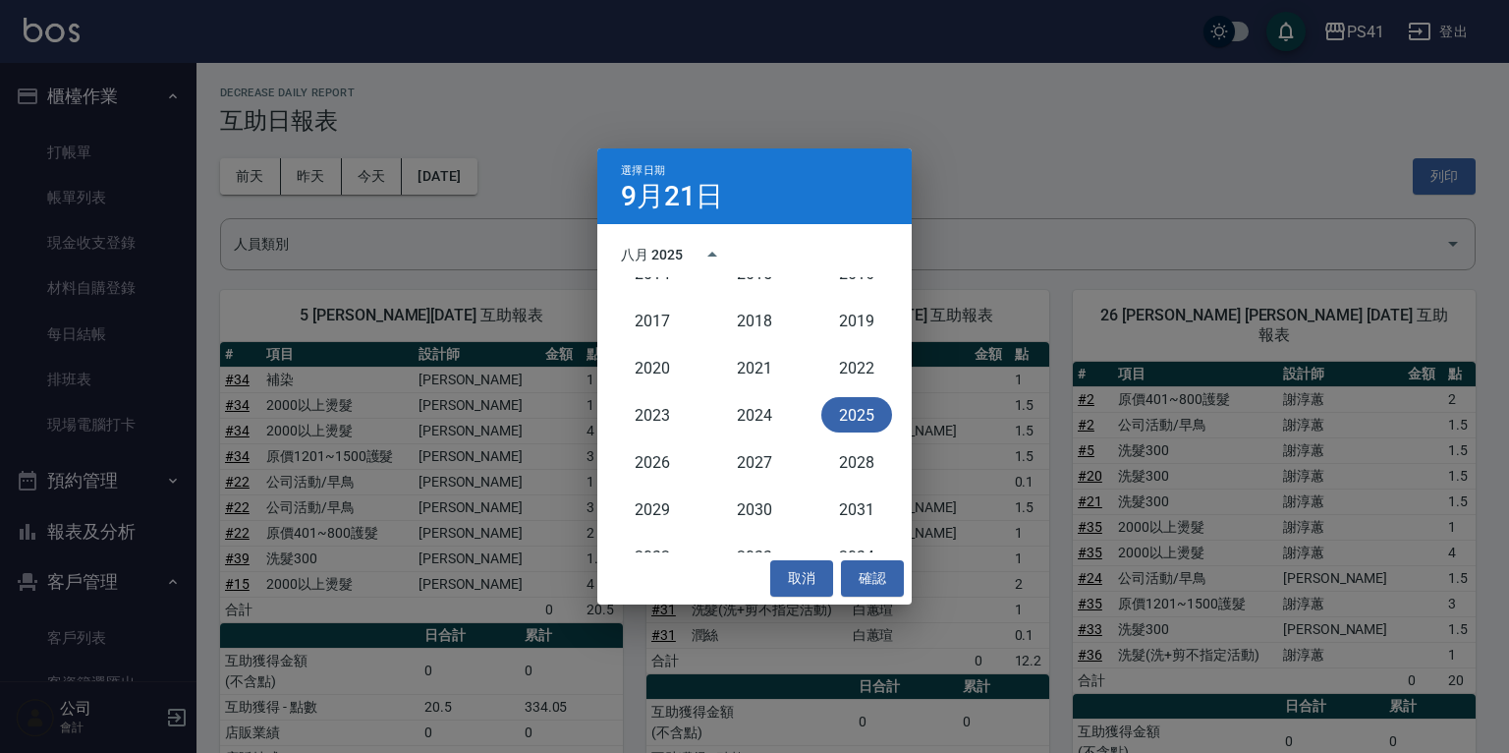
click at [830, 412] on button "2025" at bounding box center [856, 414] width 71 height 35
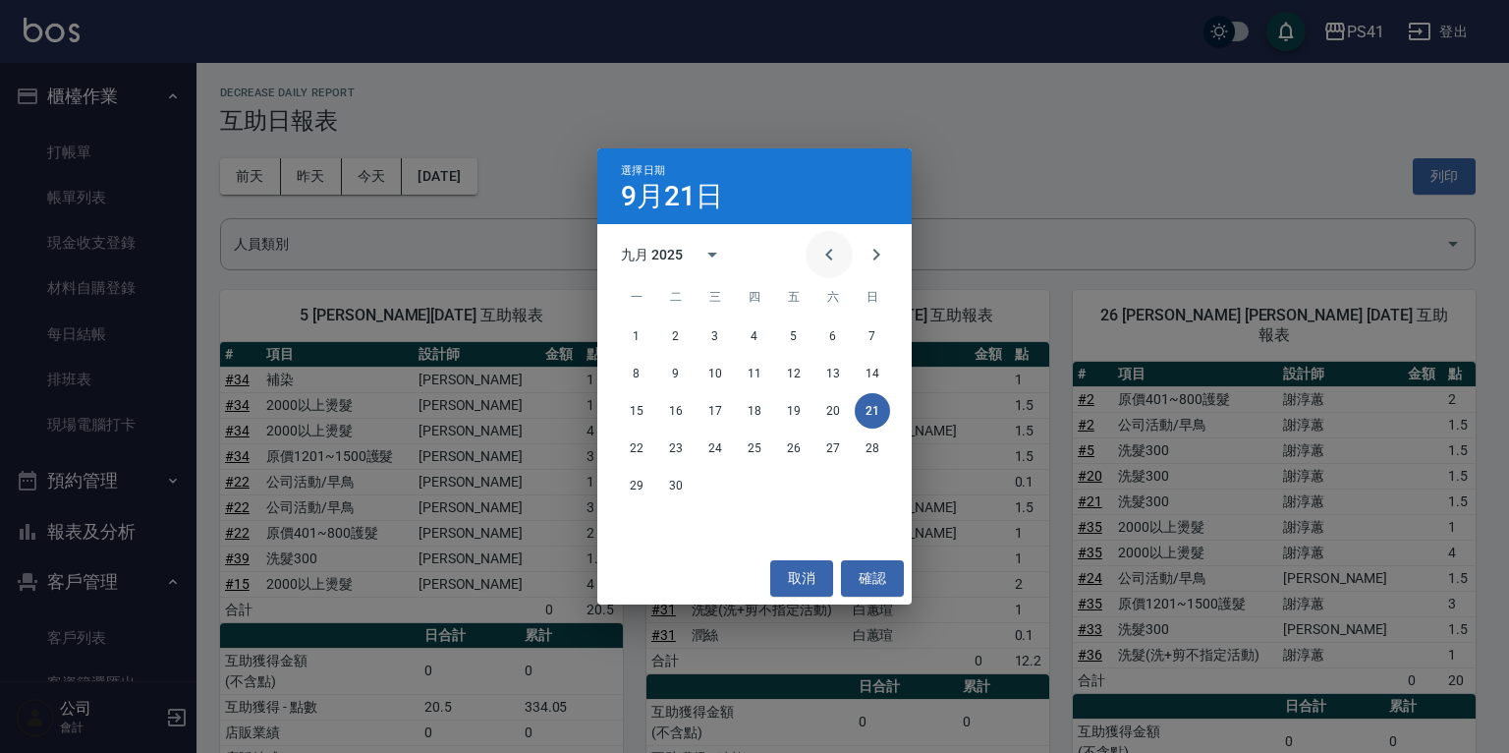
click at [829, 268] on button "Previous month" at bounding box center [829, 254] width 47 height 47
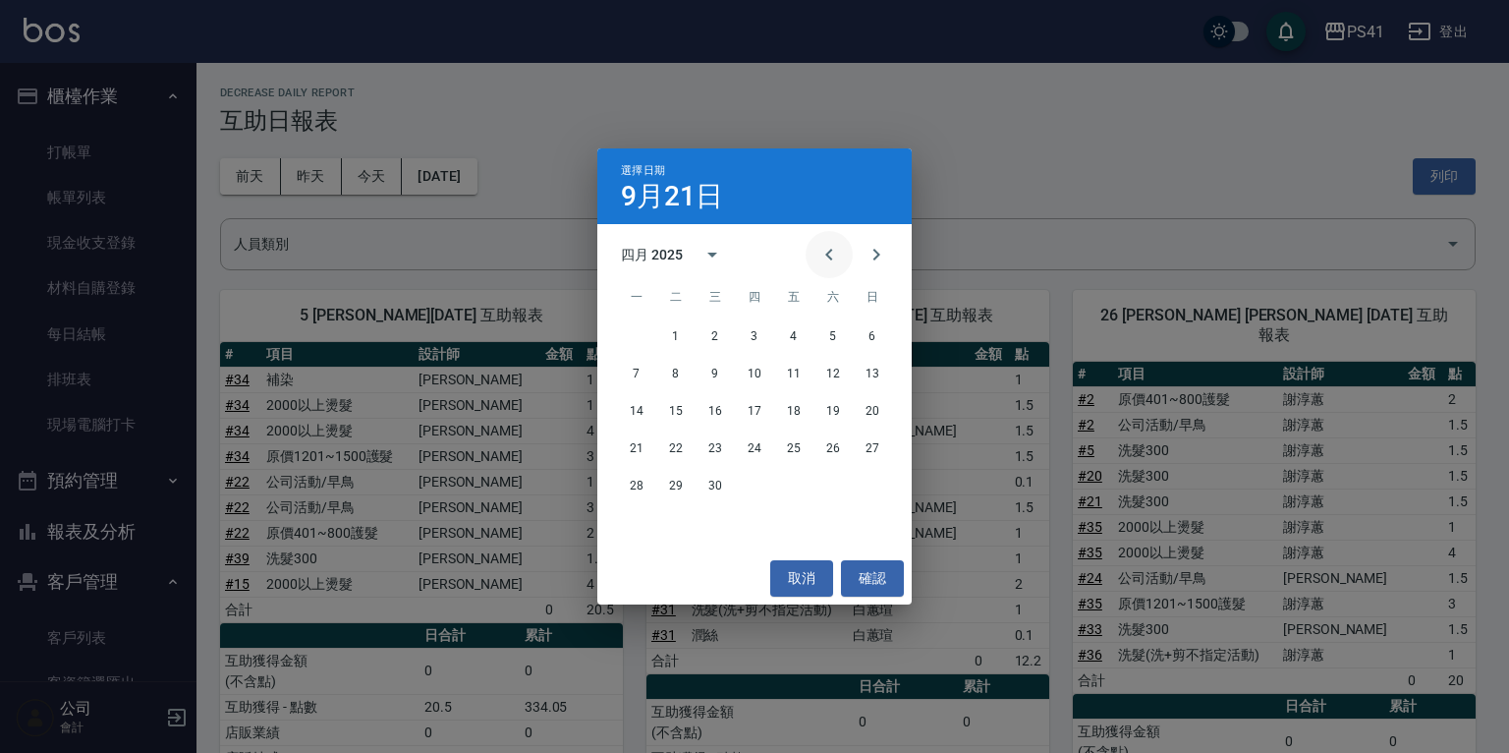
click at [829, 268] on button "Previous month" at bounding box center [829, 254] width 47 height 47
drag, startPoint x: 876, startPoint y: 261, endPoint x: 845, endPoint y: 287, distance: 40.5
click at [875, 260] on icon "Next month" at bounding box center [877, 255] width 24 height 24
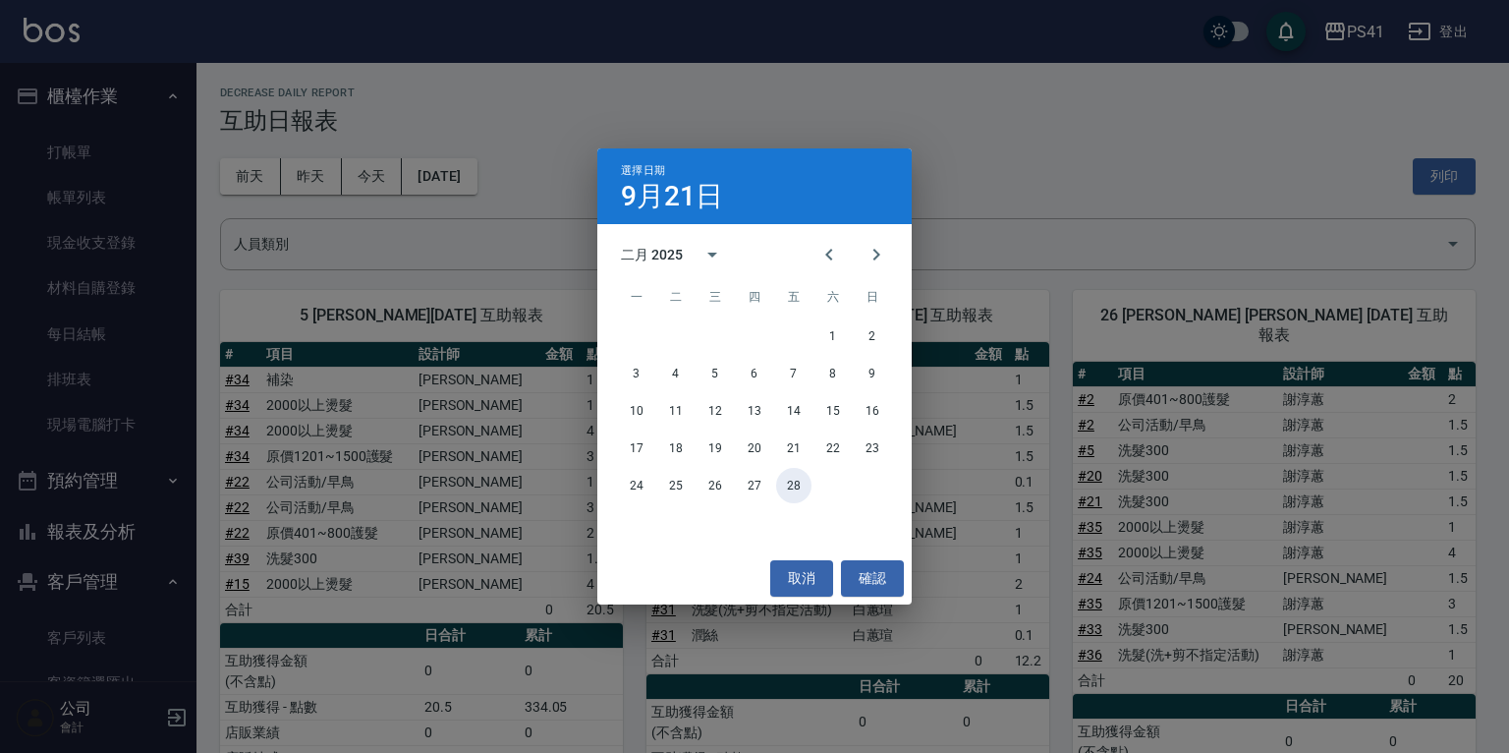
drag, startPoint x: 795, startPoint y: 492, endPoint x: 810, endPoint y: 499, distance: 16.3
click at [796, 492] on button "28" at bounding box center [793, 485] width 35 height 35
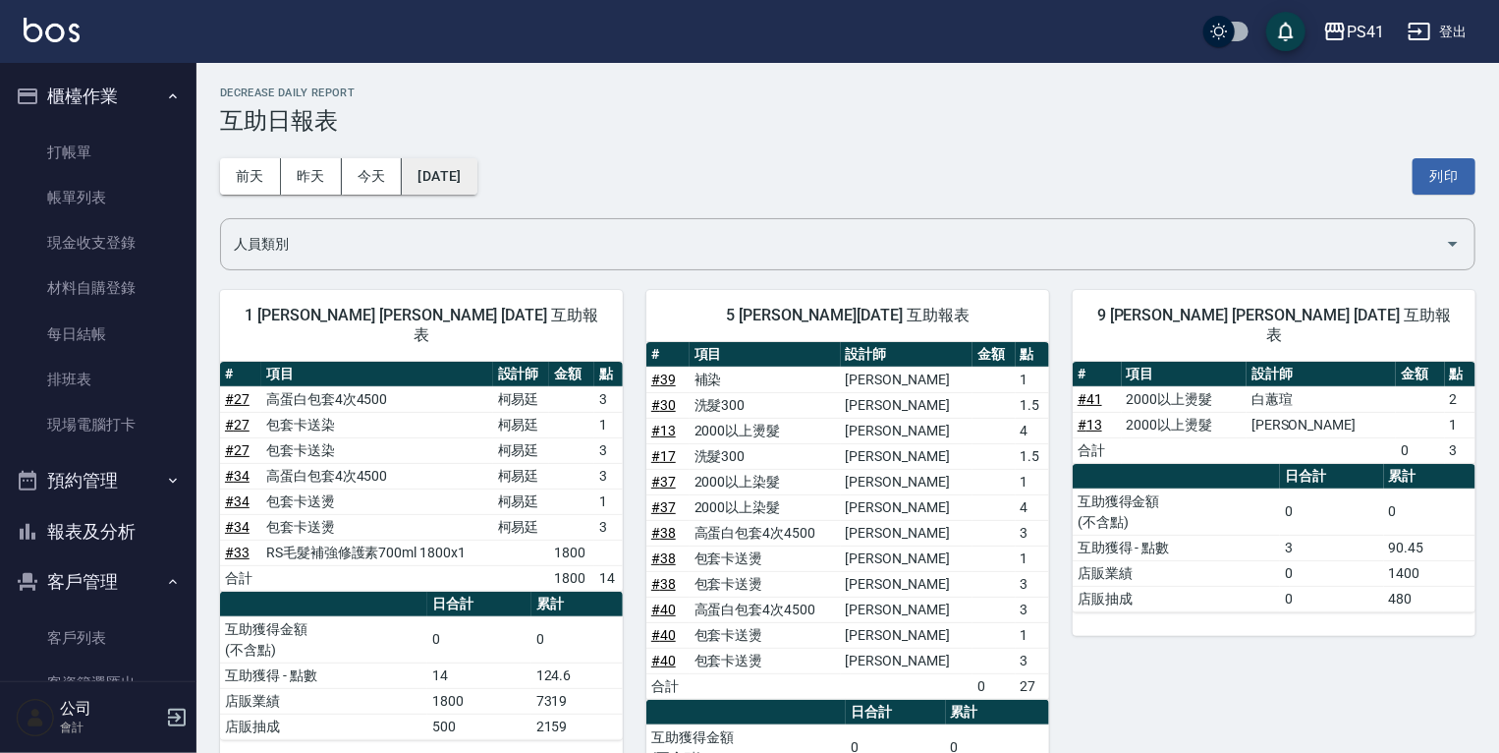
click at [476, 172] on button "[DATE]" at bounding box center [439, 176] width 75 height 36
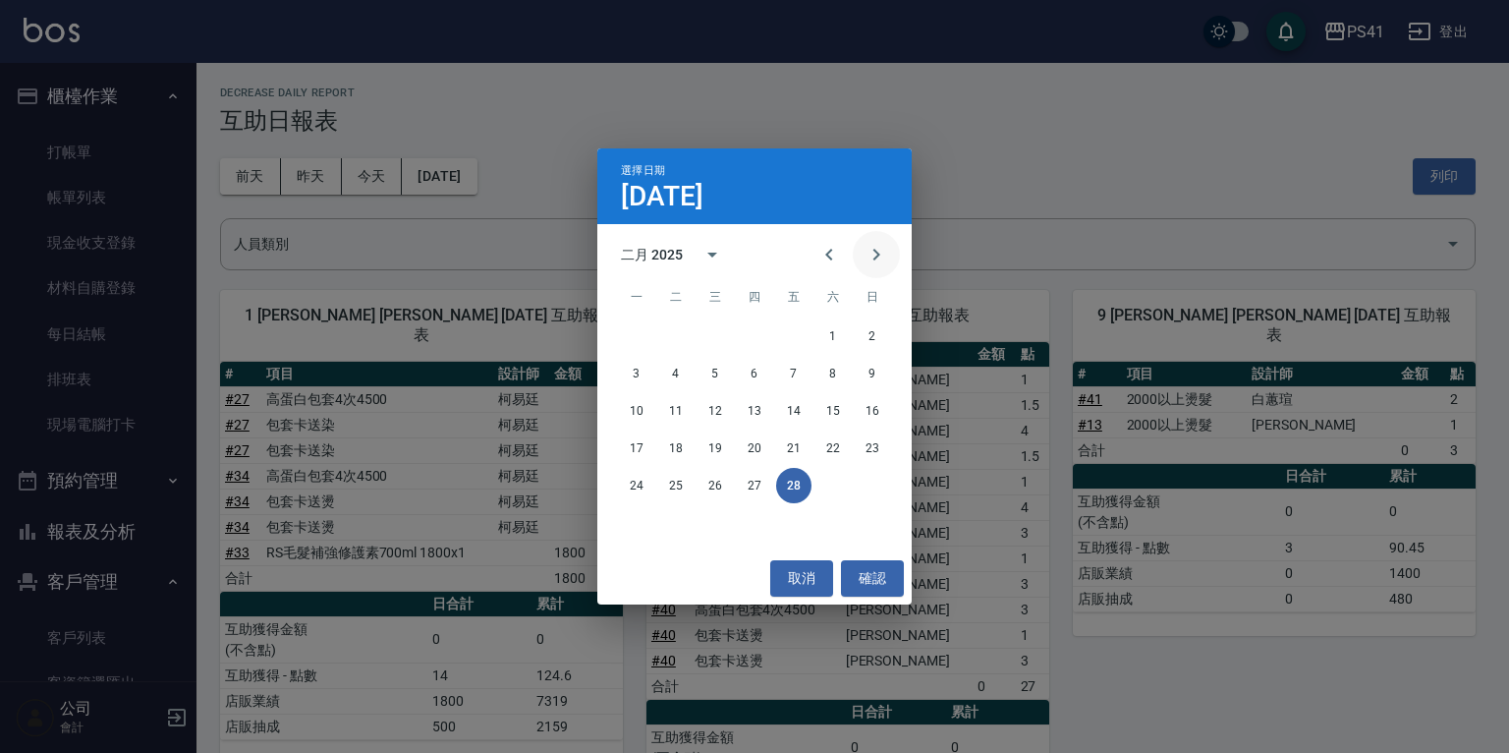
click at [866, 263] on icon "Next month" at bounding box center [877, 255] width 24 height 24
click at [640, 519] on button "31" at bounding box center [636, 522] width 35 height 35
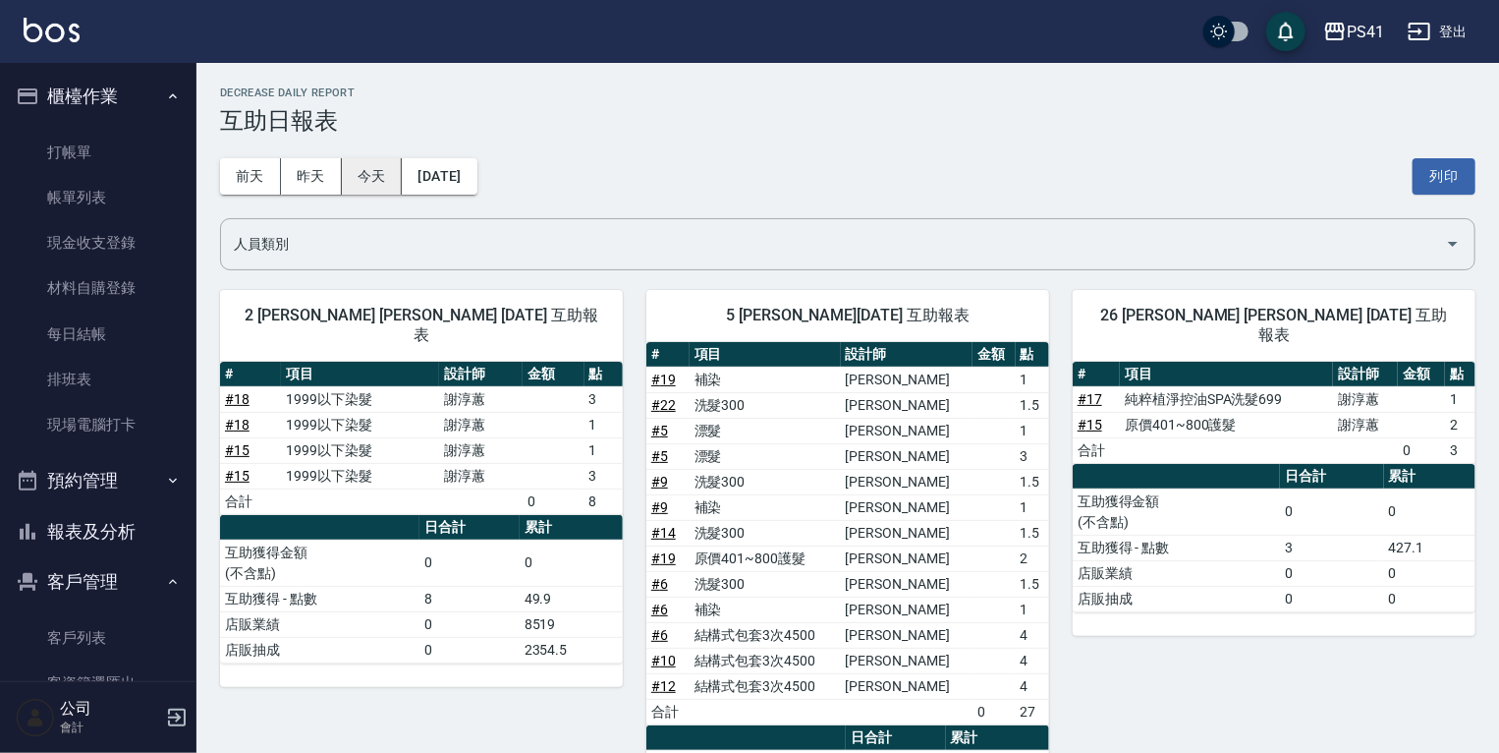
click at [379, 193] on button "今天" at bounding box center [372, 176] width 61 height 36
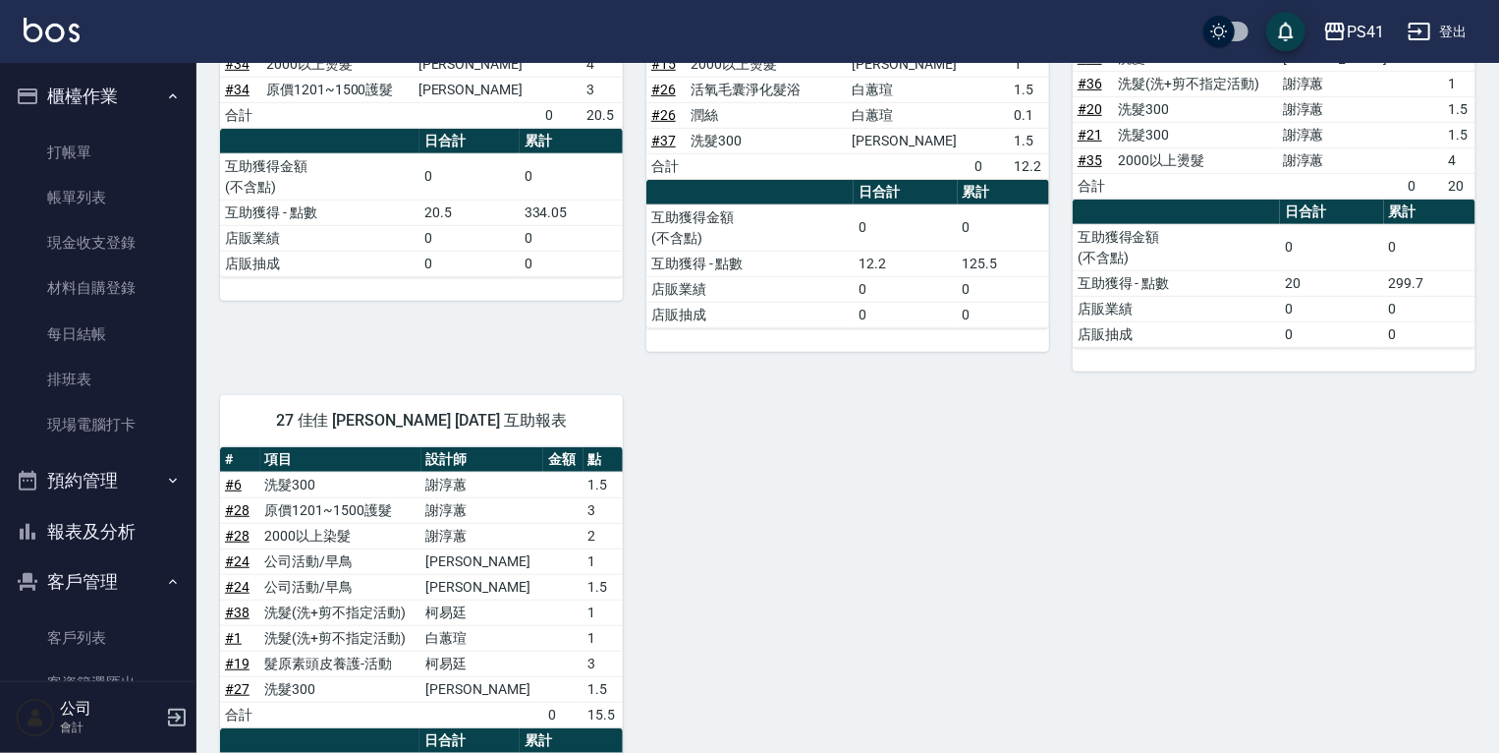
scroll to position [637, 0]
